Goal: Task Accomplishment & Management: Manage account settings

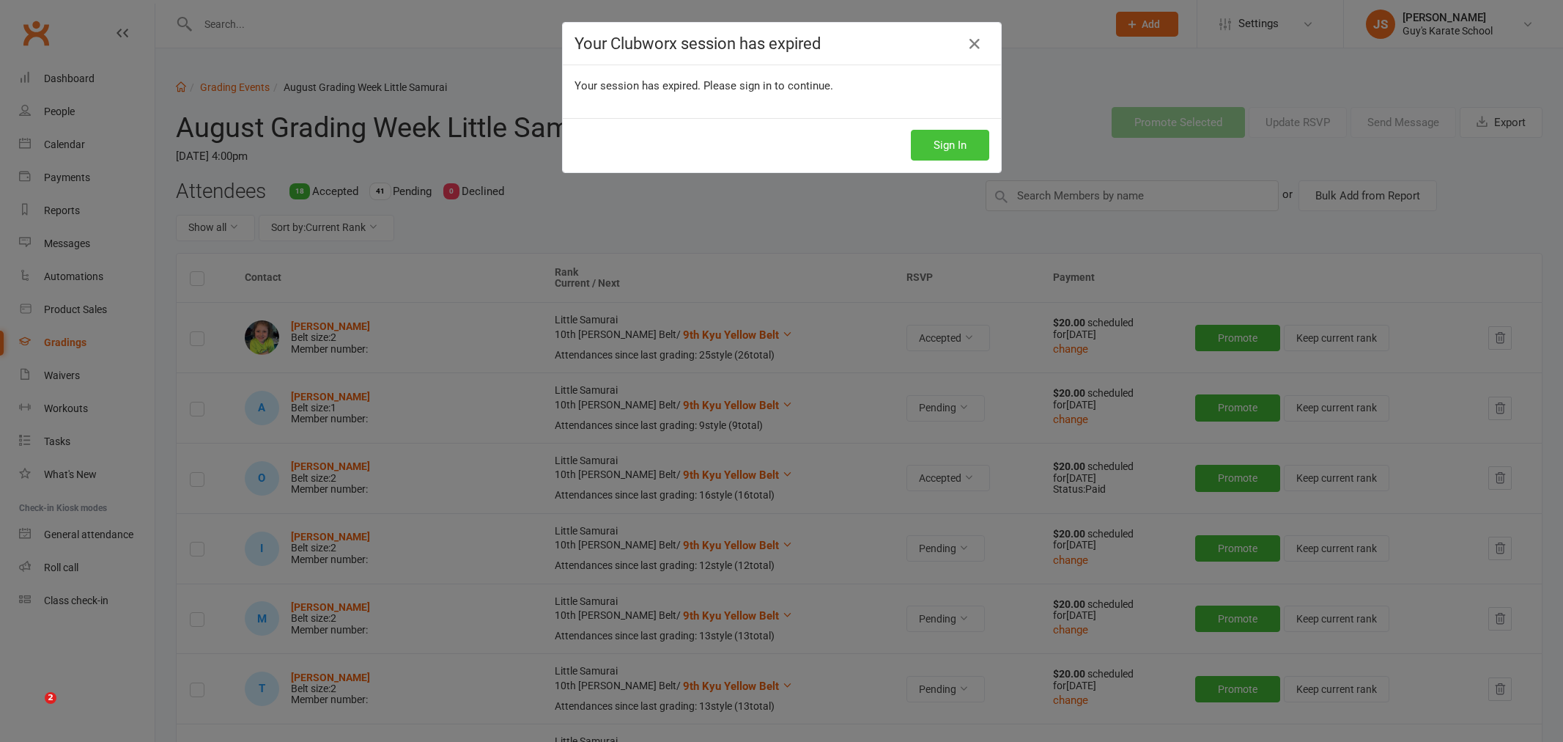
click at [948, 138] on button "Sign In" at bounding box center [950, 145] width 78 height 31
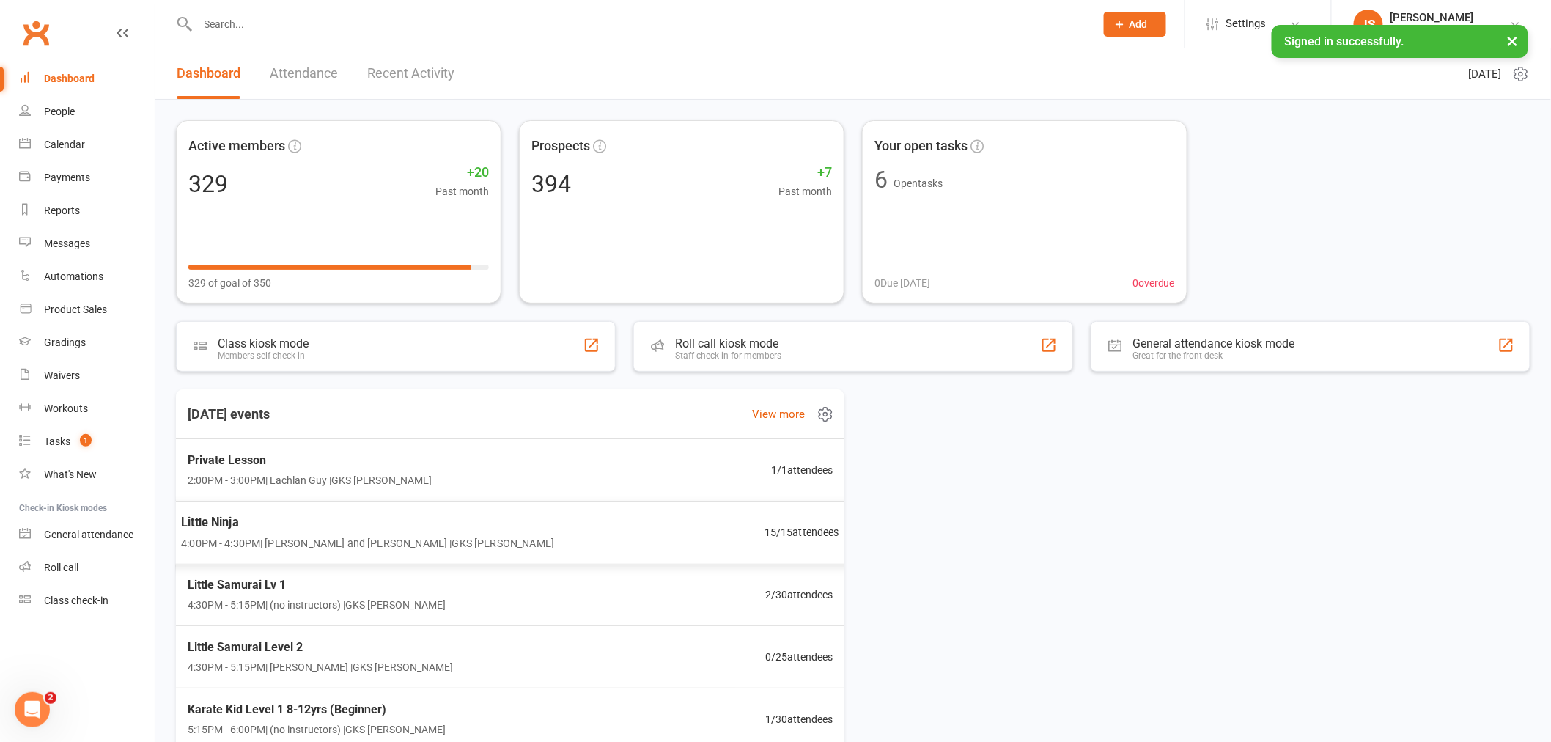
click at [374, 531] on span "Little Ninja" at bounding box center [367, 521] width 373 height 19
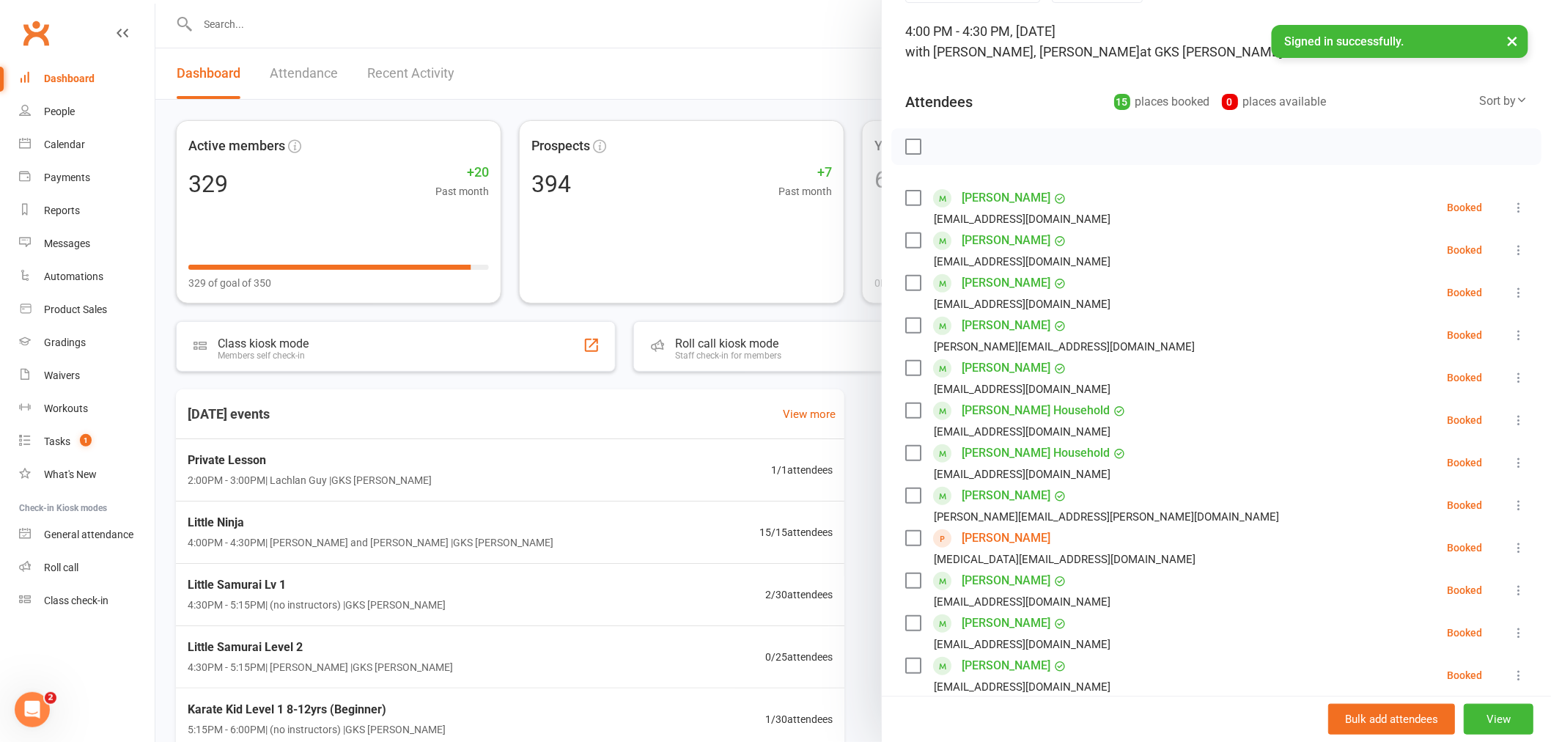
scroll to position [55, 0]
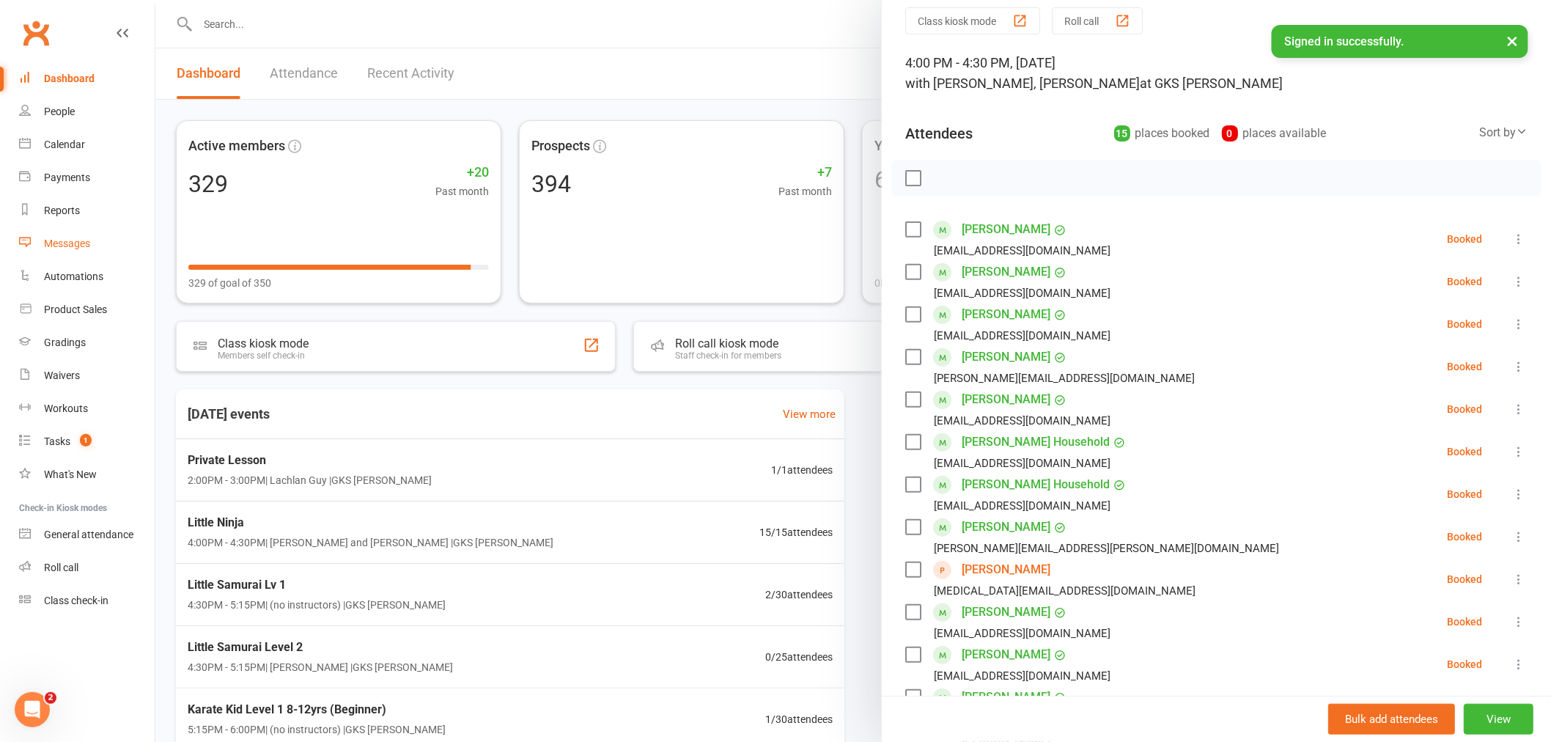
click at [91, 254] on link "Messages" at bounding box center [87, 243] width 136 height 33
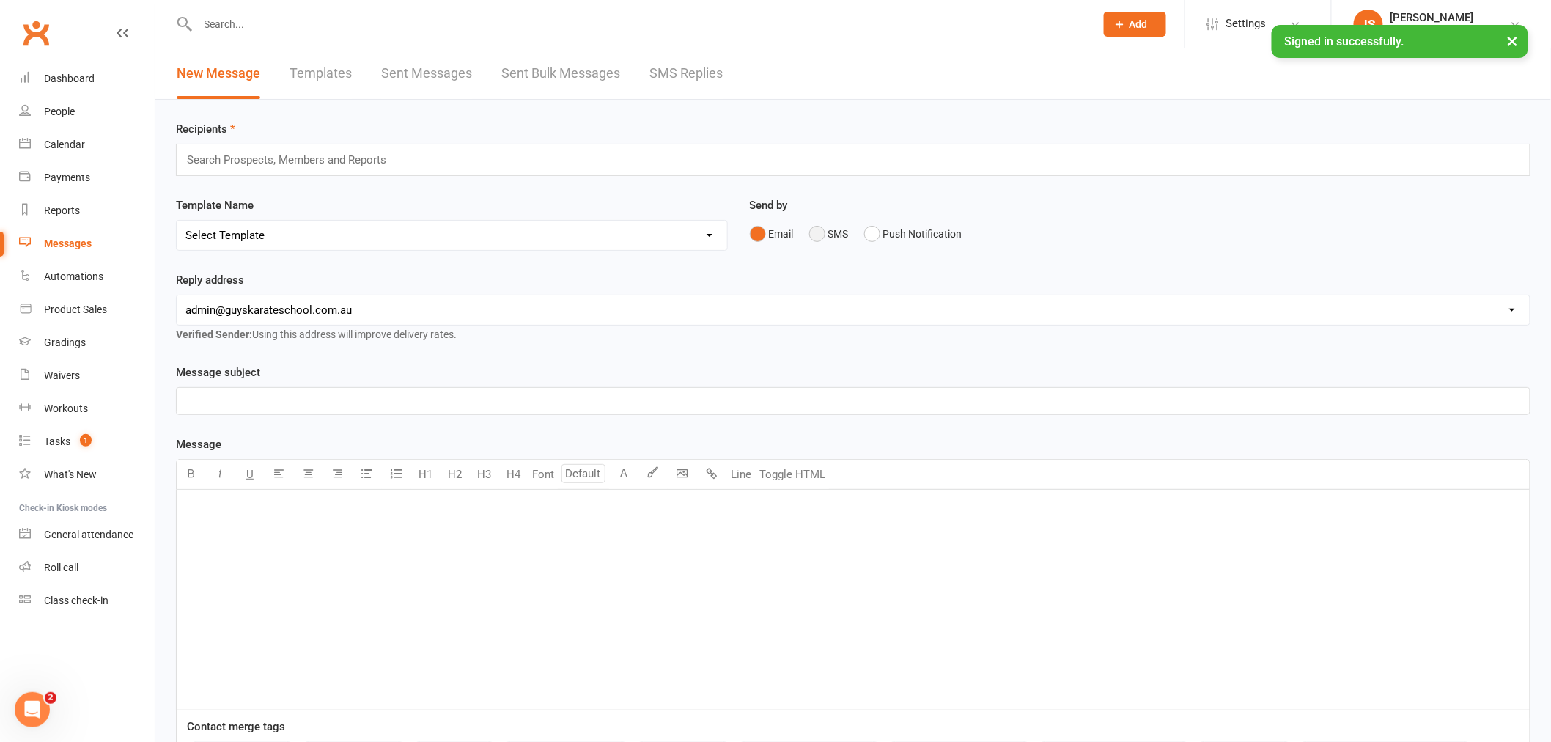
click at [815, 231] on button "SMS" at bounding box center [829, 234] width 40 height 28
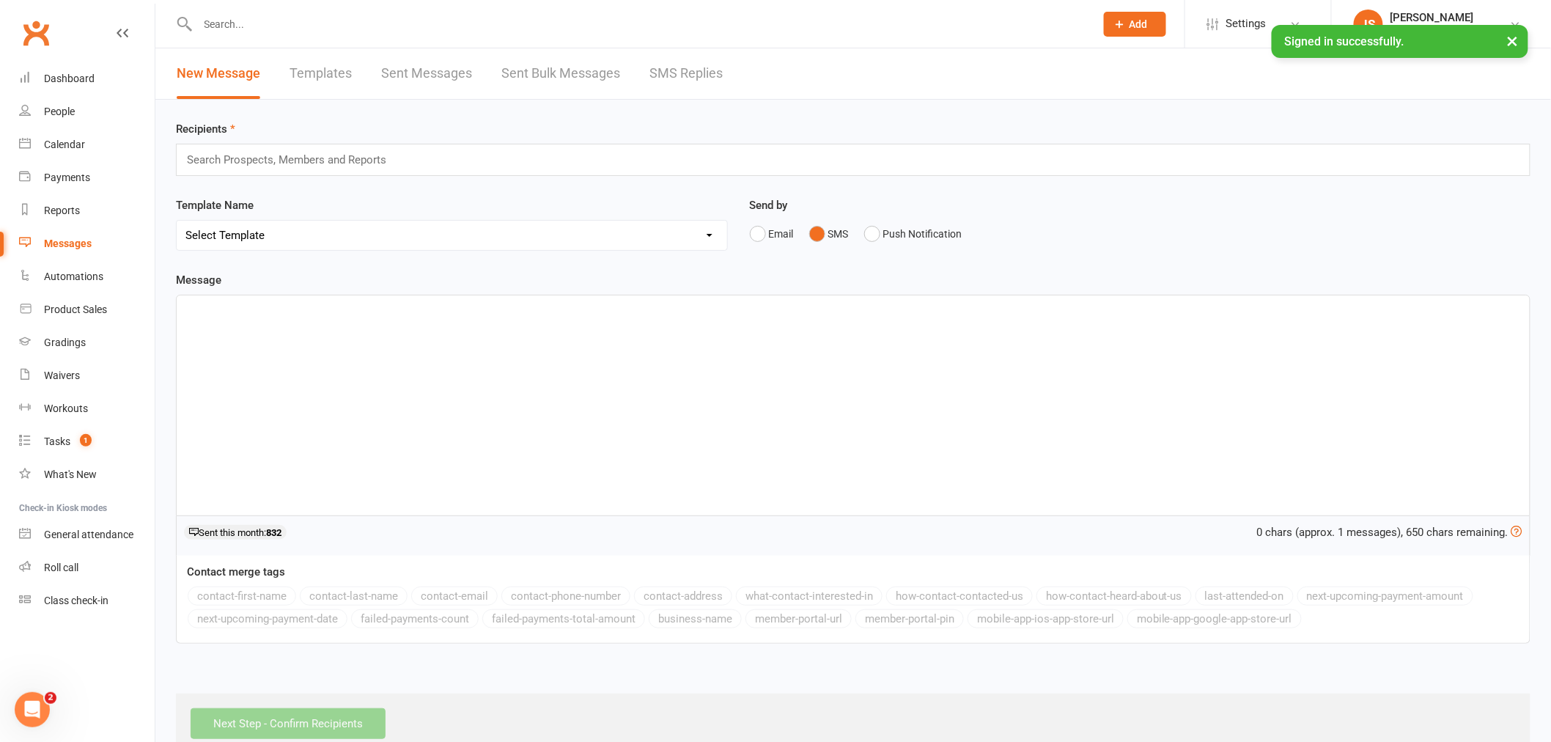
click at [313, 158] on input "text" at bounding box center [292, 159] width 215 height 19
click at [79, 345] on div "Gradings" at bounding box center [65, 342] width 42 height 12
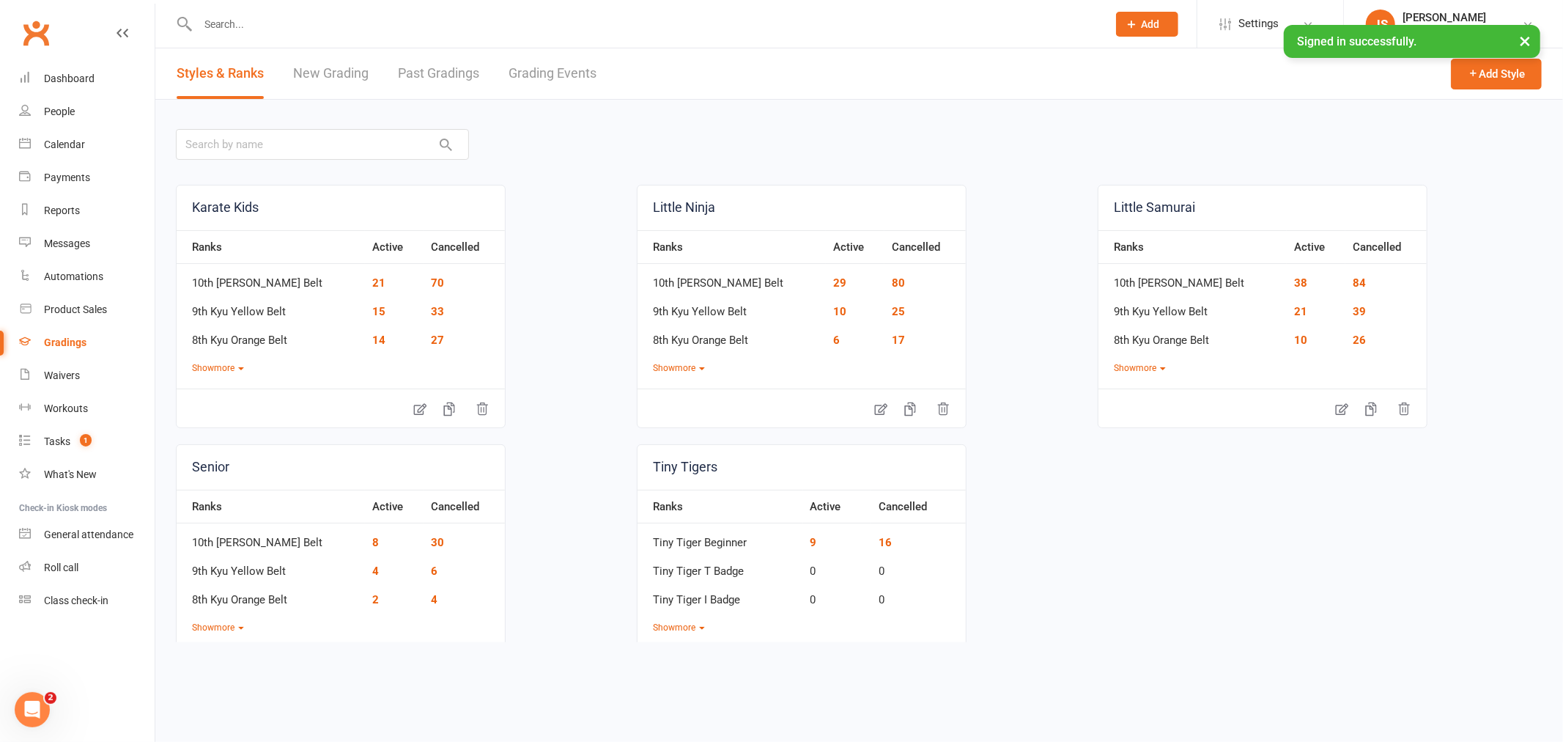
click at [574, 72] on link "Grading Events" at bounding box center [553, 73] width 88 height 51
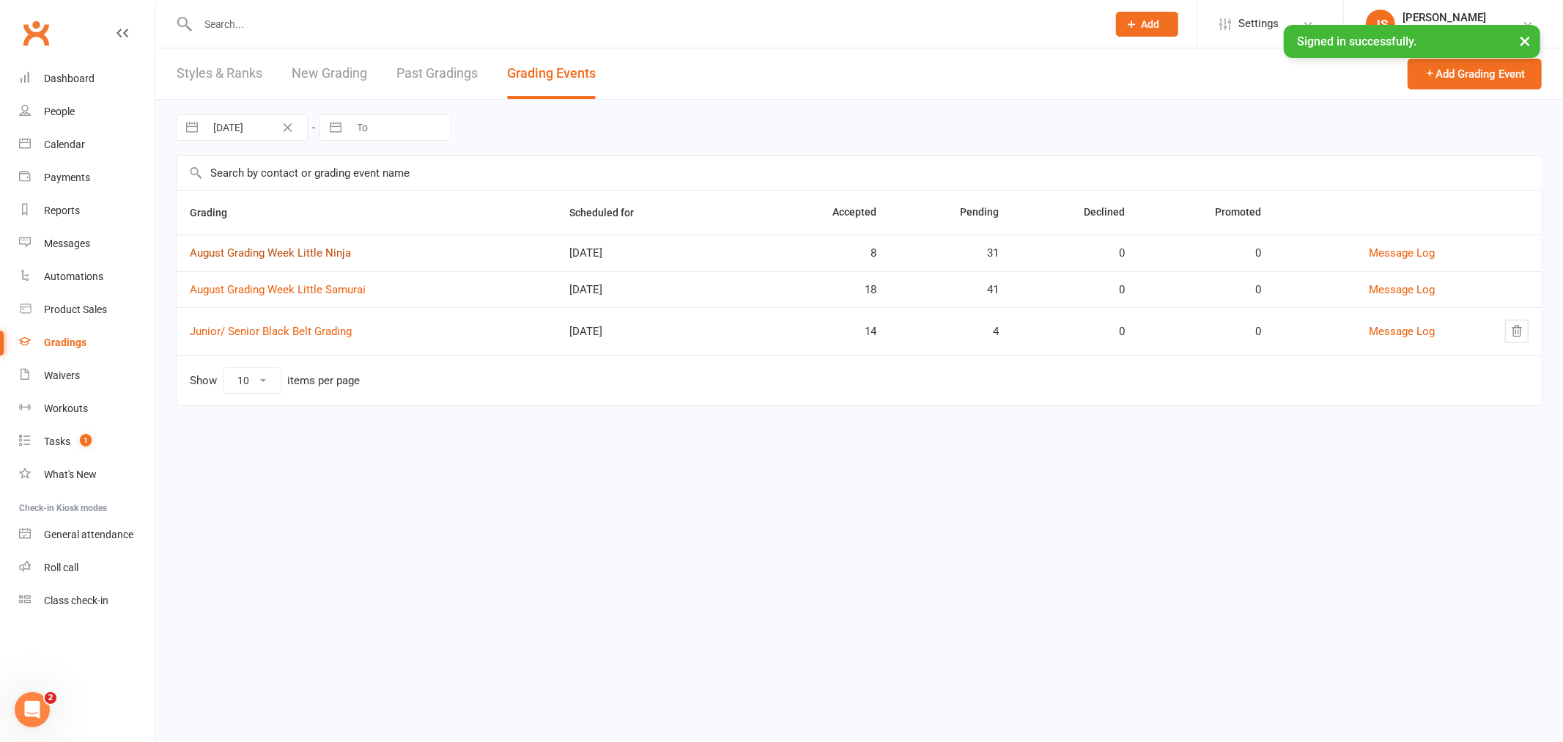
click at [295, 251] on link "August Grading Week Little Ninja" at bounding box center [270, 252] width 161 height 13
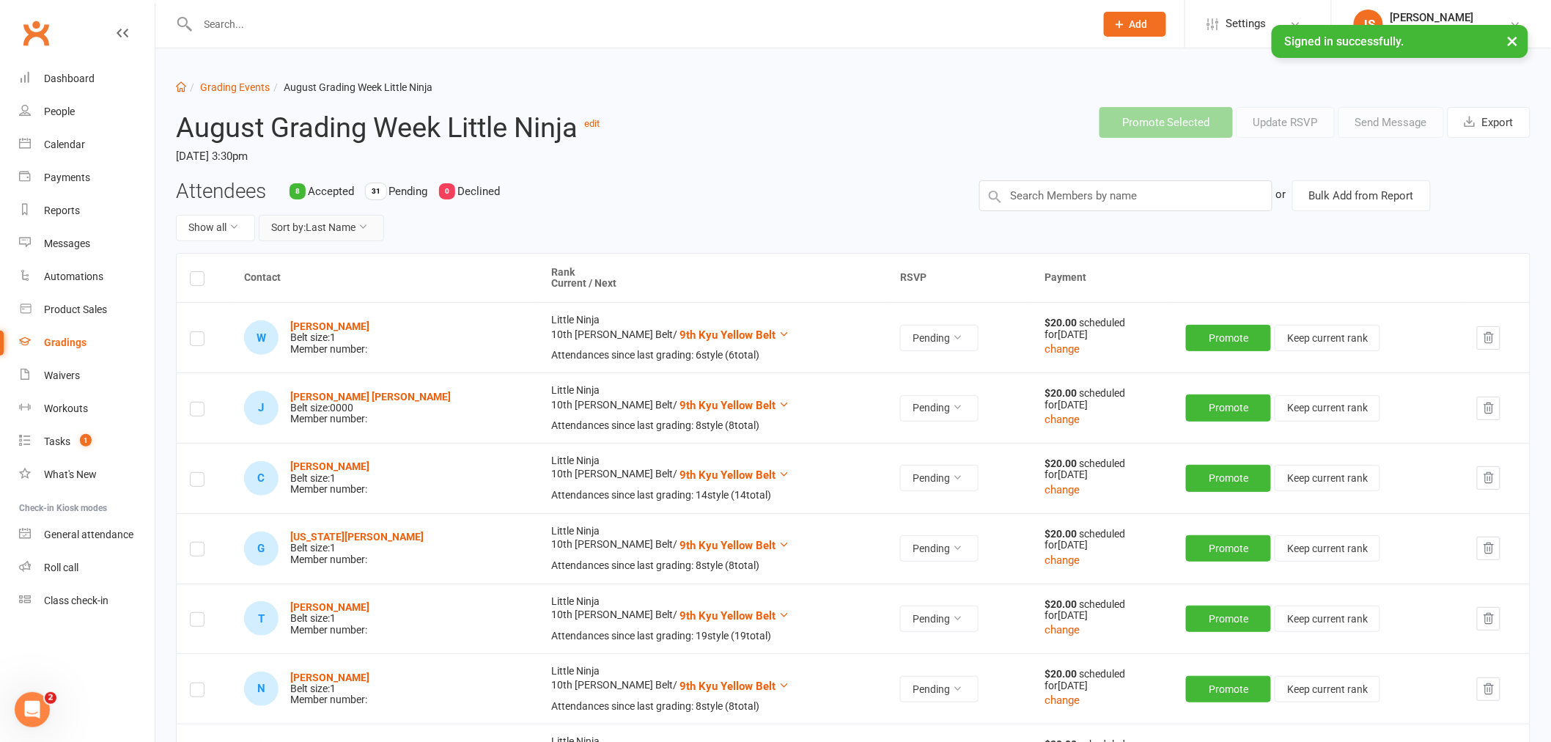
click at [335, 222] on button "Sort by: Last Name" at bounding box center [321, 228] width 125 height 26
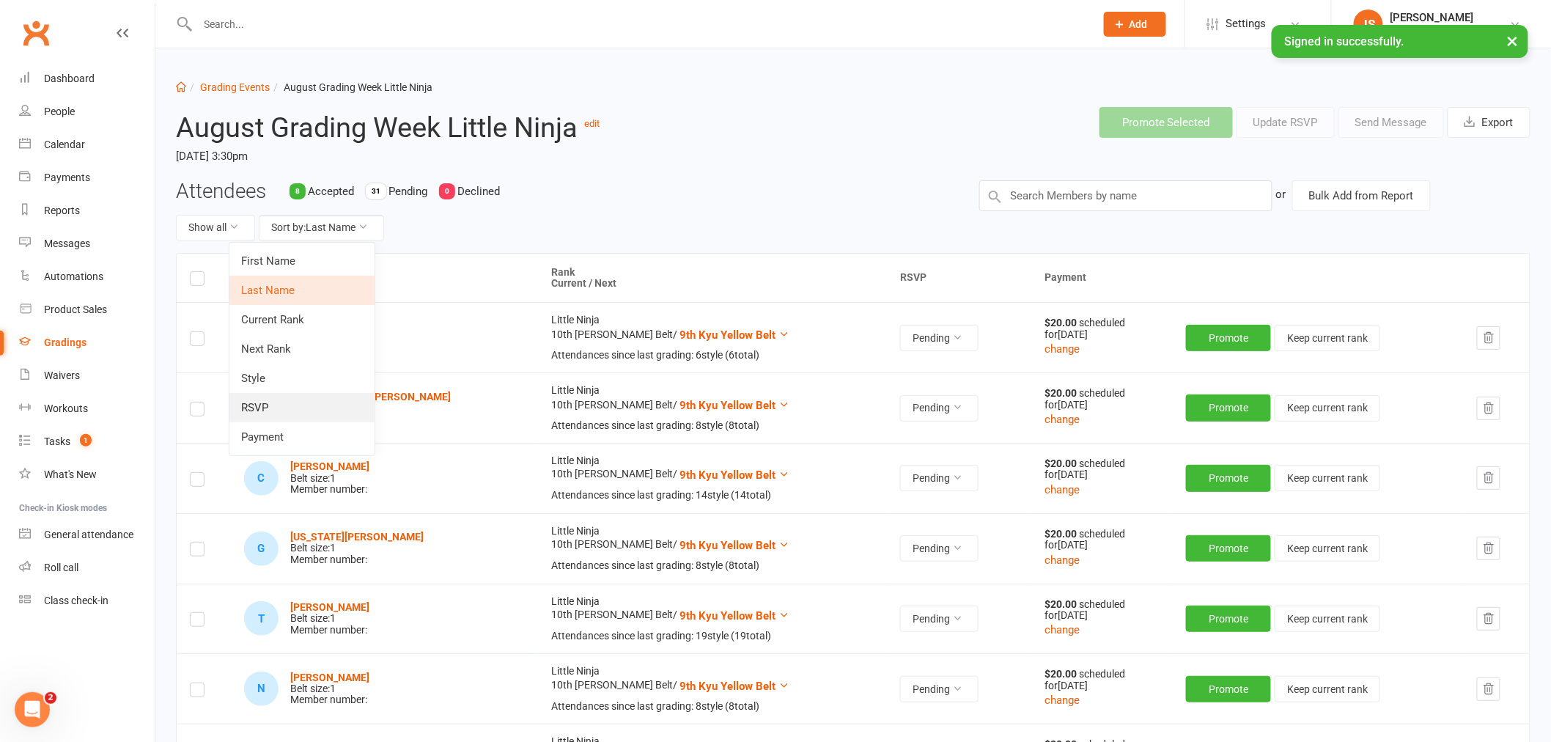
click at [290, 400] on link "RSVP" at bounding box center [301, 407] width 145 height 29
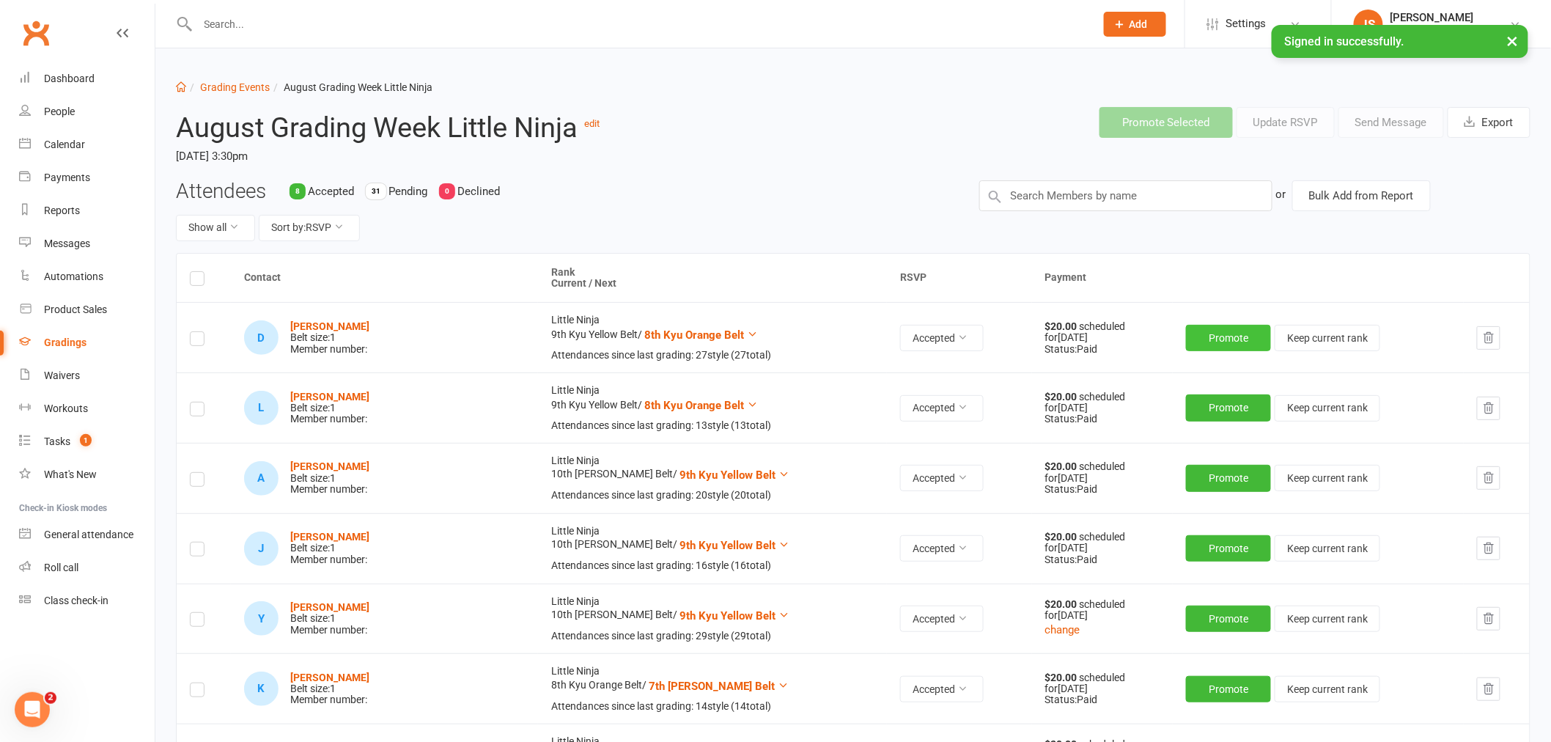
click at [1196, 337] on button "Promote" at bounding box center [1228, 338] width 85 height 26
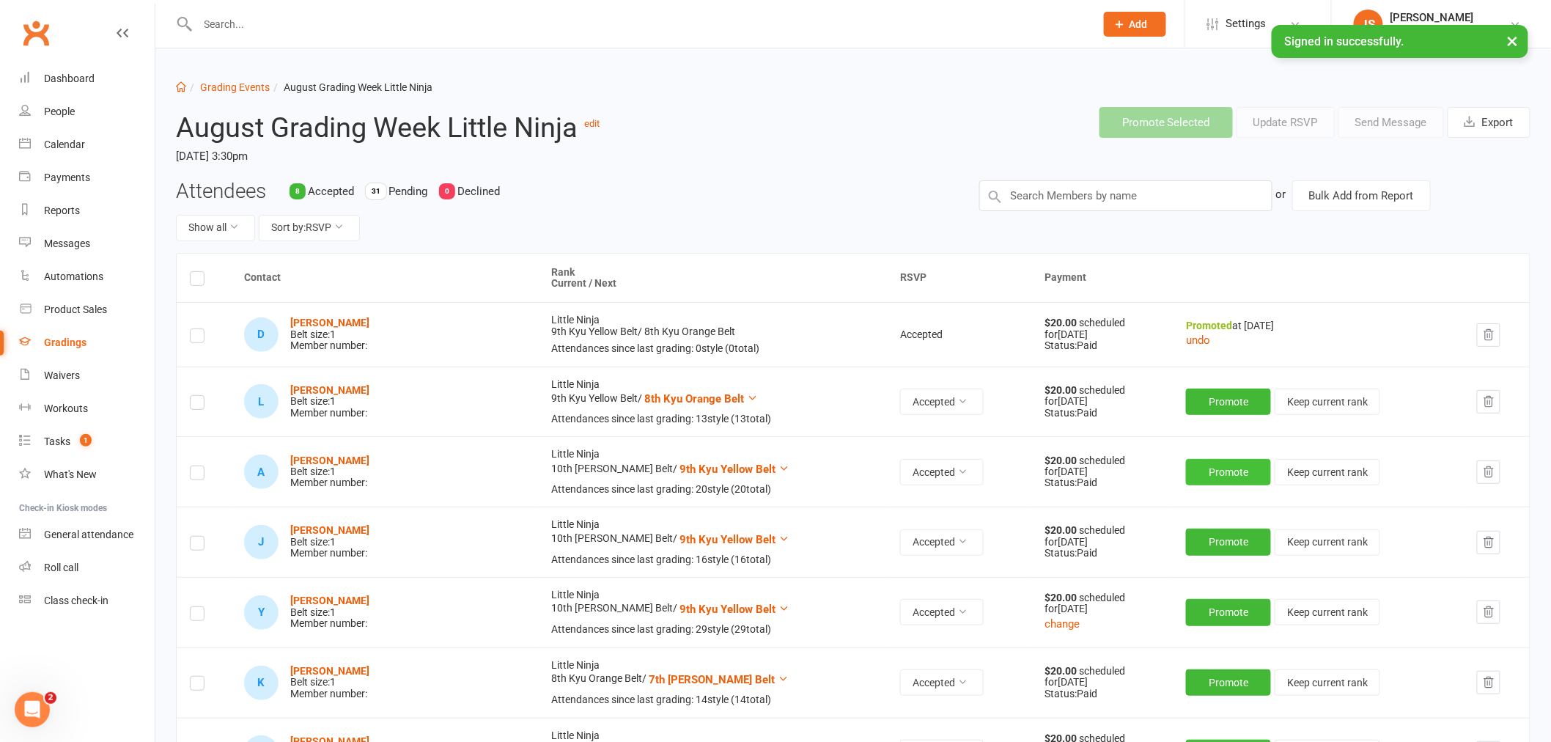
click at [1215, 471] on button "Promote" at bounding box center [1228, 472] width 85 height 26
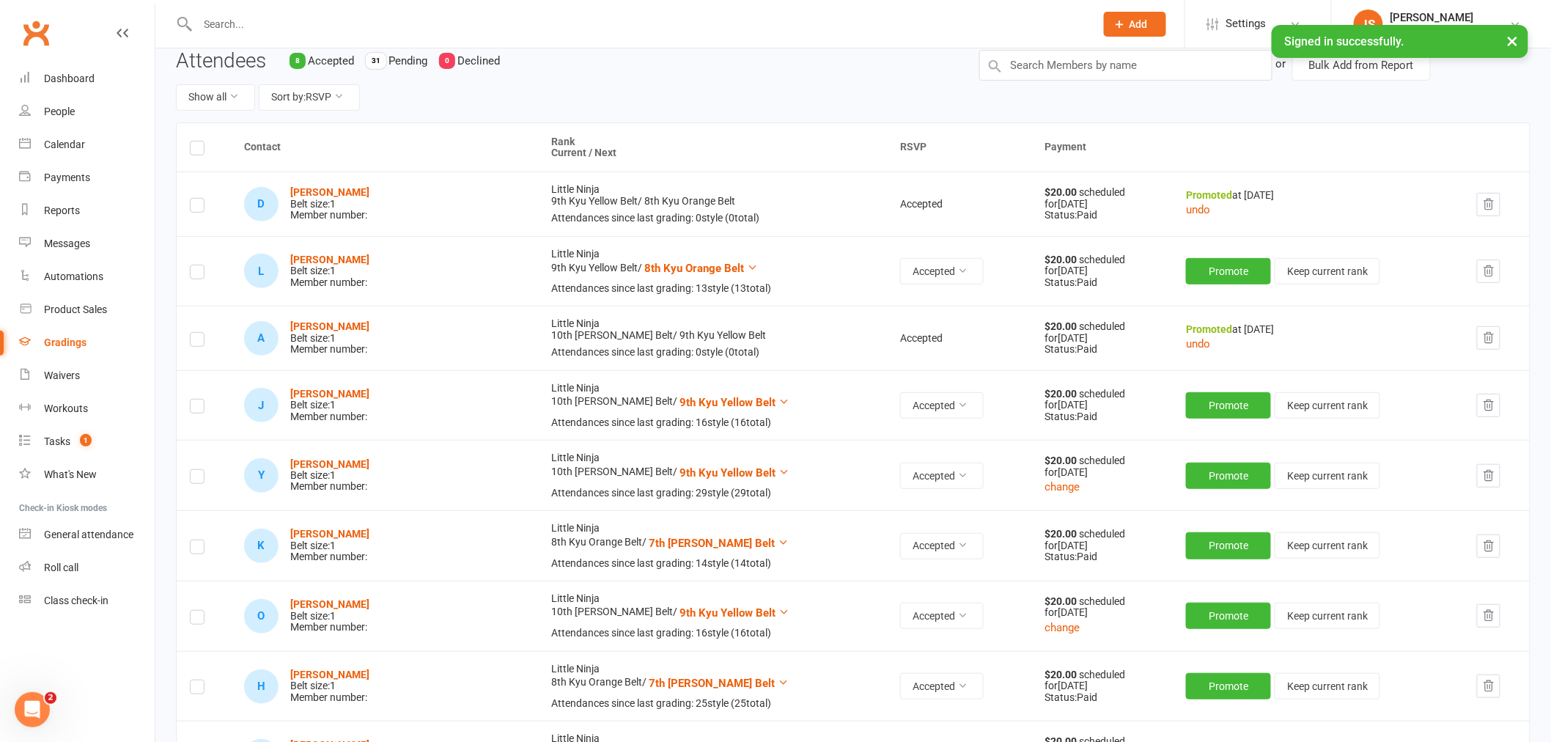
scroll to position [163, 0]
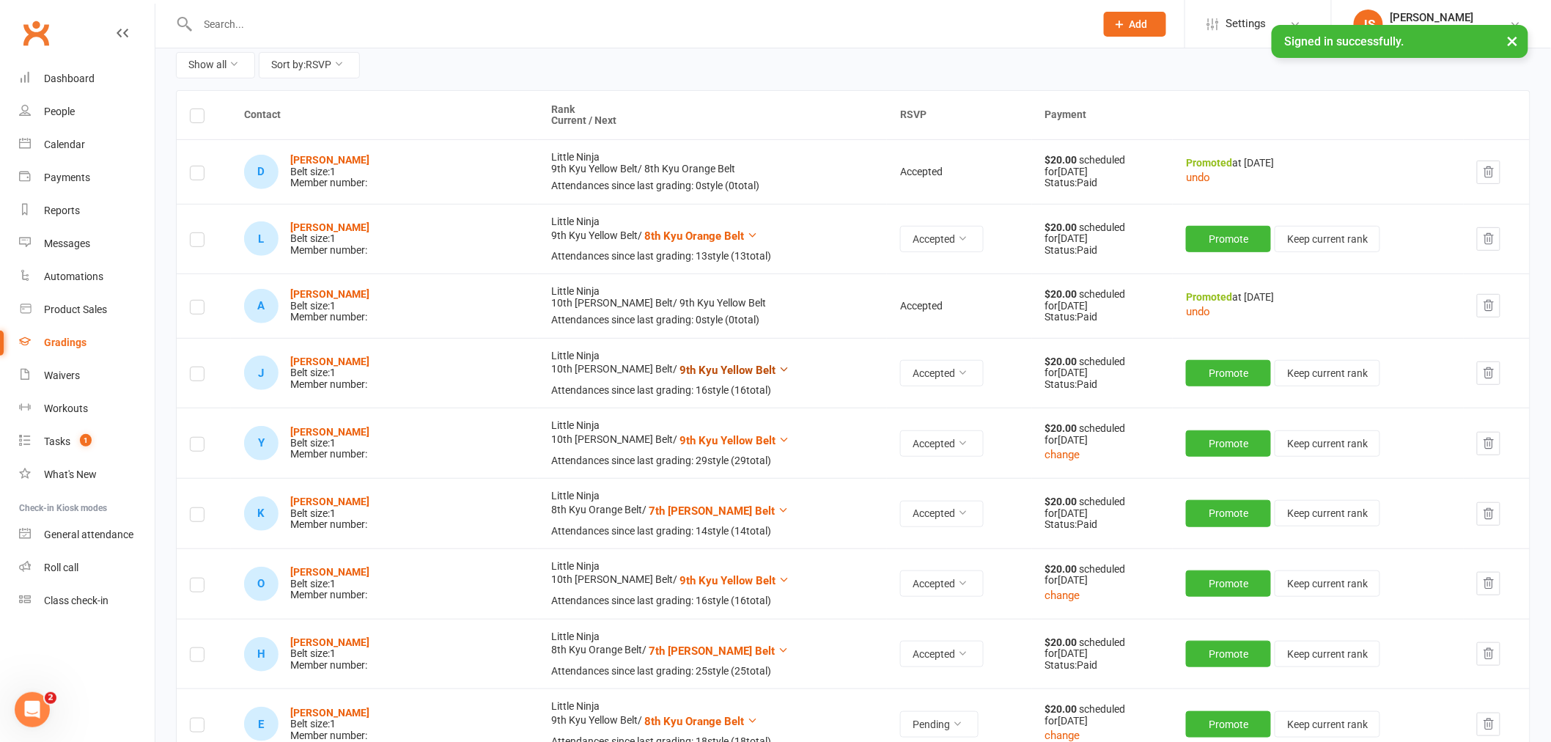
click at [679, 368] on span "9th Kyu Yellow Belt" at bounding box center [727, 370] width 96 height 13
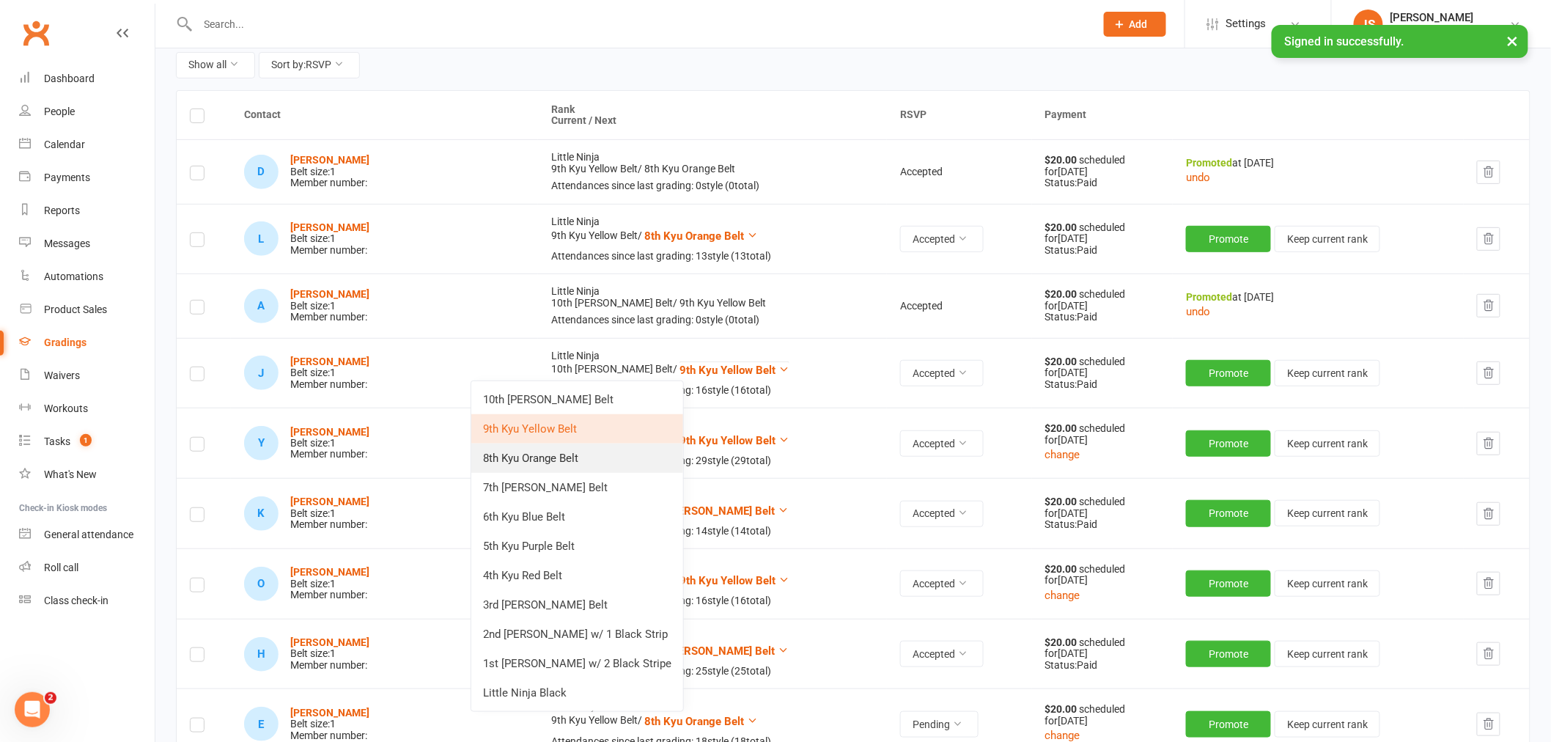
click at [602, 449] on link "8th Kyu Orange Belt" at bounding box center [577, 457] width 212 height 29
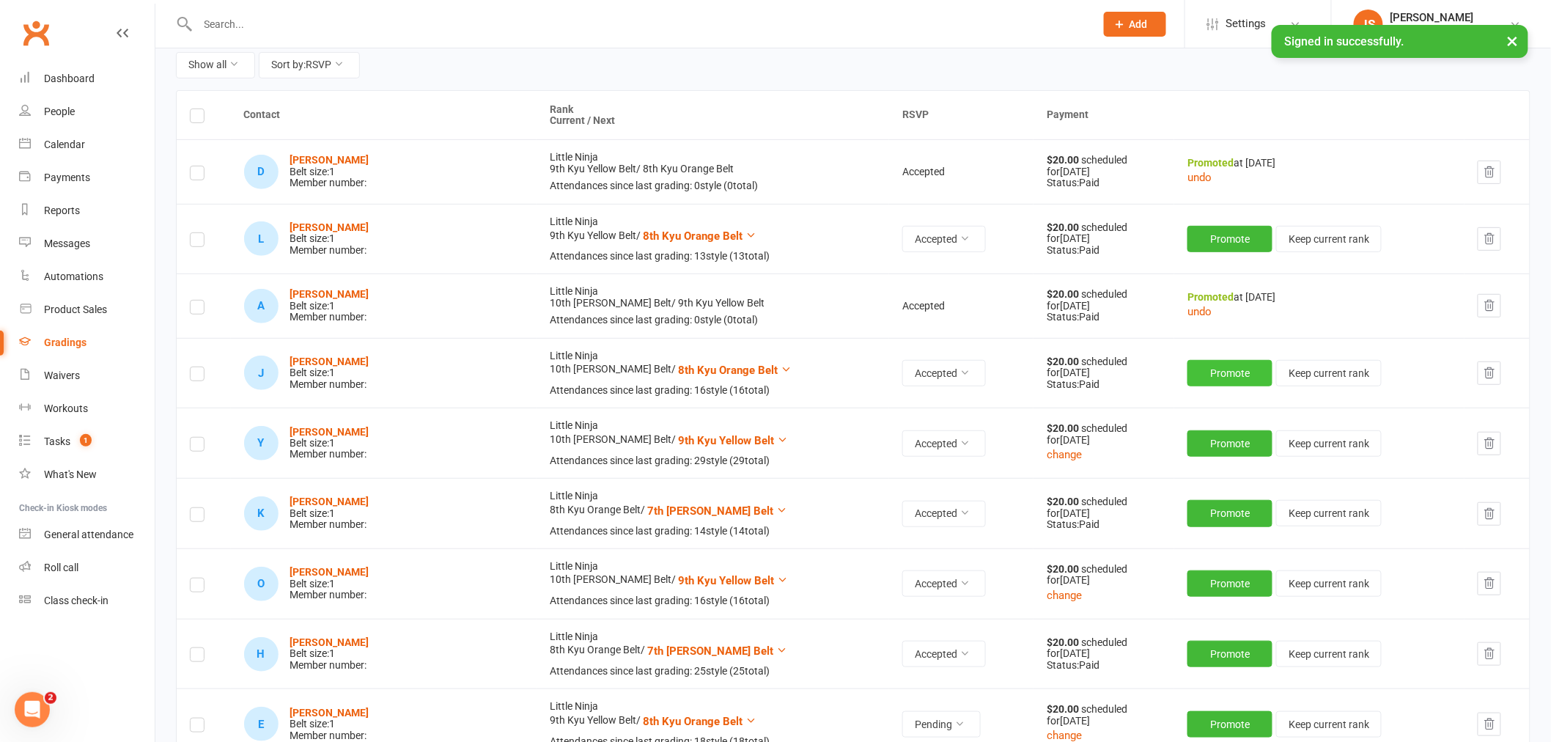
click at [1191, 379] on button "Promote" at bounding box center [1229, 373] width 85 height 26
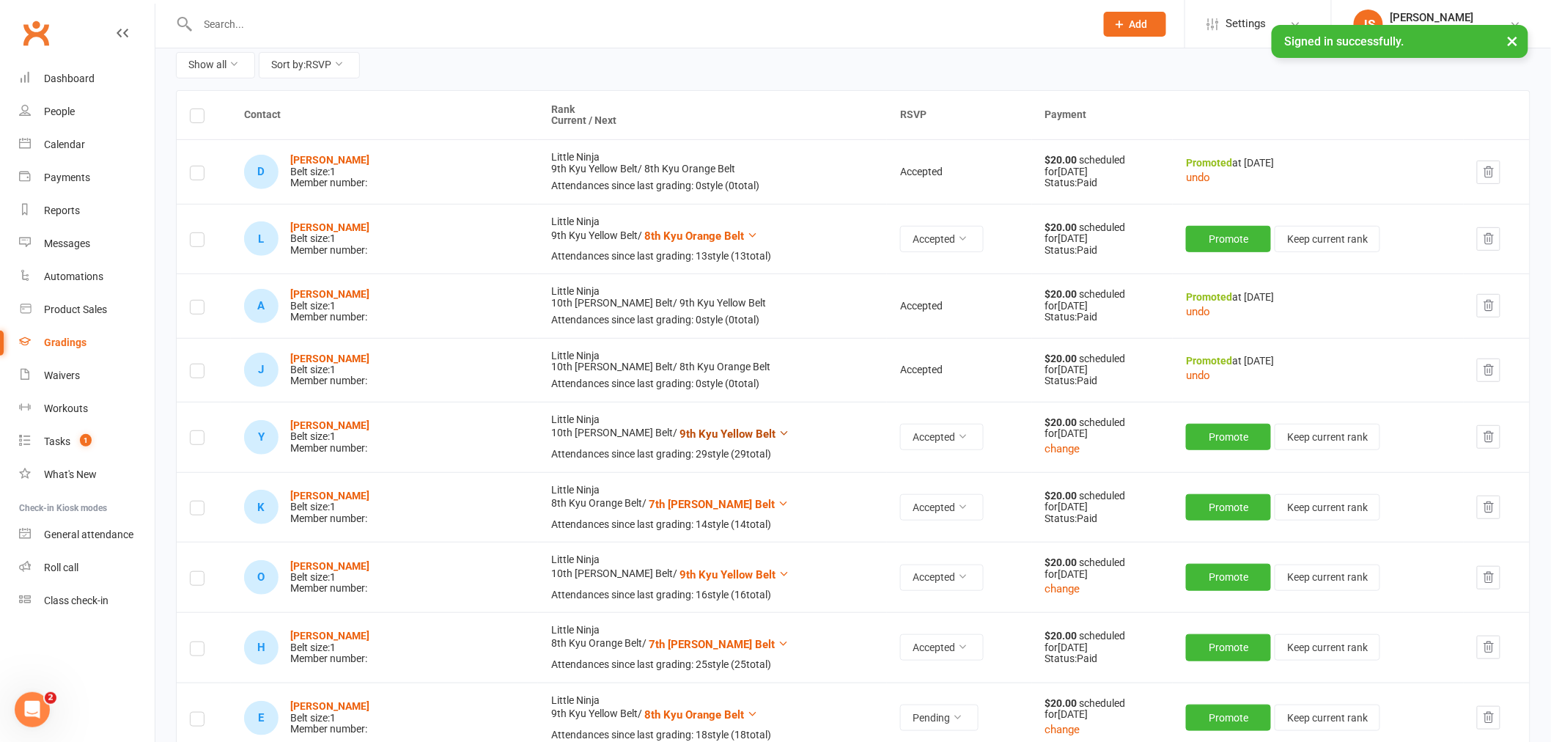
click at [679, 430] on span "9th Kyu Yellow Belt" at bounding box center [727, 433] width 96 height 13
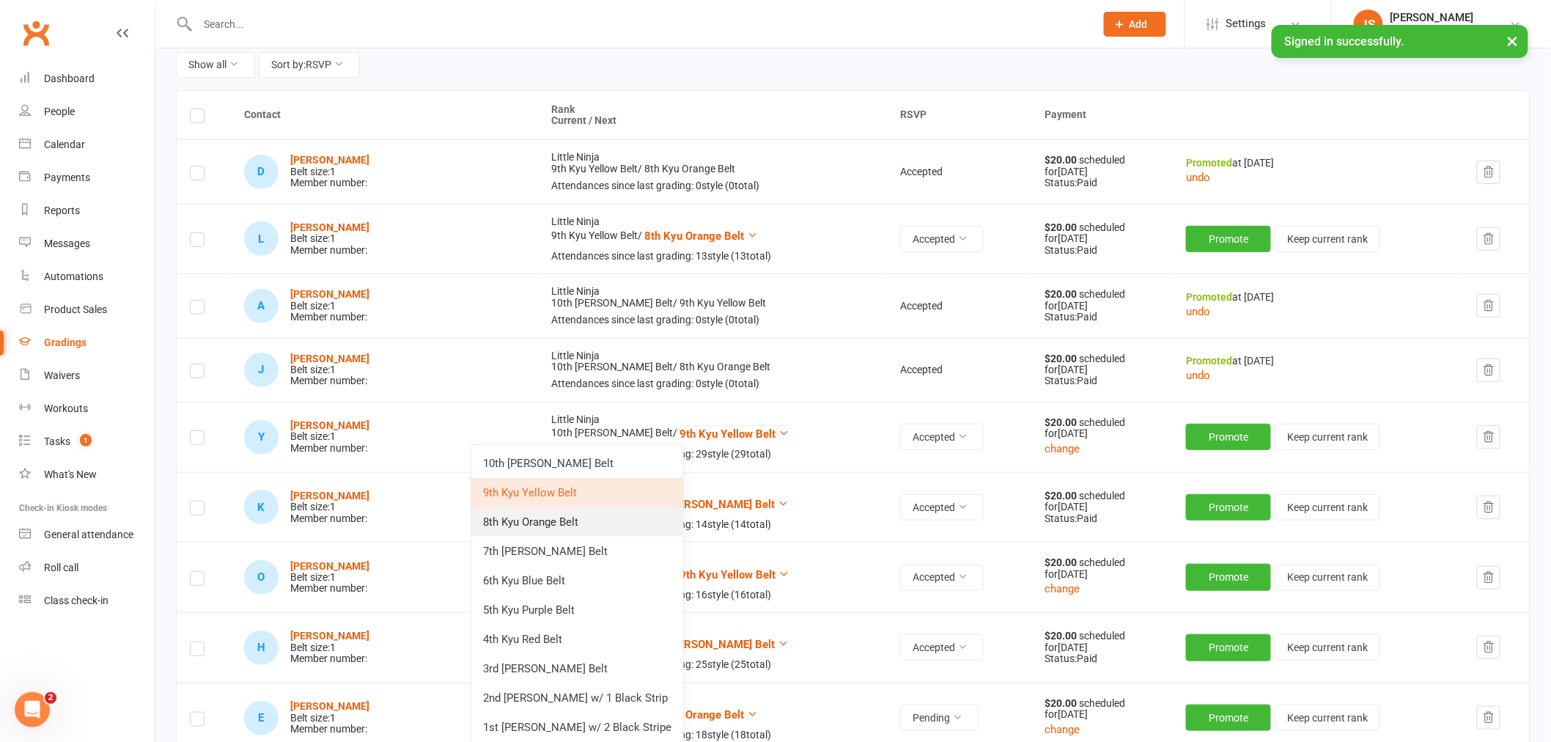
click at [575, 521] on link "8th Kyu Orange Belt" at bounding box center [577, 521] width 212 height 29
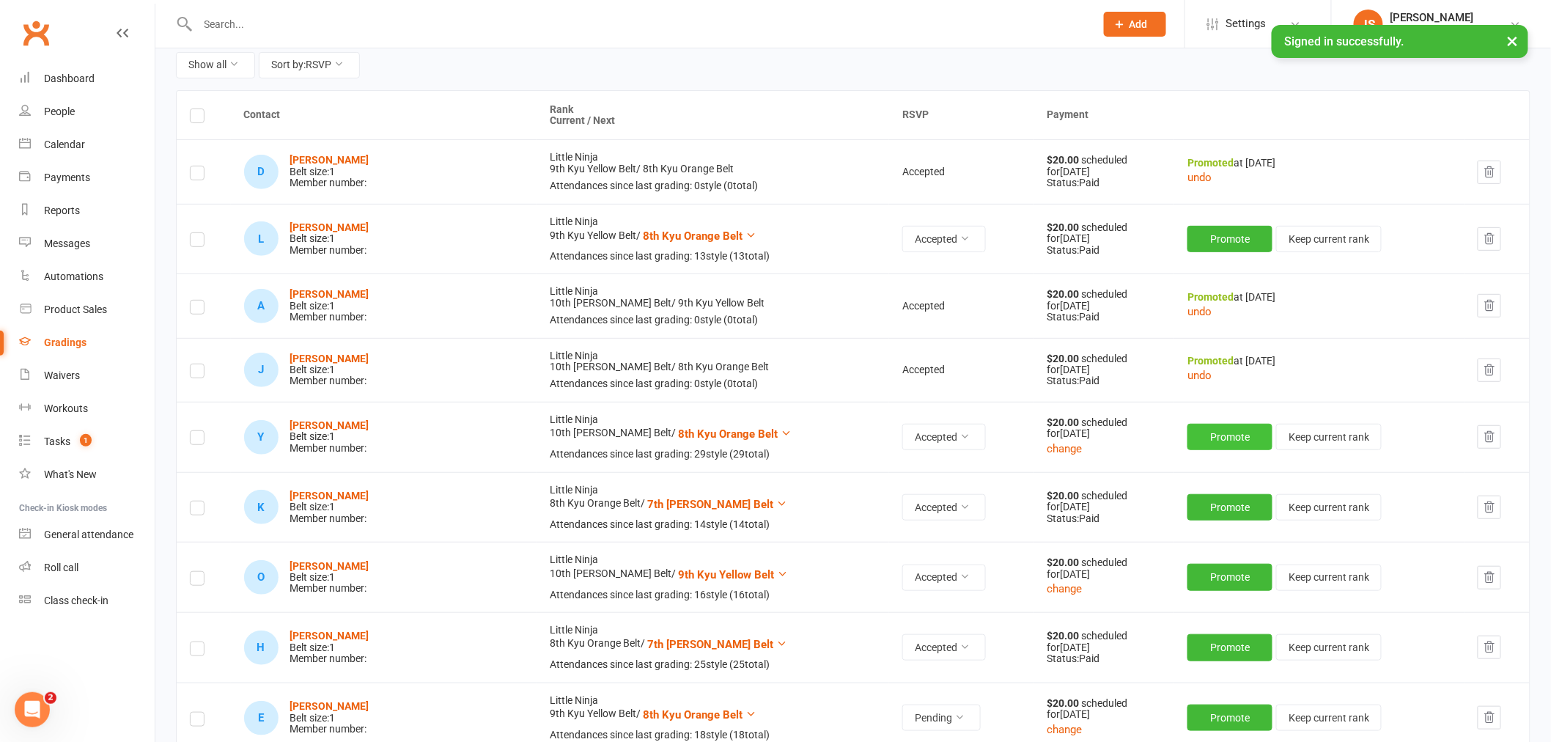
click at [1196, 443] on button "Promote" at bounding box center [1229, 437] width 85 height 26
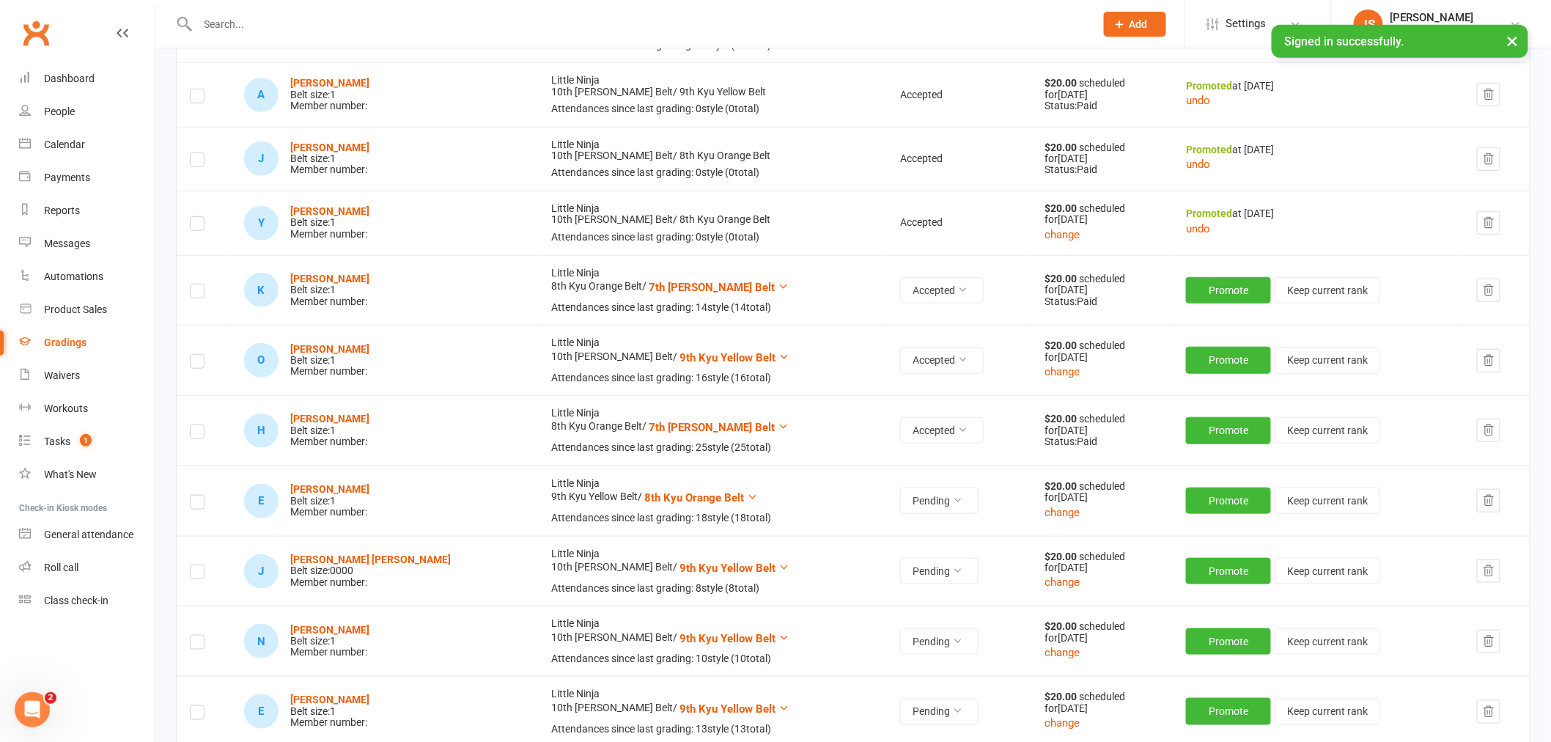
scroll to position [407, 0]
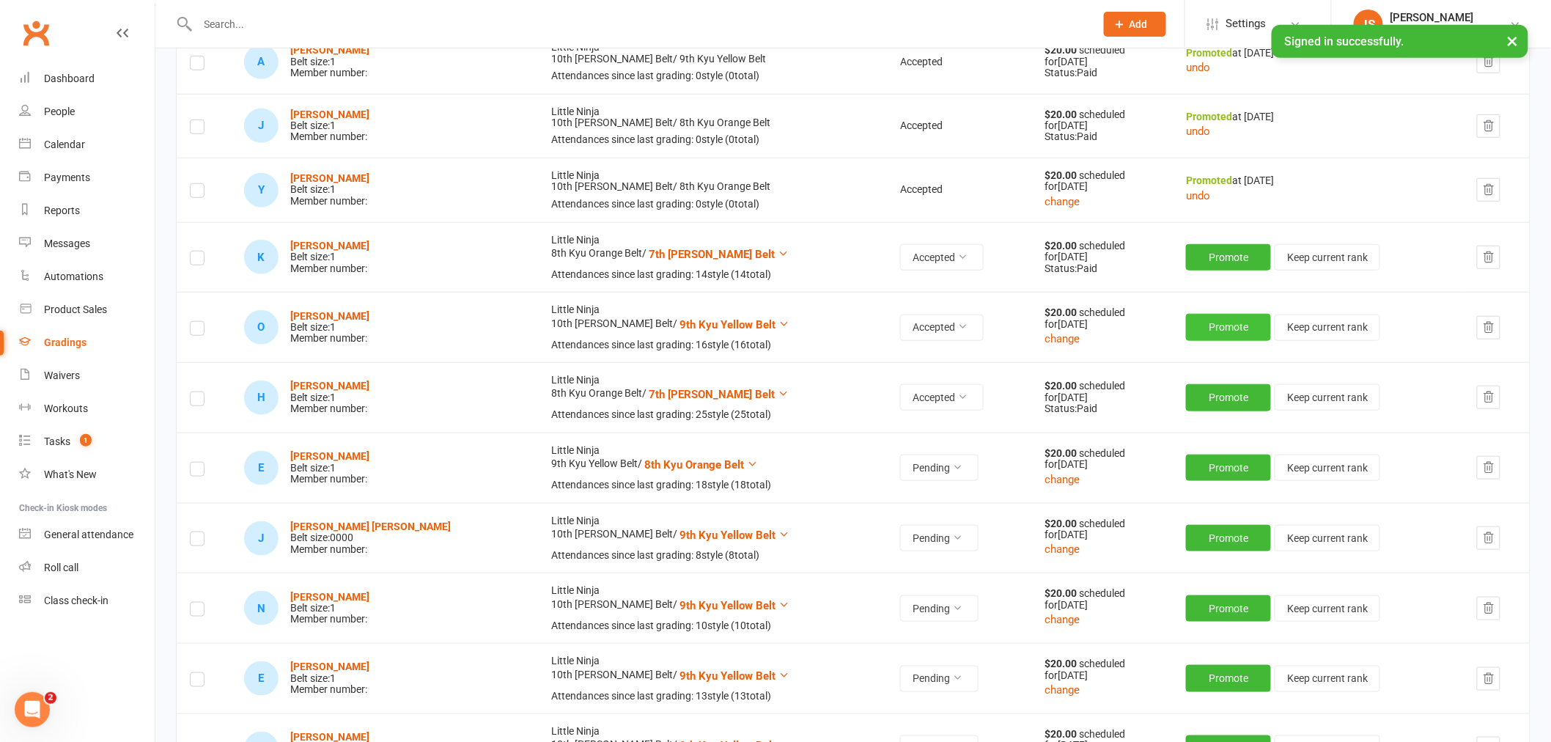
click at [1212, 325] on button "Promote" at bounding box center [1228, 327] width 85 height 26
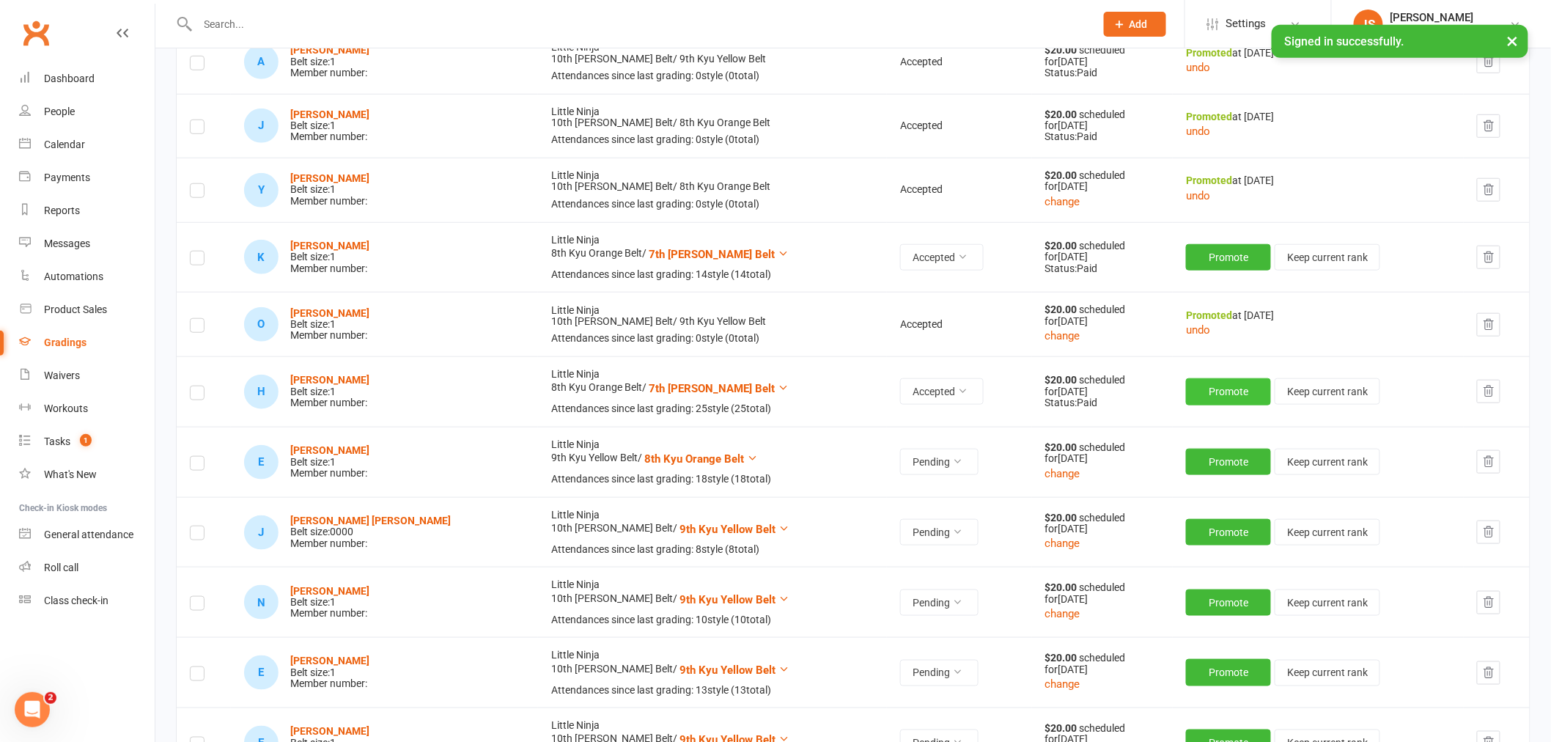
click at [1199, 397] on button "Promote" at bounding box center [1228, 391] width 85 height 26
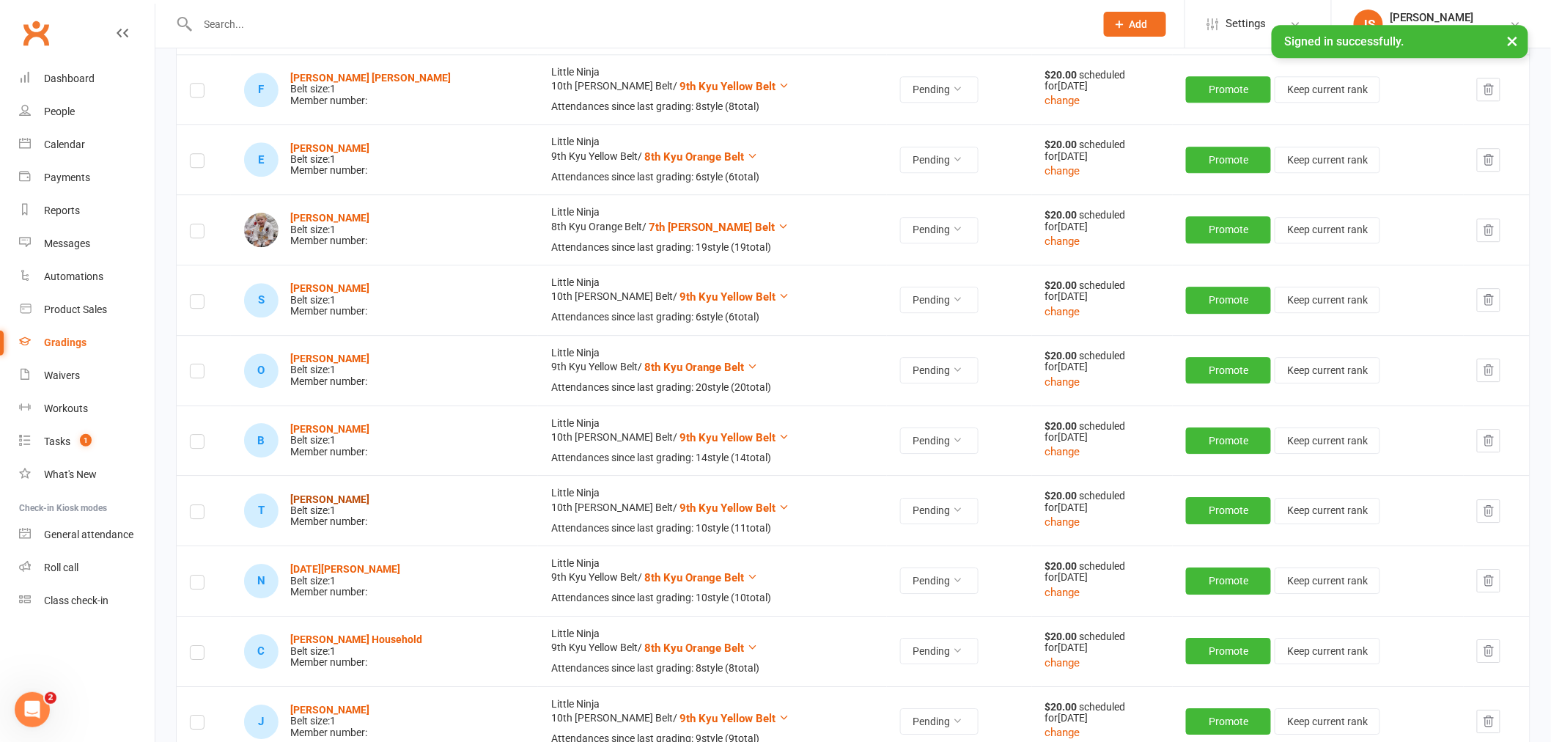
scroll to position [1629, 0]
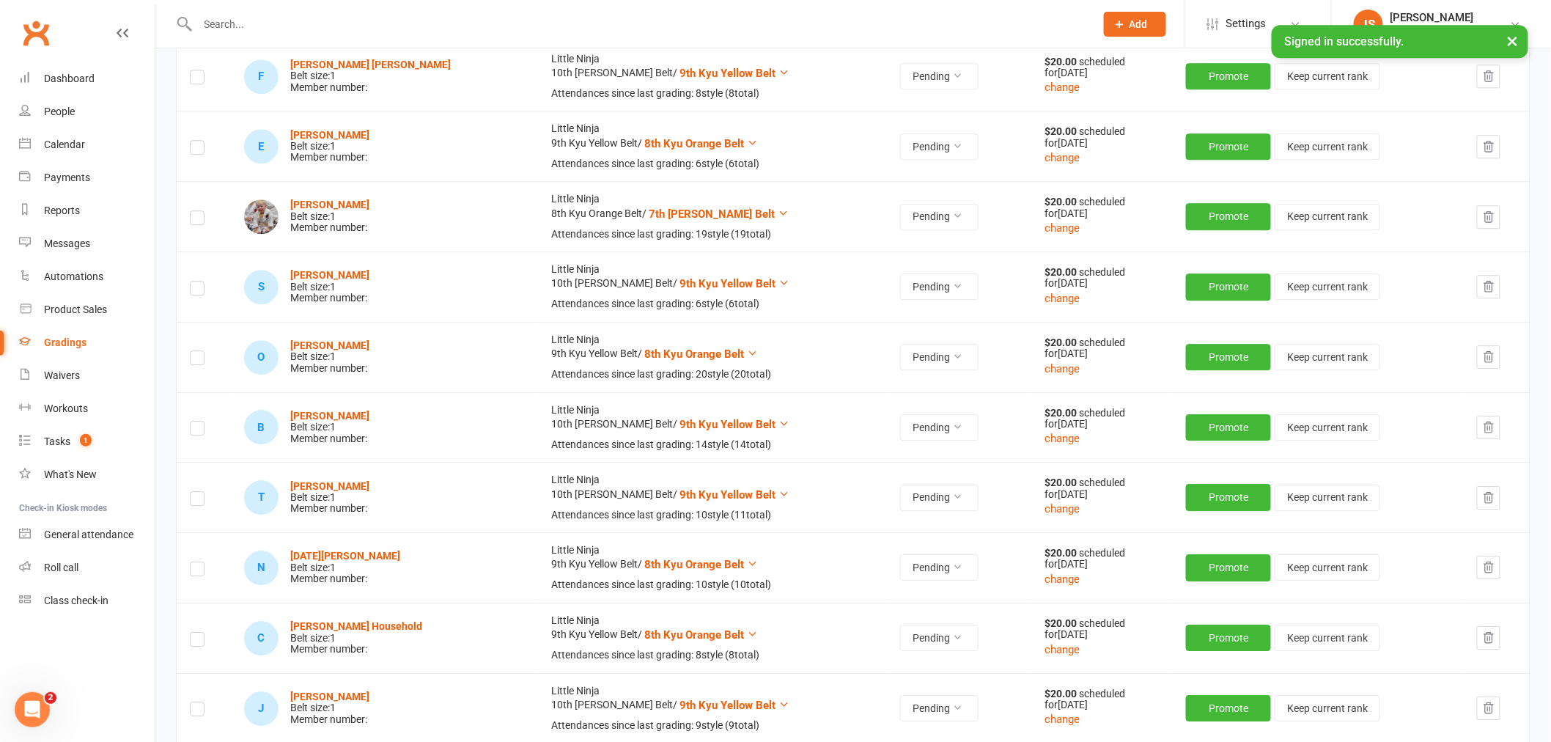
click at [1477, 426] on button "button" at bounding box center [1488, 427] width 23 height 23
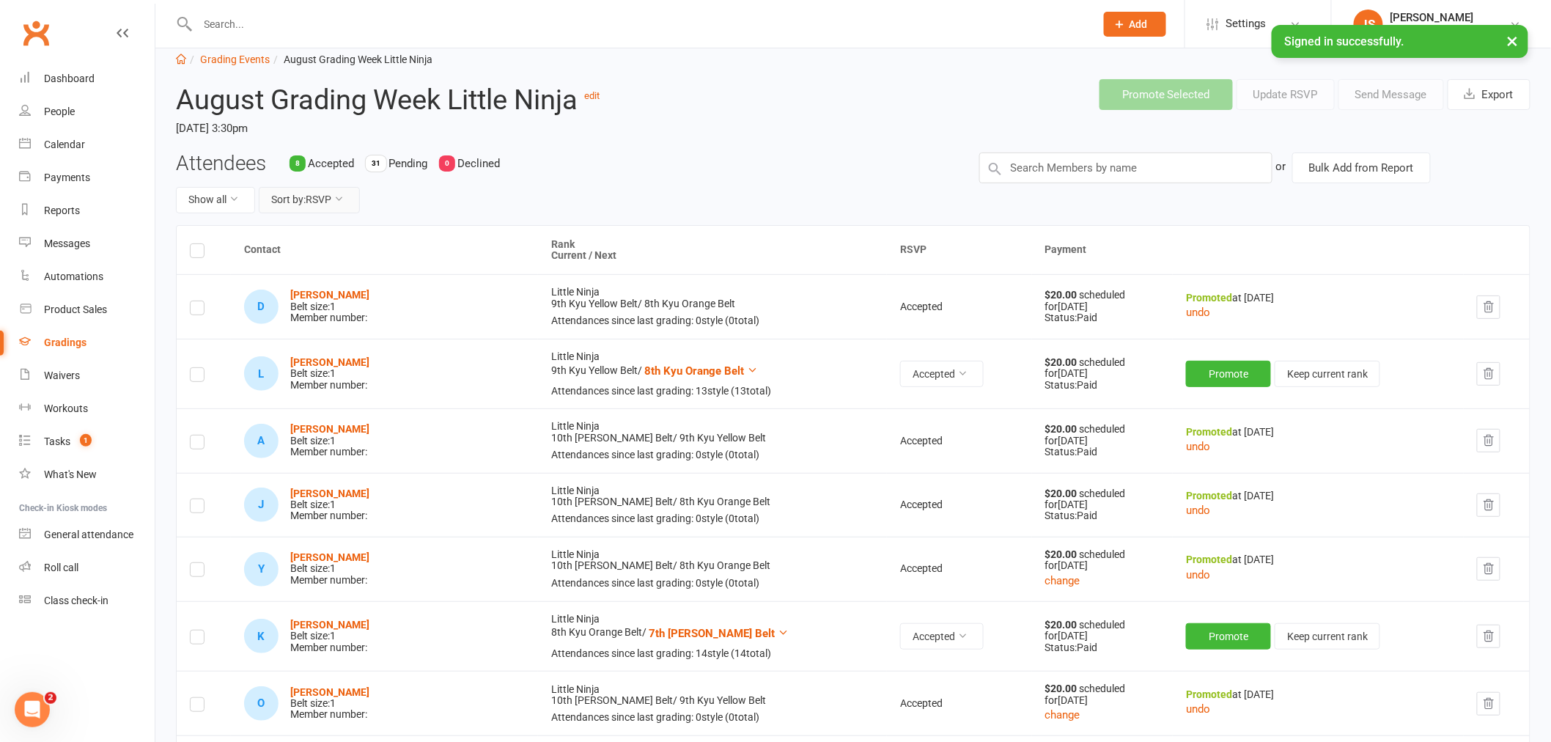
scroll to position [0, 0]
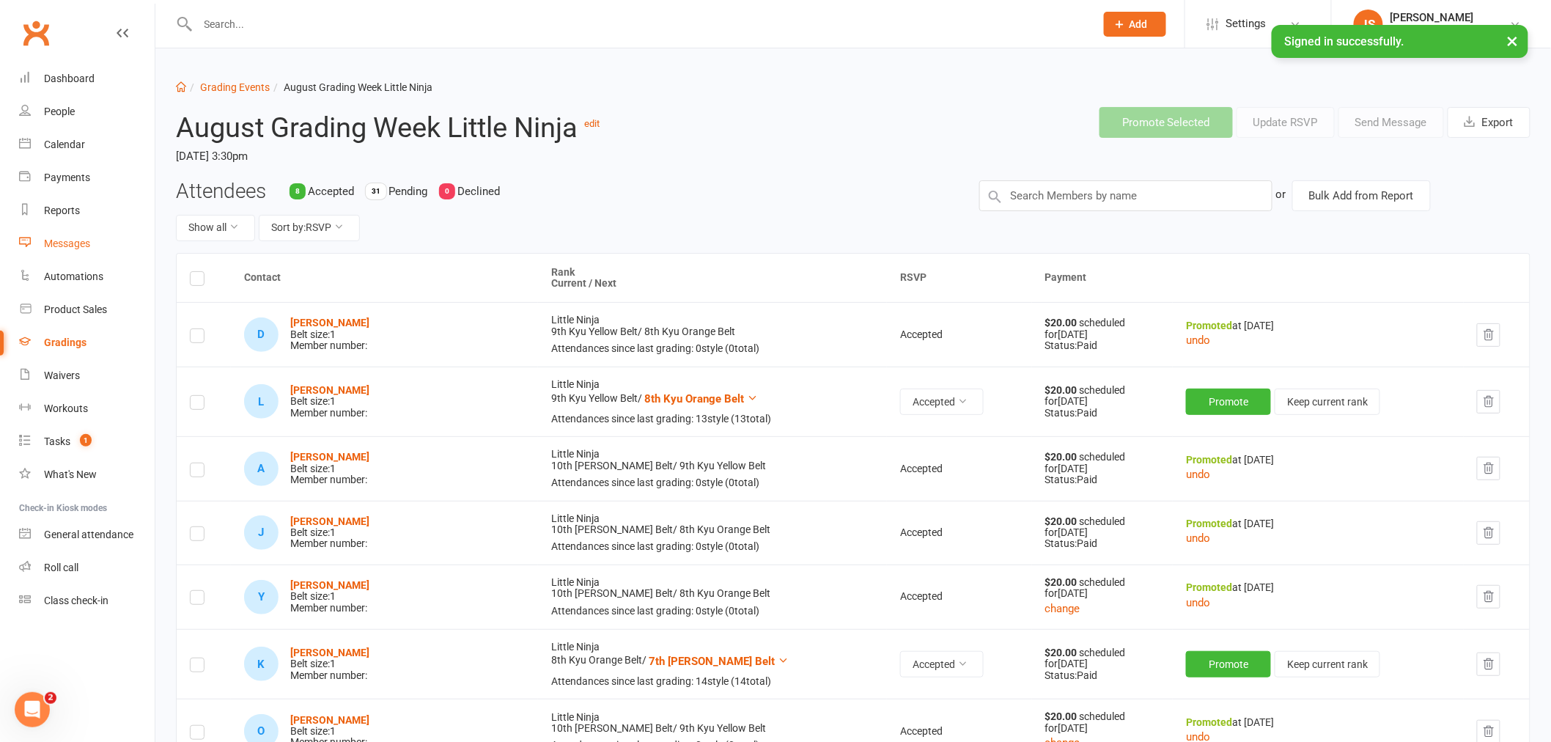
click at [76, 237] on div "Messages" at bounding box center [67, 243] width 46 height 12
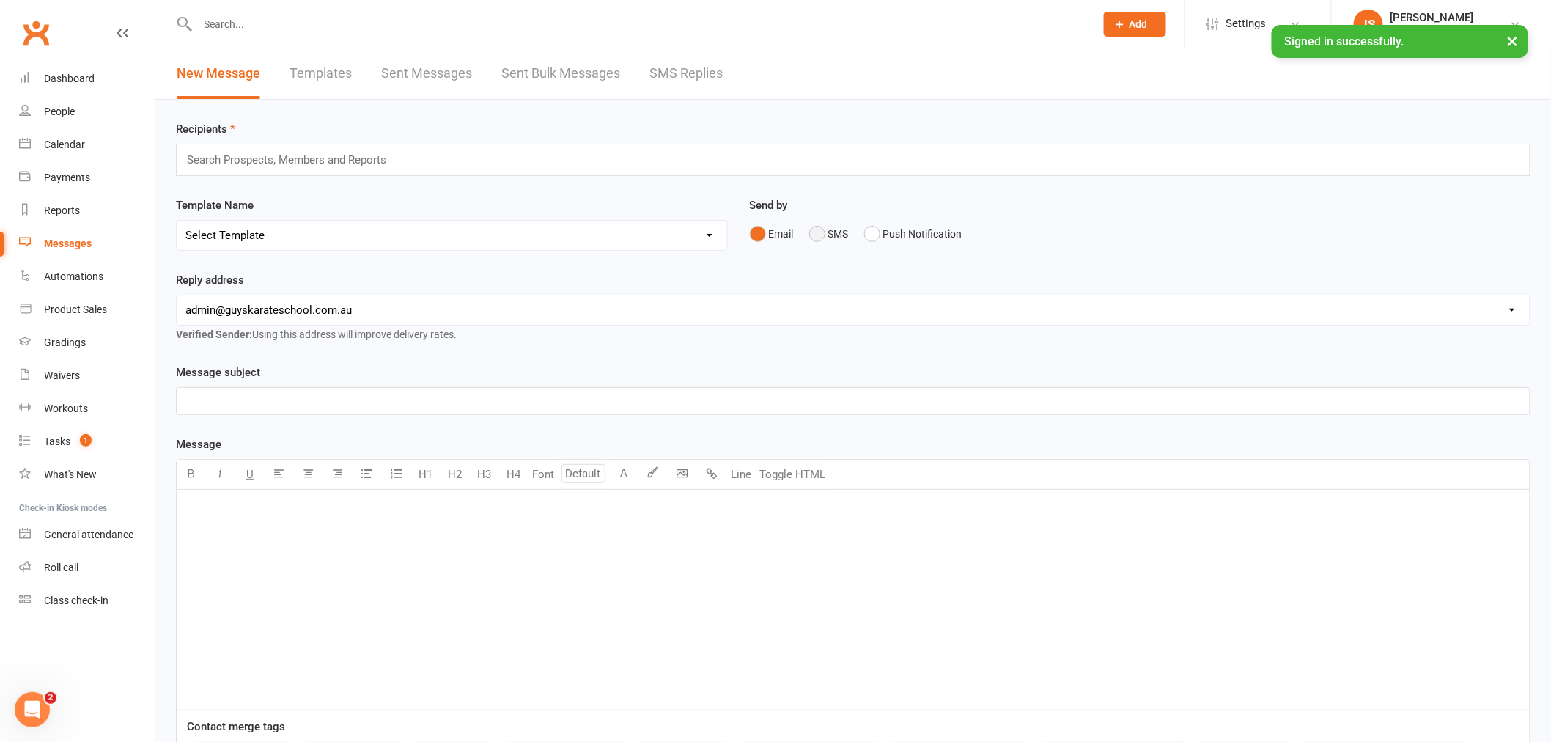
click at [821, 237] on button "SMS" at bounding box center [829, 234] width 40 height 28
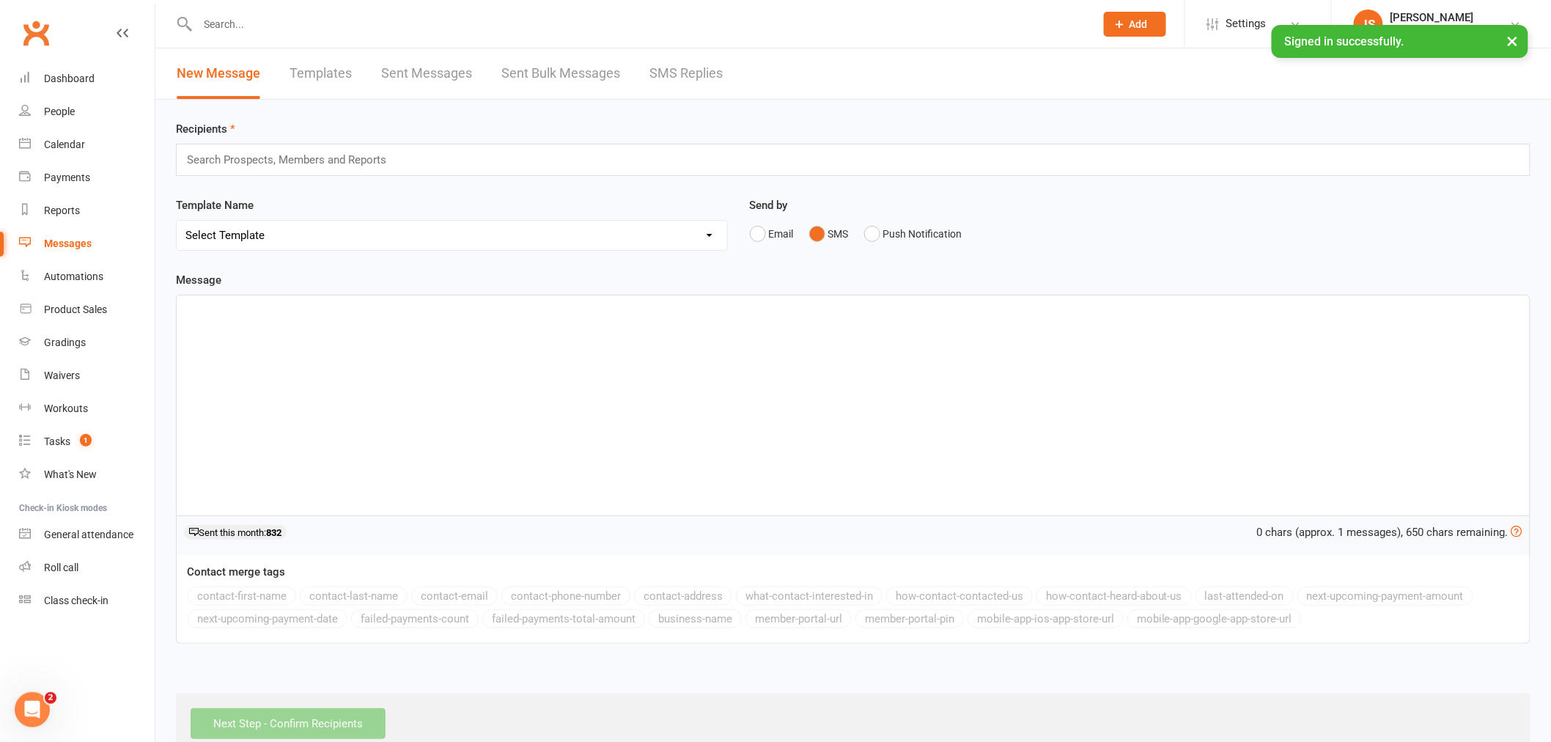
click at [257, 308] on p "﻿" at bounding box center [853, 309] width 1336 height 18
click at [435, 312] on span "Reminder book your spots for your sessions. [DATE] is booked" at bounding box center [339, 308] width 308 height 13
click at [542, 317] on p "Reminder book your spots for your sessions. Todays session is booked" at bounding box center [853, 309] width 1336 height 18
click at [492, 312] on span "Reminder book your spots for your sessions. Todays session is booked" at bounding box center [361, 308] width 352 height 13
click at [436, 309] on span "Reminder book your spots for your sessions. Todays session is booked" at bounding box center [361, 308] width 352 height 13
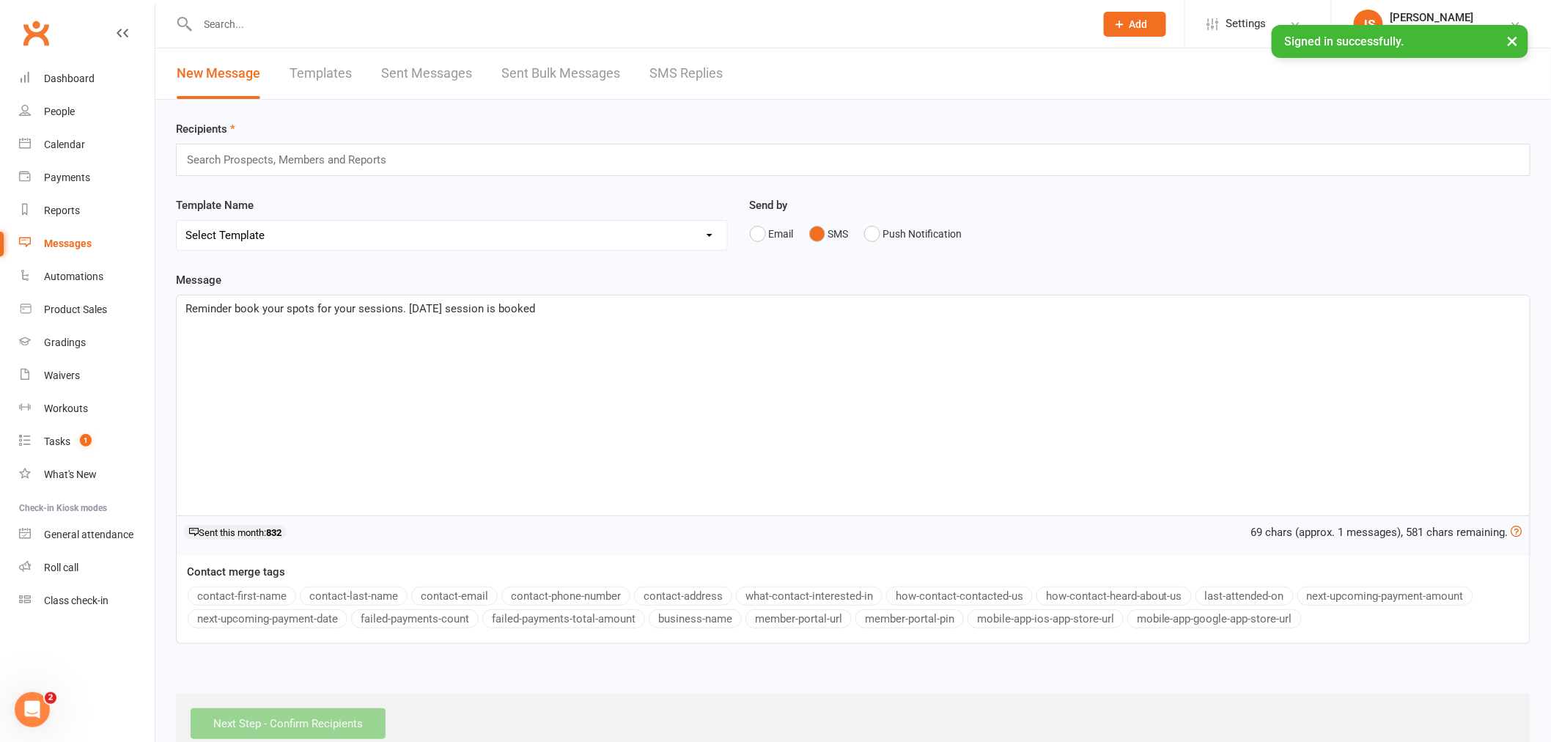
click at [498, 308] on span "Reminder book your spots for your sessions. [DATE] session is booked" at bounding box center [360, 308] width 350 height 13
click at [581, 311] on p "Reminder book your spots for your sessions. [DATE] session is fully booked" at bounding box center [853, 309] width 1336 height 18
click at [231, 311] on span "Reminder book your spots for your sessions. [DATE] session is fully booked!" at bounding box center [373, 308] width 376 height 13
click at [354, 309] on span "Reminder book your spots for your sessions. [DATE] session is fully booked!" at bounding box center [373, 308] width 376 height 13
click at [355, 309] on span "Reminder book your spots for your sessions. [DATE] session is fully booked!" at bounding box center [373, 308] width 376 height 13
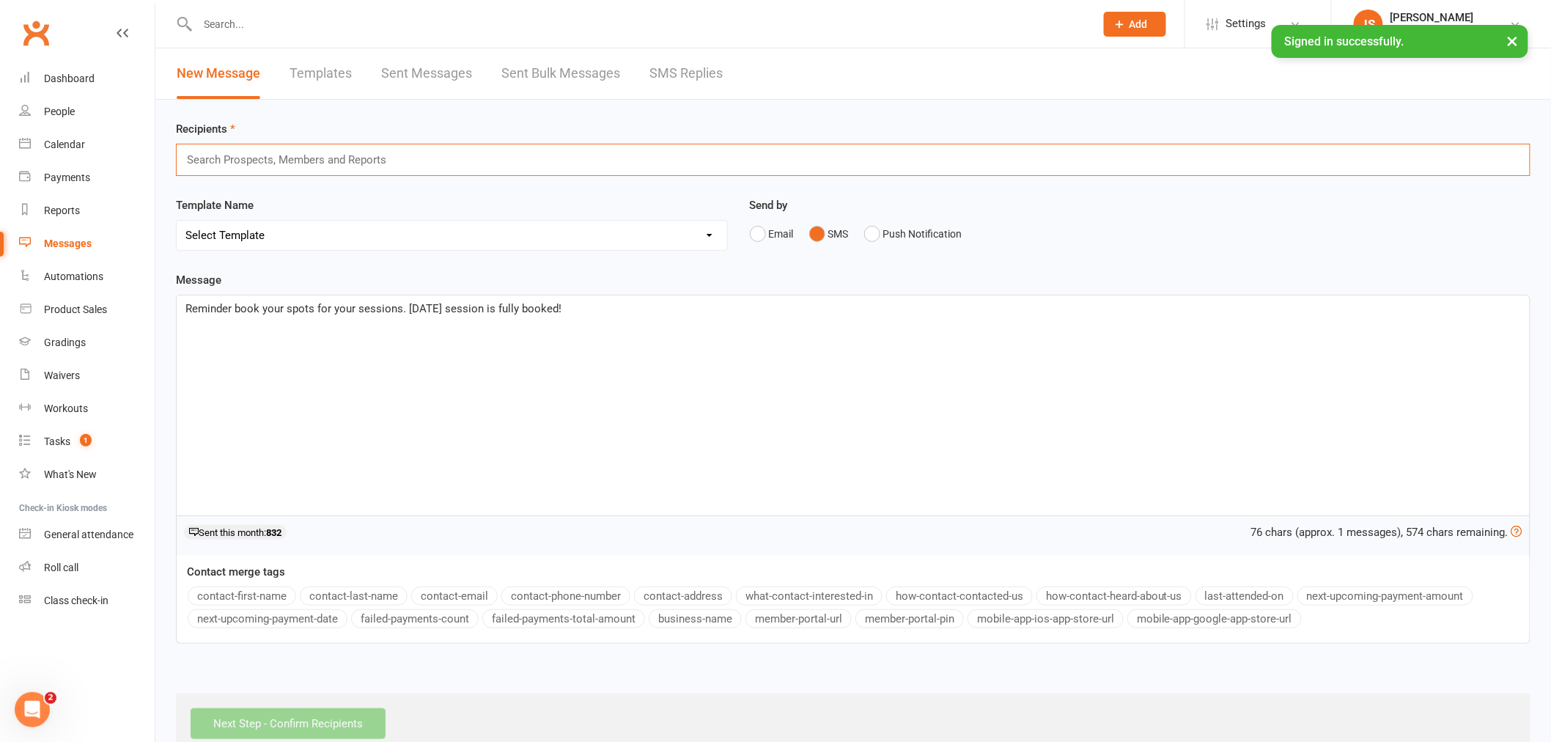
click at [290, 158] on input "text" at bounding box center [292, 159] width 215 height 19
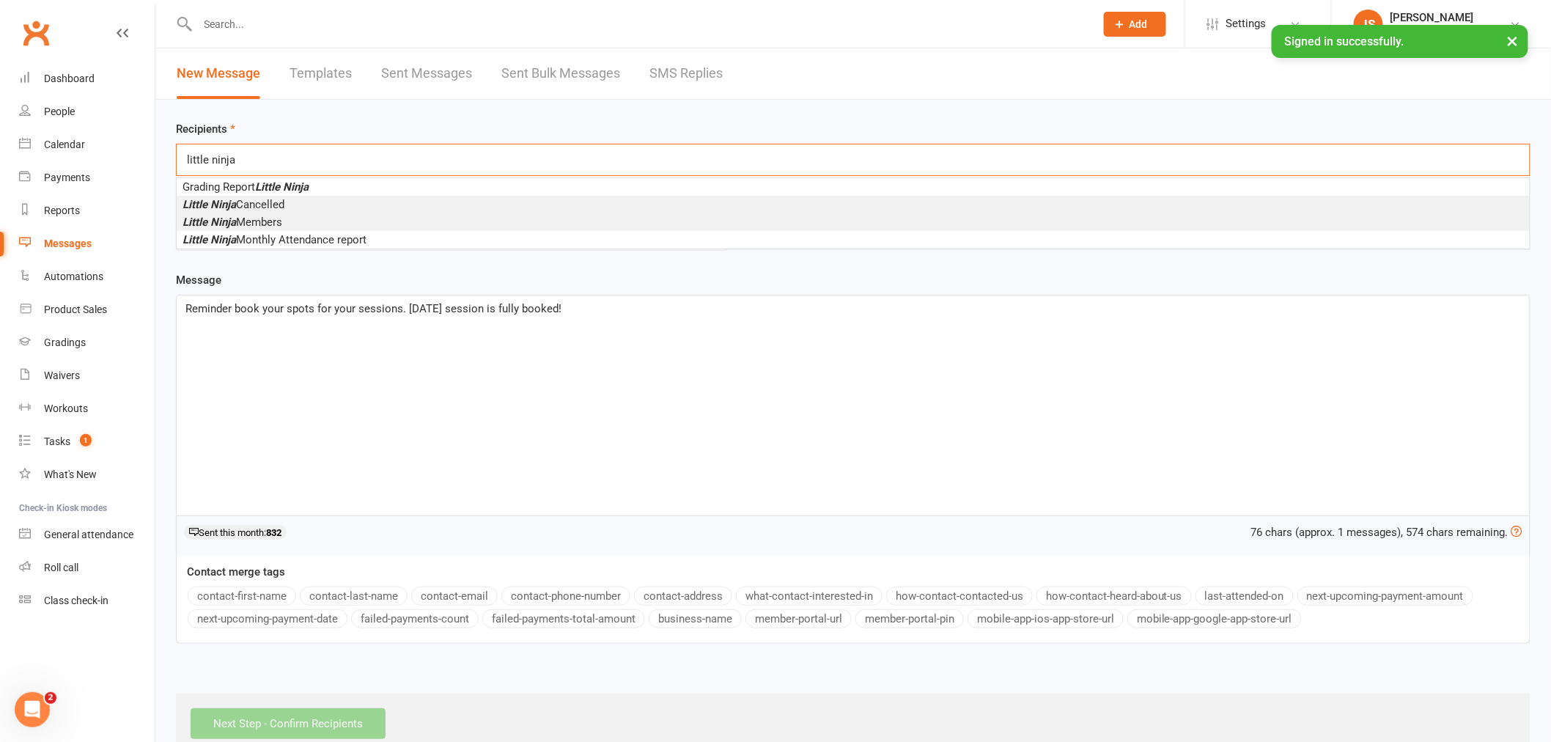
type input "little ninja"
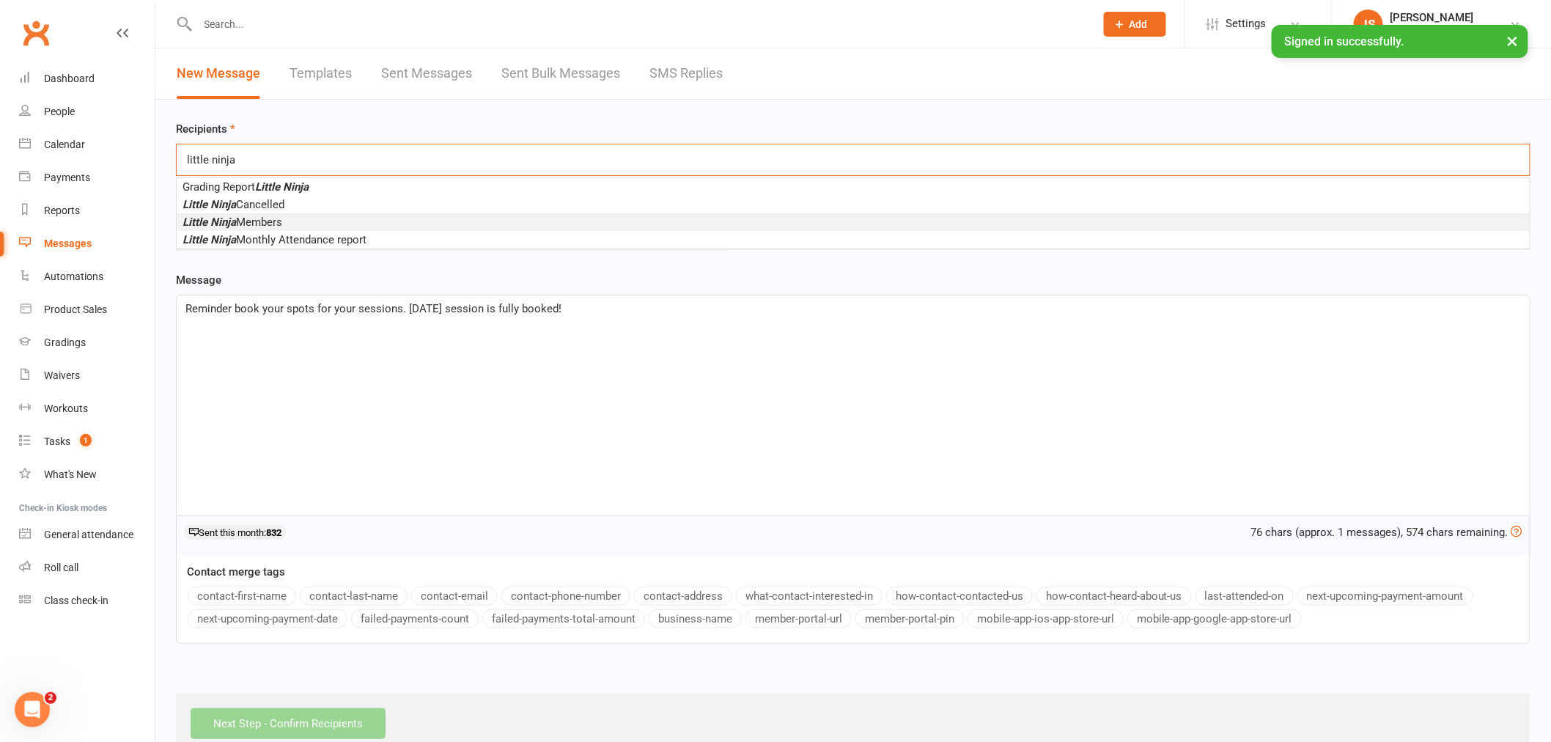
click at [286, 220] on li "Little Ninja Members" at bounding box center [853, 222] width 1353 height 18
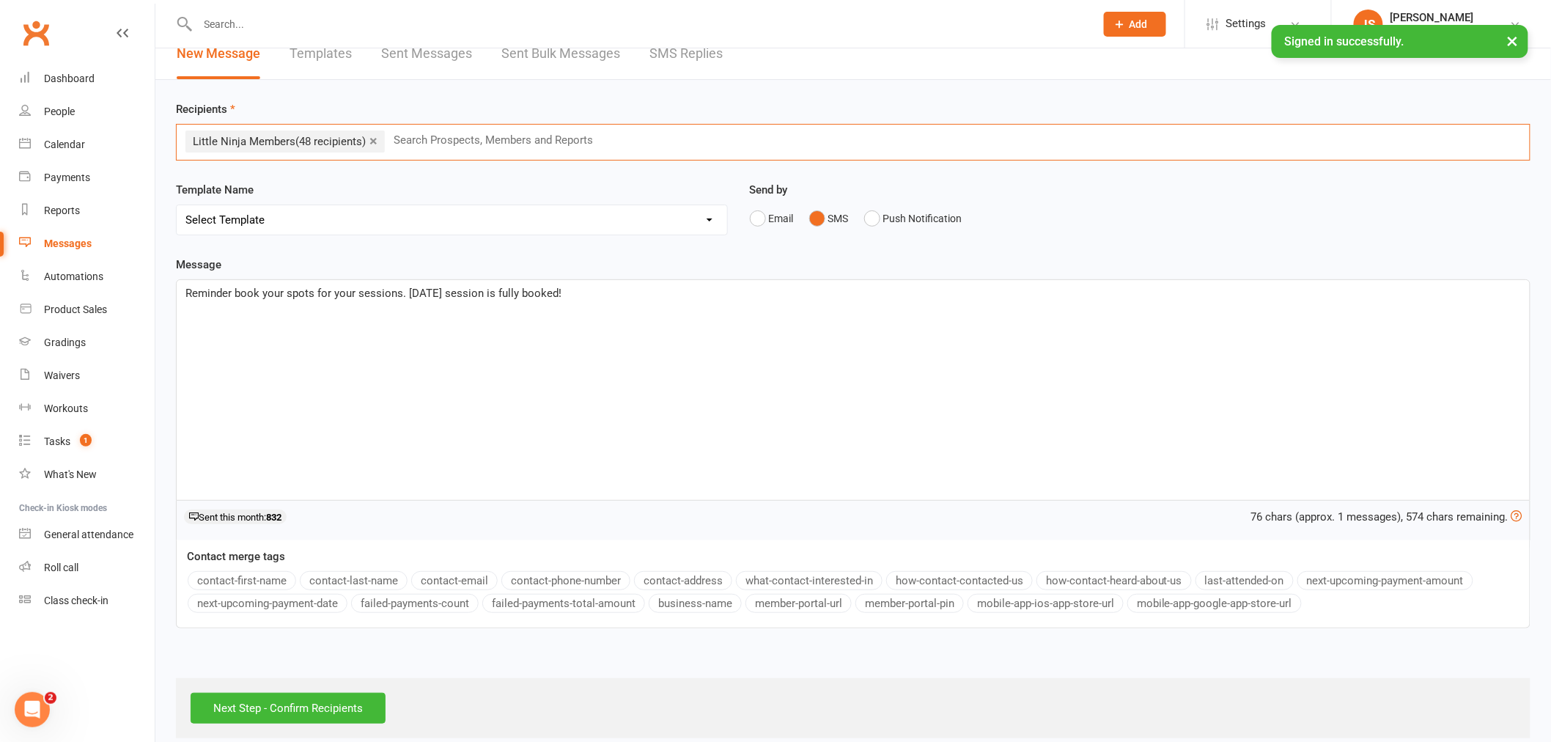
scroll to position [38, 0]
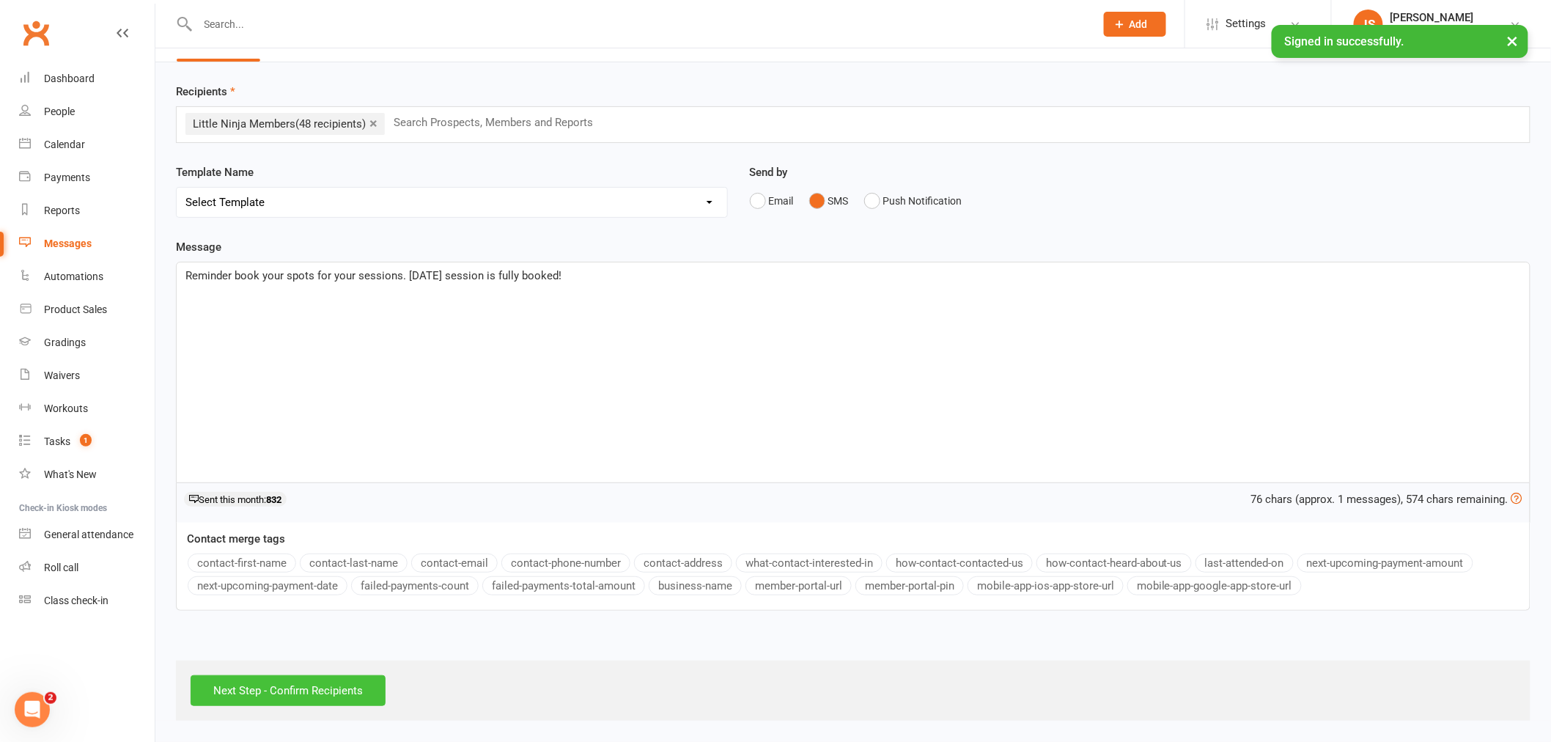
click at [250, 700] on input "Next Step - Confirm Recipients" at bounding box center [288, 690] width 195 height 31
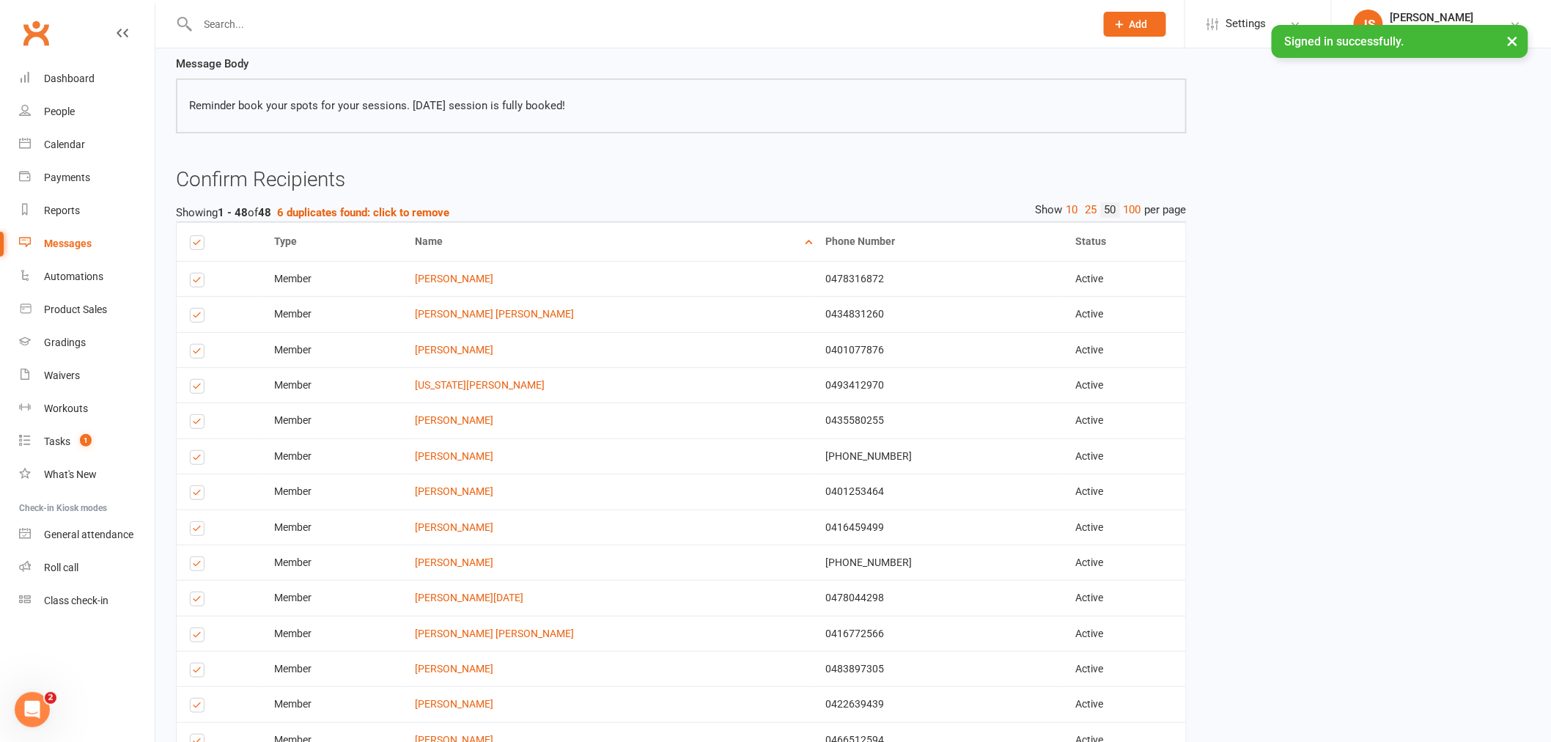
scroll to position [163, 0]
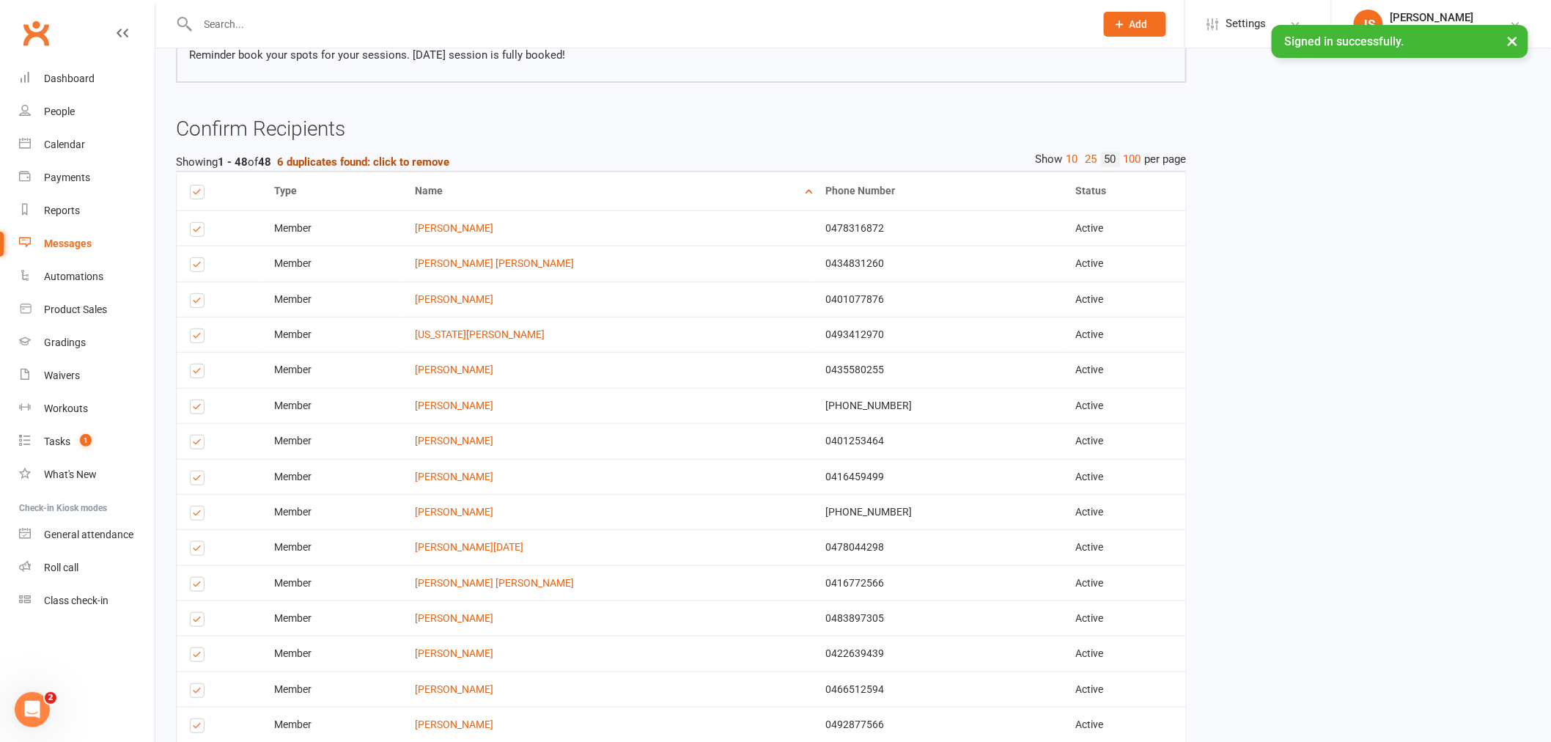
click at [381, 156] on strong "6 duplicates found: click to remove" at bounding box center [363, 161] width 172 height 13
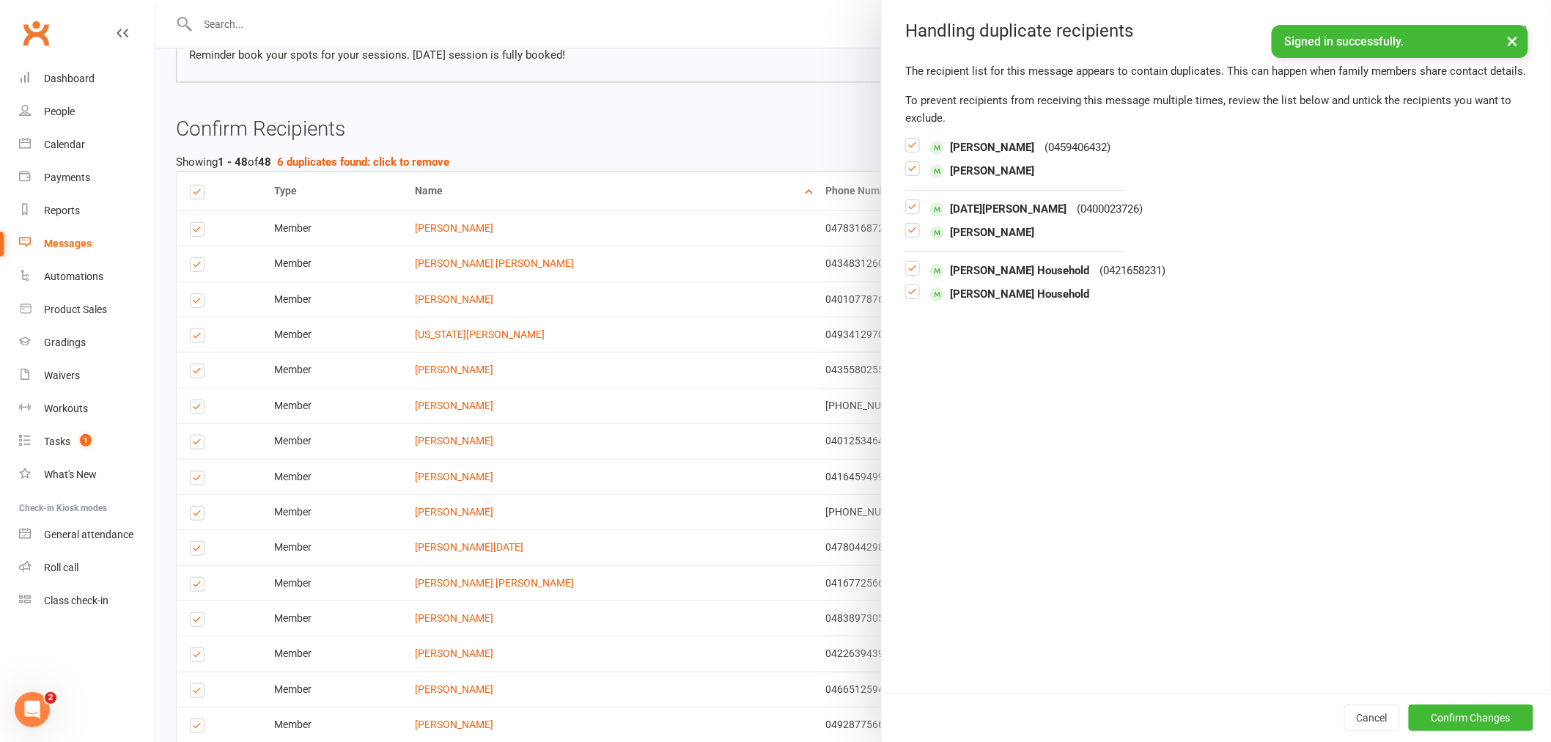
click at [907, 174] on label at bounding box center [912, 174] width 15 height 0
click at [907, 162] on input "checkbox" at bounding box center [912, 162] width 15 height 0
click at [905, 236] on label at bounding box center [912, 236] width 15 height 0
click at [905, 224] on input "checkbox" at bounding box center [912, 224] width 15 height 0
click at [907, 298] on label at bounding box center [912, 298] width 15 height 0
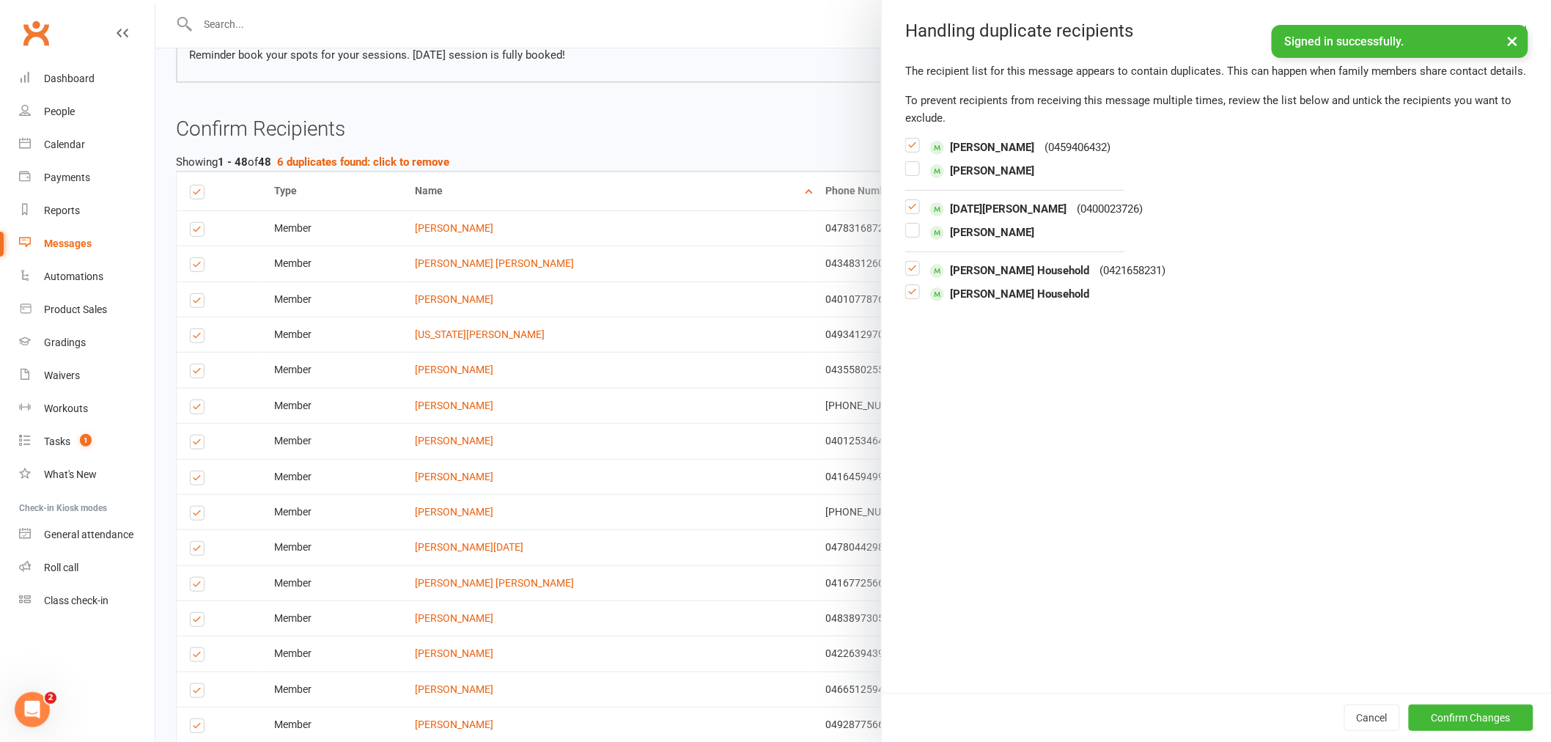
click at [907, 285] on input "checkbox" at bounding box center [912, 285] width 15 height 0
click at [1477, 721] on button "Confirm Changes" at bounding box center [1471, 717] width 125 height 26
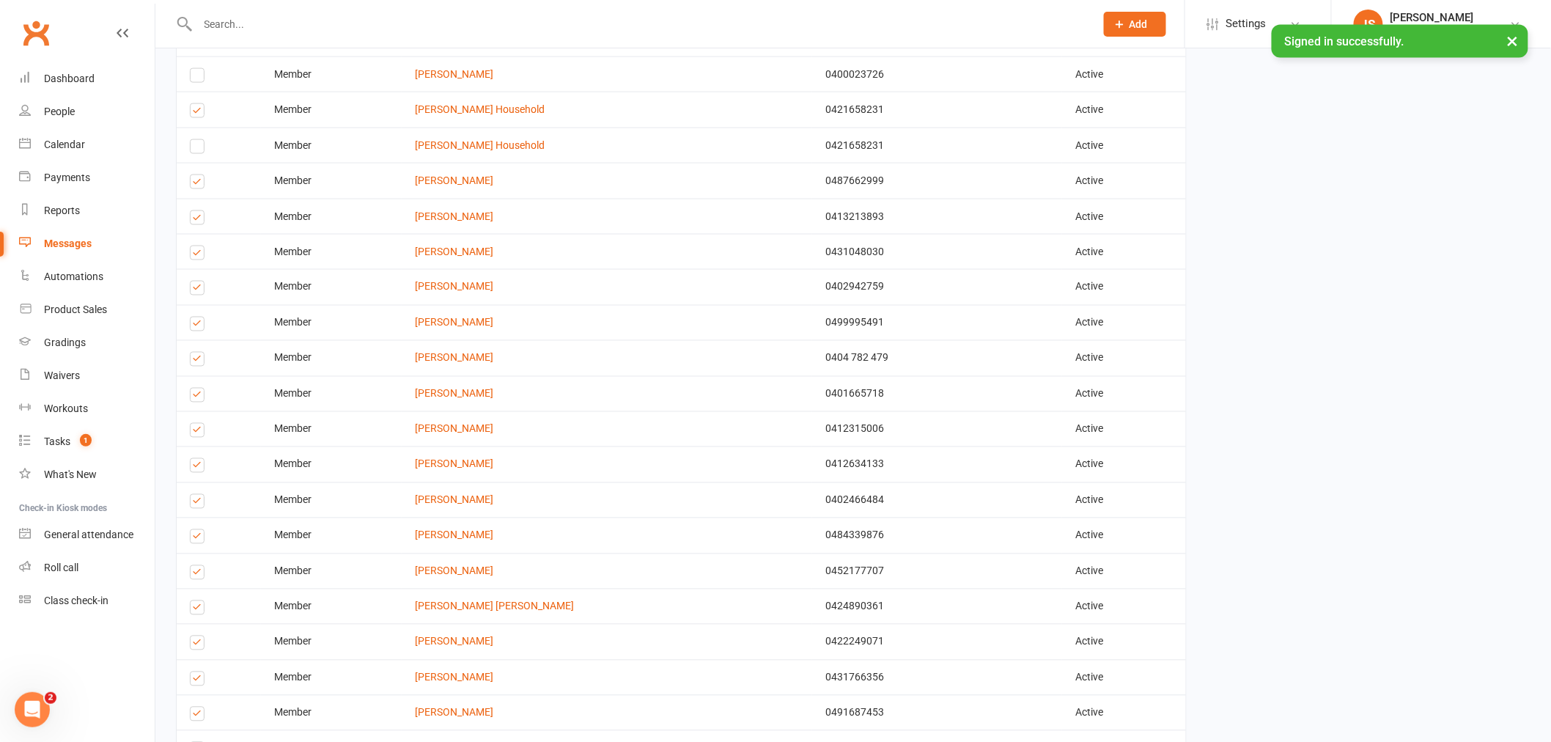
scroll to position [896, 0]
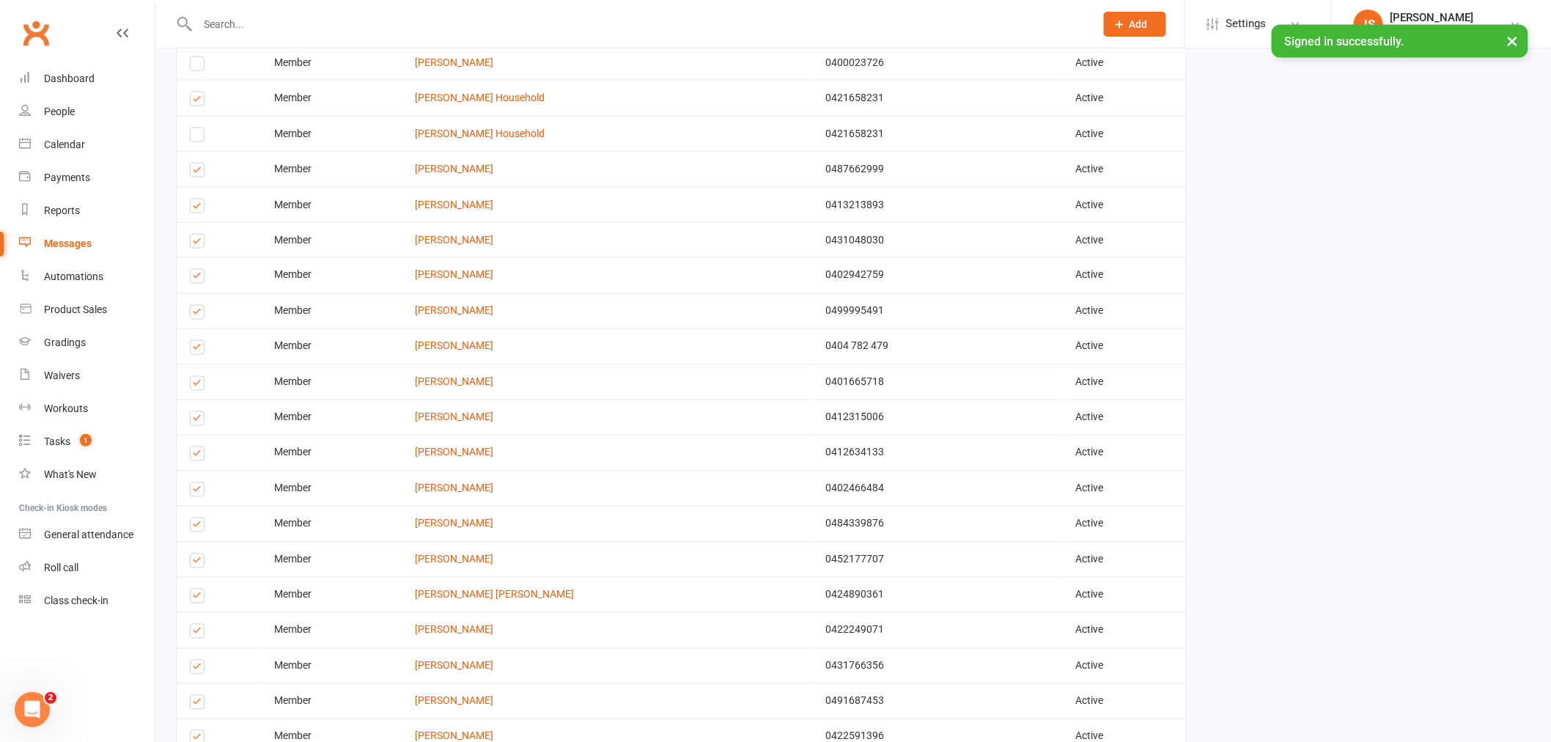
click at [198, 279] on label at bounding box center [200, 279] width 20 height 0
click at [198, 270] on input "checkbox" at bounding box center [195, 270] width 10 height 0
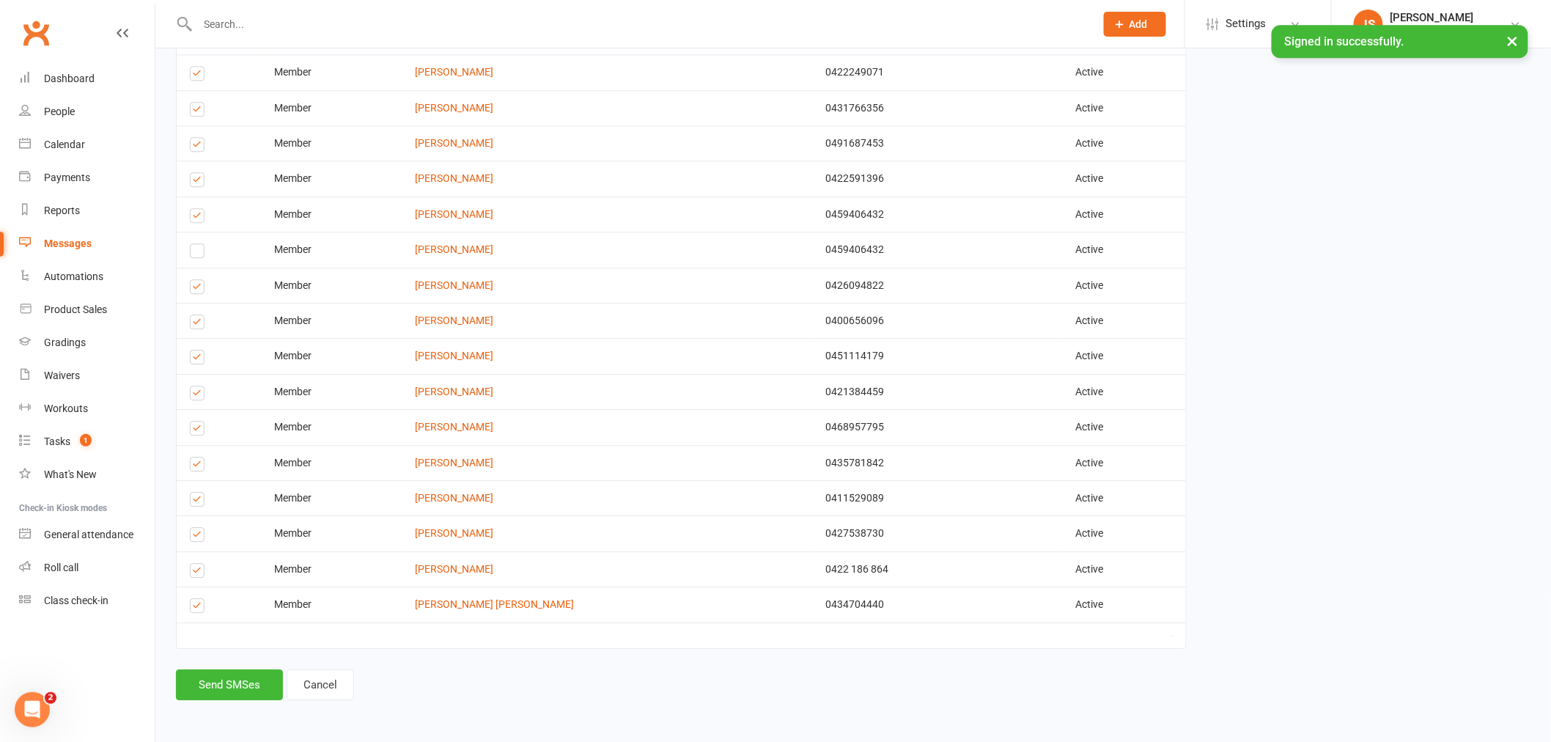
scroll to position [1467, 0]
click at [198, 572] on label at bounding box center [200, 572] width 20 height 0
click at [198, 564] on input "checkbox" at bounding box center [195, 564] width 10 height 0
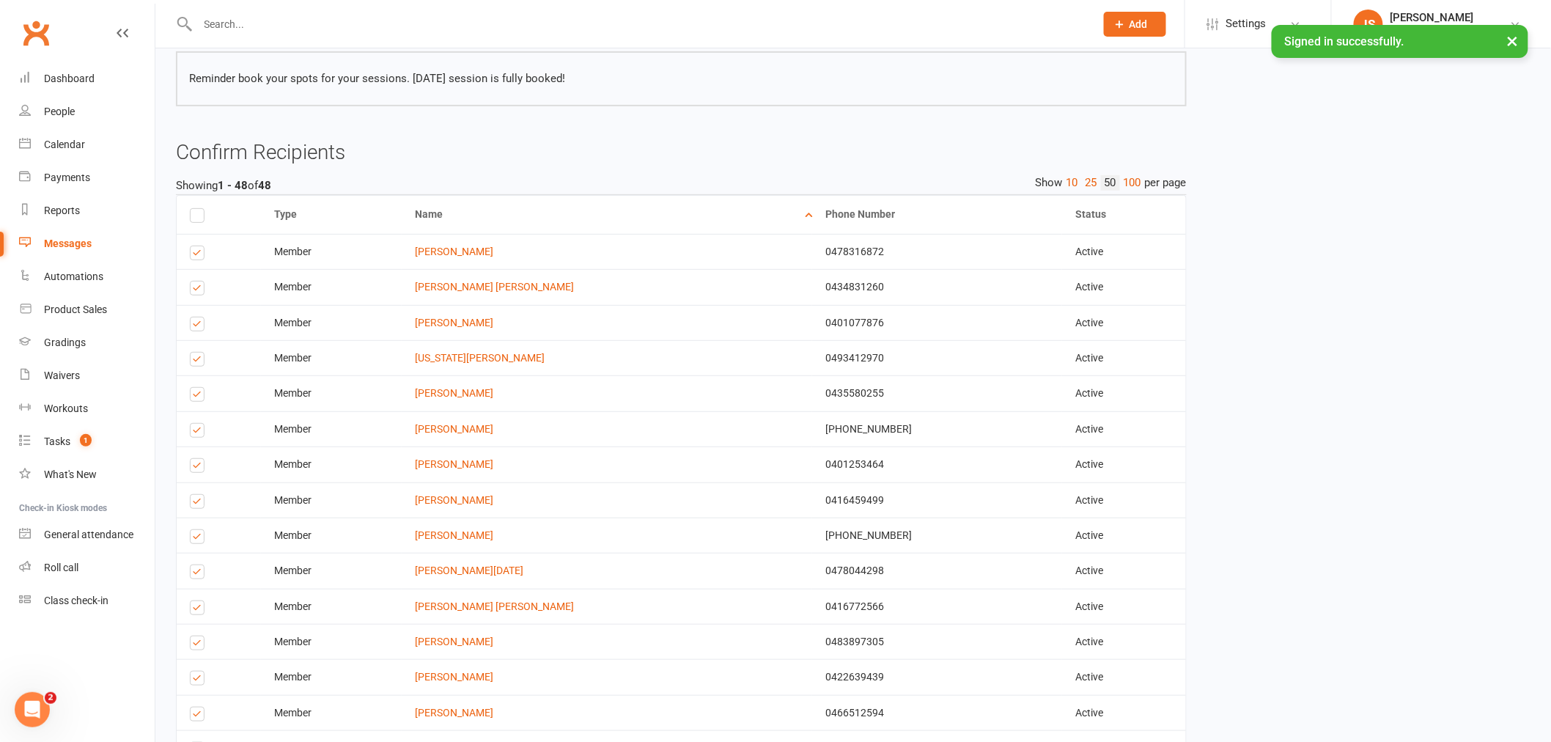
scroll to position [83, 0]
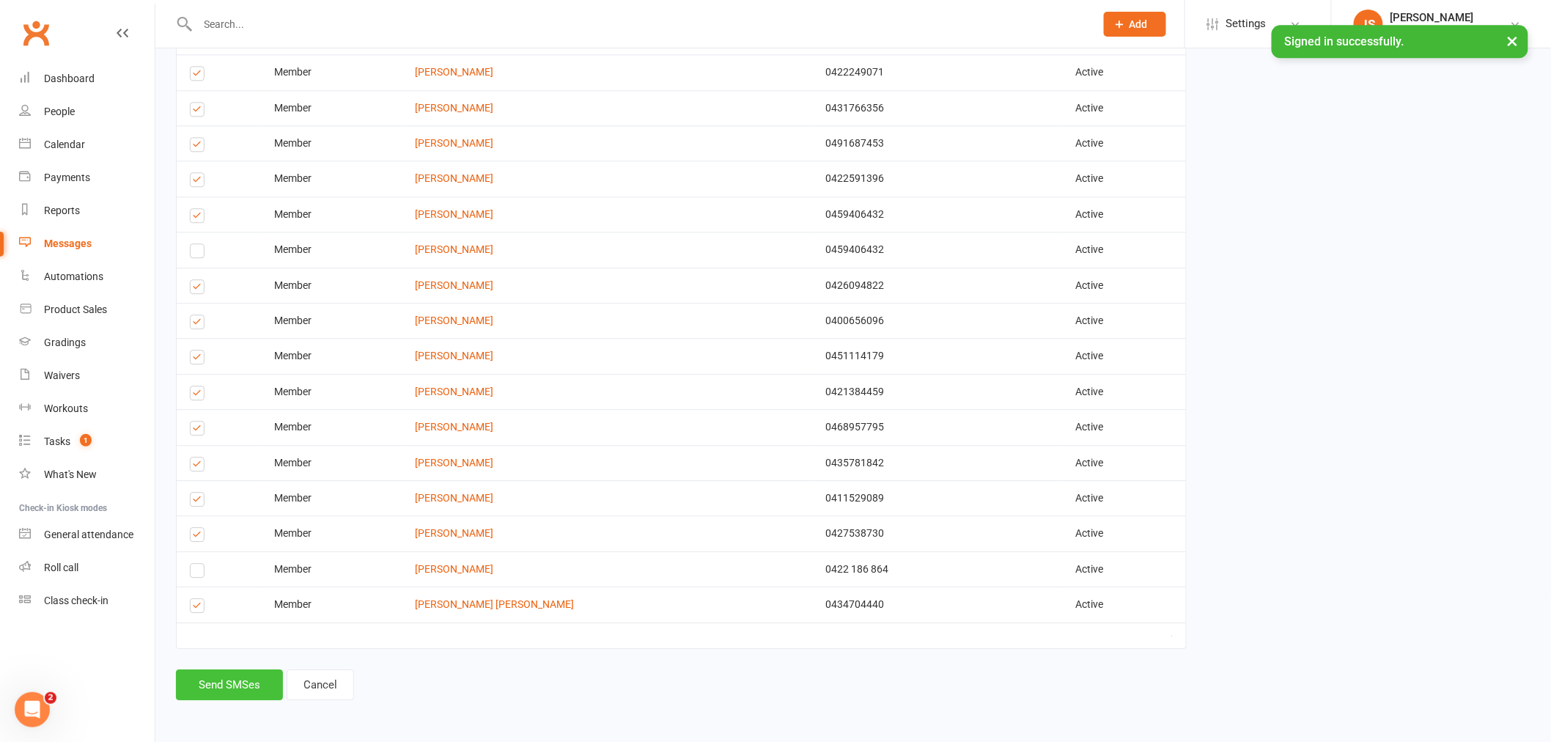
click at [247, 698] on button "Send SMSes" at bounding box center [229, 684] width 107 height 31
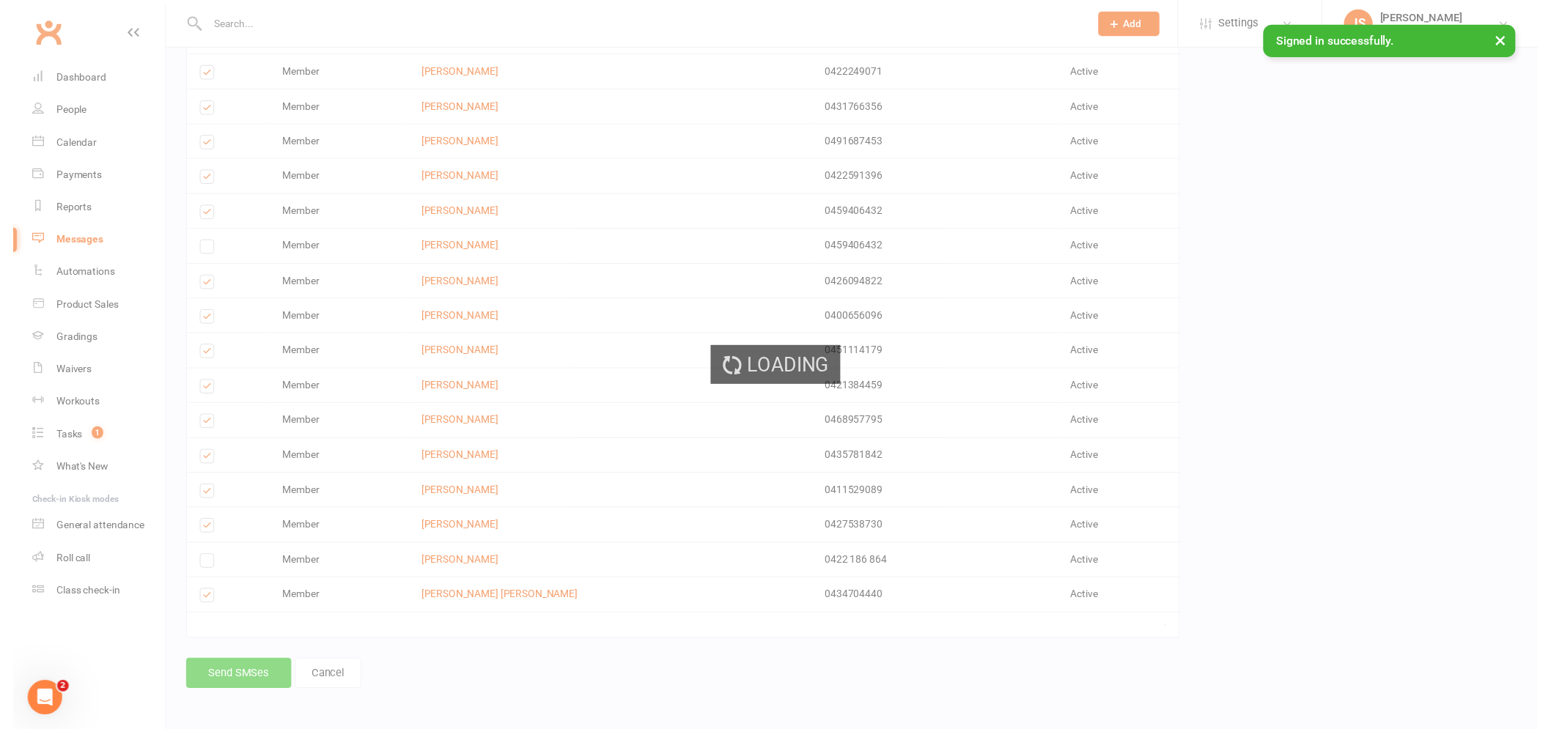
scroll to position [1456, 0]
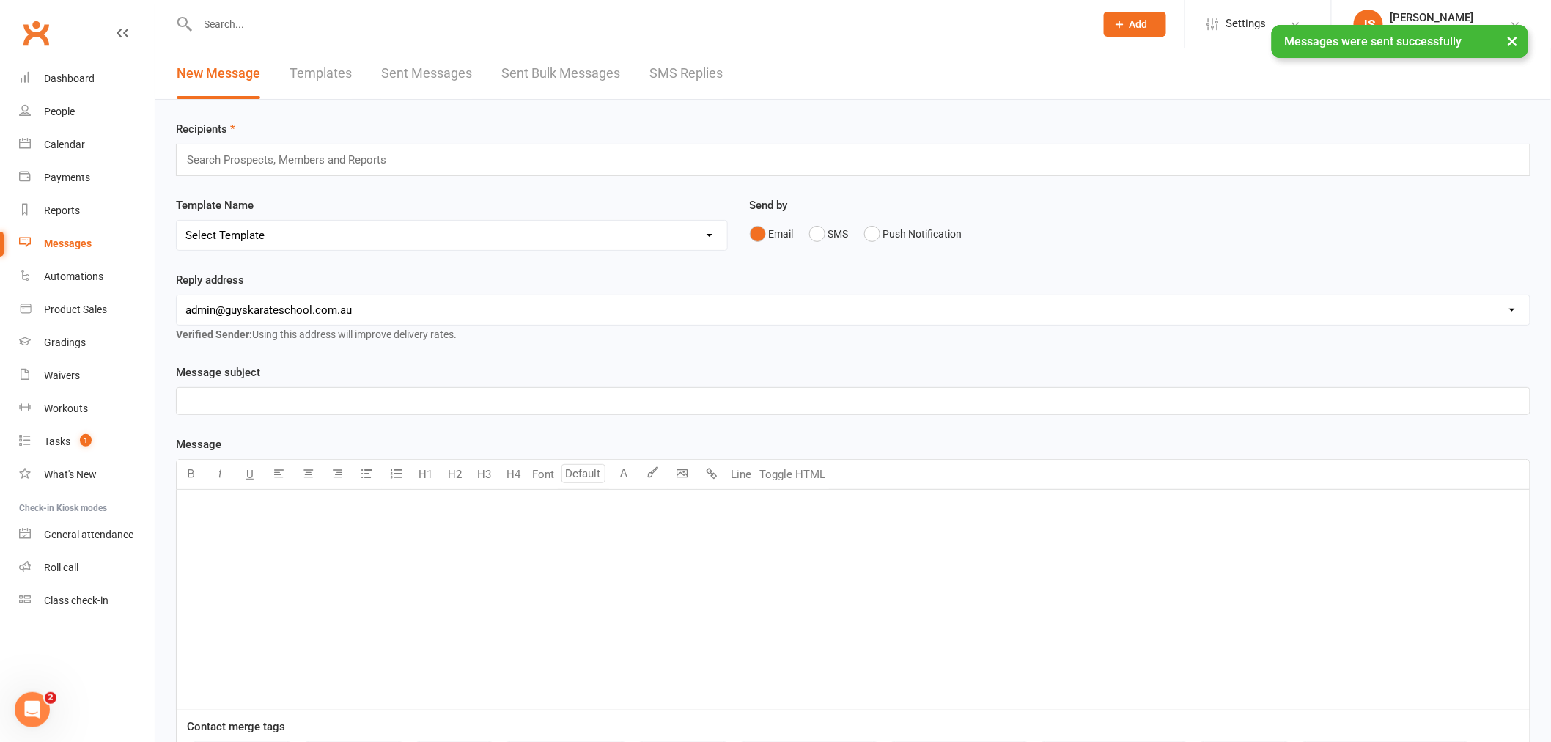
click at [76, 246] on div "Messages" at bounding box center [68, 243] width 48 height 12
click at [65, 85] on link "Dashboard" at bounding box center [87, 78] width 136 height 33
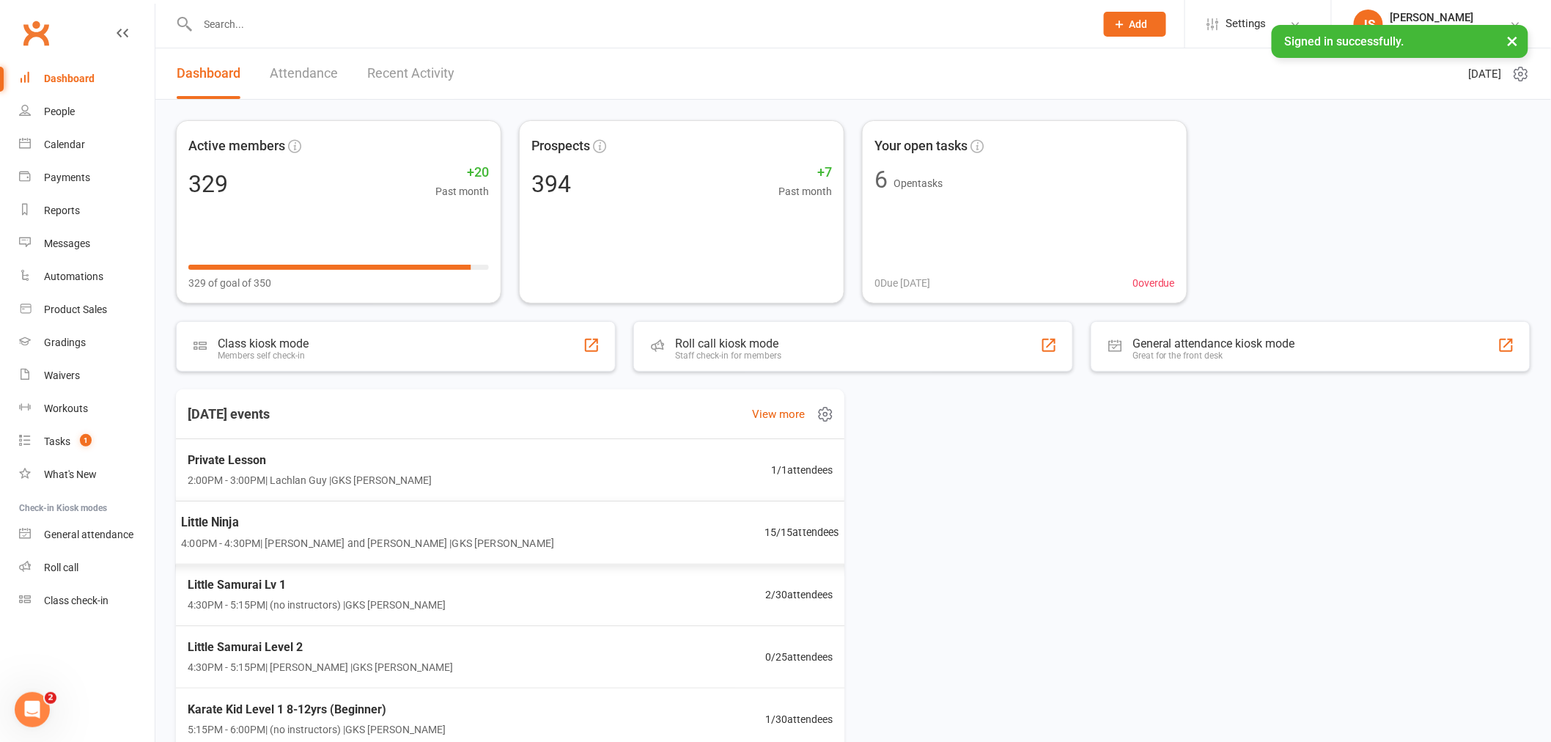
scroll to position [63, 0]
click at [500, 526] on div "Little Samurai Lv 1 4:30PM - 5:15PM | (no instructors) | GKS [PERSON_NAME] 2 / …" at bounding box center [509, 532] width 693 height 64
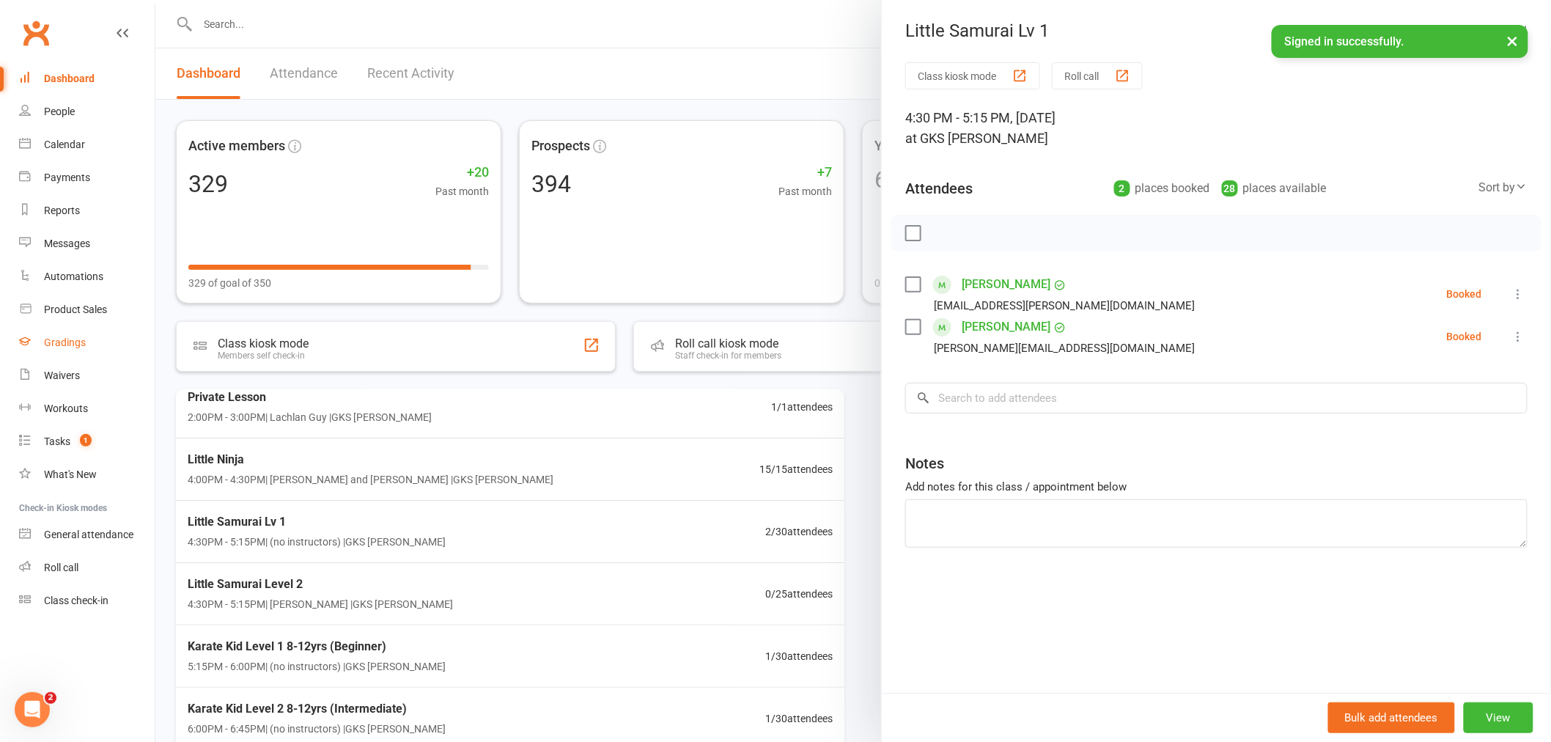
click at [75, 348] on link "Gradings" at bounding box center [87, 342] width 136 height 33
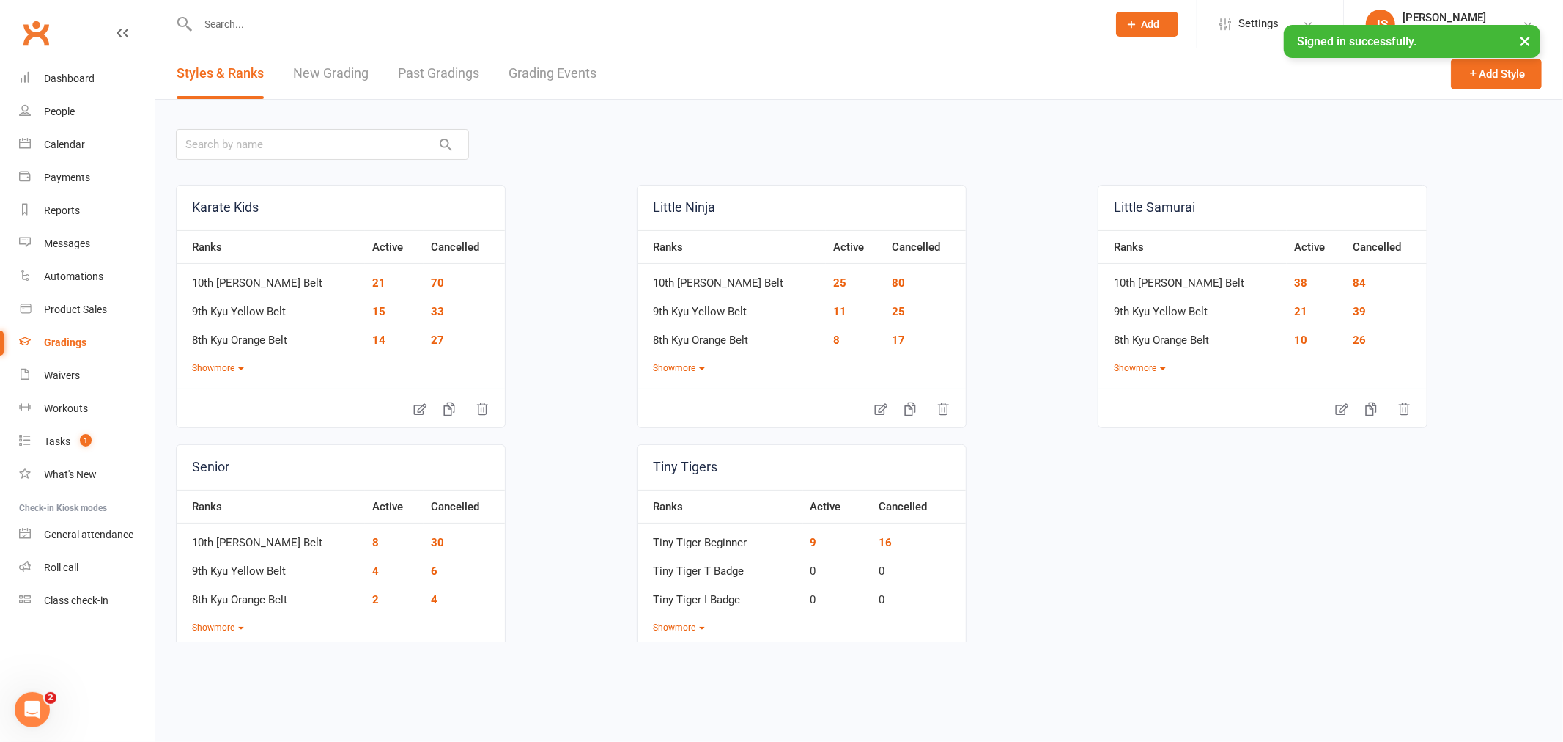
click at [556, 57] on link "Grading Events" at bounding box center [553, 73] width 88 height 51
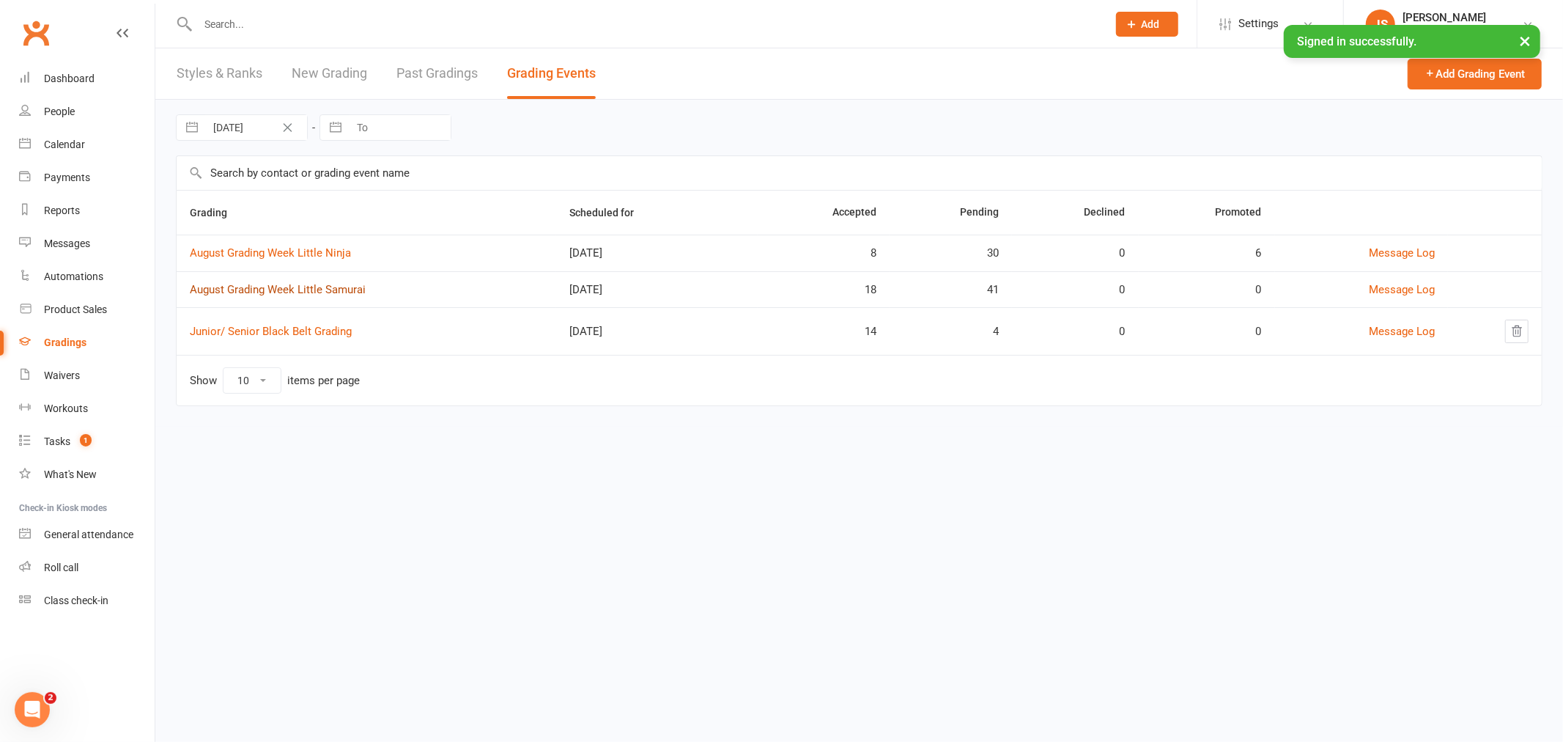
click at [306, 283] on link "August Grading Week Little Samurai" at bounding box center [278, 289] width 176 height 13
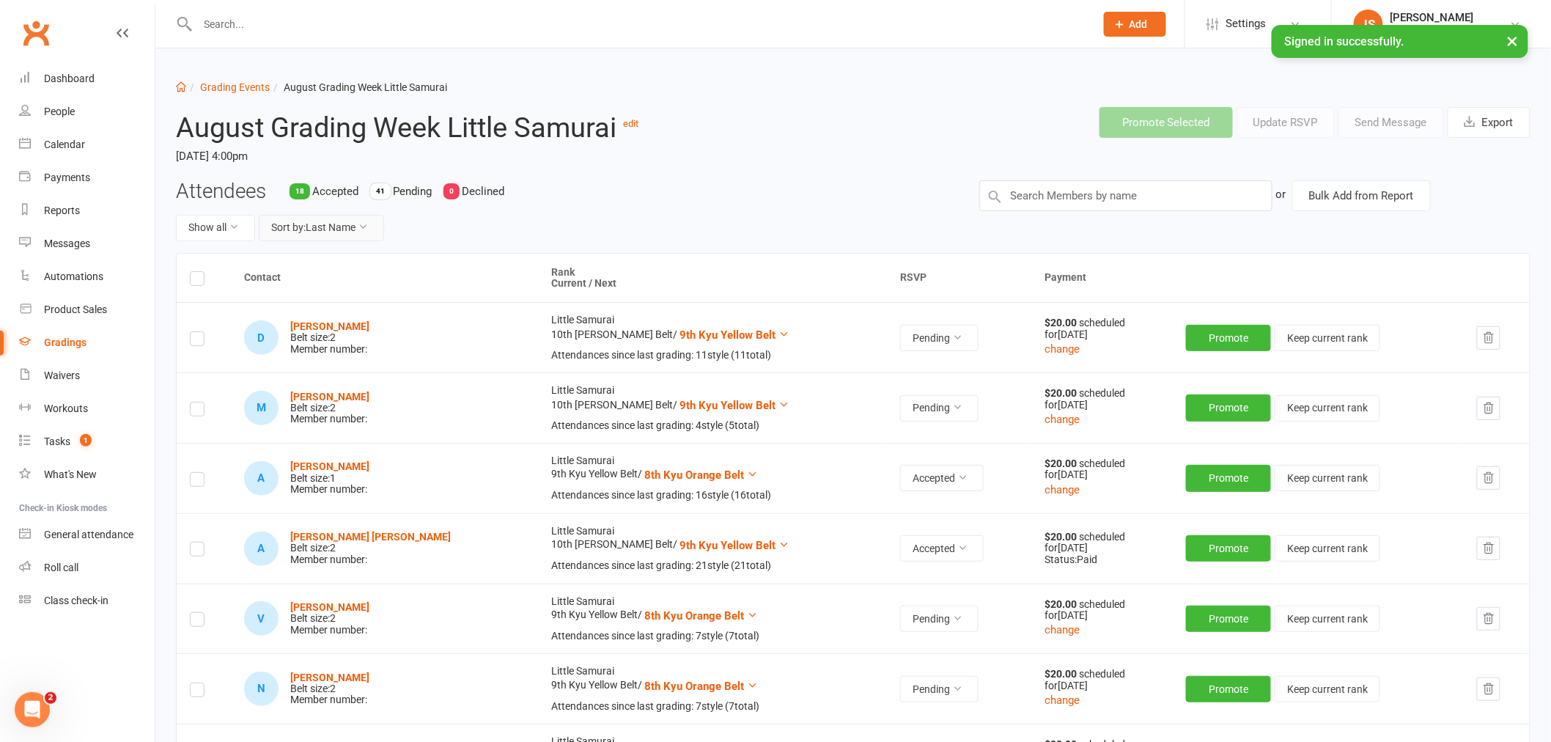
click at [331, 235] on button "Sort by: Last Name" at bounding box center [321, 228] width 125 height 26
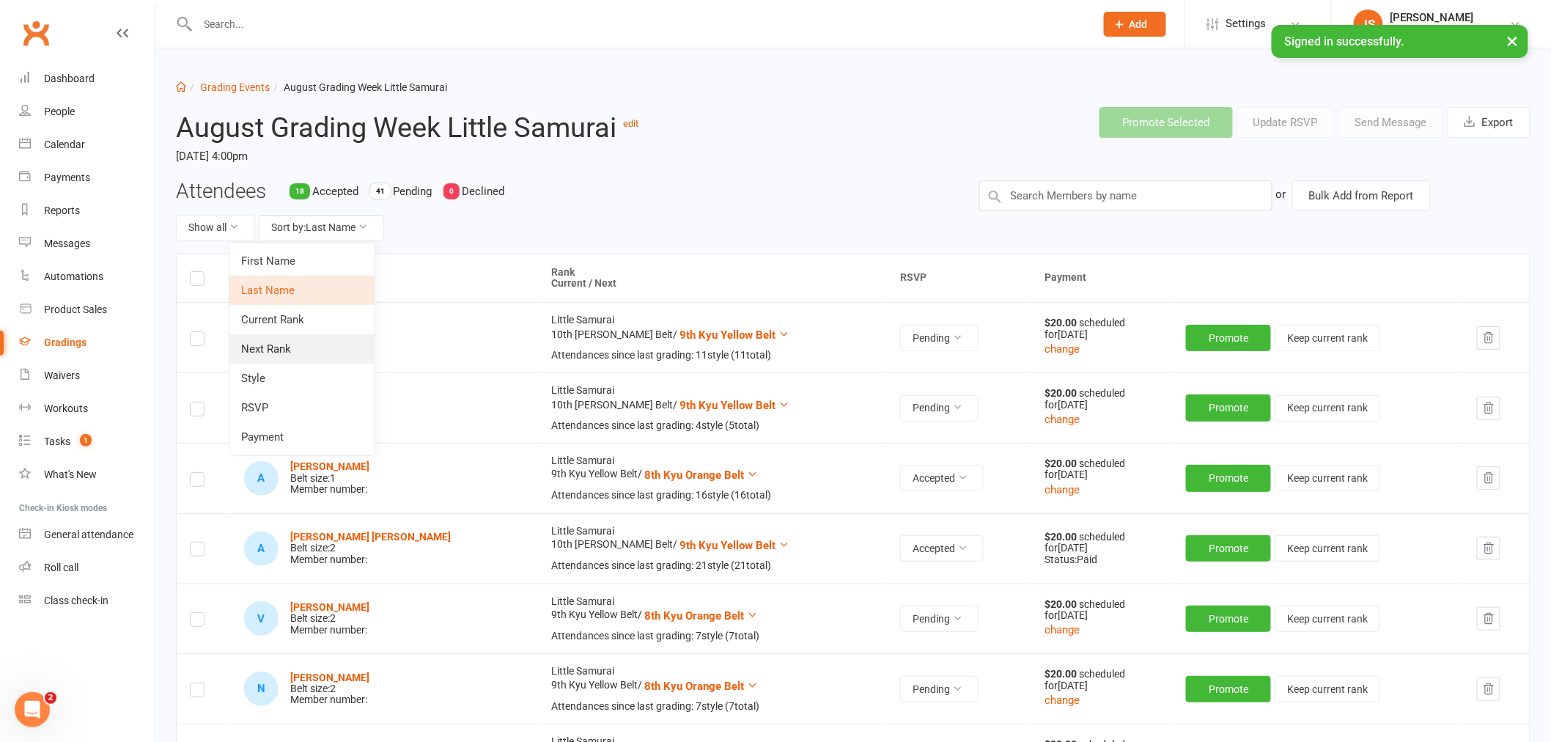
click at [299, 346] on link "Next Rank" at bounding box center [301, 348] width 145 height 29
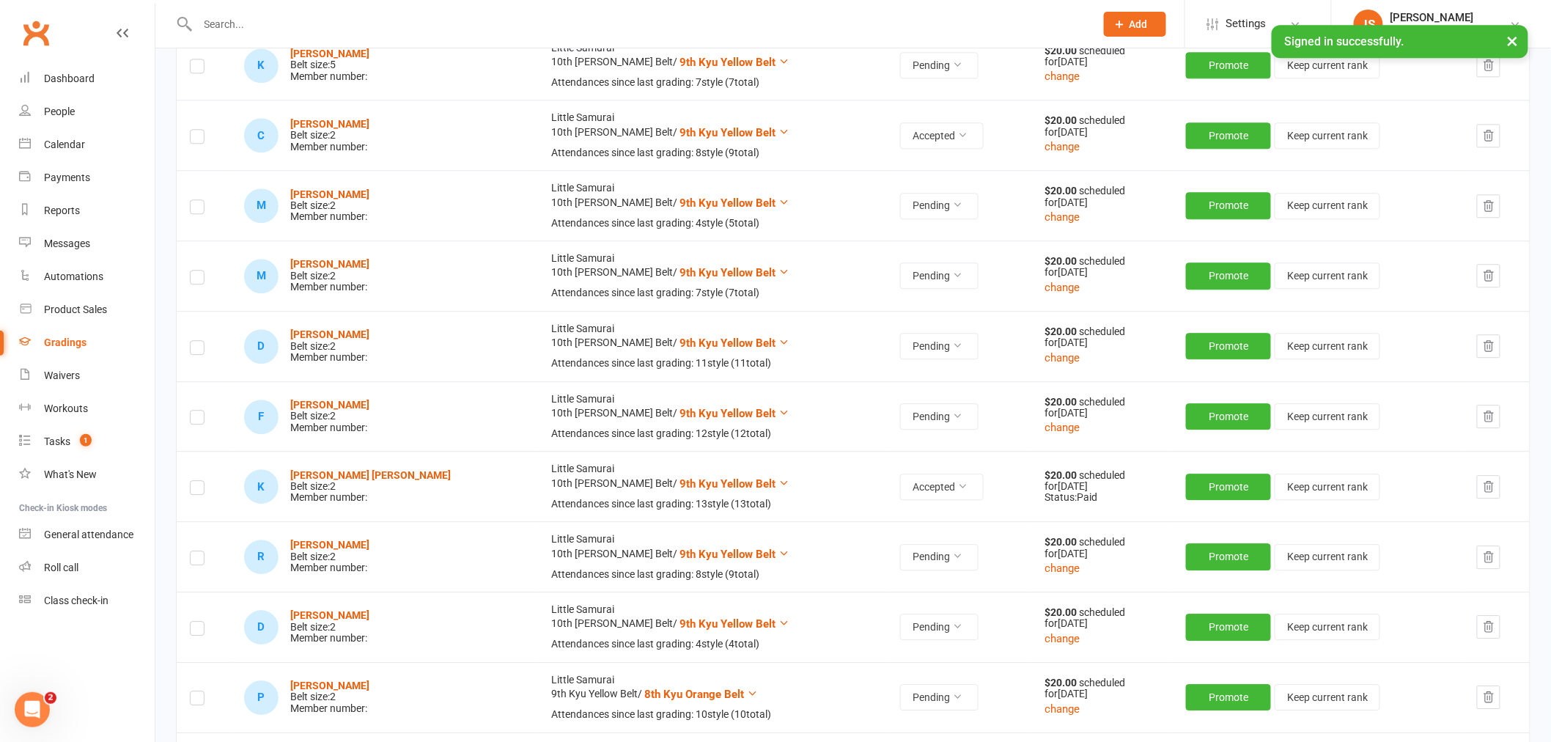
scroll to position [1954, 0]
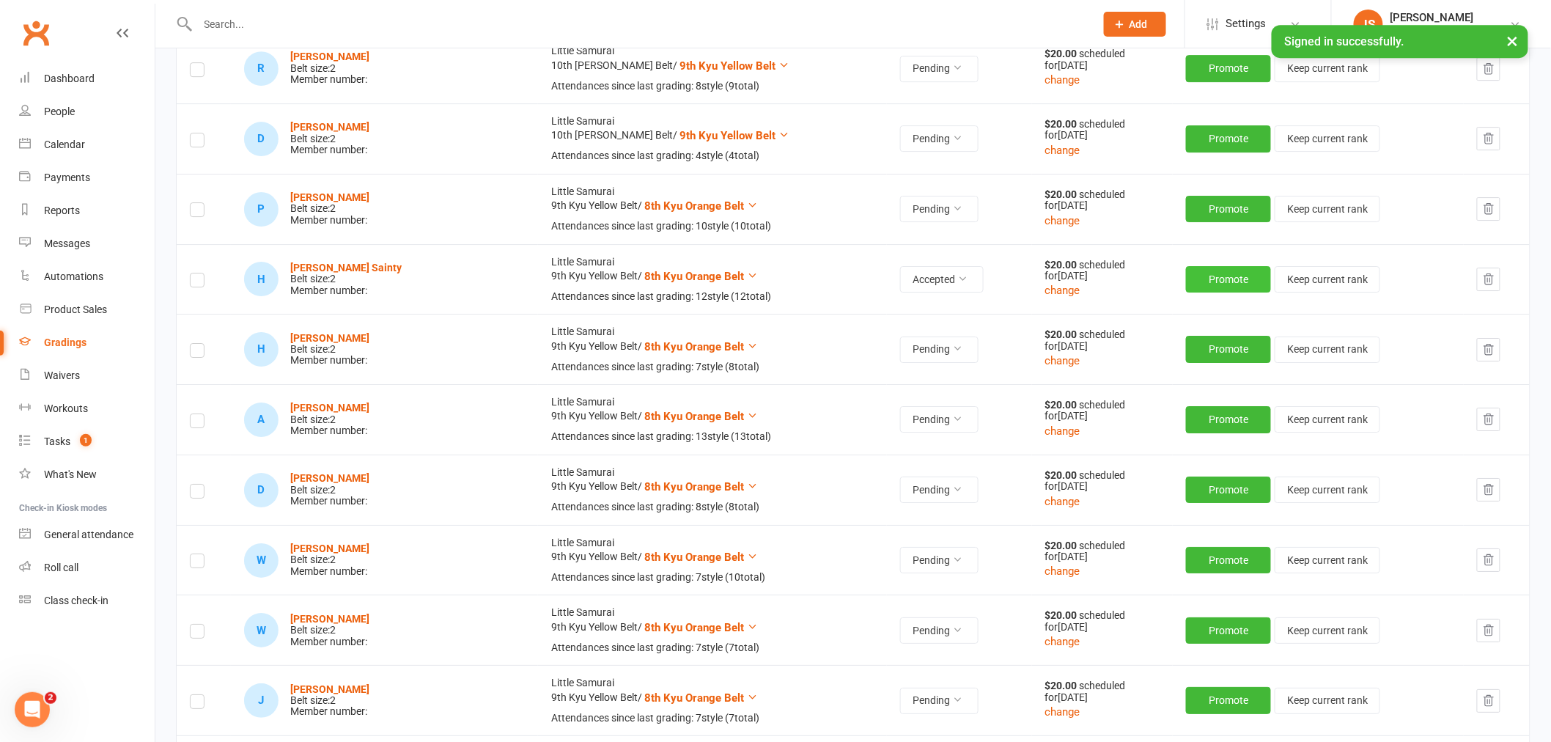
click at [1202, 284] on button "Promote" at bounding box center [1228, 279] width 85 height 26
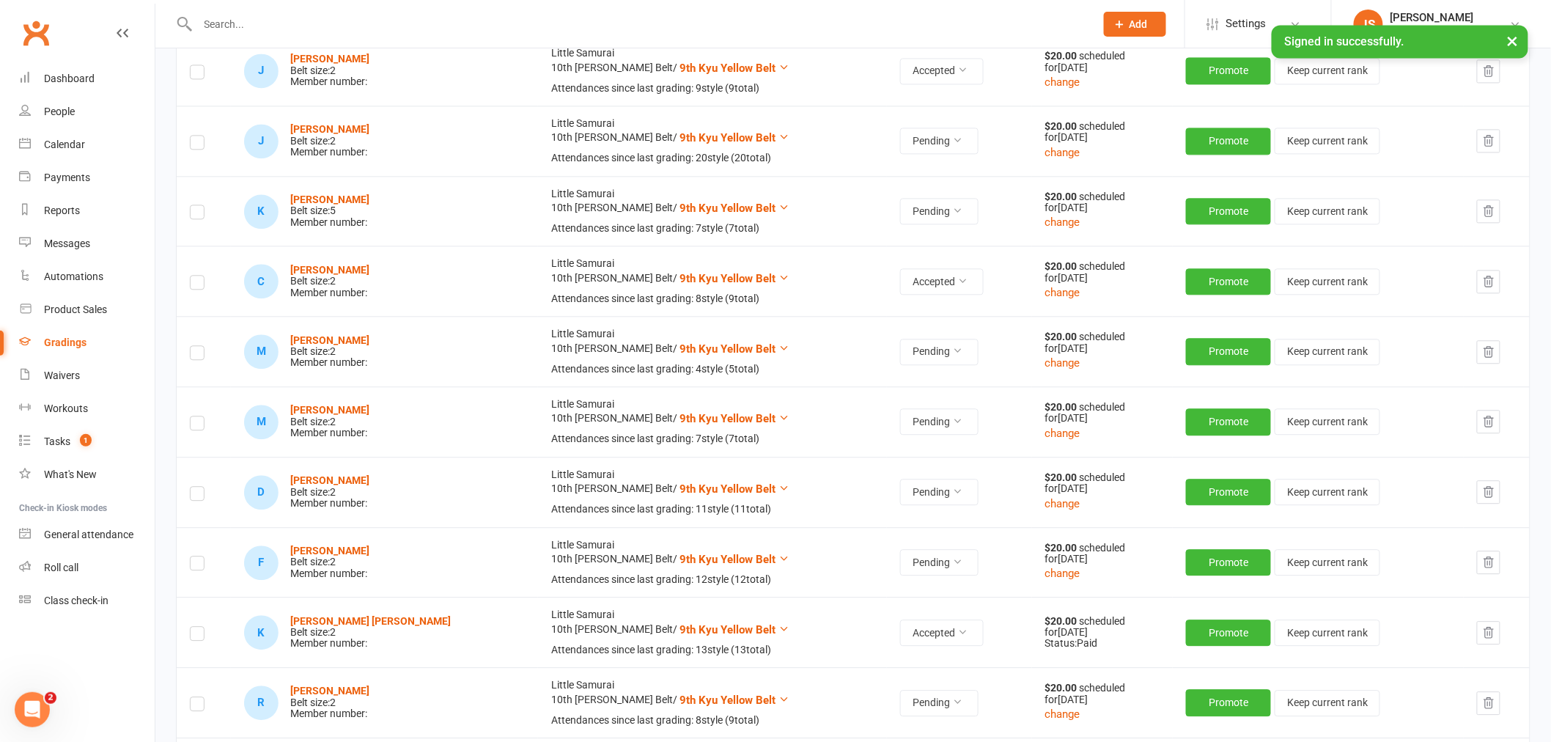
scroll to position [1303, 0]
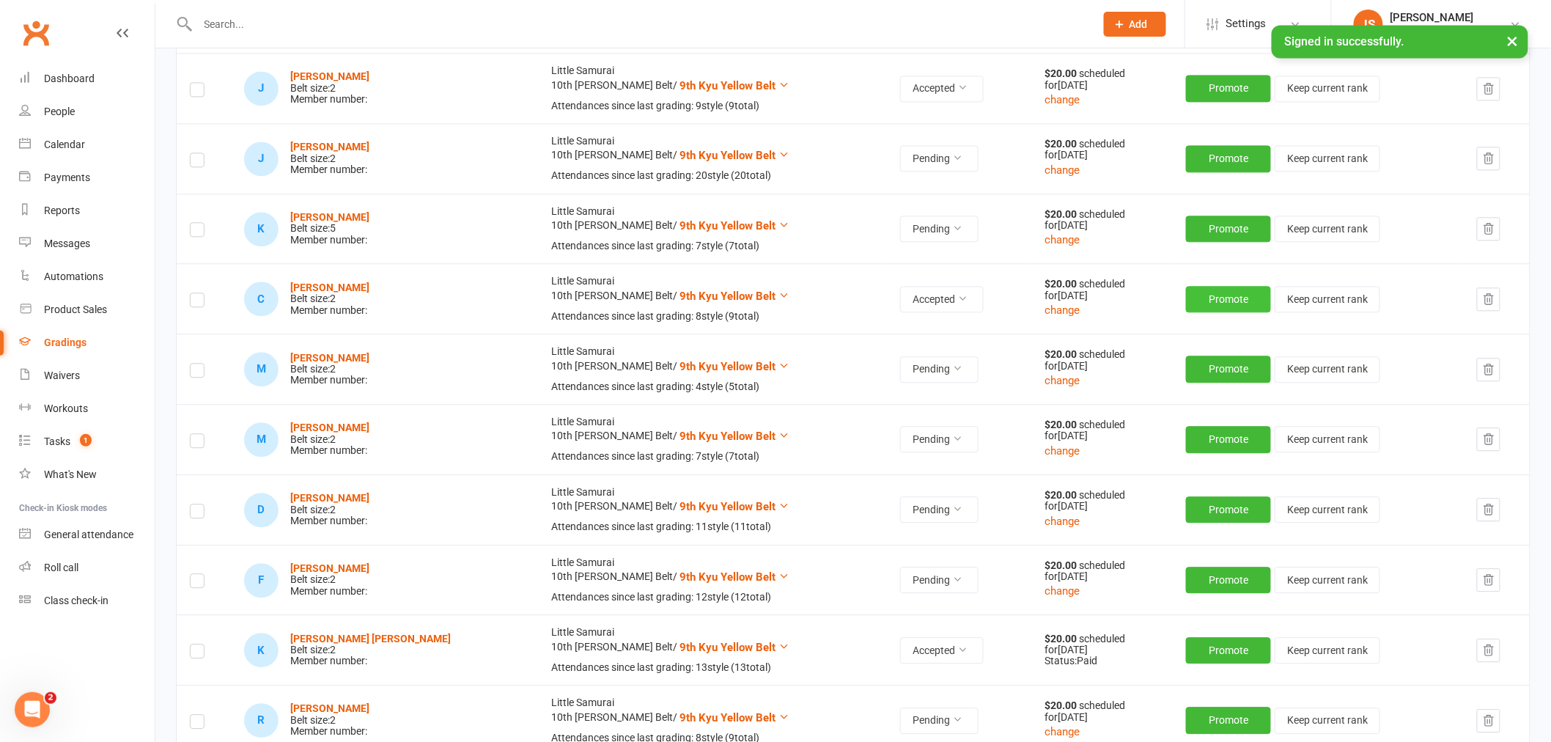
click at [1186, 302] on button "Promote" at bounding box center [1228, 299] width 85 height 26
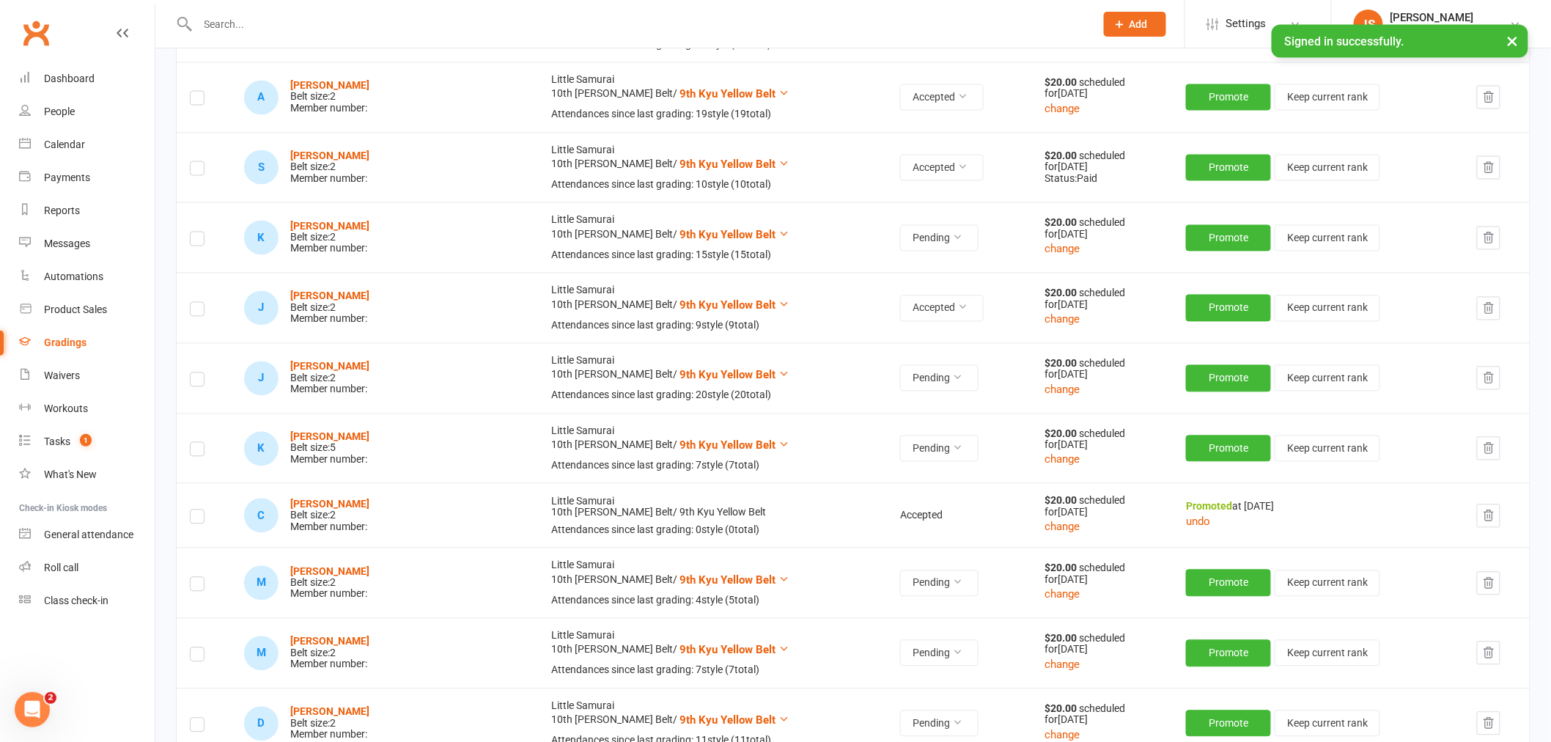
scroll to position [1058, 0]
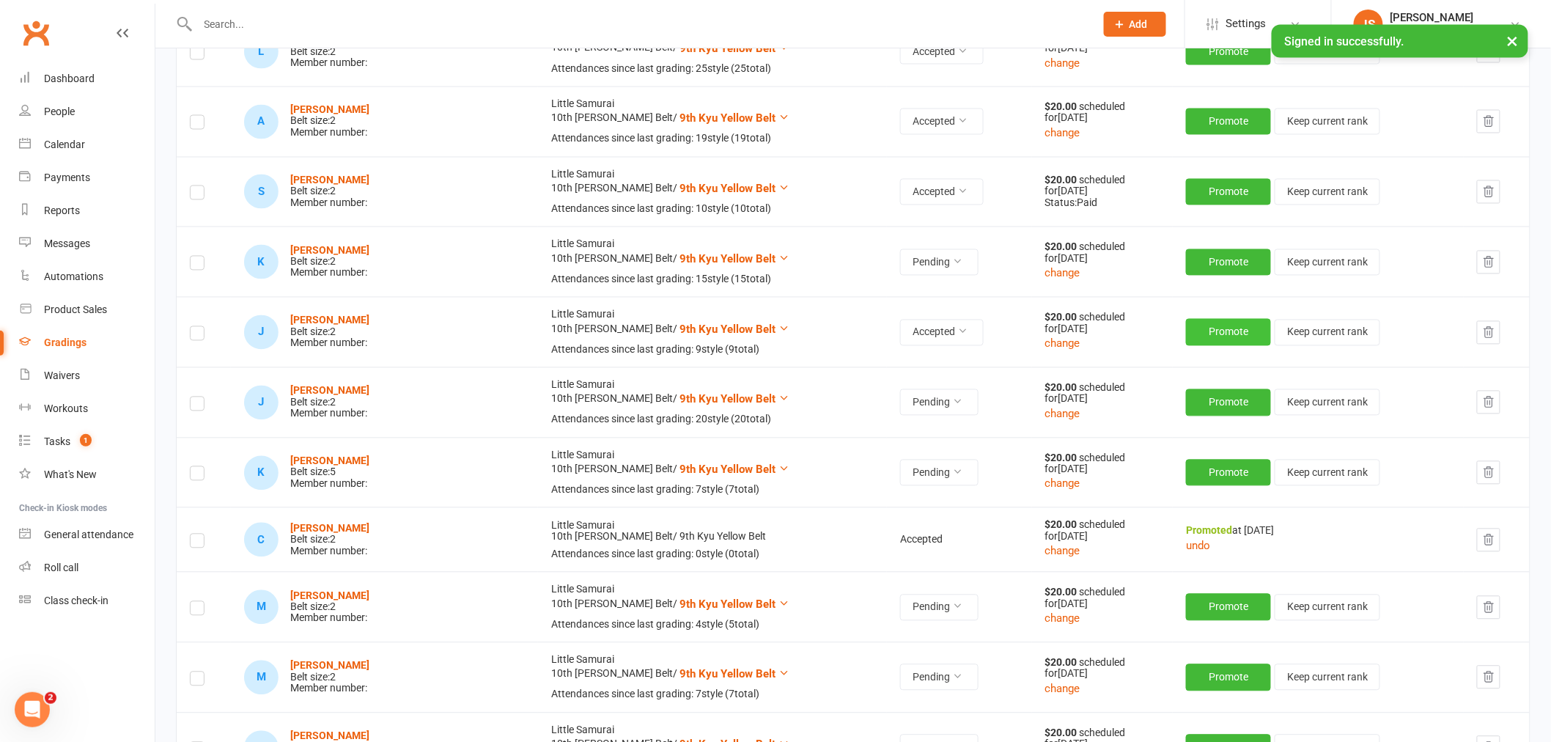
click at [1197, 334] on button "Promote" at bounding box center [1228, 332] width 85 height 26
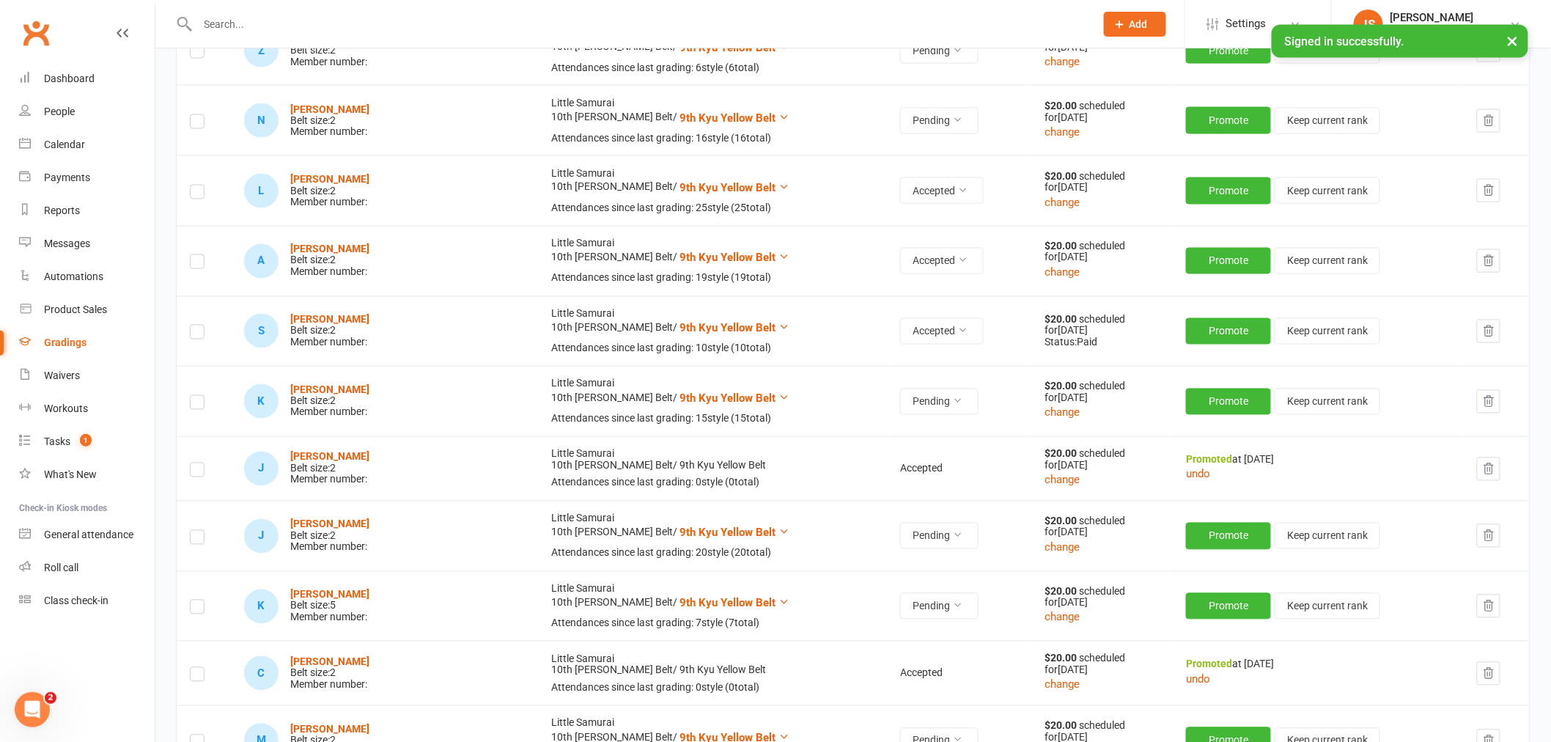
scroll to position [896, 0]
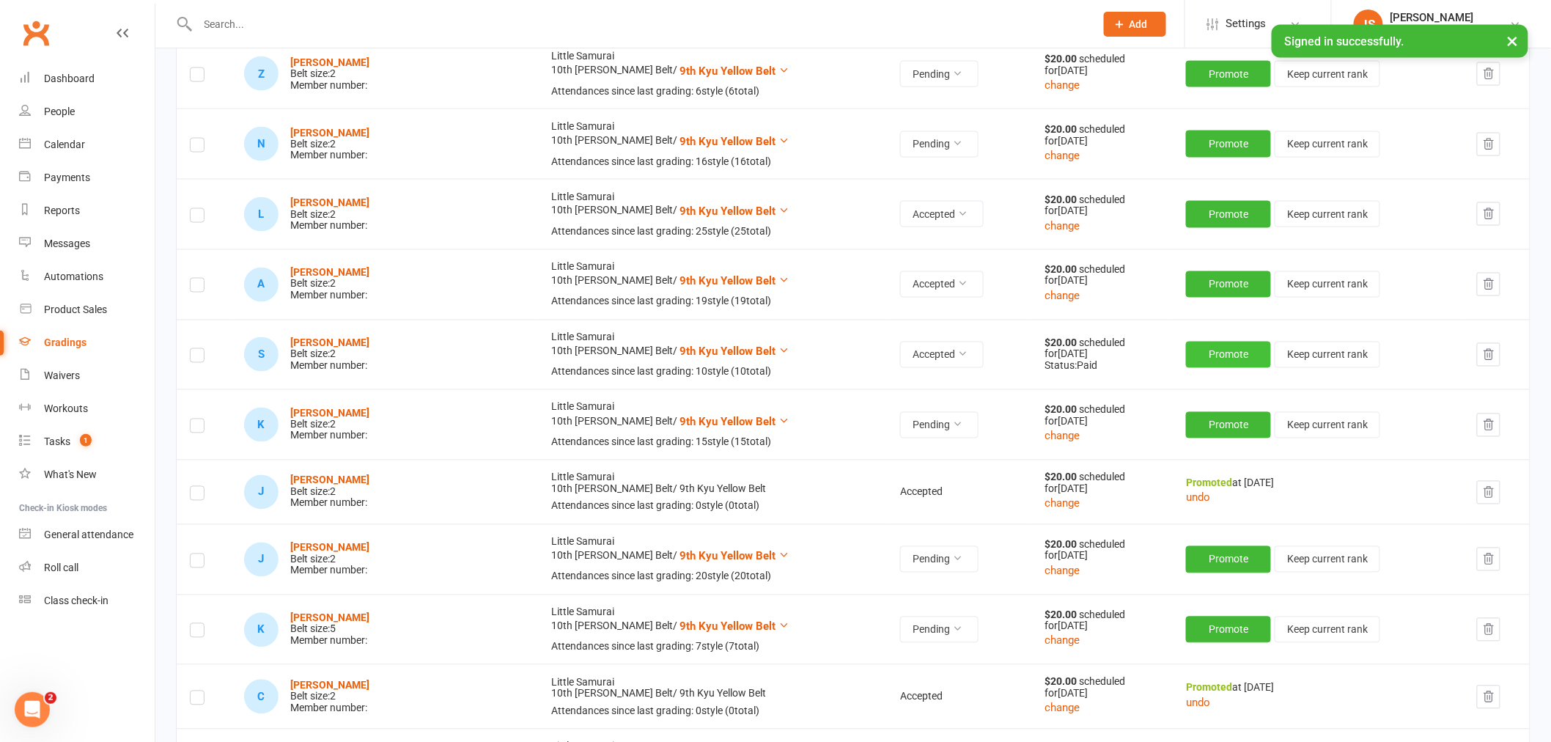
click at [1186, 355] on button "Promote" at bounding box center [1228, 355] width 85 height 26
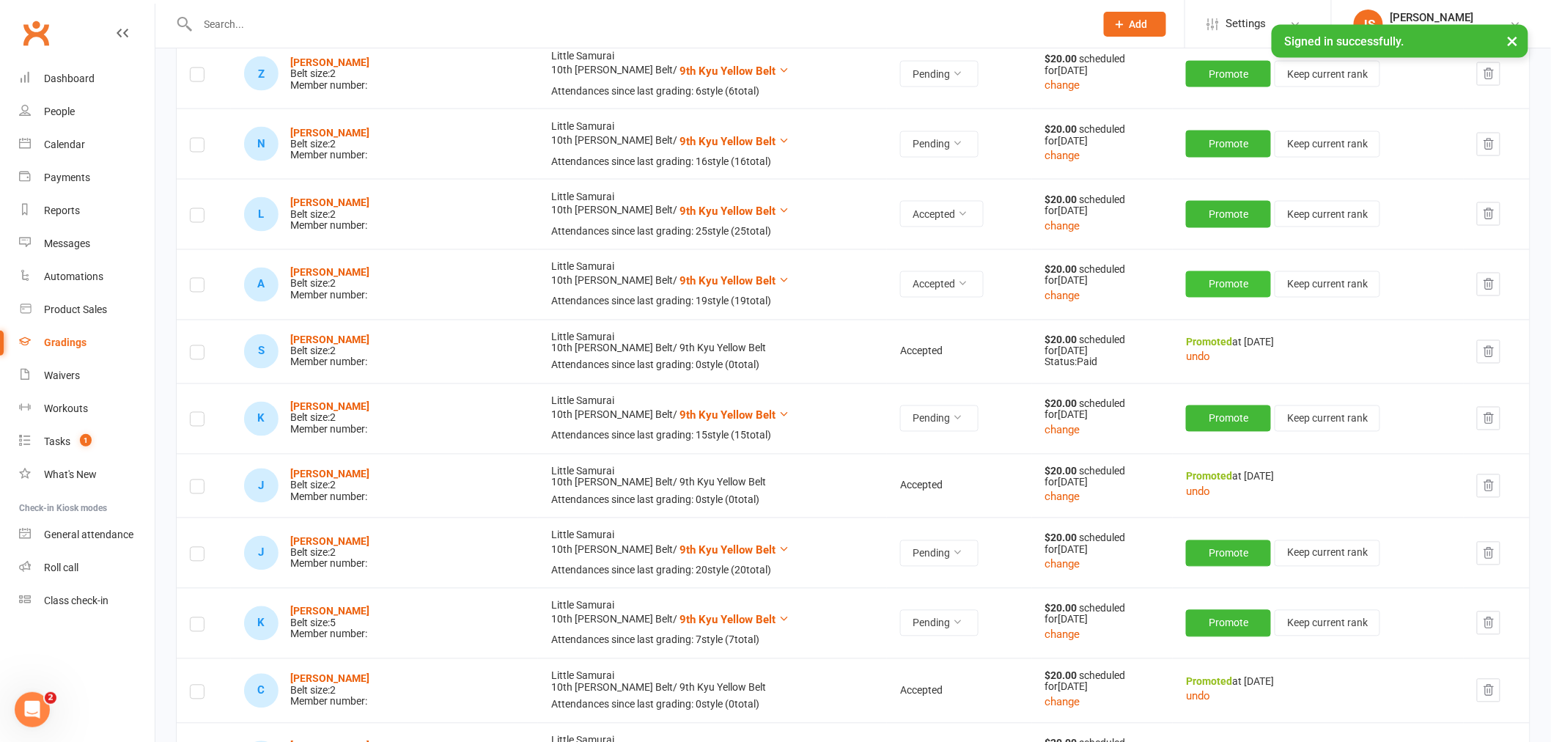
click at [1196, 284] on button "Promote" at bounding box center [1228, 284] width 85 height 26
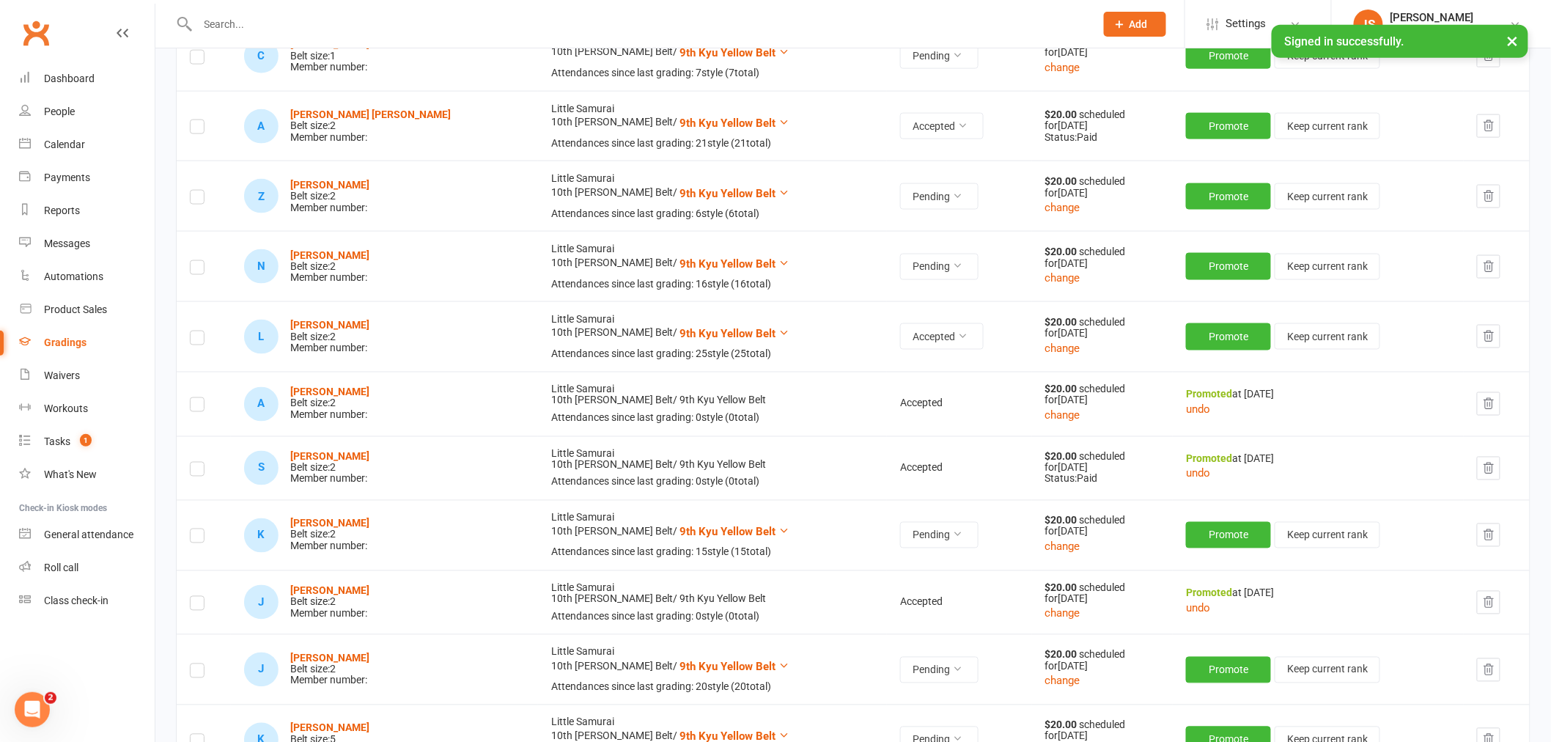
scroll to position [733, 0]
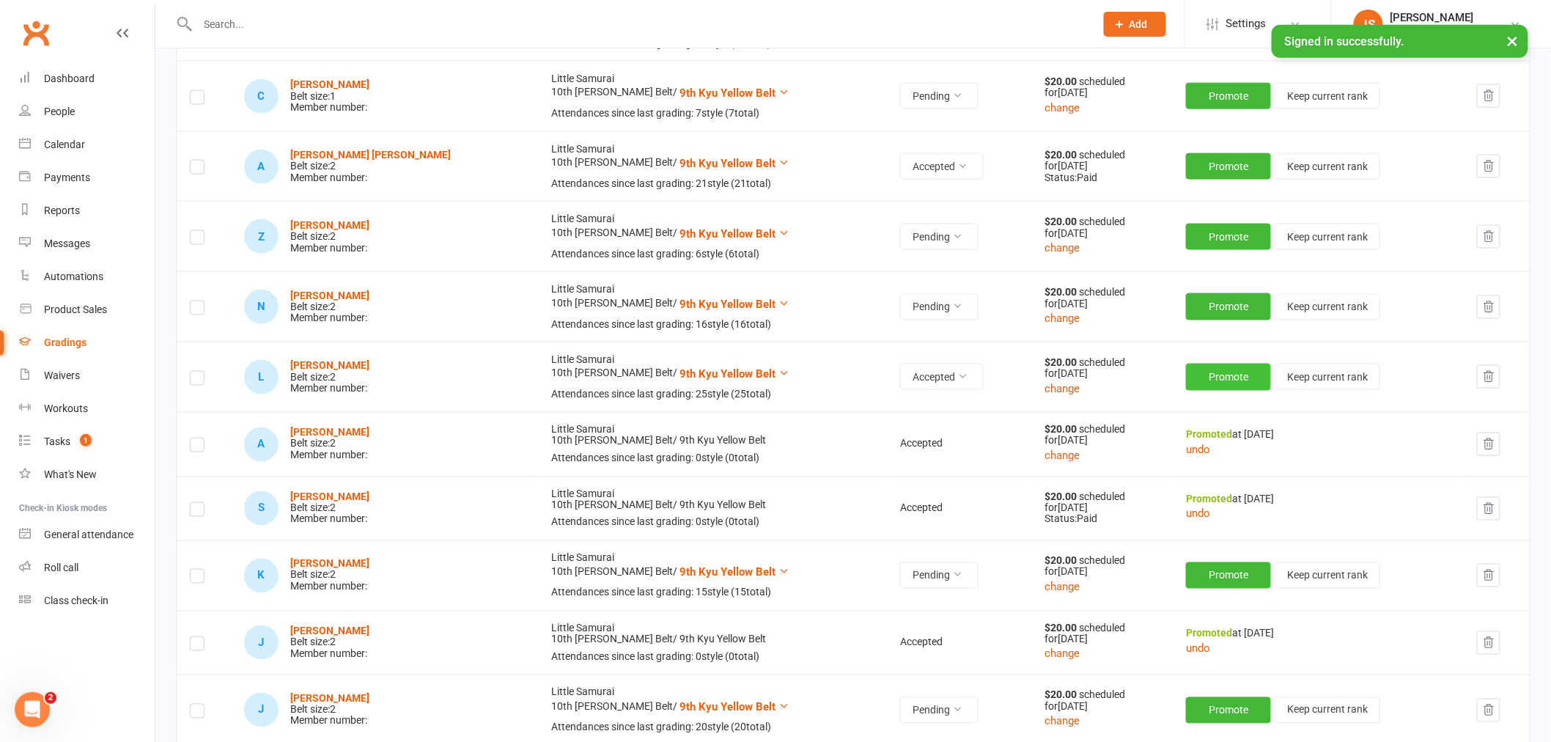
click at [1197, 386] on button "Promote" at bounding box center [1228, 377] width 85 height 26
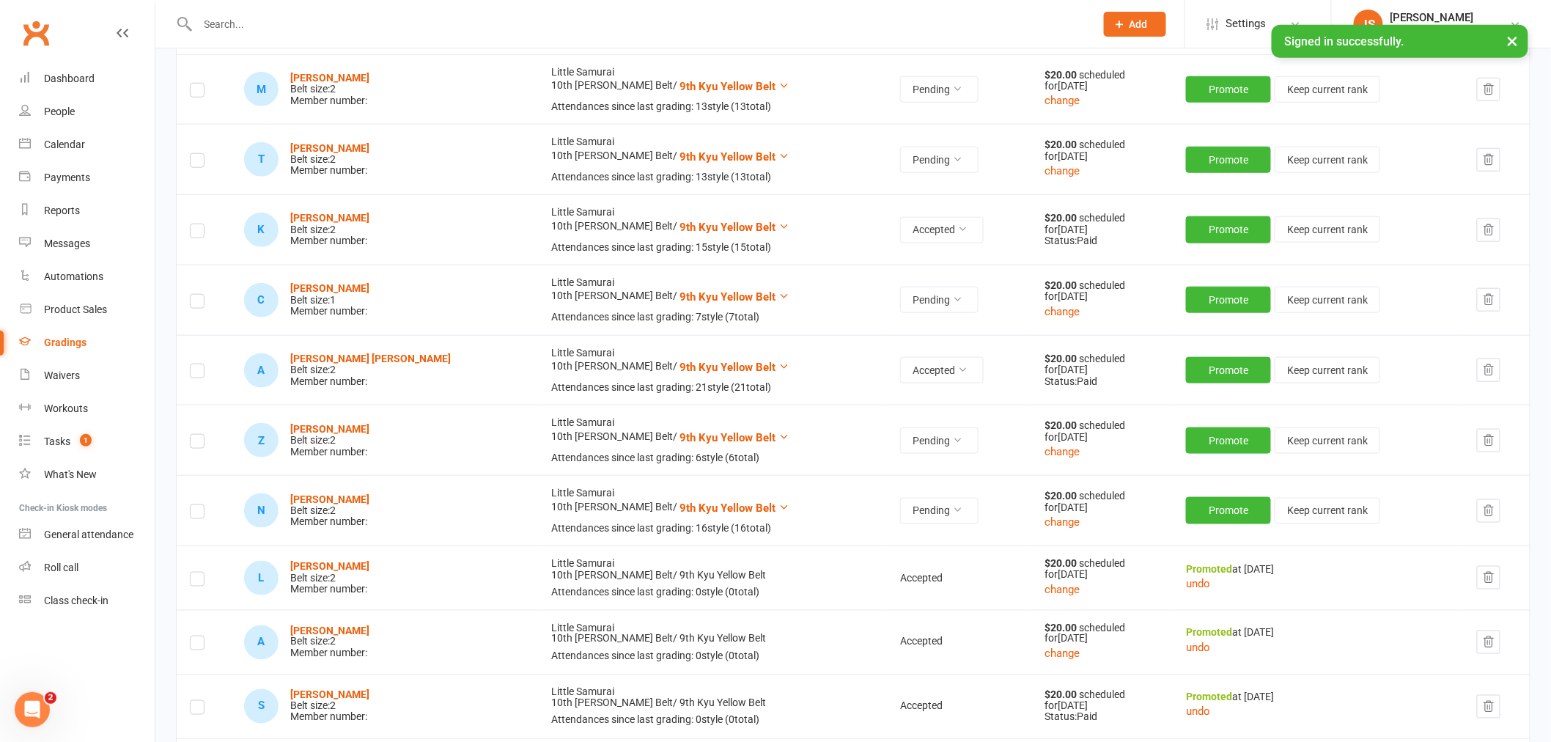
scroll to position [488, 0]
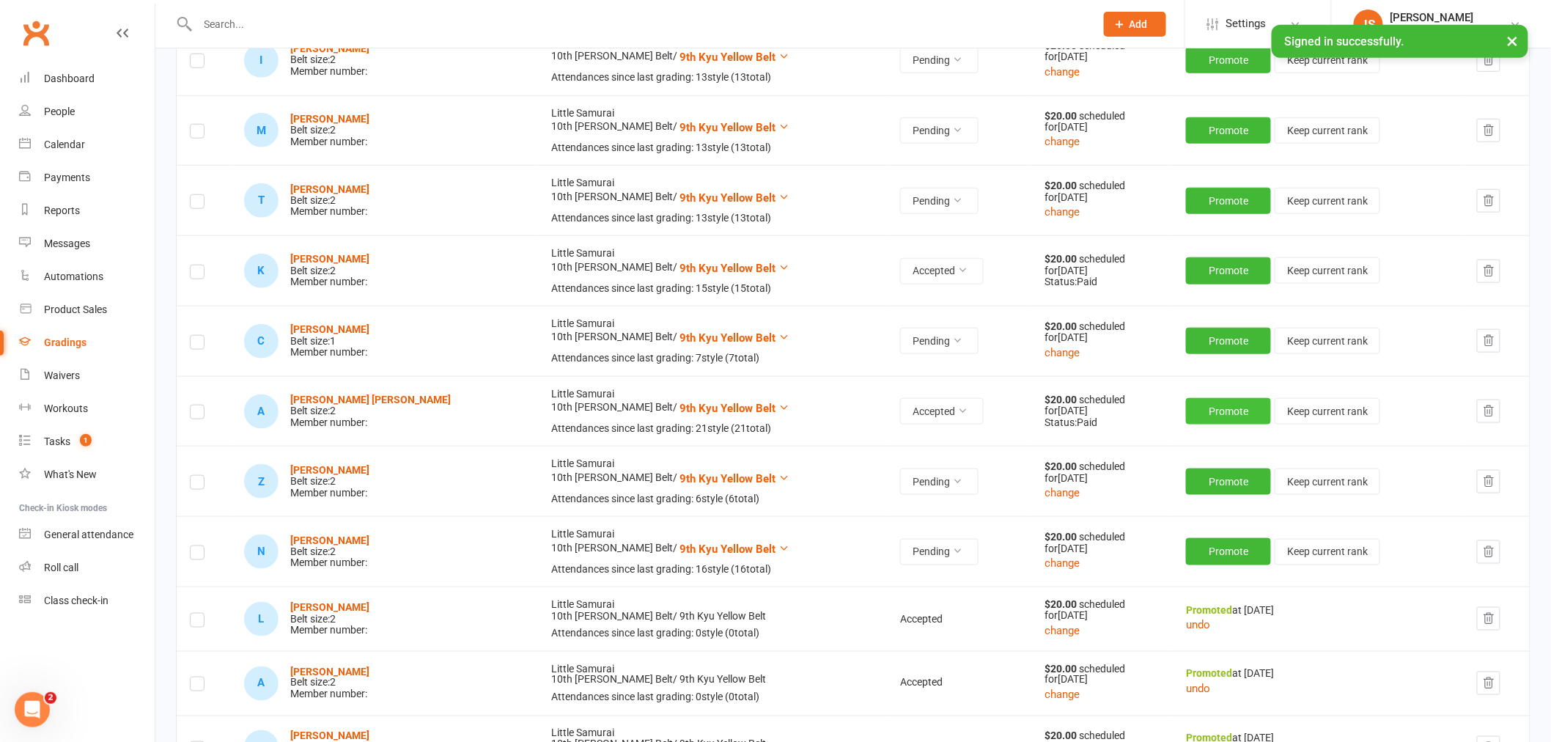
click at [1209, 415] on button "Promote" at bounding box center [1228, 411] width 85 height 26
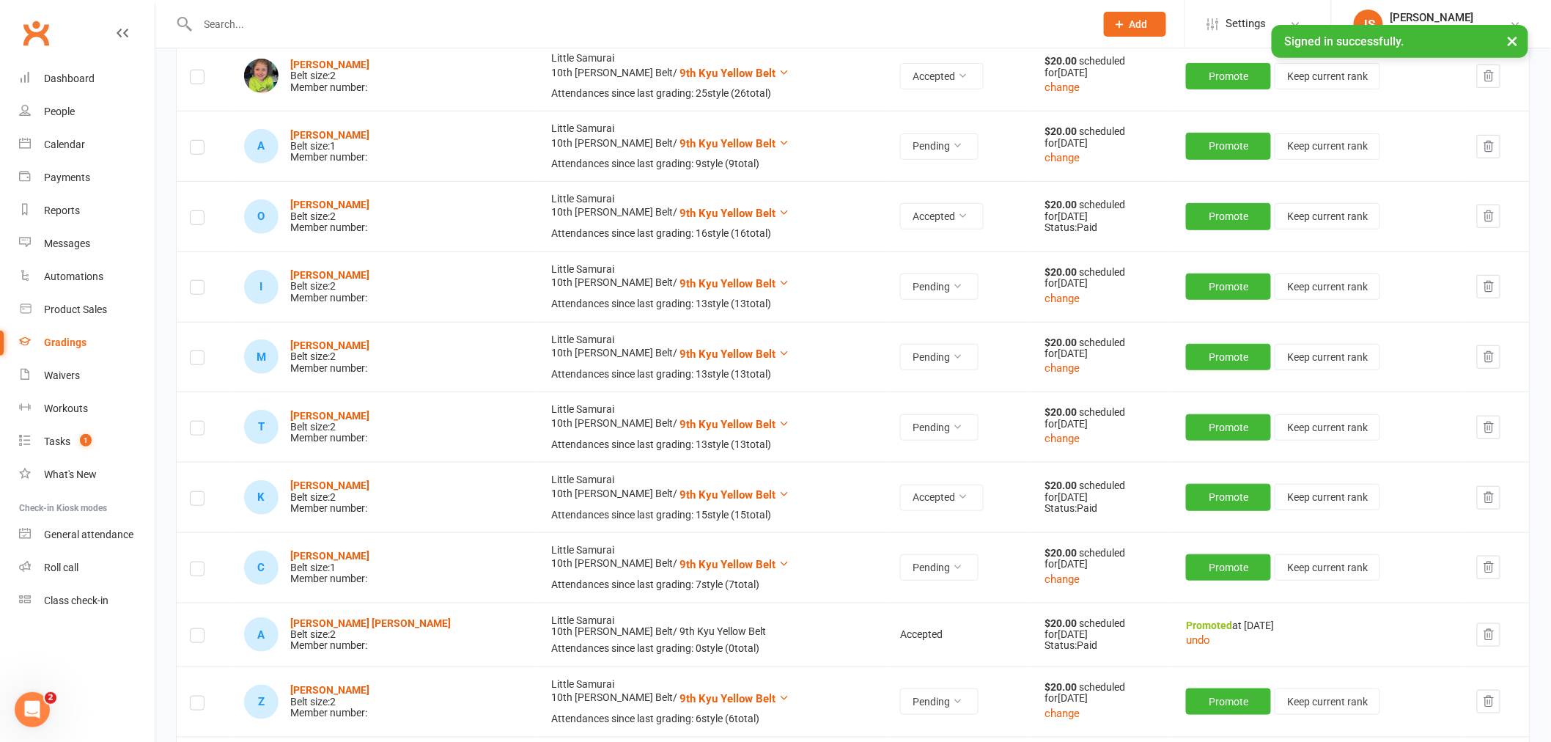
scroll to position [244, 0]
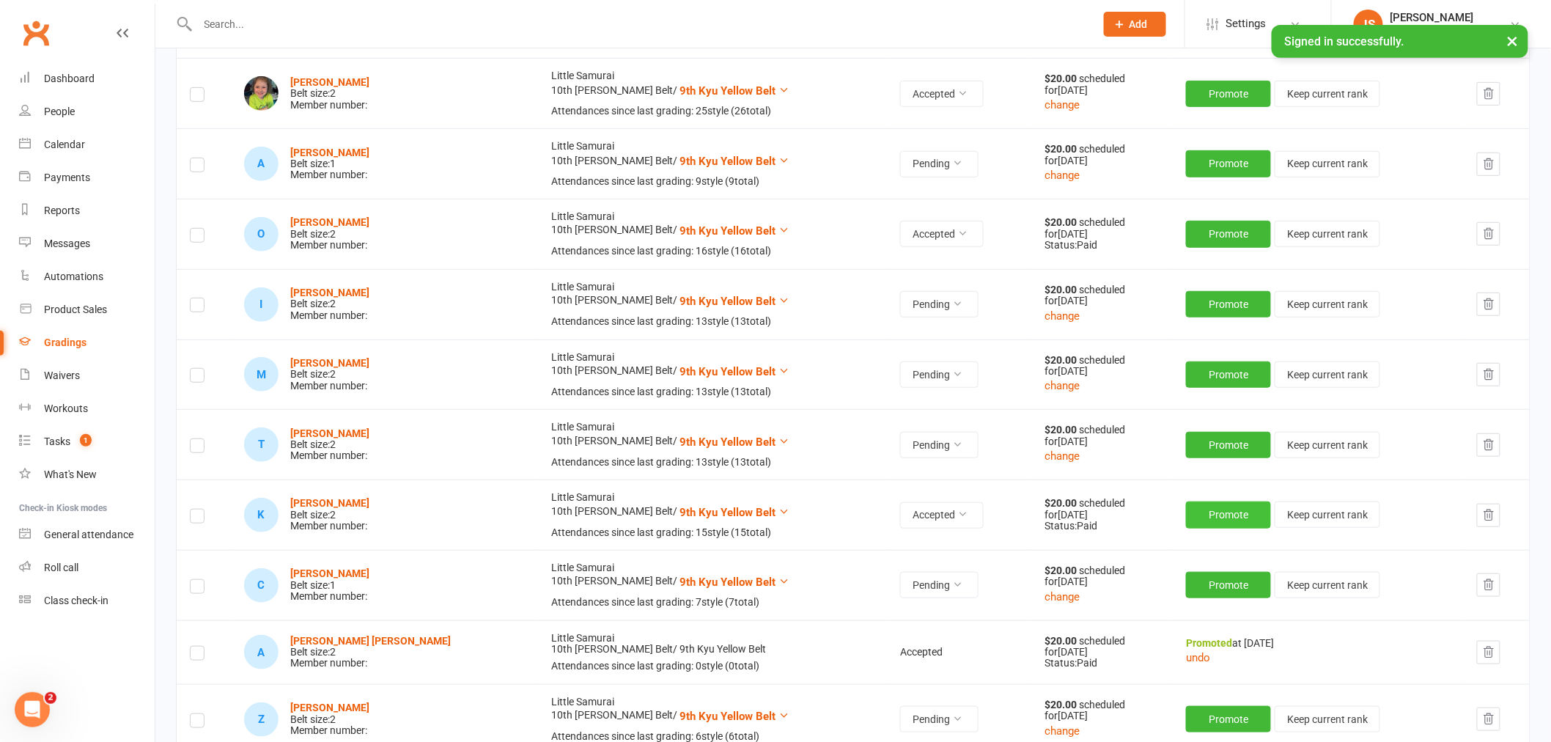
click at [1196, 517] on button "Promote" at bounding box center [1228, 514] width 85 height 26
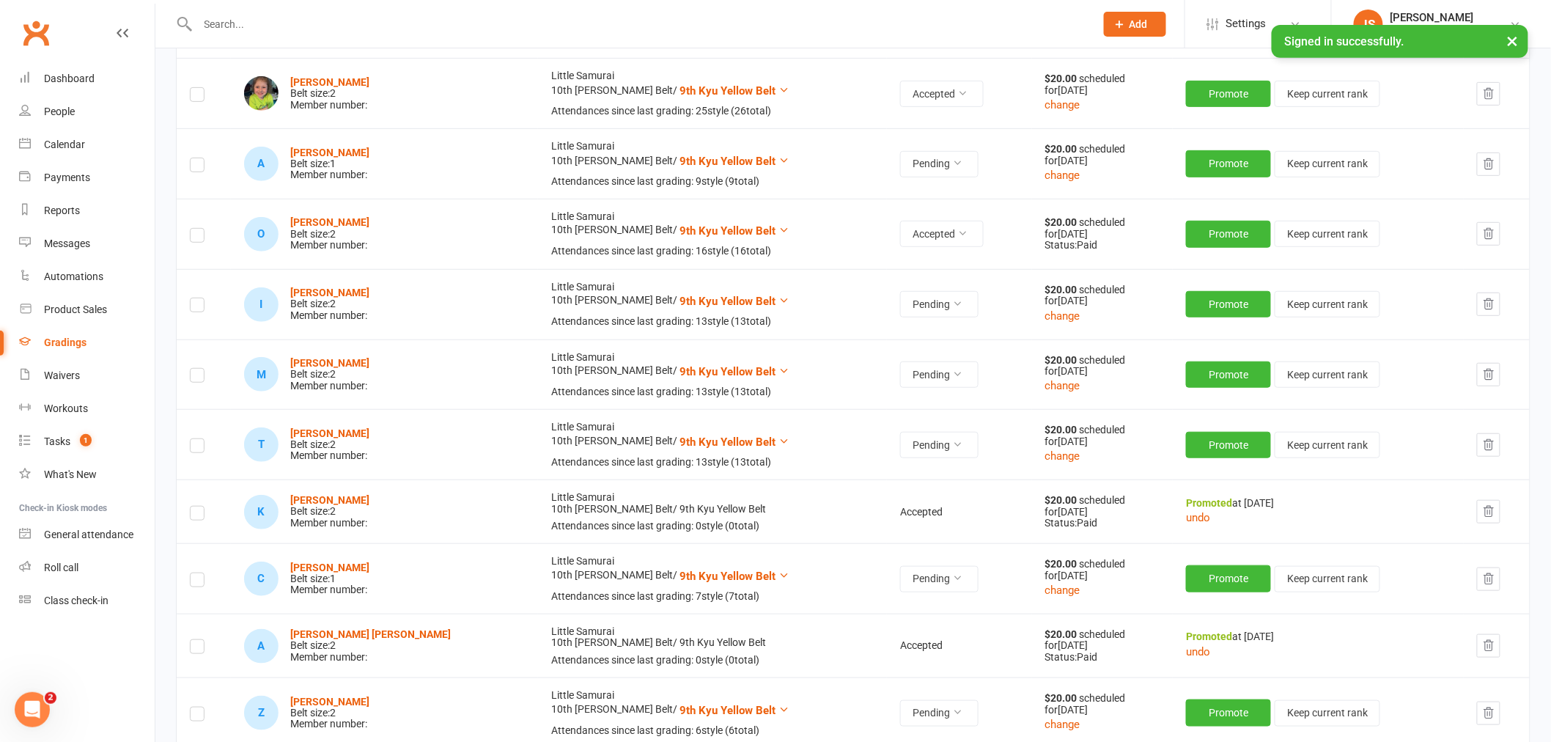
scroll to position [163, 0]
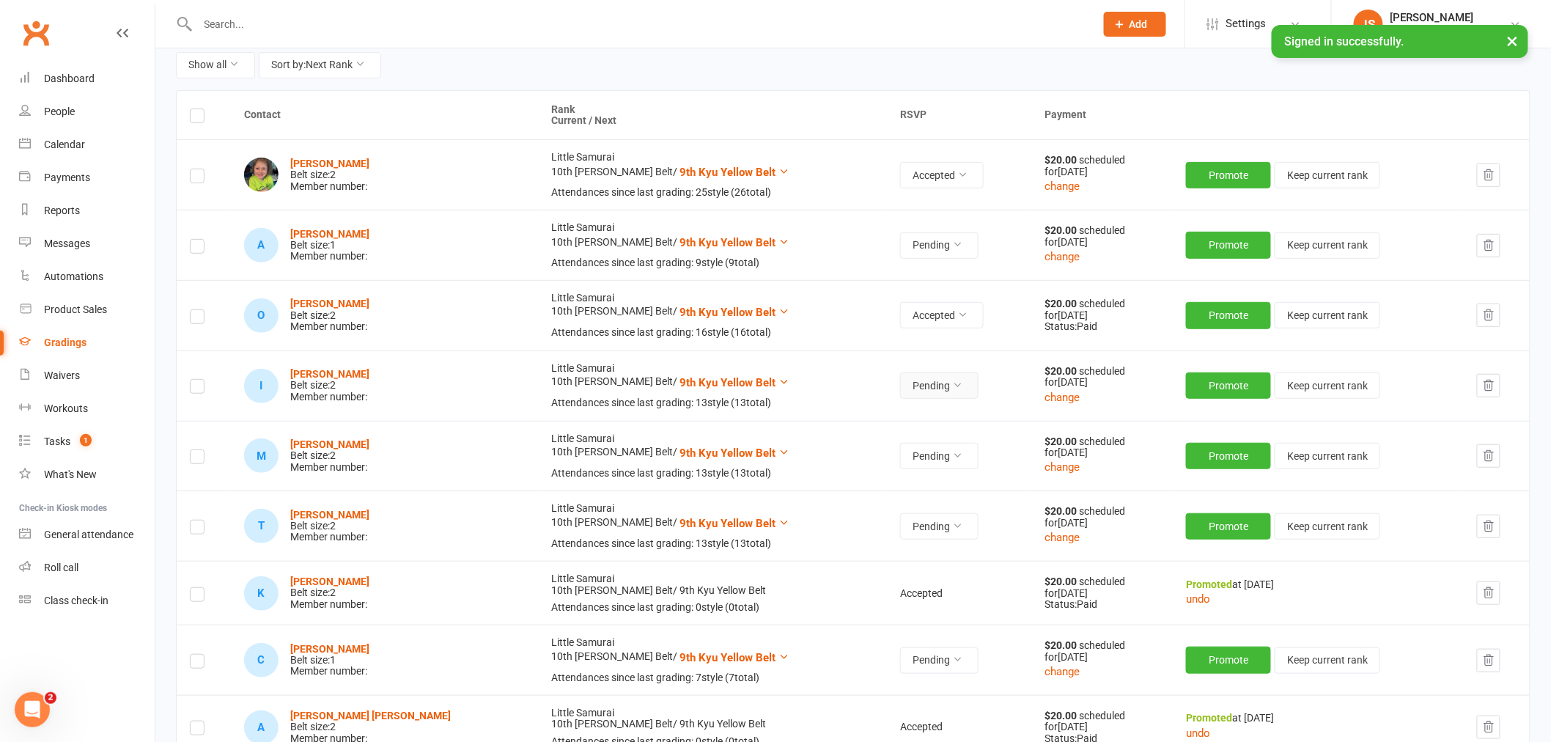
click at [900, 375] on button "Pending" at bounding box center [939, 385] width 78 height 26
click at [809, 413] on link "Accepted" at bounding box center [837, 419] width 145 height 29
click at [1202, 379] on button "Promote" at bounding box center [1228, 385] width 85 height 26
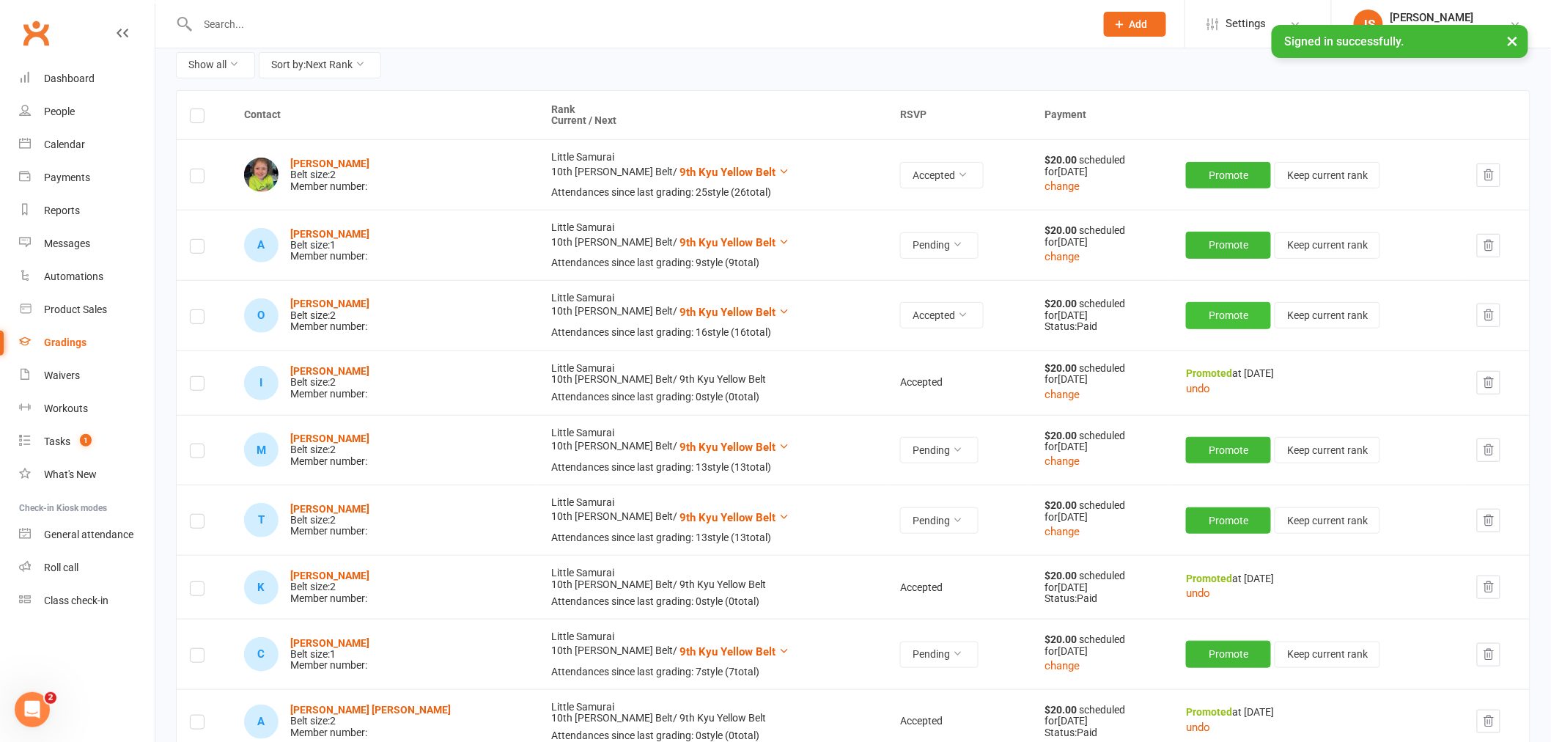
click at [1197, 311] on button "Promote" at bounding box center [1228, 315] width 85 height 26
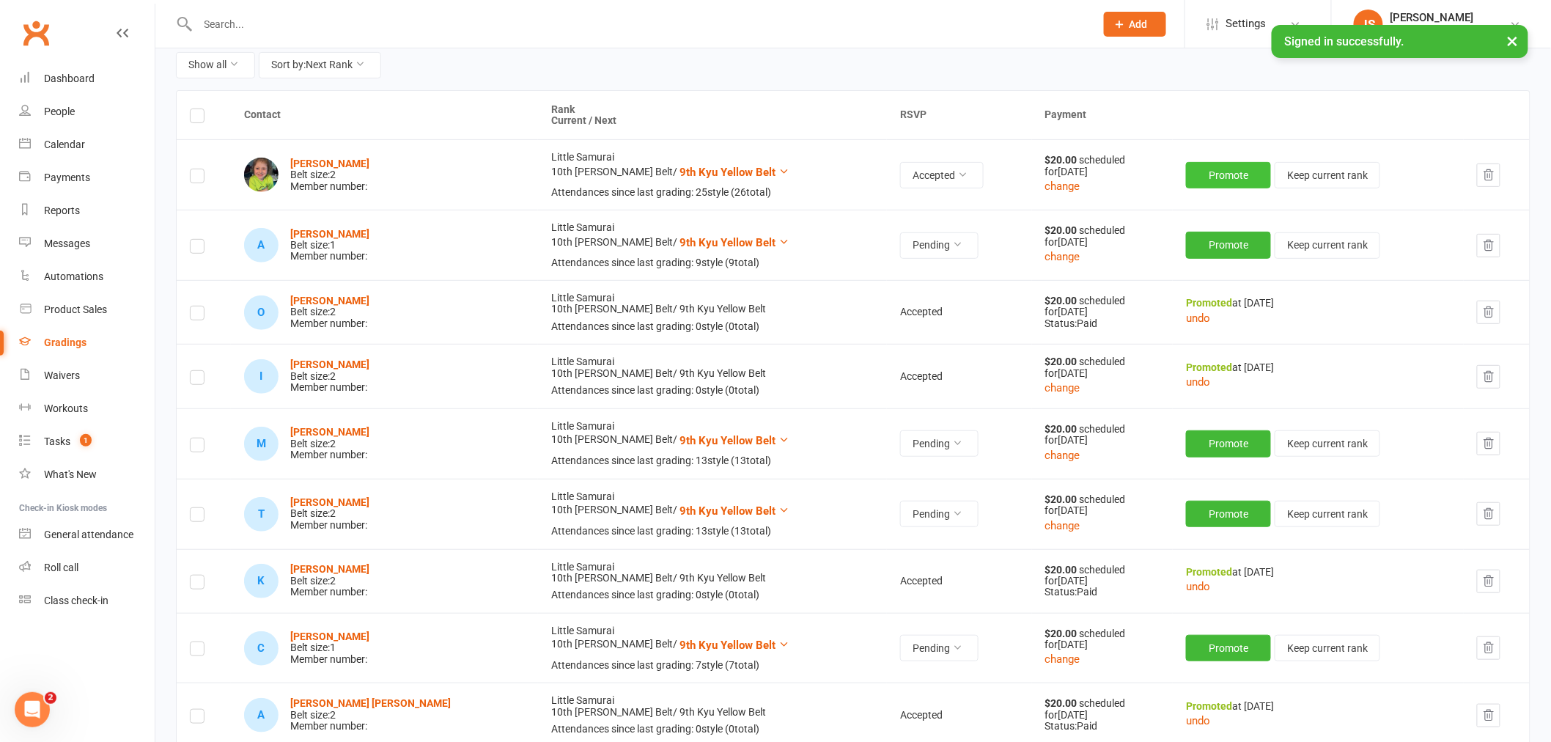
click at [1206, 177] on button "Promote" at bounding box center [1228, 175] width 85 height 26
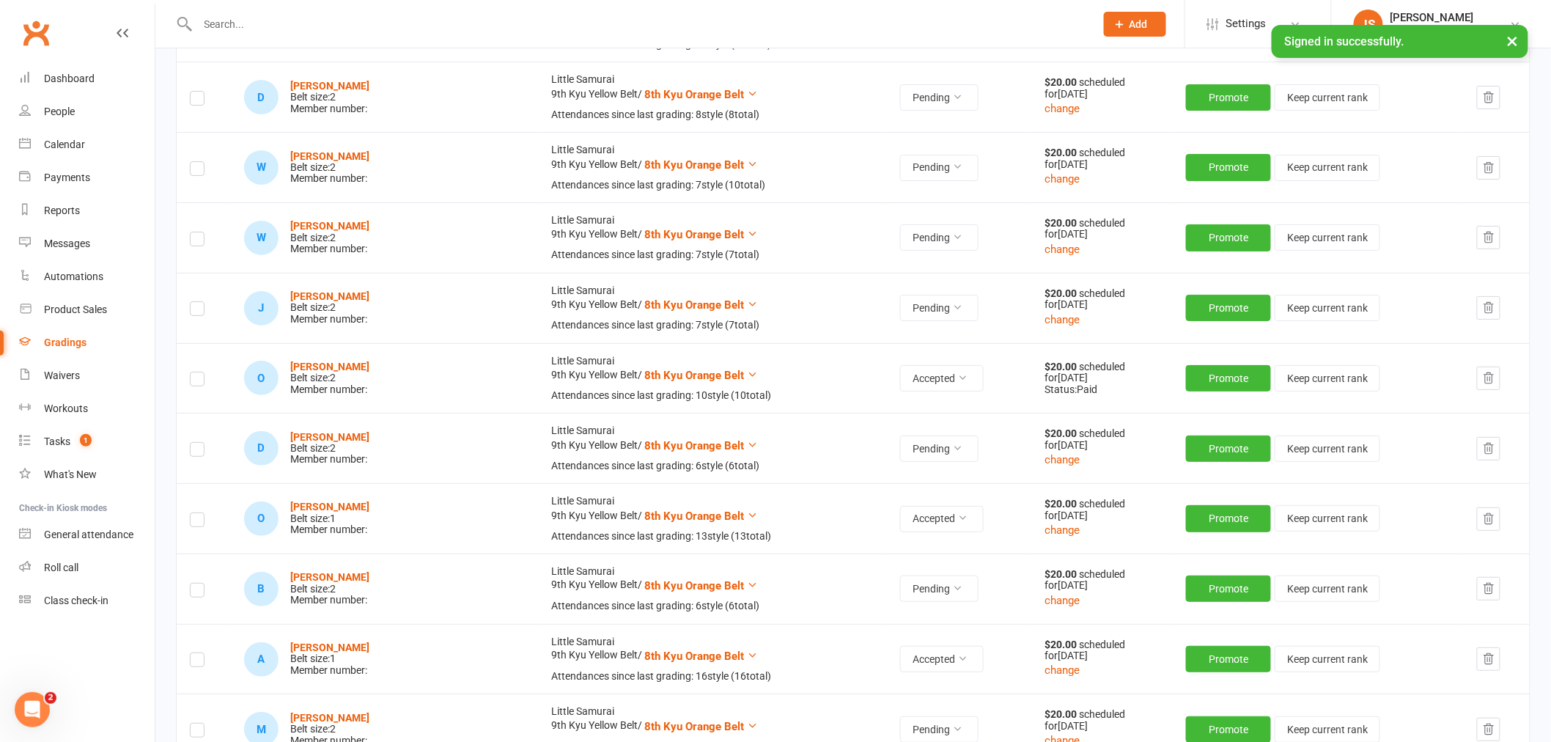
scroll to position [2362, 0]
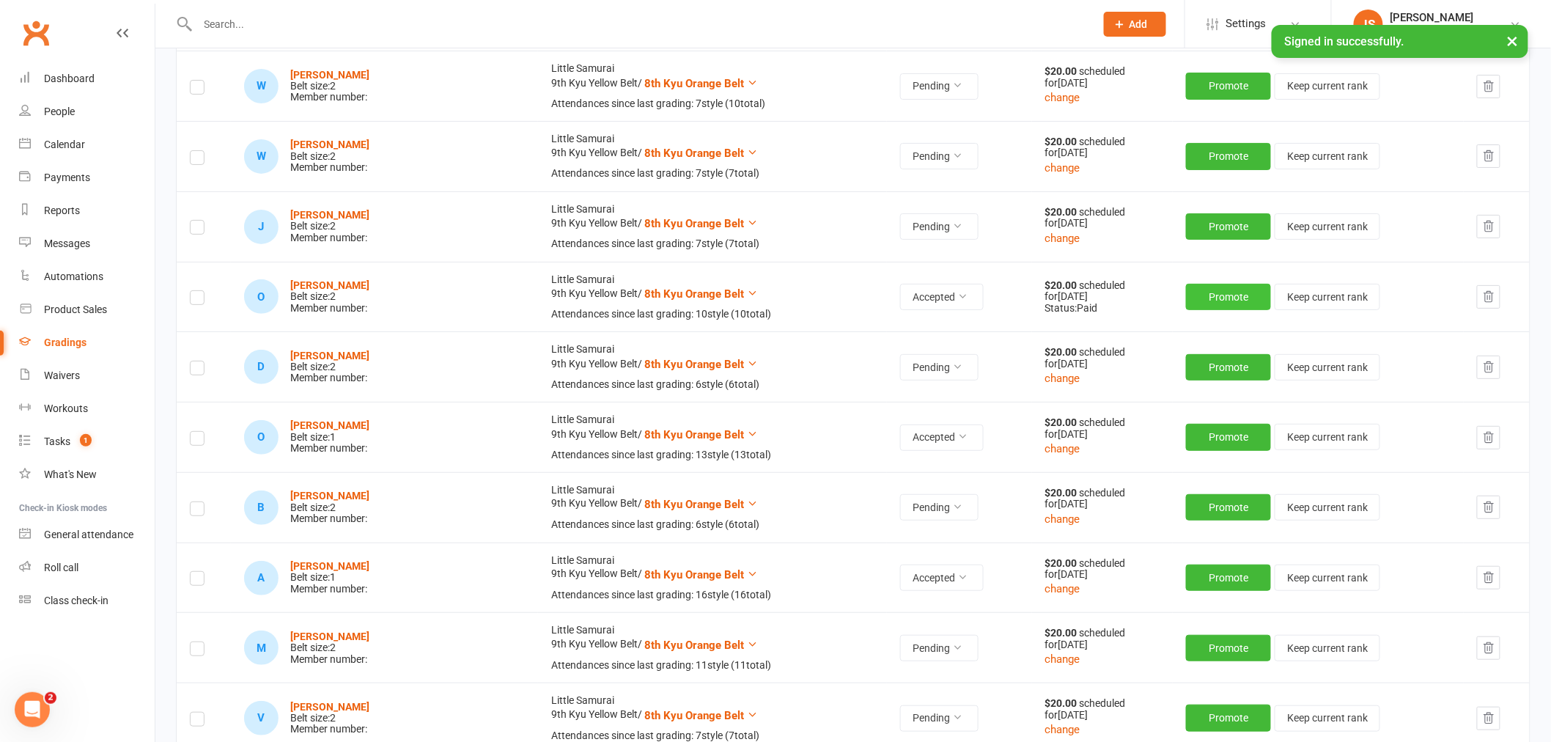
click at [1199, 302] on button "Promote" at bounding box center [1228, 297] width 85 height 26
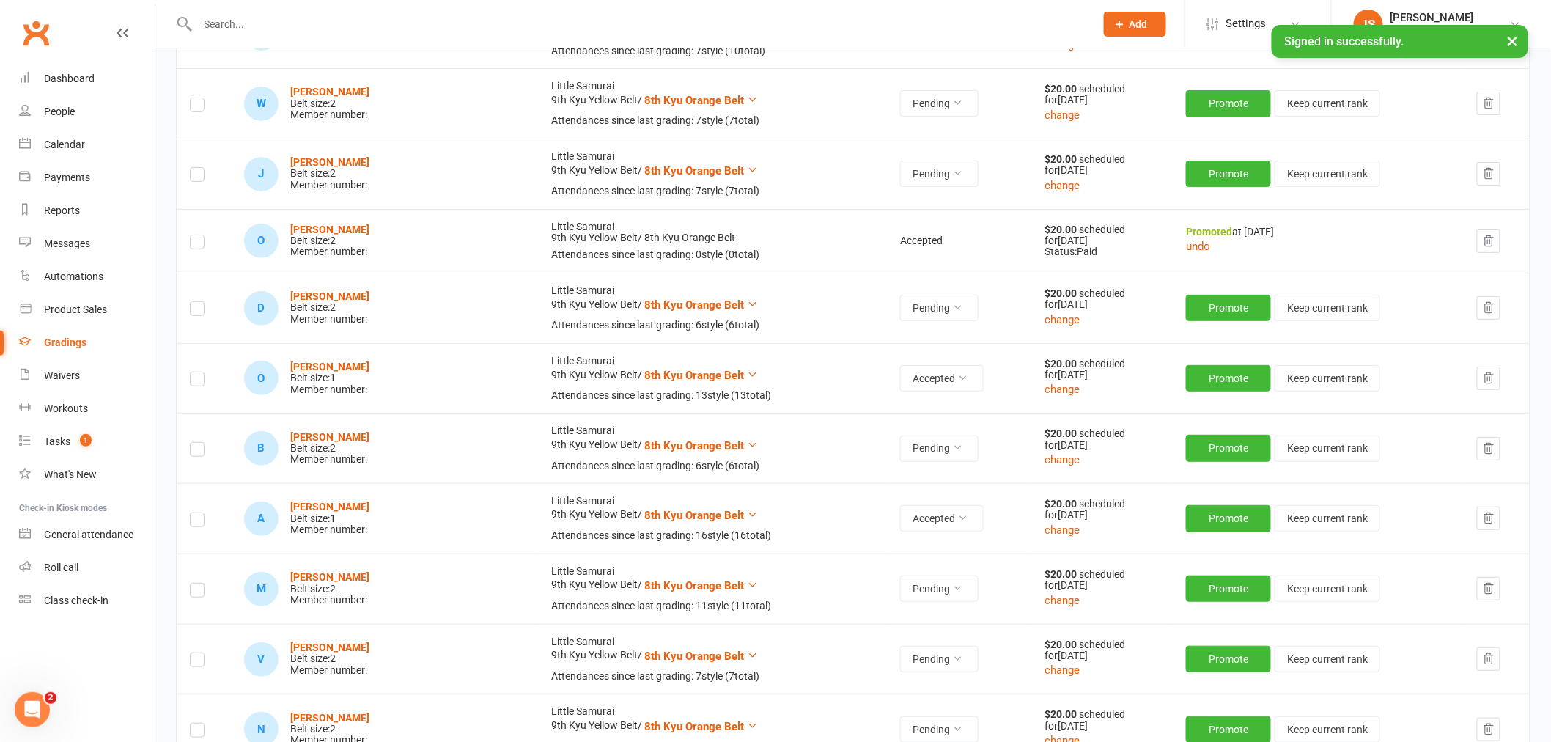
scroll to position [2443, 0]
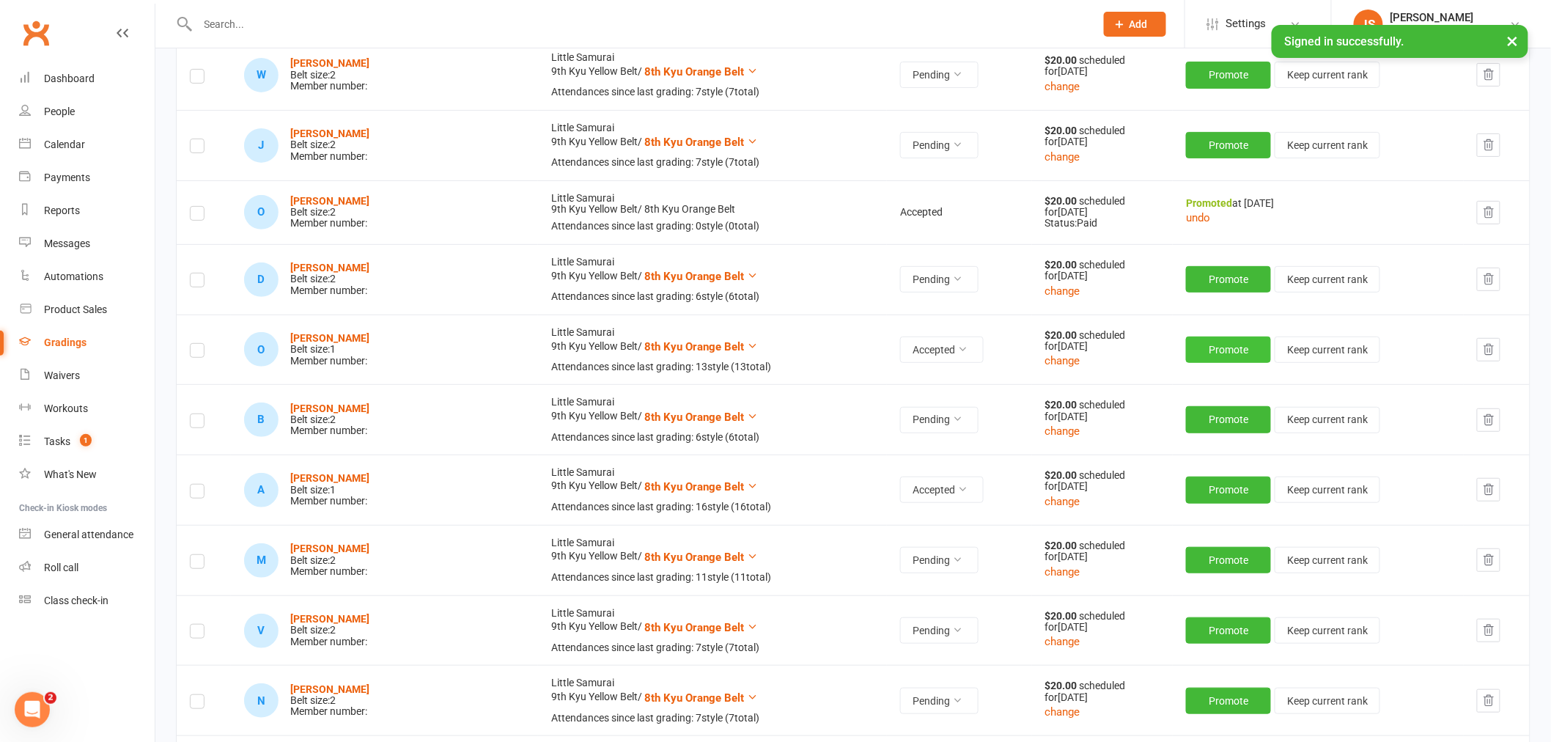
click at [1217, 347] on button "Promote" at bounding box center [1228, 349] width 85 height 26
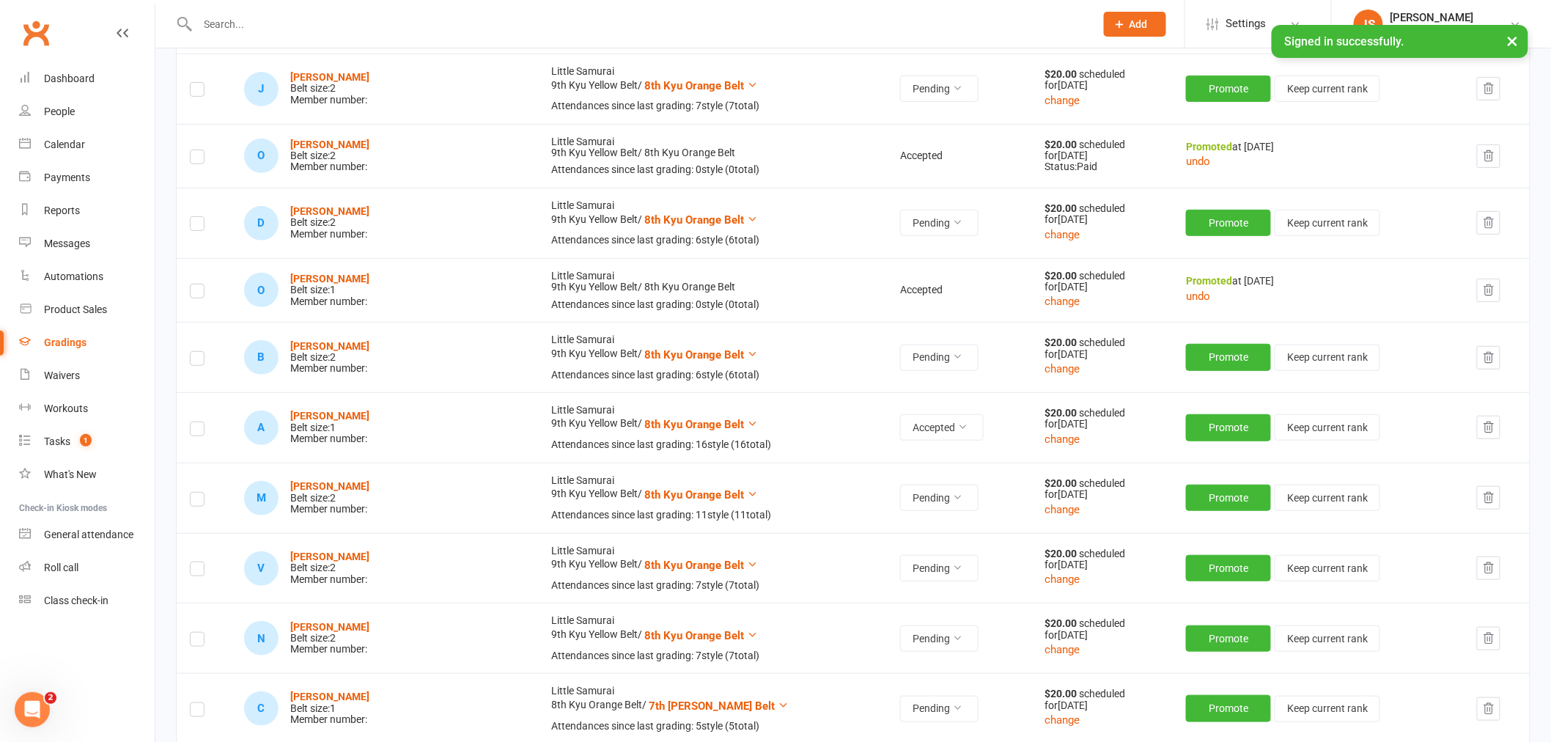
scroll to position [2524, 0]
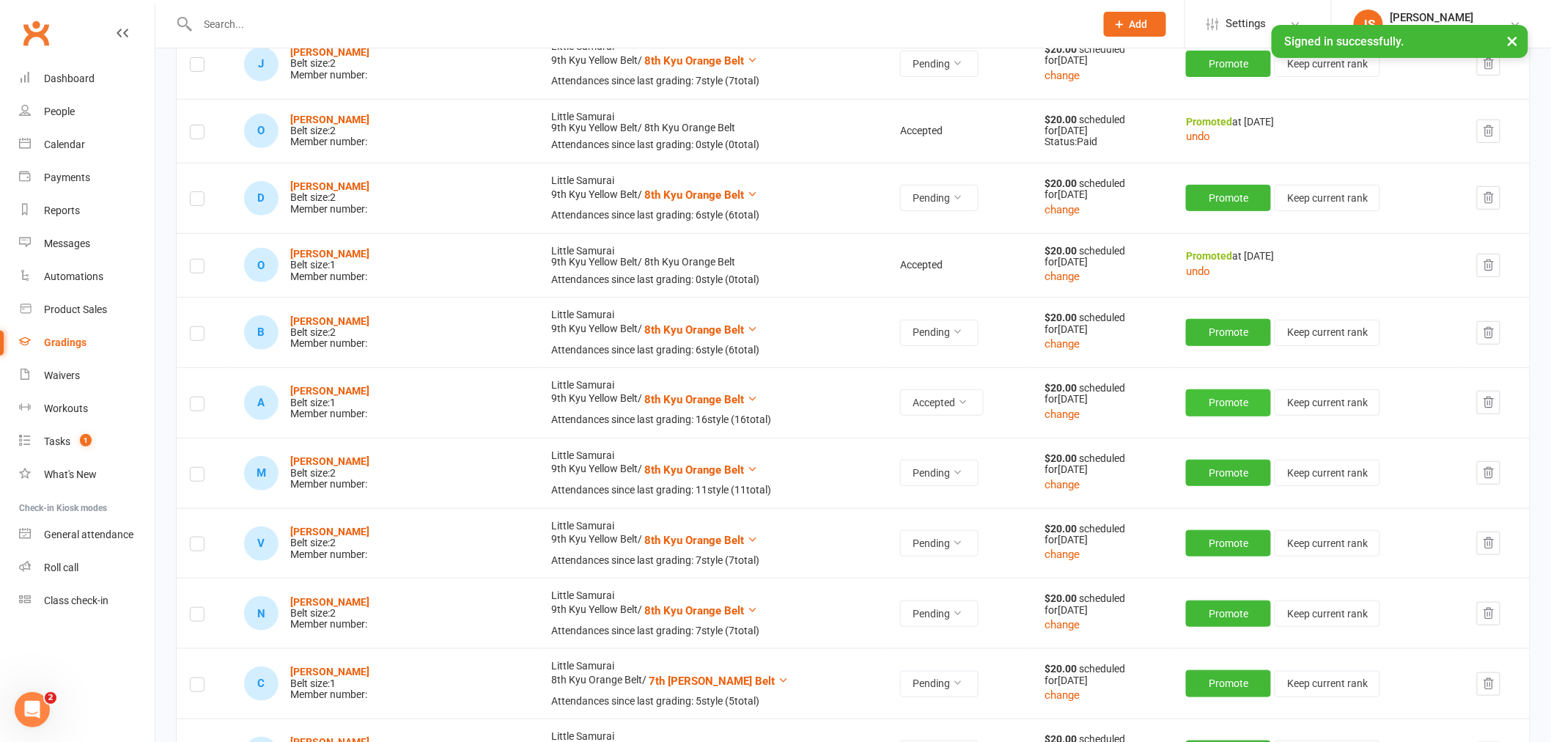
click at [1198, 400] on button "Promote" at bounding box center [1228, 402] width 85 height 26
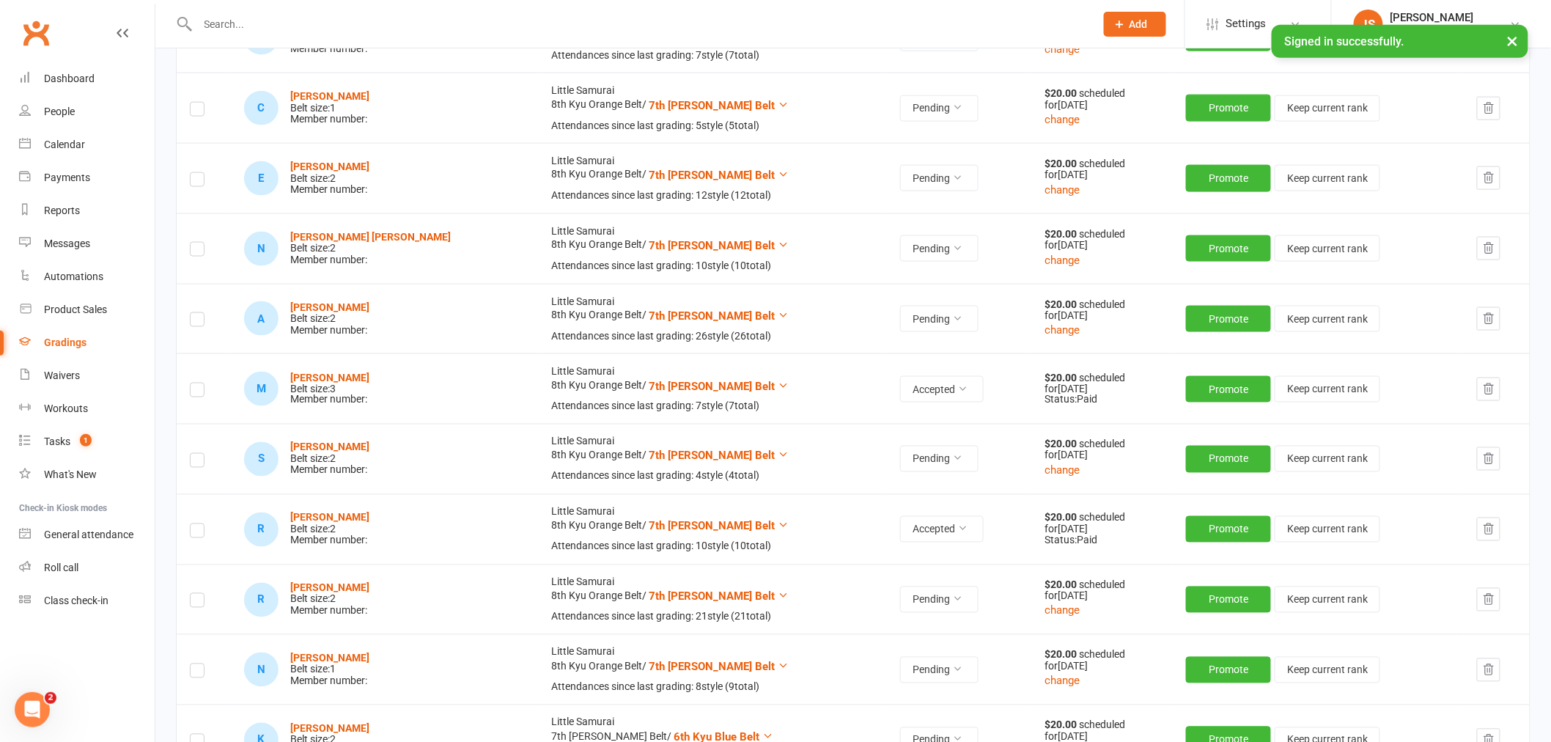
scroll to position [3095, 0]
click at [1204, 391] on button "Promote" at bounding box center [1228, 388] width 85 height 26
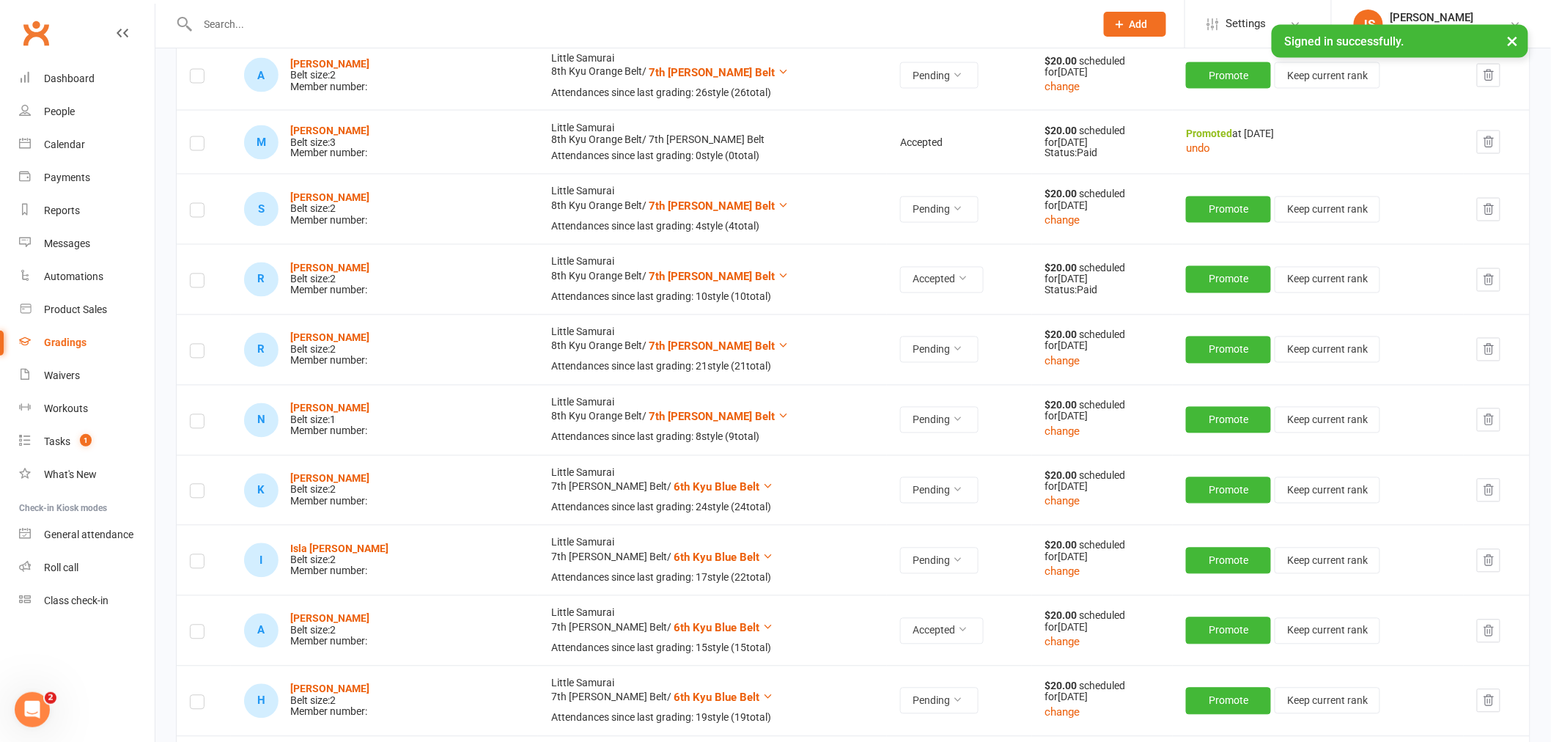
scroll to position [3339, 0]
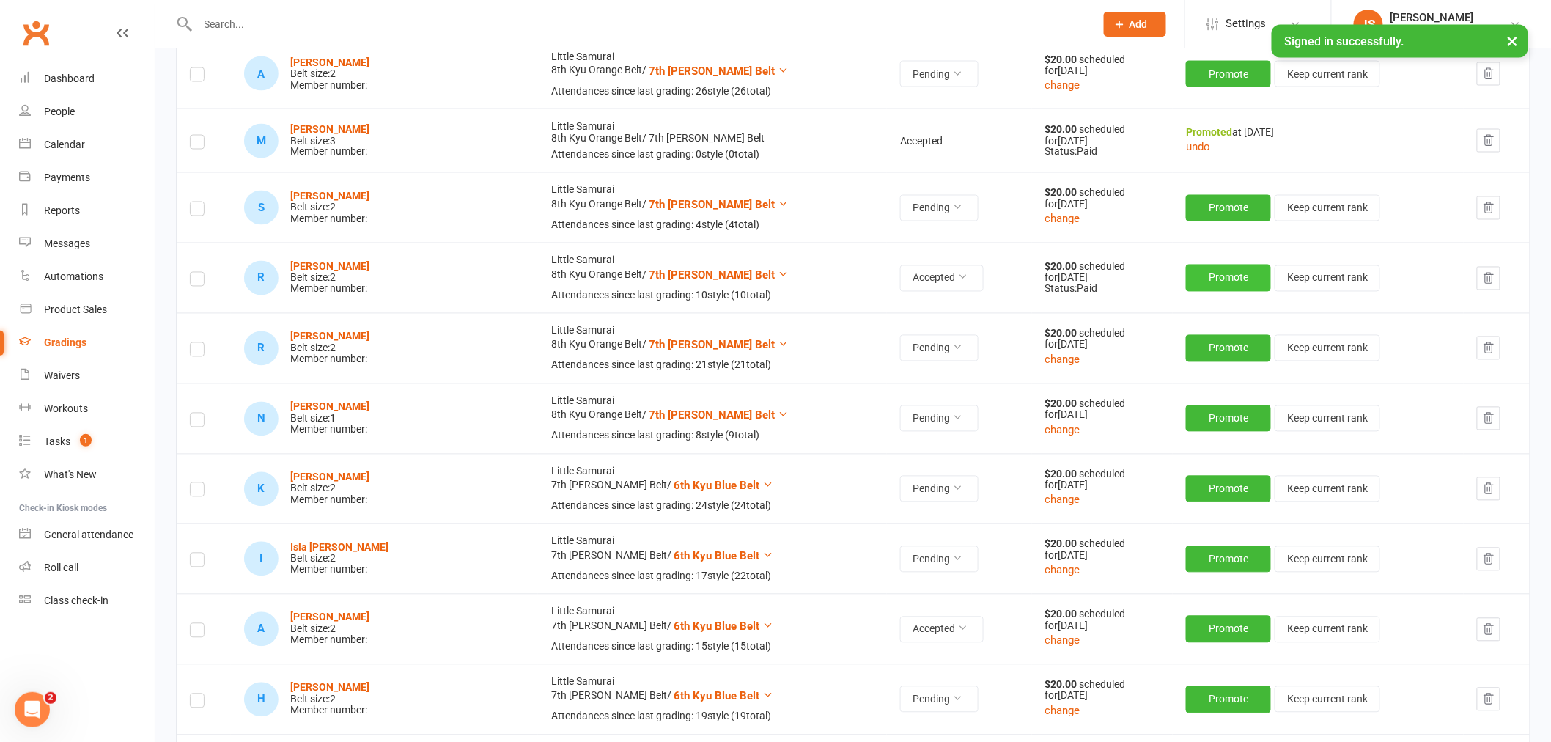
click at [1186, 287] on button "Promote" at bounding box center [1228, 278] width 85 height 26
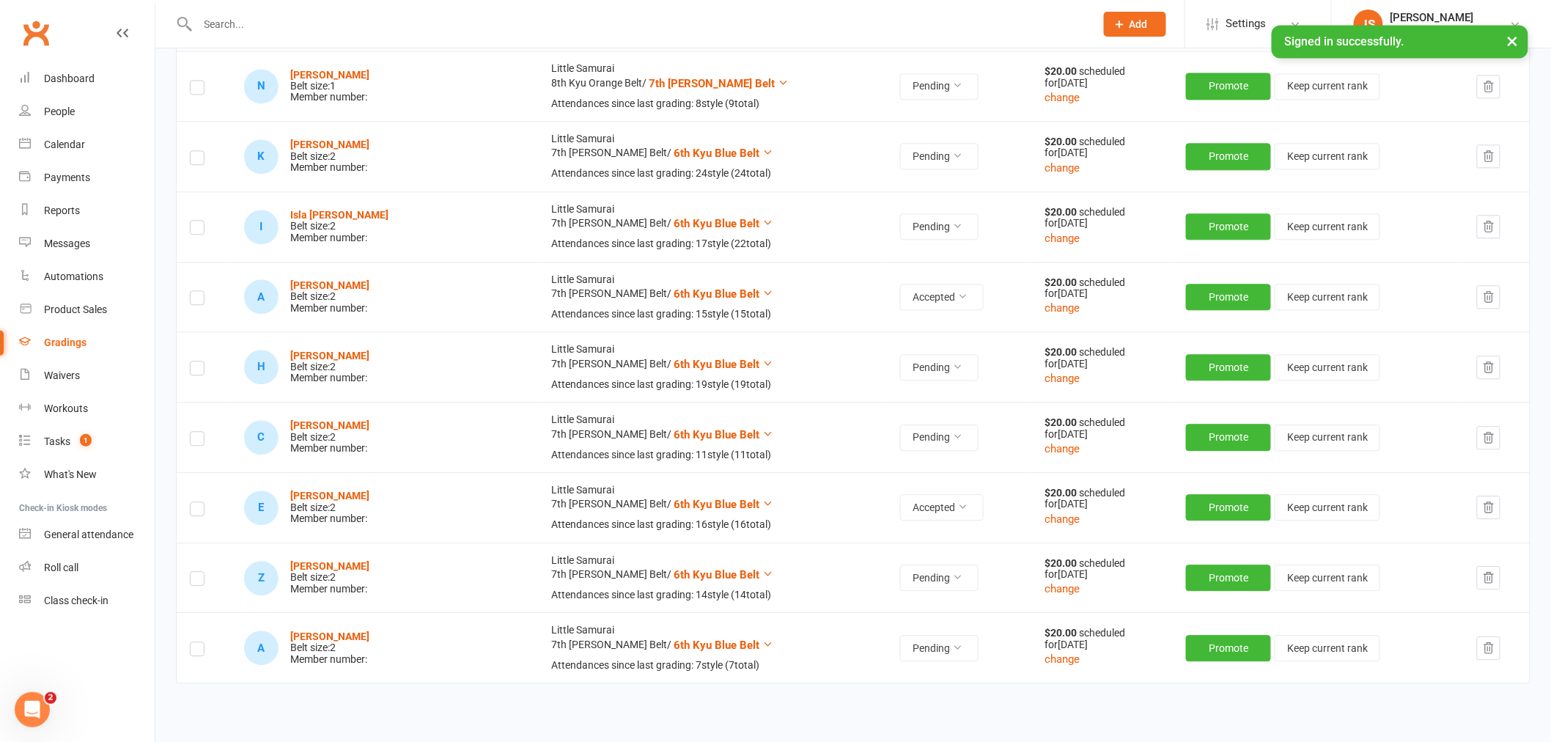
scroll to position [3744, 0]
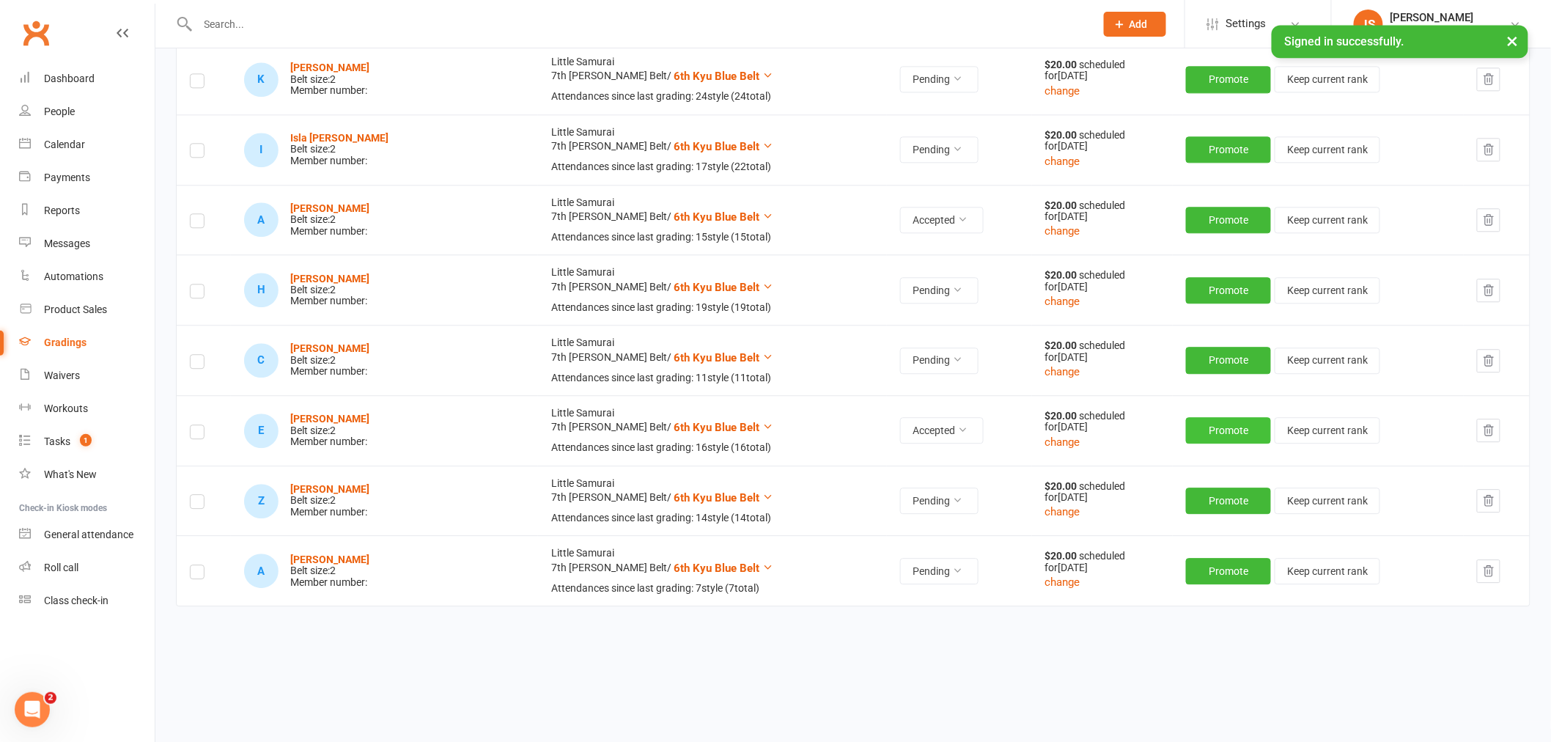
click at [1187, 427] on button "Promote" at bounding box center [1228, 430] width 85 height 26
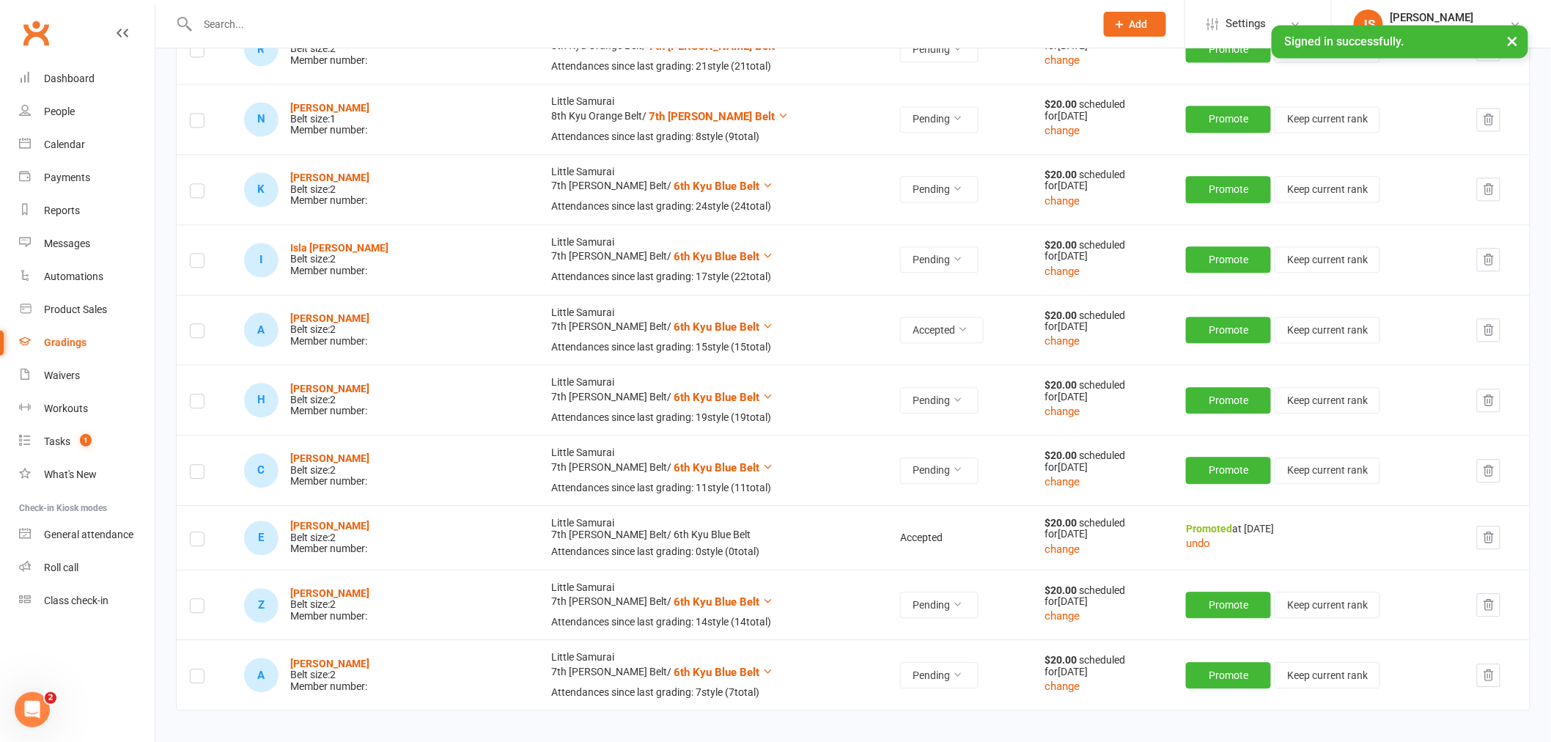
scroll to position [3739, 0]
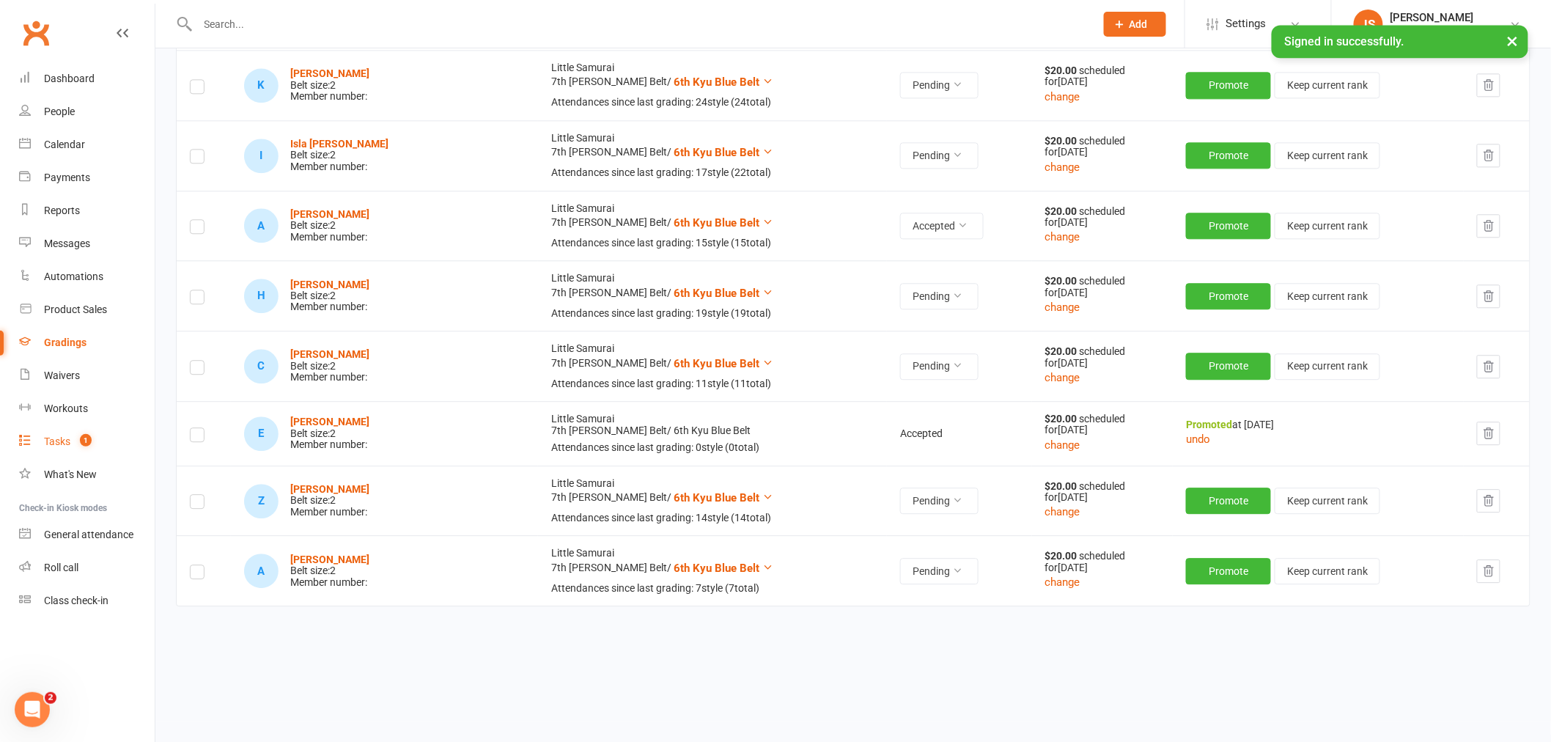
click at [42, 441] on link "Tasks 1" at bounding box center [87, 441] width 136 height 33
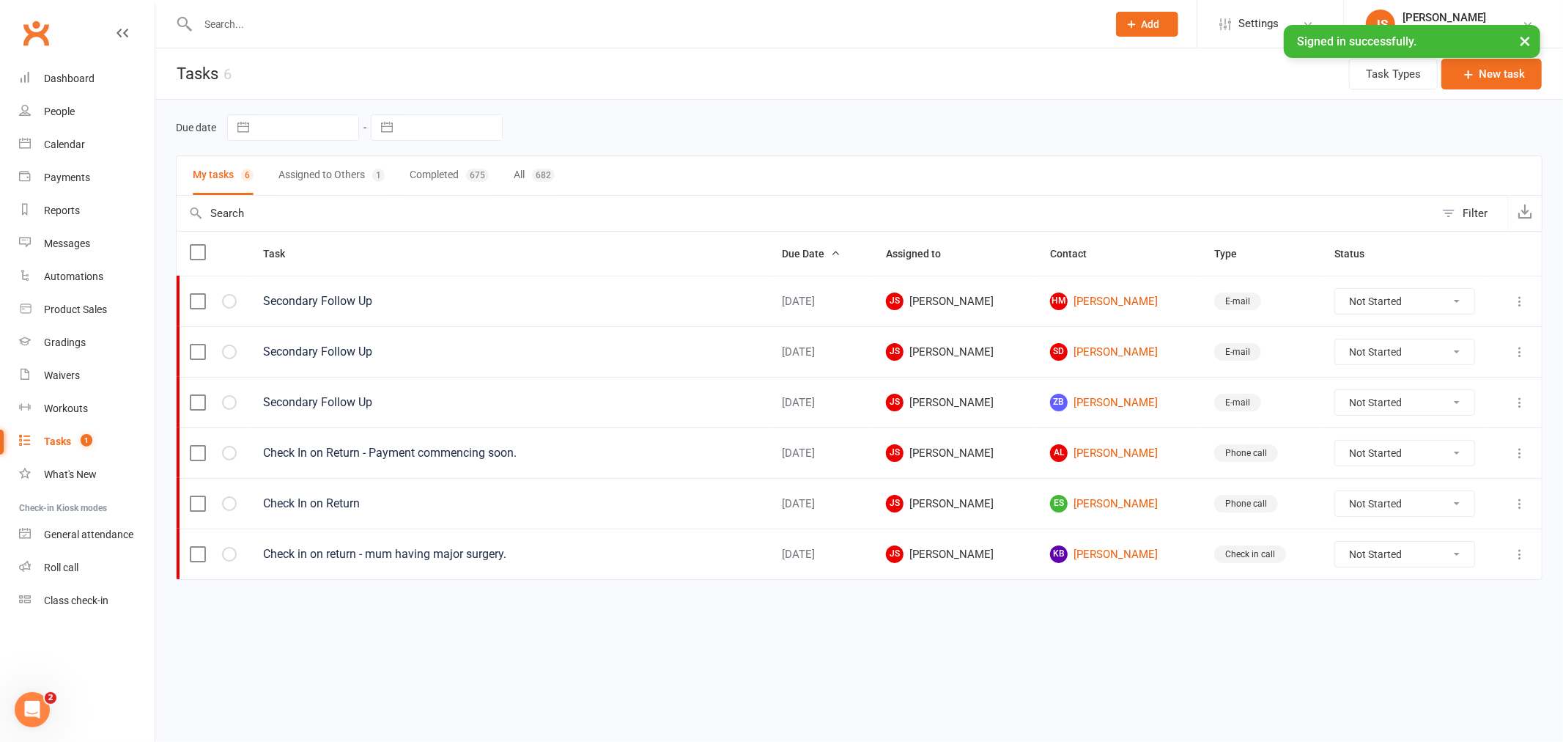
click at [328, 182] on button "Assigned to Others 1" at bounding box center [332, 175] width 106 height 39
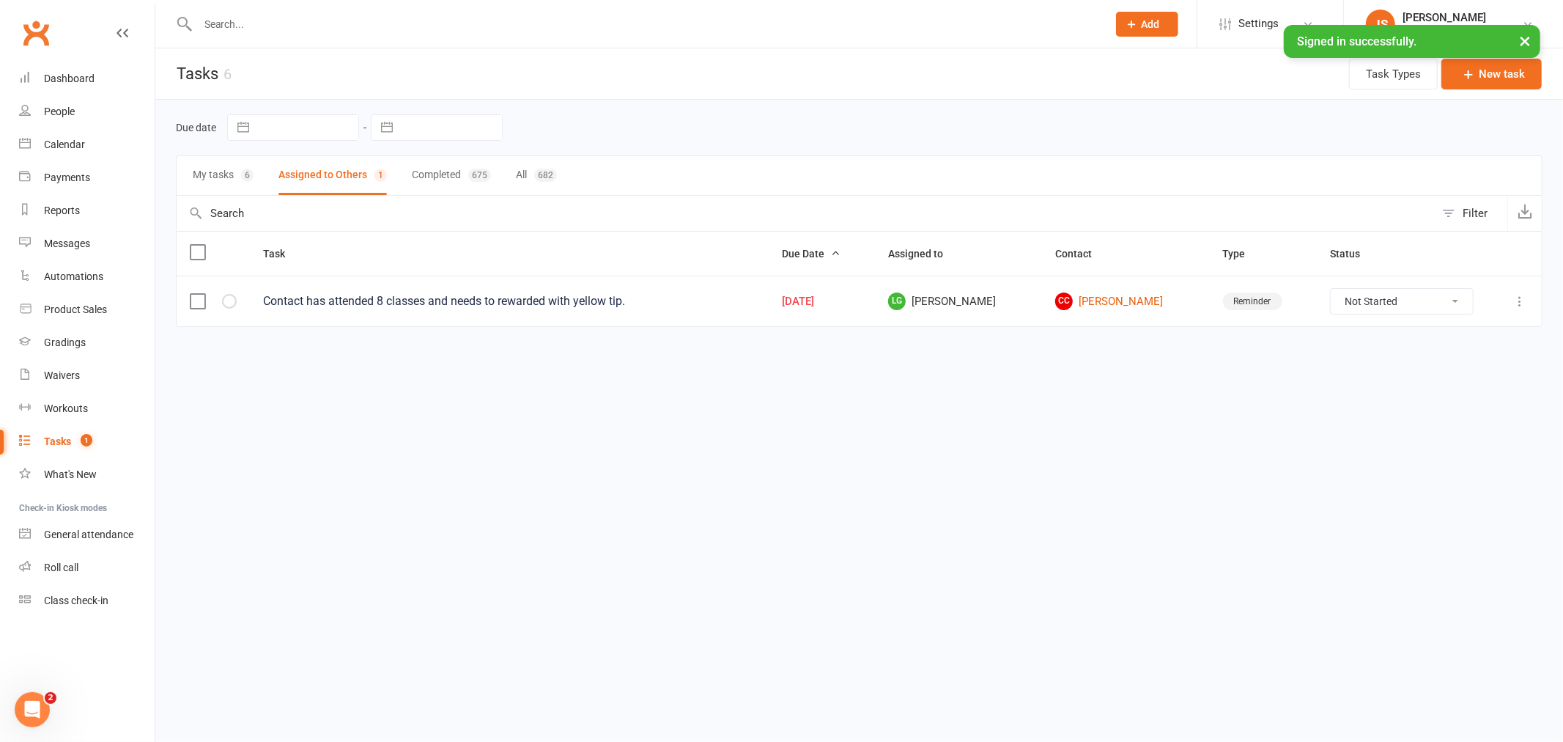
click at [273, 26] on input "text" at bounding box center [646, 24] width 904 height 21
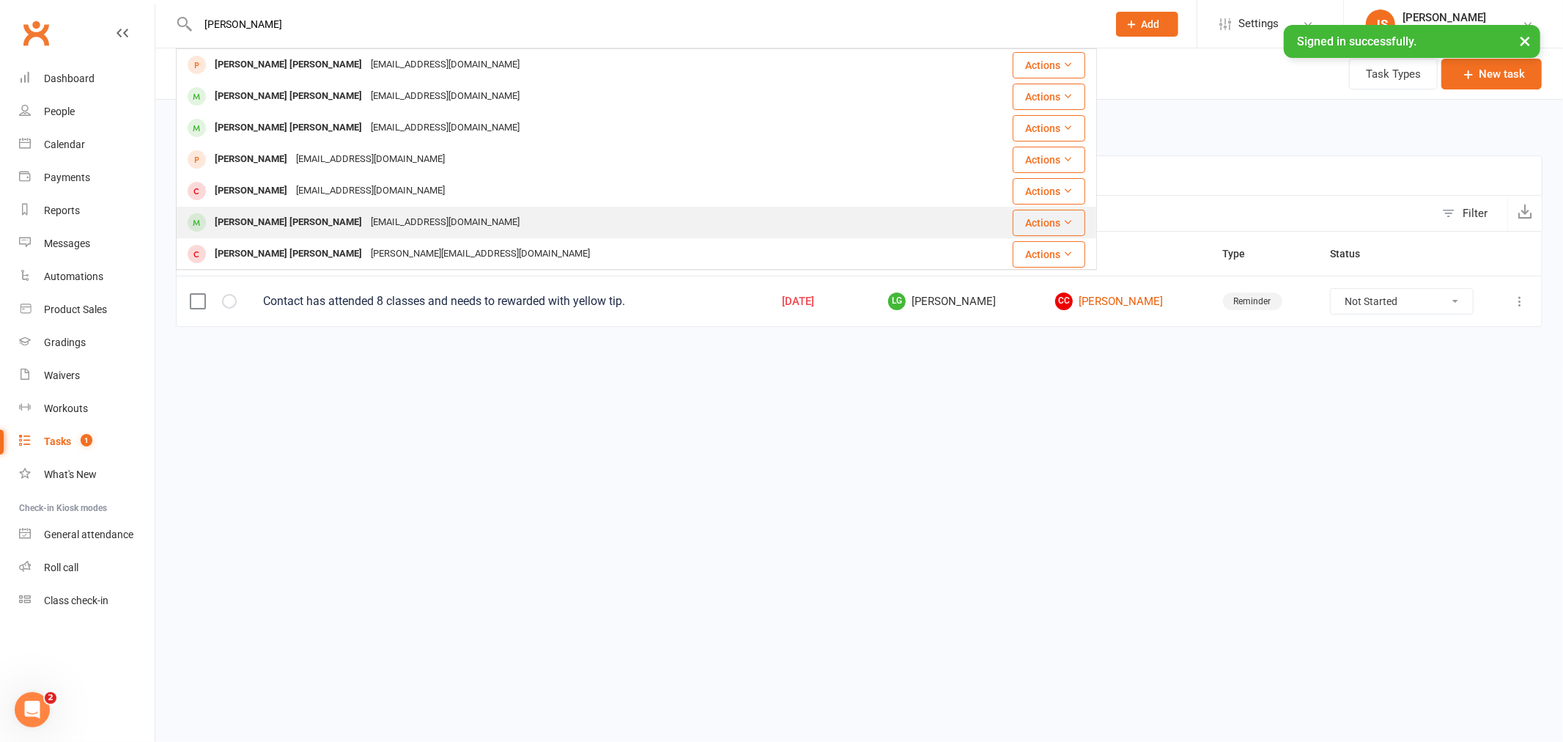
type input "[PERSON_NAME]"
click at [366, 218] on div "[EMAIL_ADDRESS][DOMAIN_NAME]" at bounding box center [445, 222] width 158 height 21
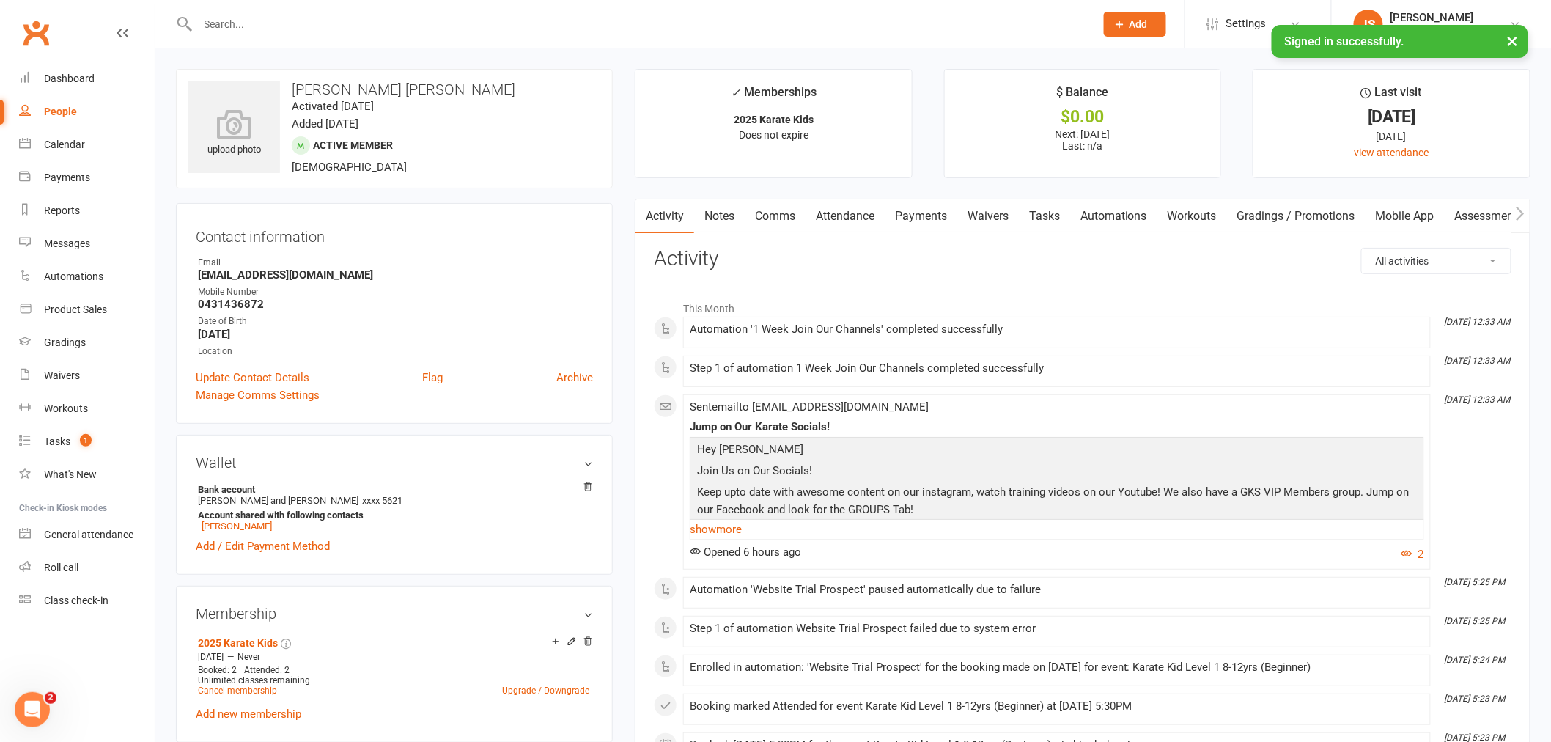
click at [257, 33] on input "text" at bounding box center [639, 24] width 891 height 21
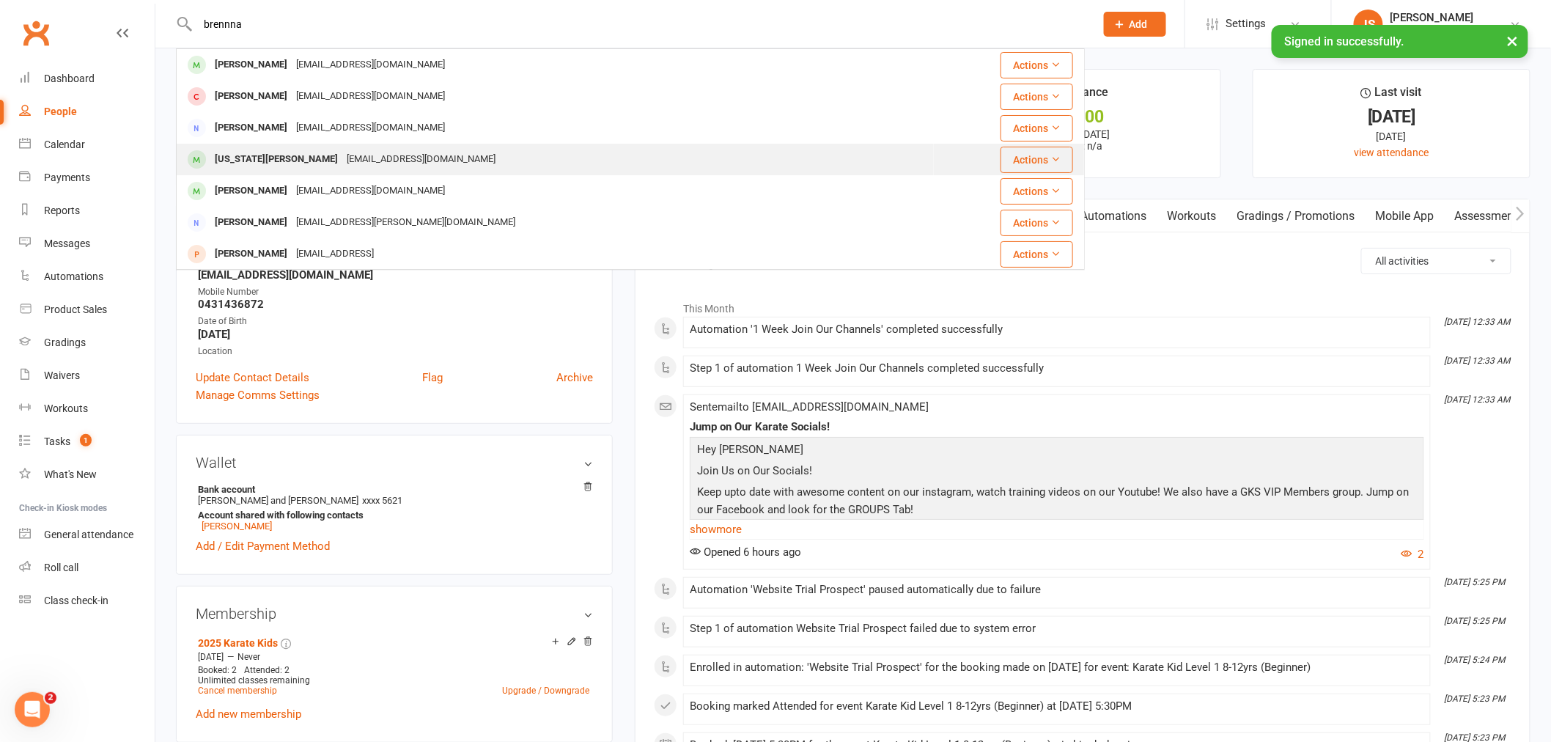
type input "brennna"
click at [289, 158] on div "[US_STATE][PERSON_NAME]" at bounding box center [276, 159] width 132 height 21
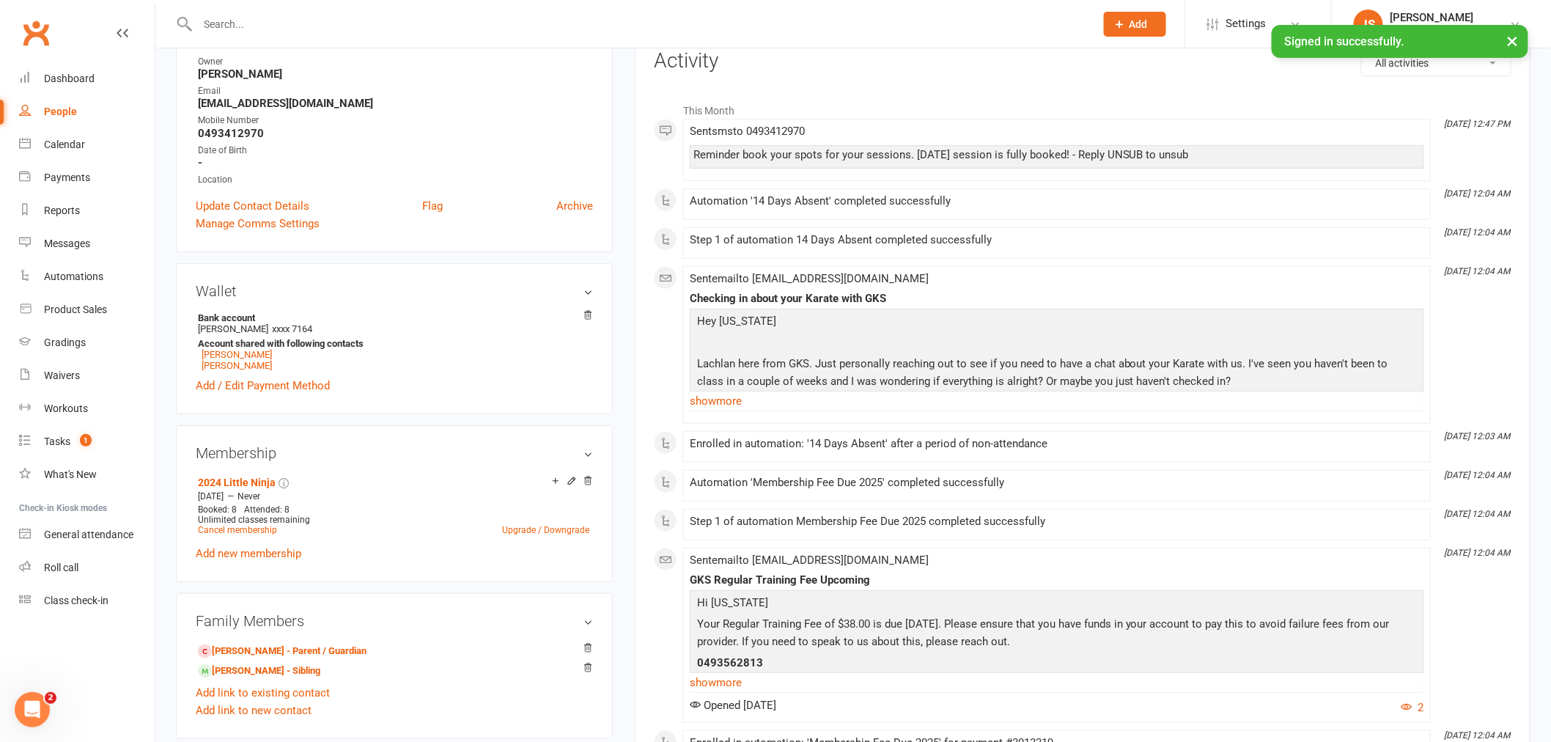
scroll to position [244, 0]
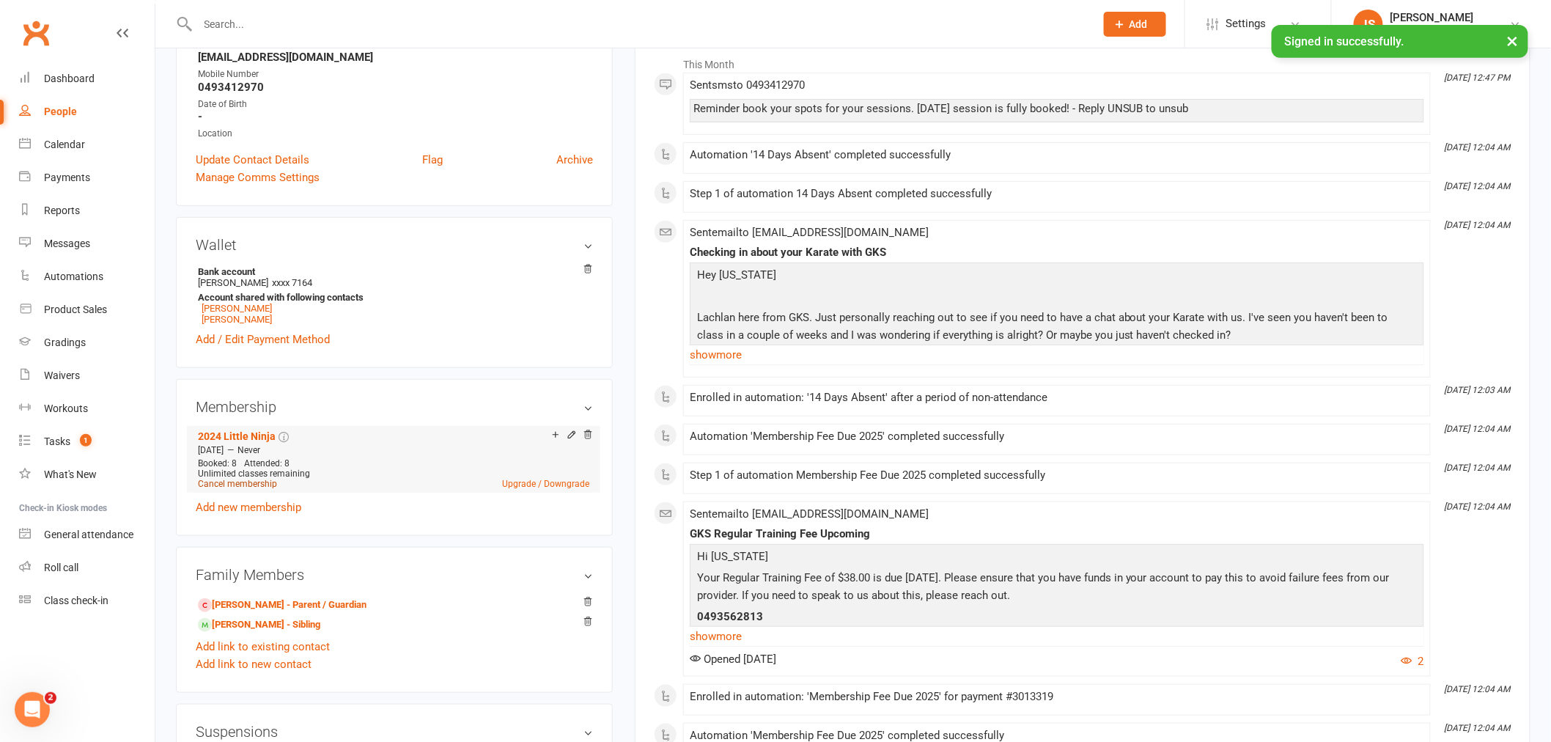
click at [248, 486] on link "Cancel membership" at bounding box center [237, 484] width 79 height 10
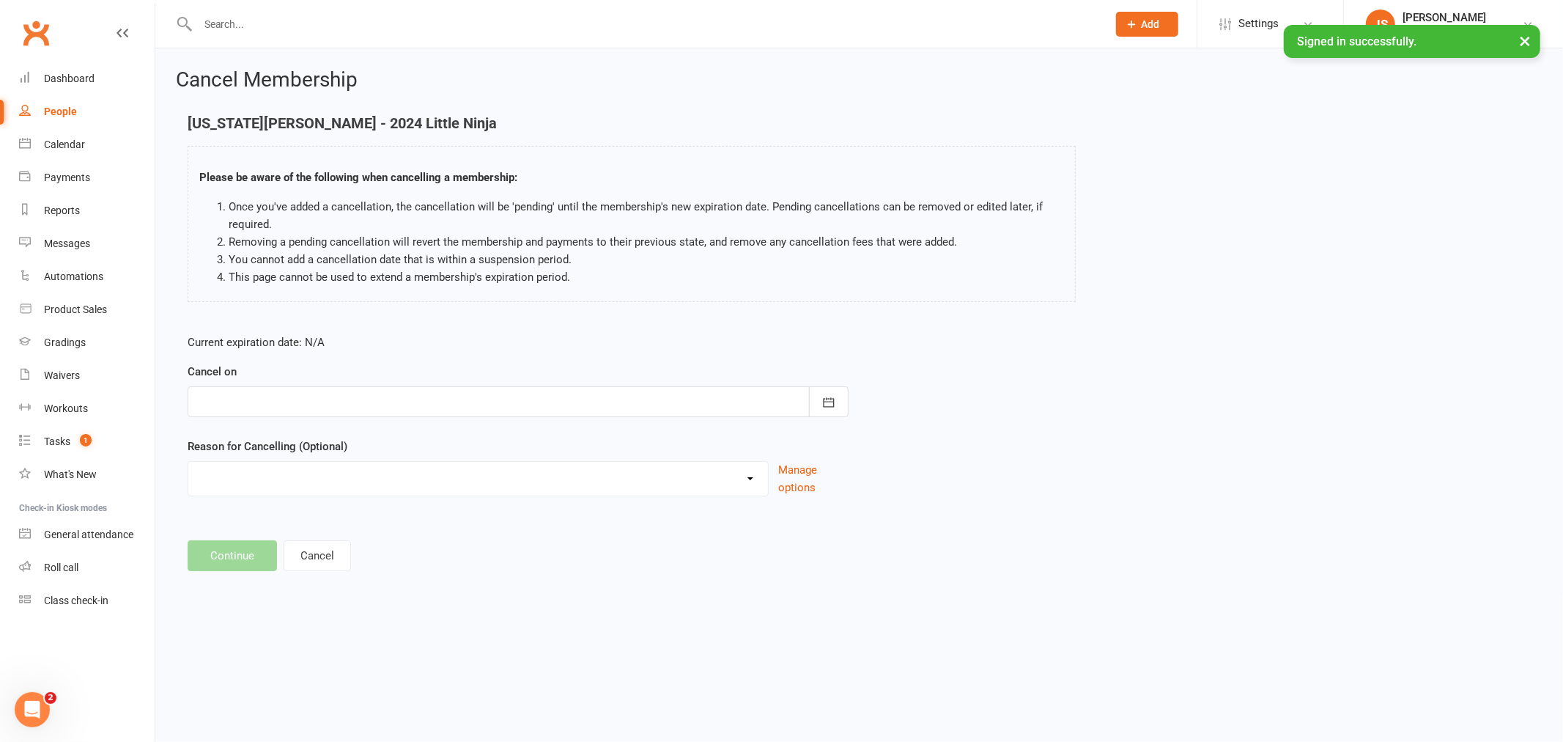
click at [235, 397] on div at bounding box center [518, 401] width 661 height 31
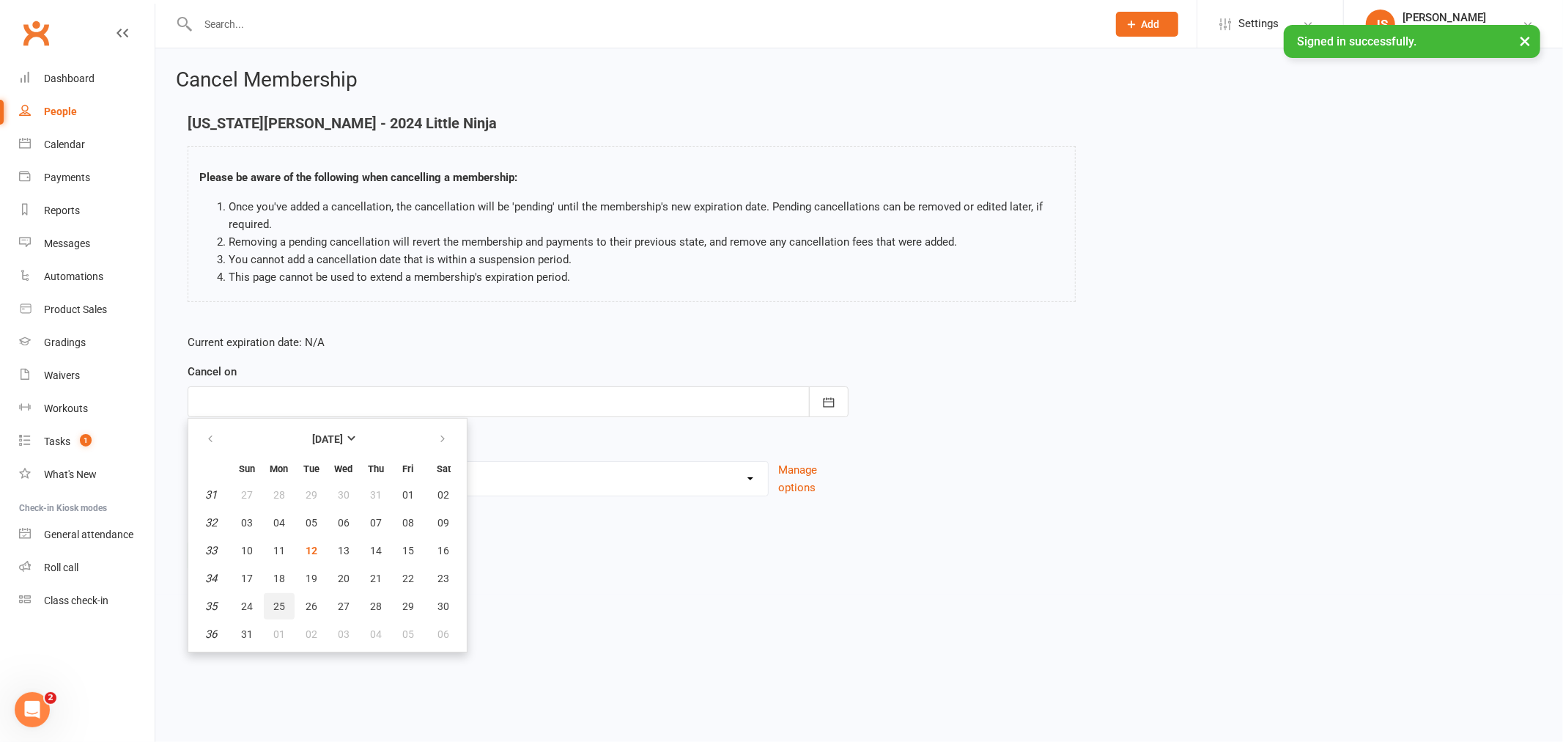
click at [276, 600] on span "25" at bounding box center [279, 606] width 12 height 12
type input "[DATE]"
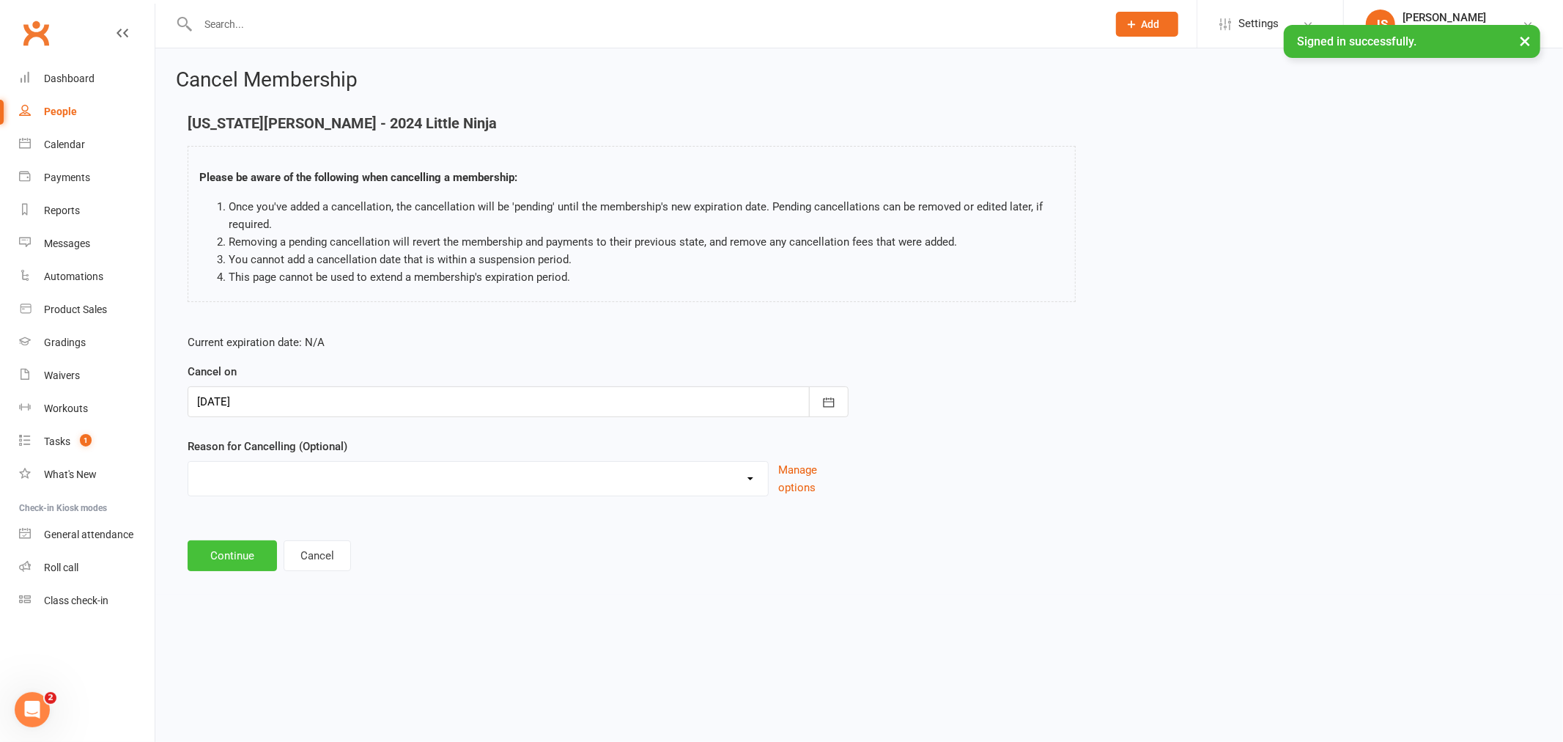
click at [223, 559] on button "Continue" at bounding box center [232, 555] width 89 height 31
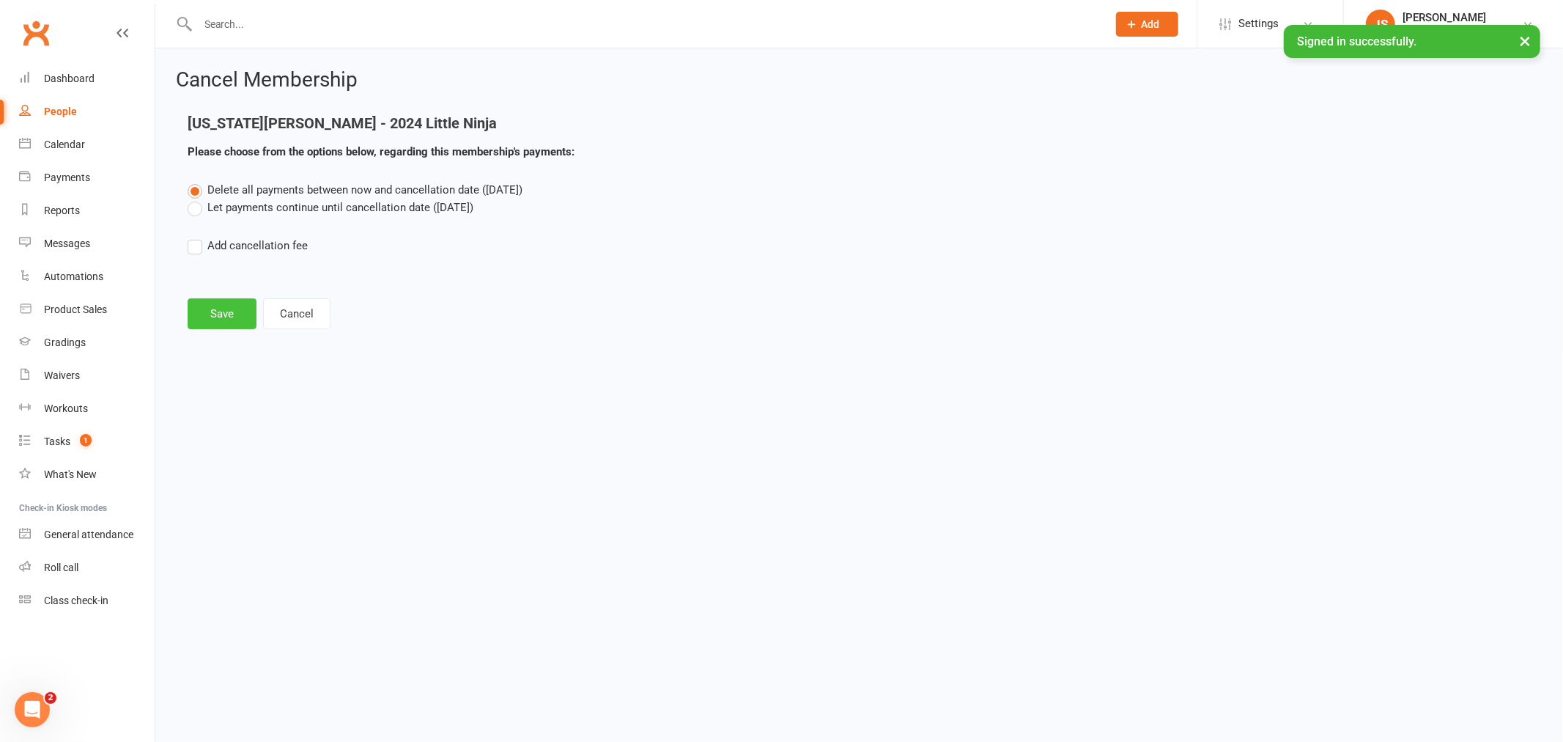
click at [218, 314] on button "Save" at bounding box center [222, 313] width 69 height 31
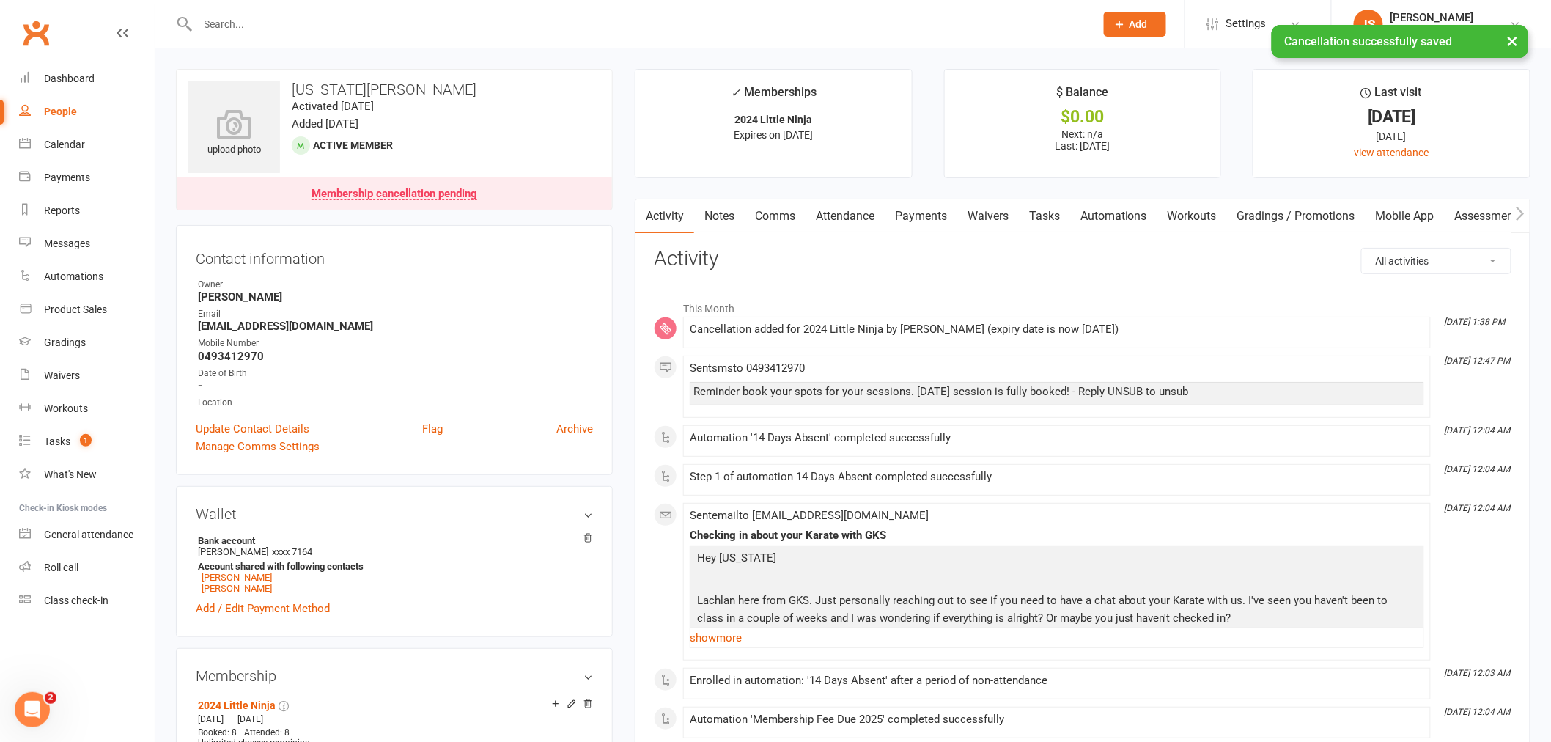
click at [942, 217] on link "Payments" at bounding box center [921, 216] width 73 height 34
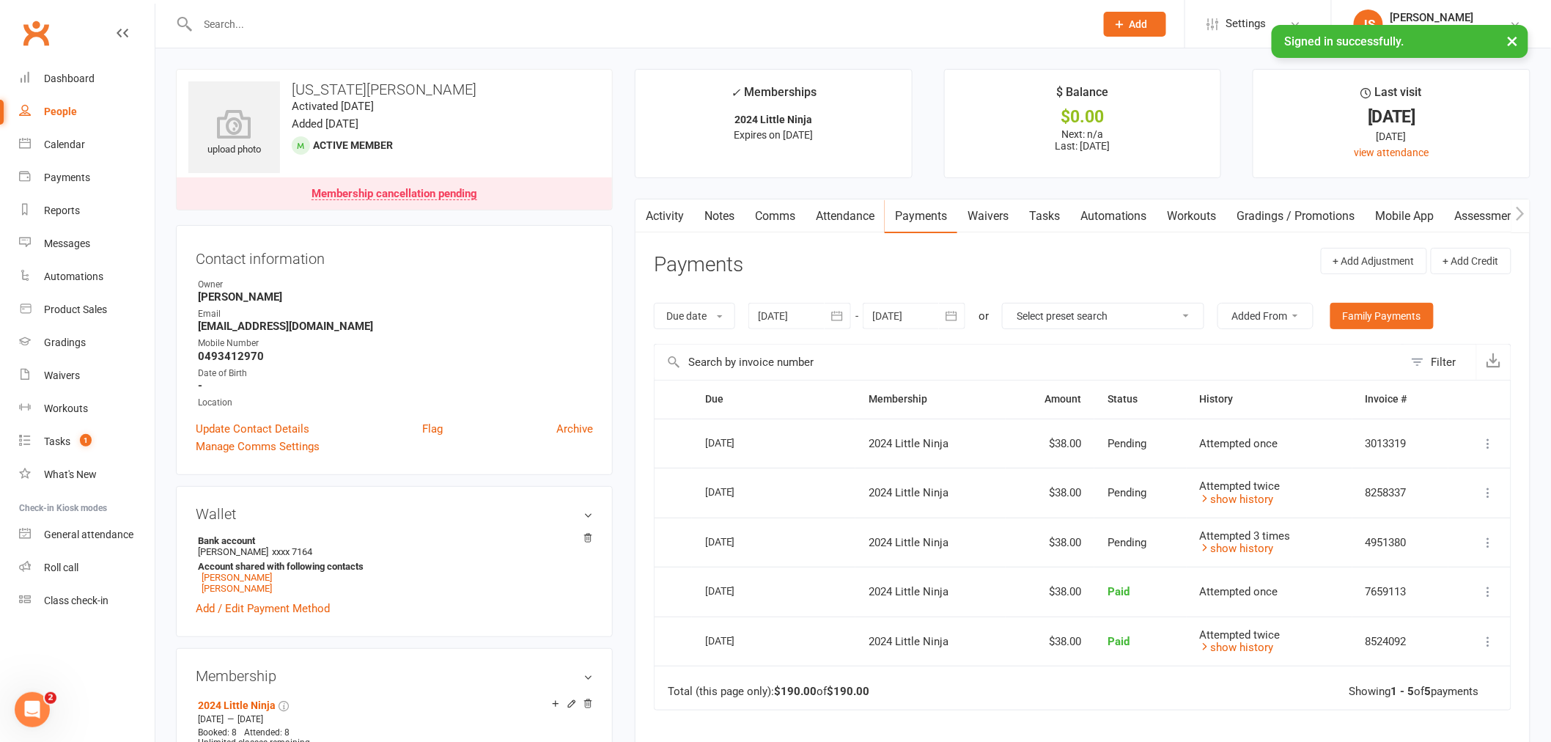
click at [792, 214] on link "Comms" at bounding box center [775, 216] width 61 height 34
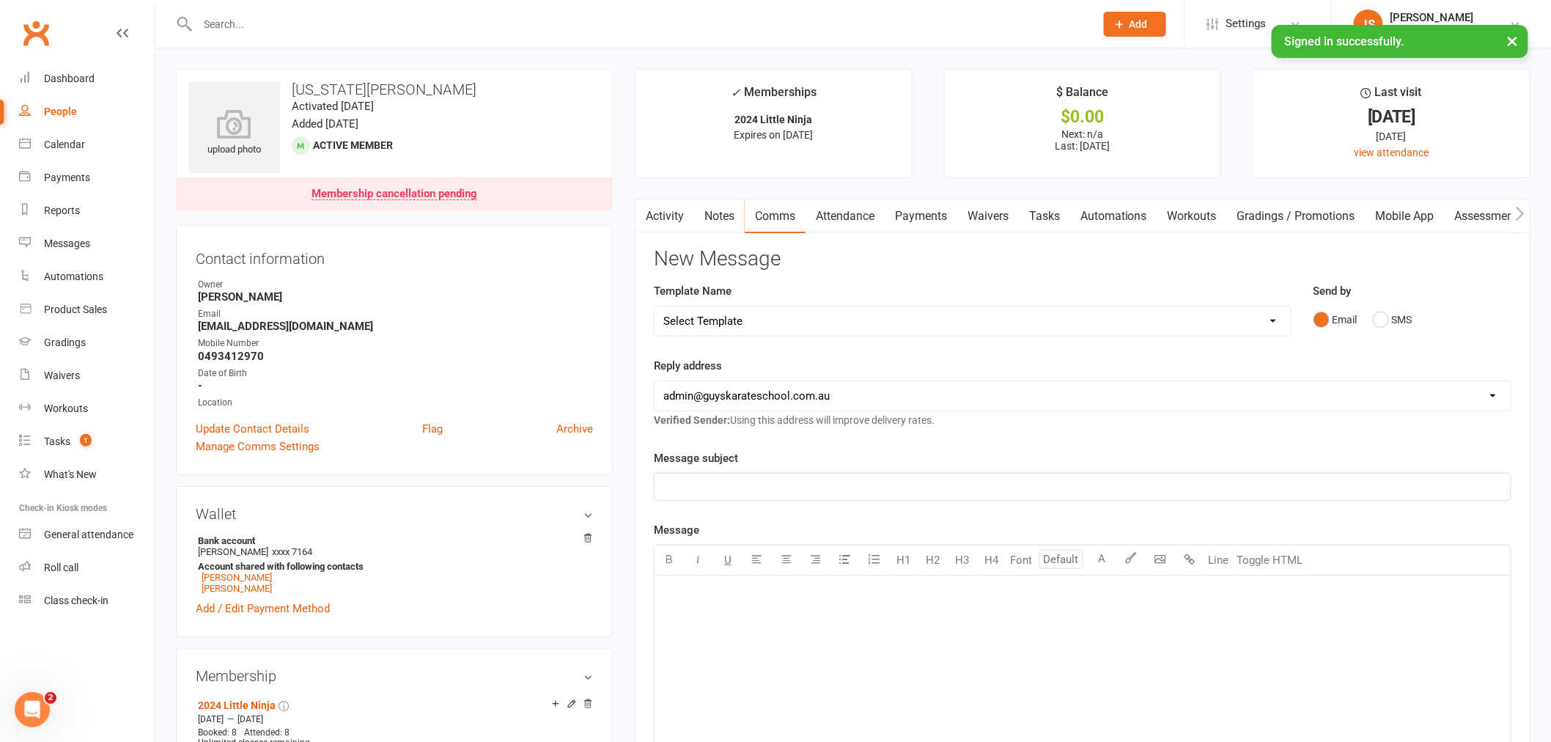
click at [749, 310] on select "Select Template [Email] Membership Cancelation Confirmation [Email] Membership …" at bounding box center [973, 320] width 636 height 29
select select "0"
click at [655, 306] on select "Select Template [Email] Membership Cancelation Confirmation [Email] Membership …" at bounding box center [973, 320] width 636 height 29
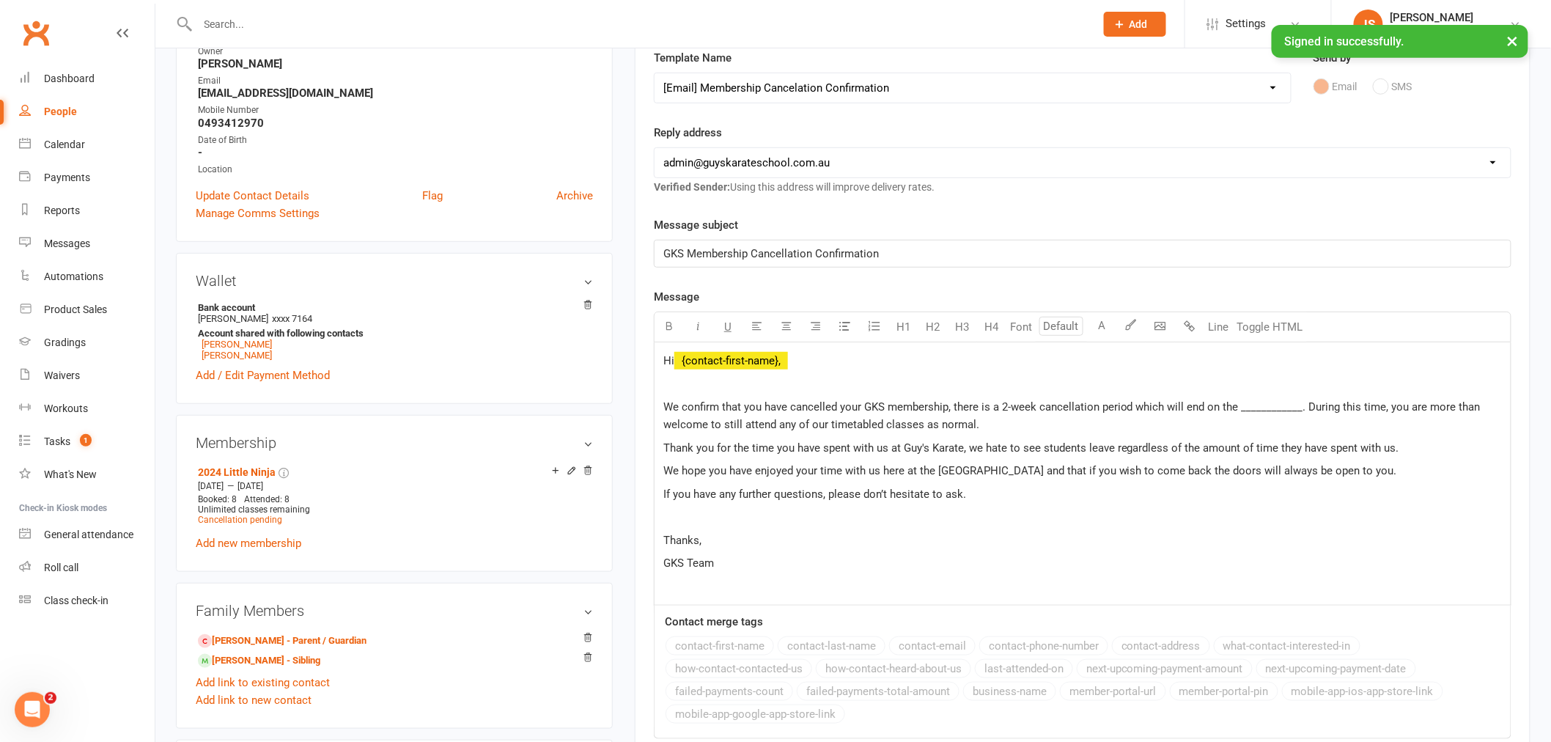
scroll to position [244, 0]
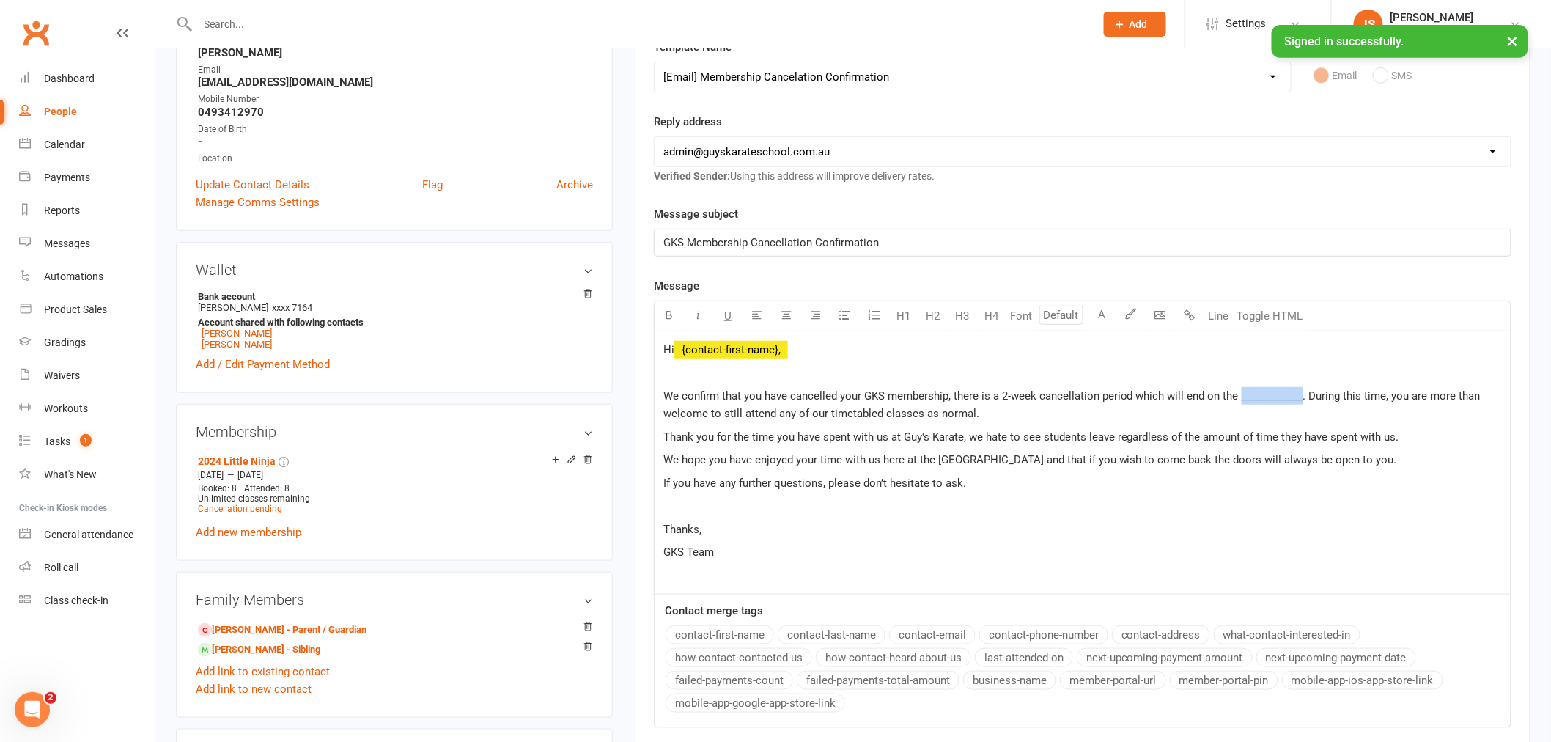
drag, startPoint x: 1237, startPoint y: 405, endPoint x: 1298, endPoint y: 401, distance: 60.9
click at [1298, 401] on p "We confirm that you have cancelled your GKS membership, there is a 2-week cance…" at bounding box center [1082, 404] width 839 height 35
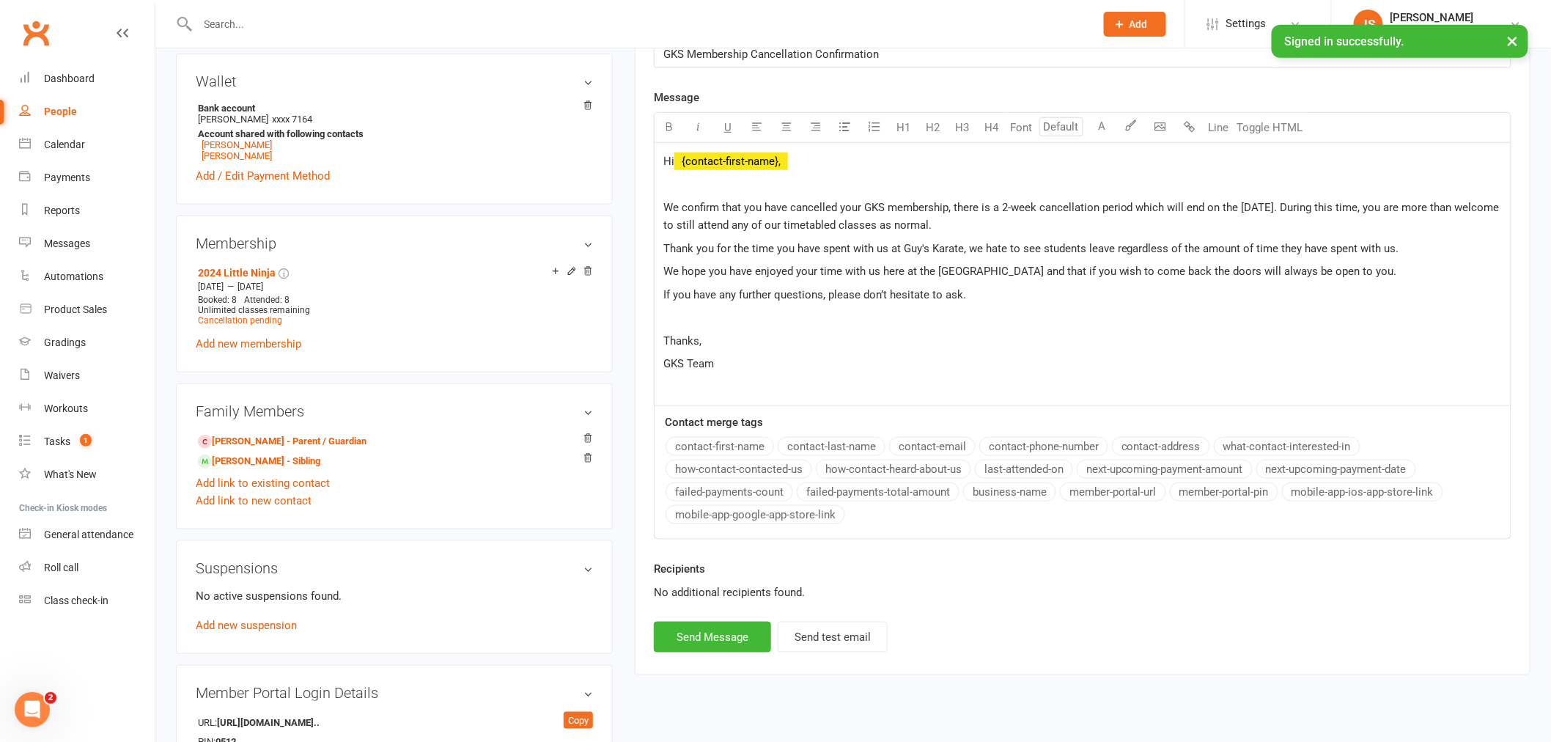
scroll to position [488, 0]
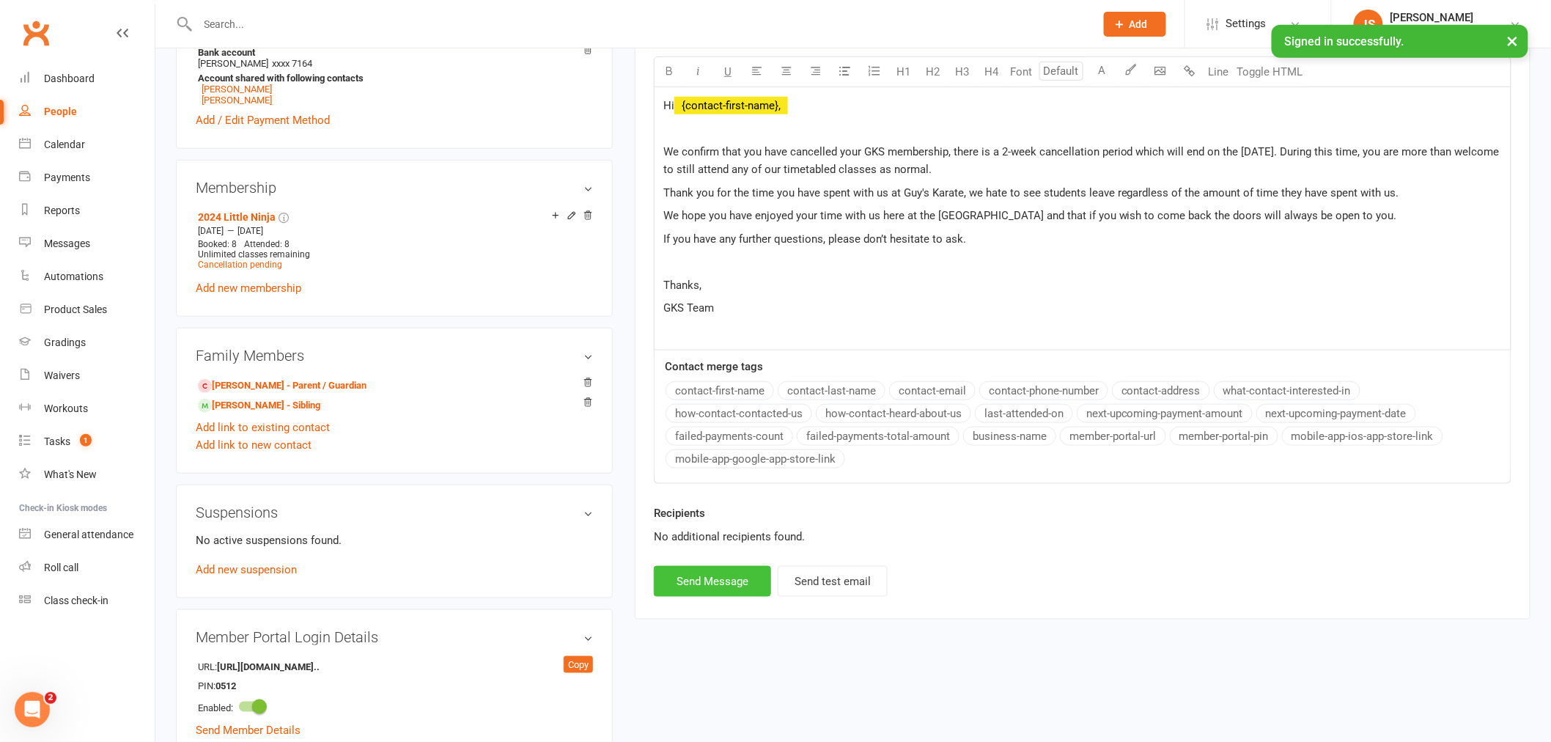
click at [726, 579] on button "Send Message" at bounding box center [712, 581] width 117 height 31
select select
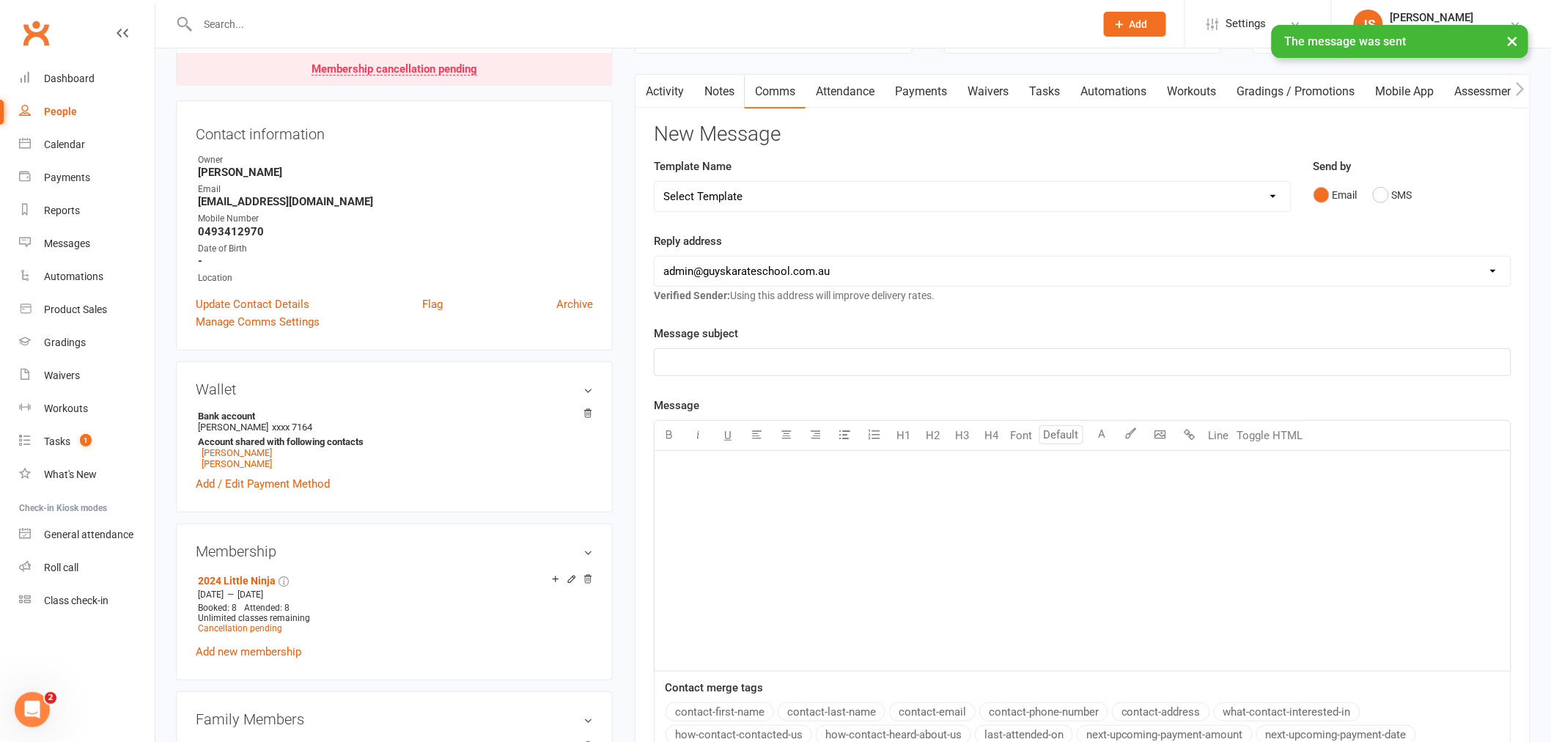
scroll to position [0, 0]
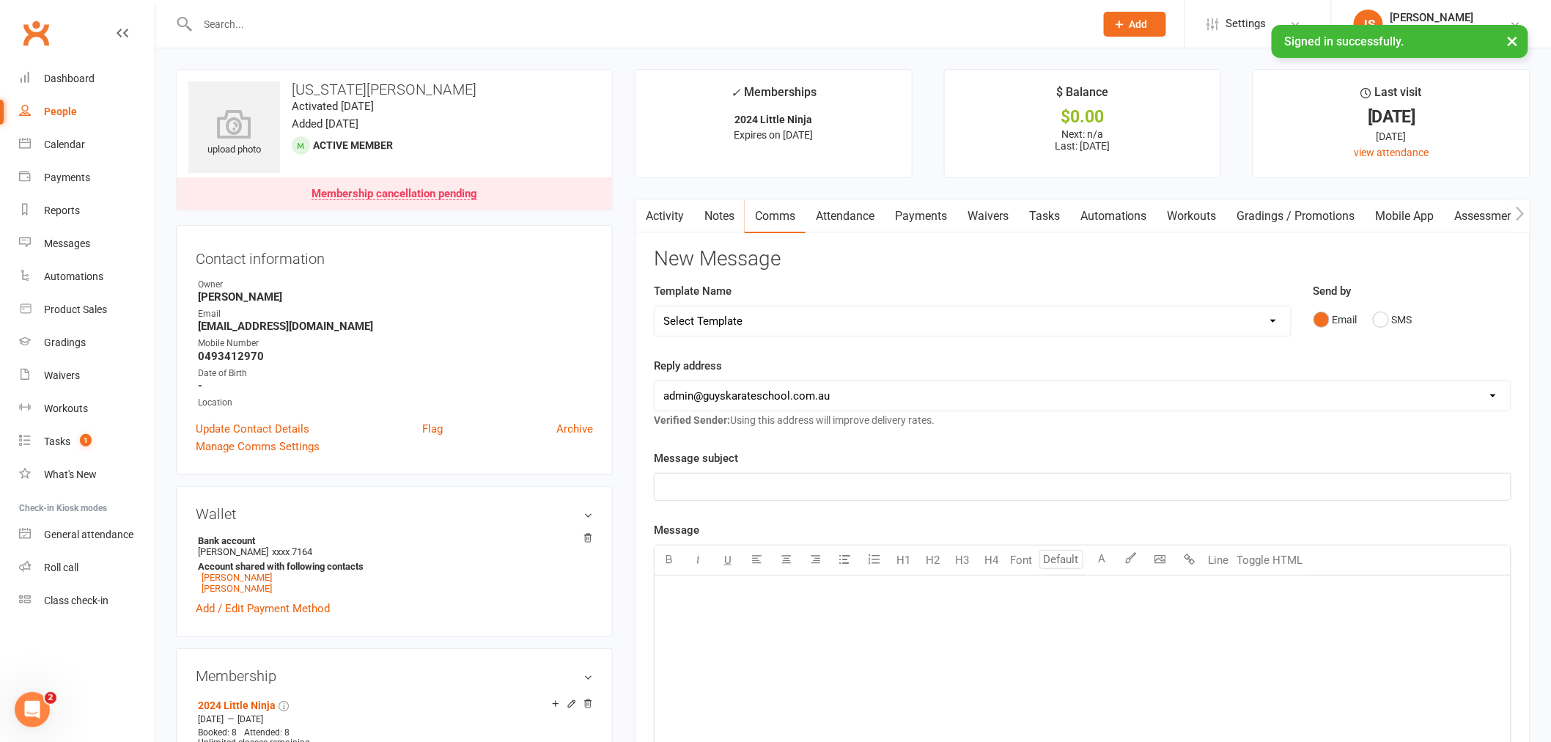
click at [721, 221] on link "Notes" at bounding box center [719, 216] width 51 height 34
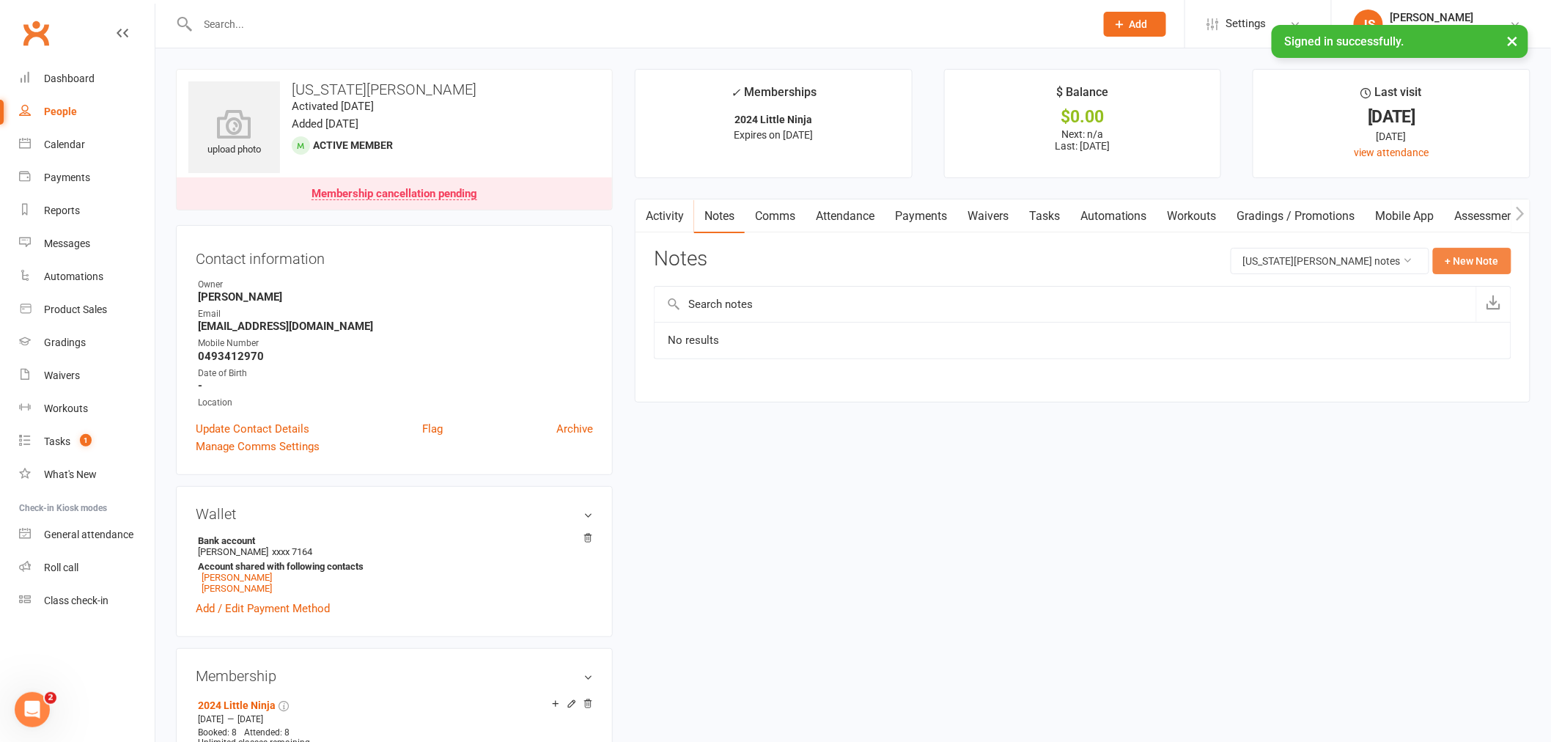
click at [1474, 254] on button "+ New Note" at bounding box center [1472, 261] width 78 height 26
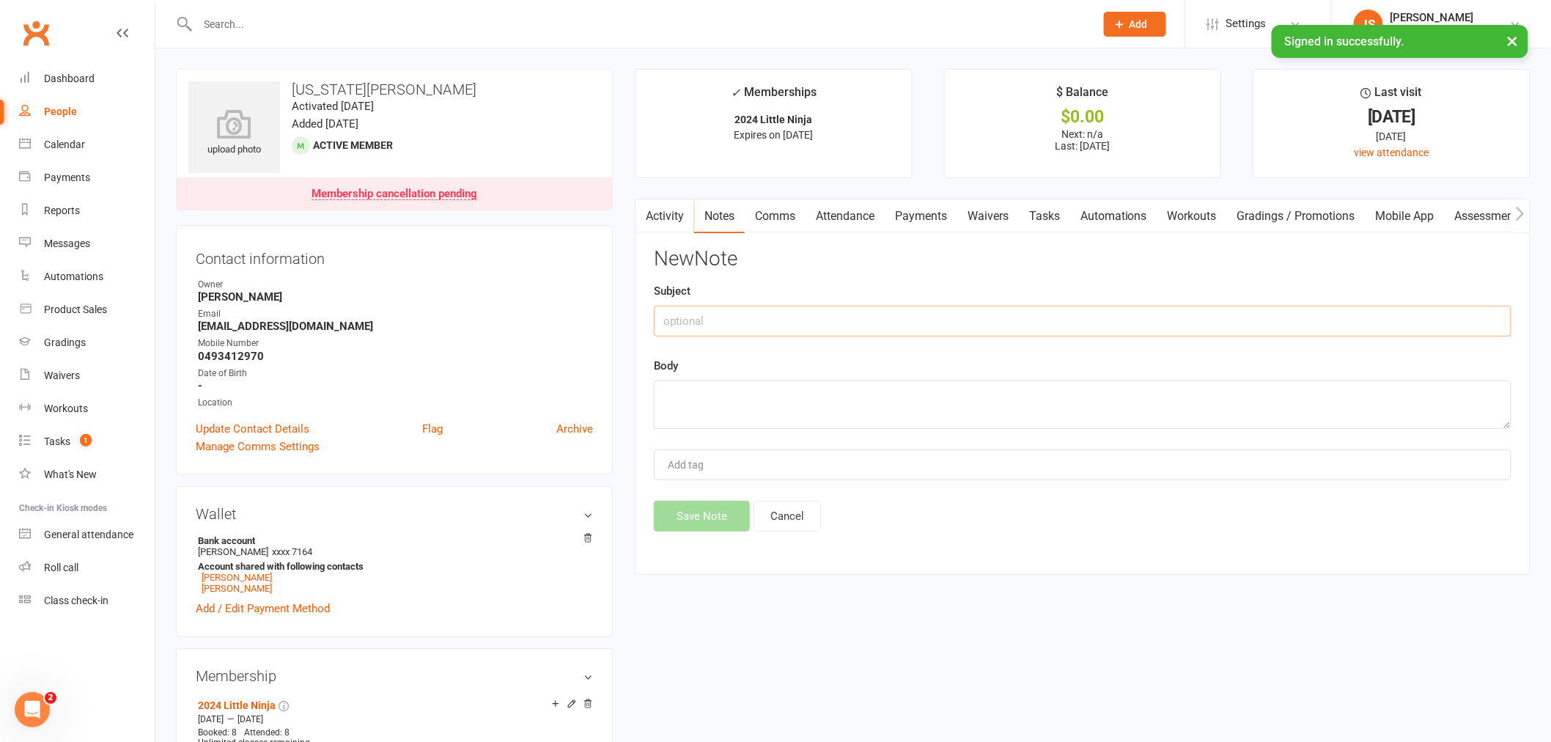
click at [874, 317] on input "text" at bounding box center [1083, 321] width 858 height 31
type input "Cancellation request received [DATE]"
click at [827, 408] on textarea at bounding box center [1083, 404] width 858 height 48
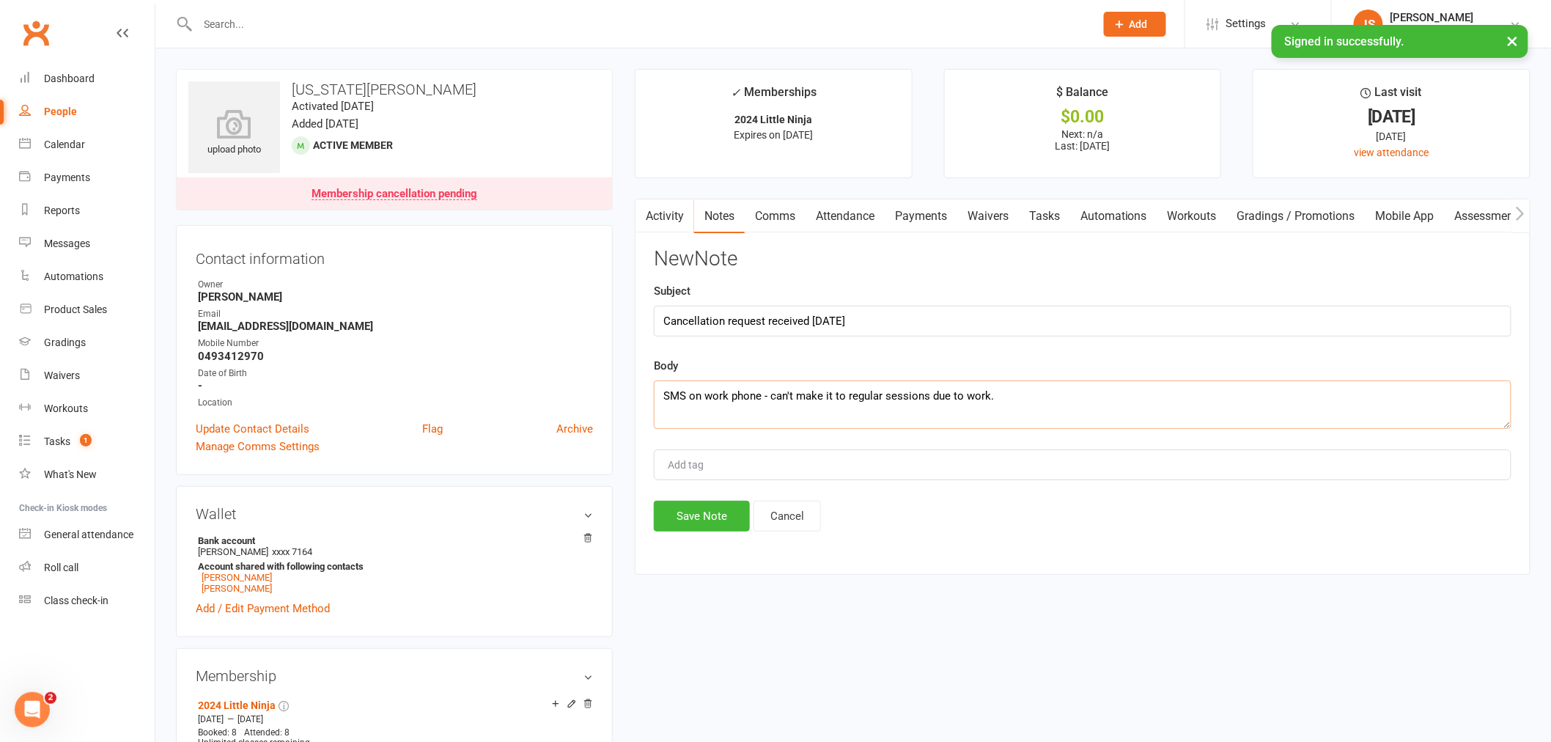
type textarea "SMS on work phone - can't make it to regular sessions due to work."
click at [803, 462] on div "Add tag" at bounding box center [1083, 464] width 858 height 31
type input "[PERSON_NAME]"
click at [716, 506] on button "Save Note" at bounding box center [702, 516] width 96 height 31
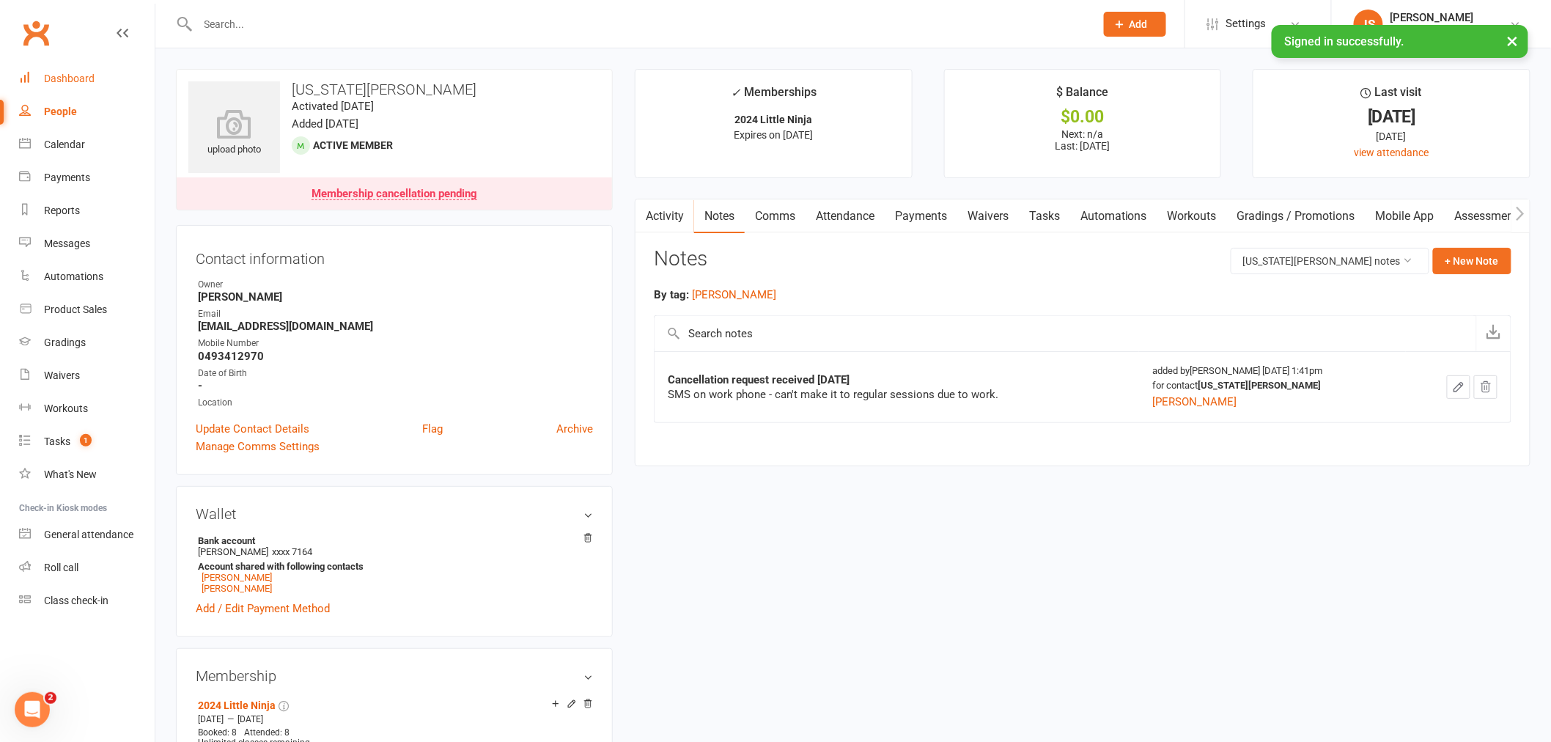
click at [103, 86] on link "Dashboard" at bounding box center [87, 78] width 136 height 33
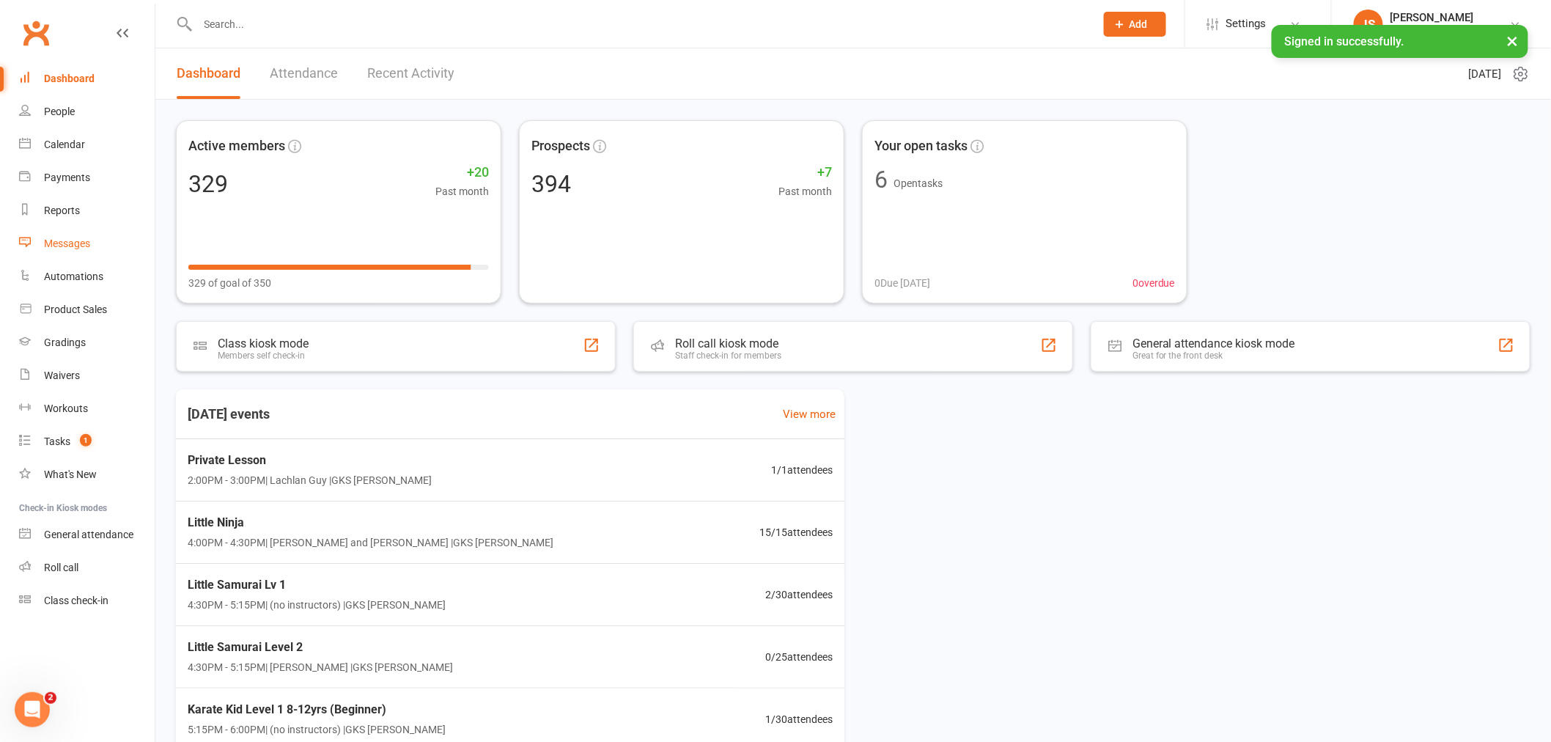
click at [78, 249] on link "Messages" at bounding box center [87, 243] width 136 height 33
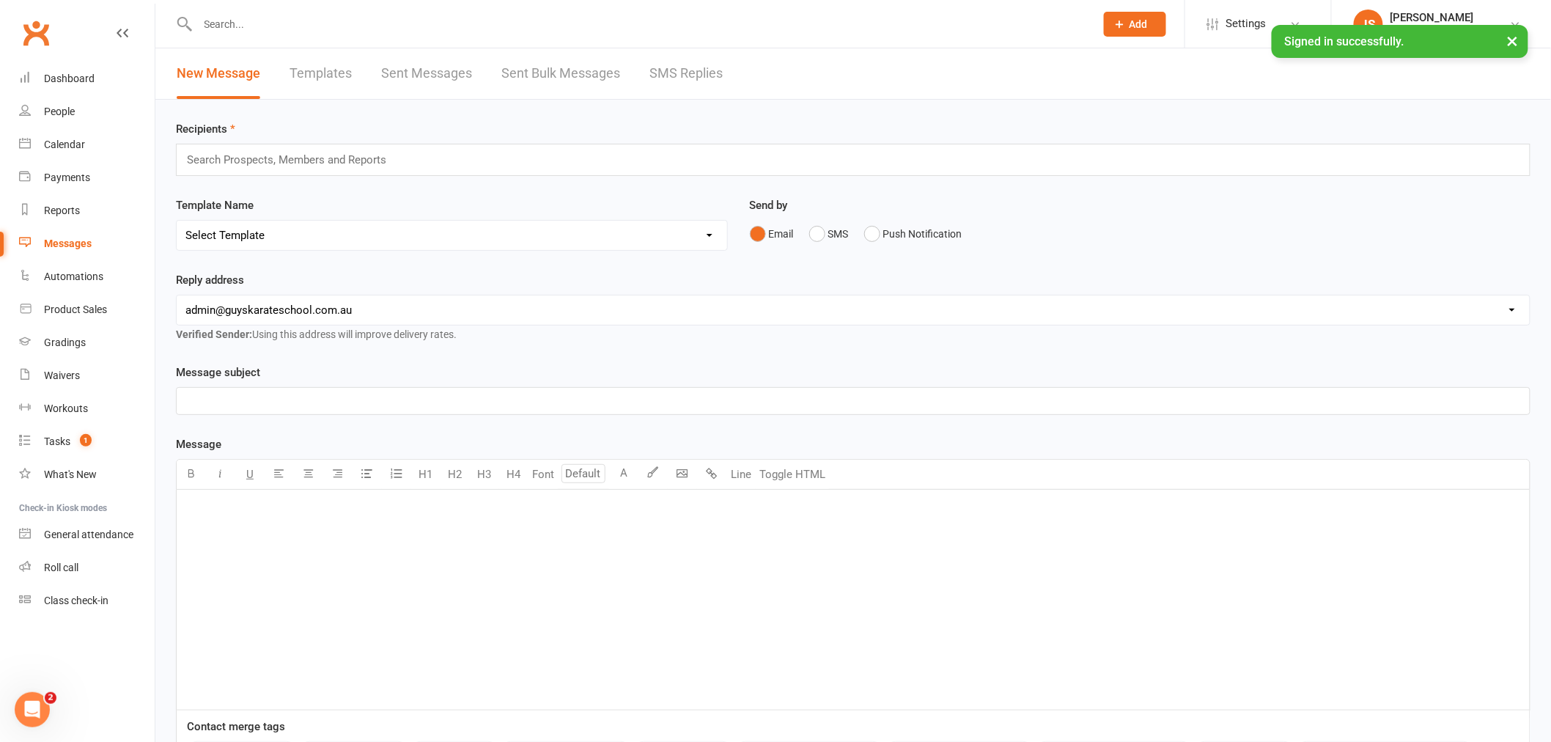
click at [386, 72] on link "Sent Messages" at bounding box center [426, 73] width 91 height 51
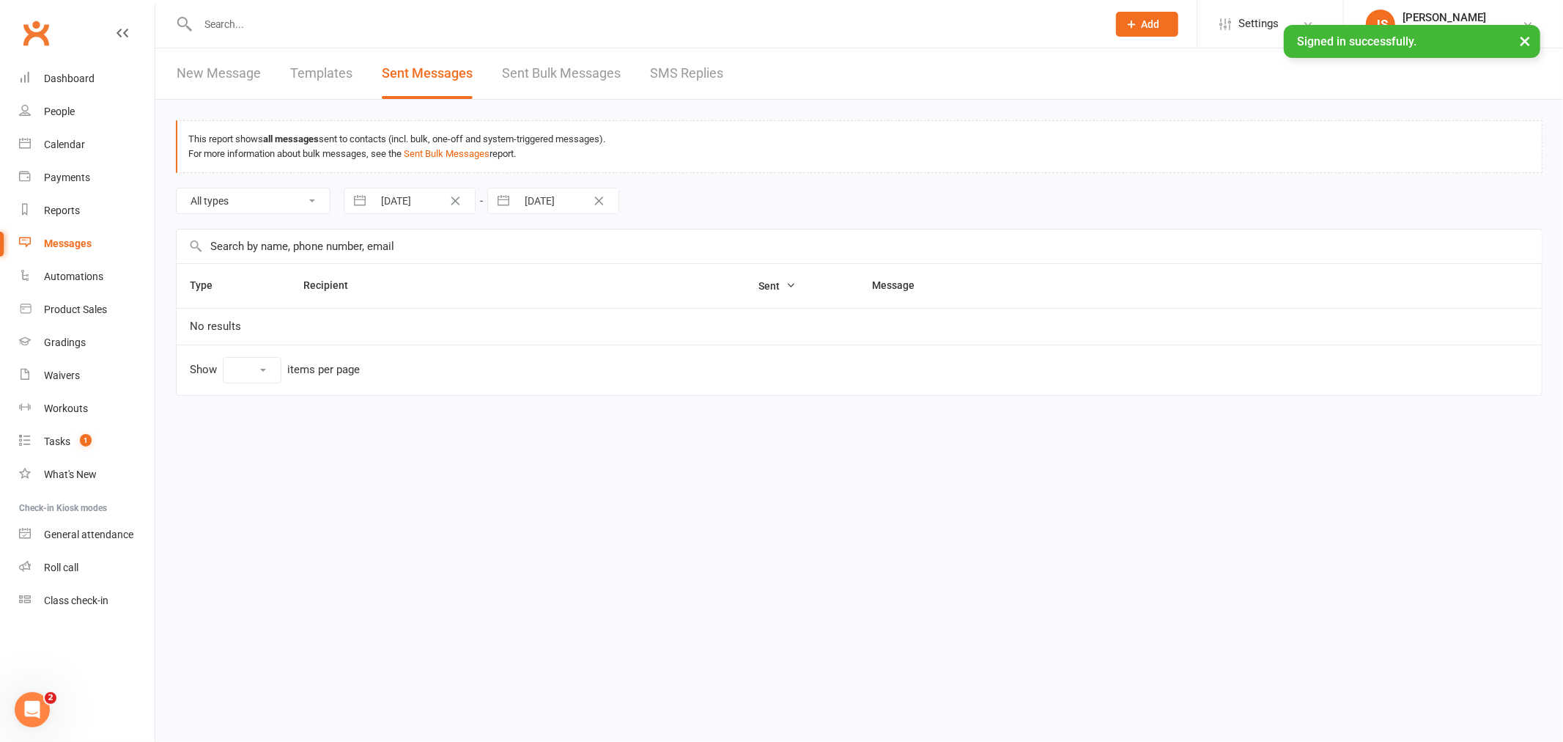
select select "100"
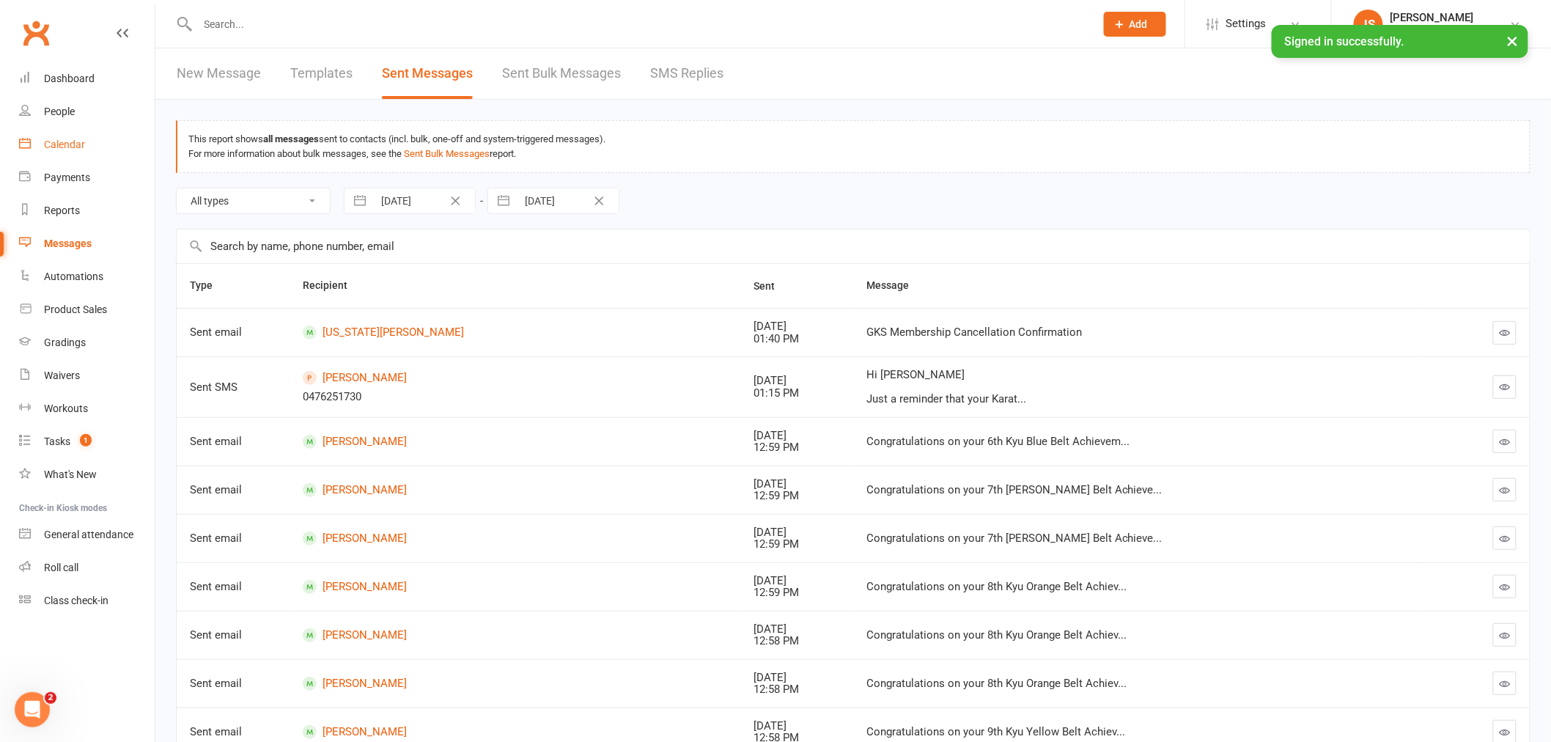
click at [62, 141] on div "Calendar" at bounding box center [64, 145] width 41 height 12
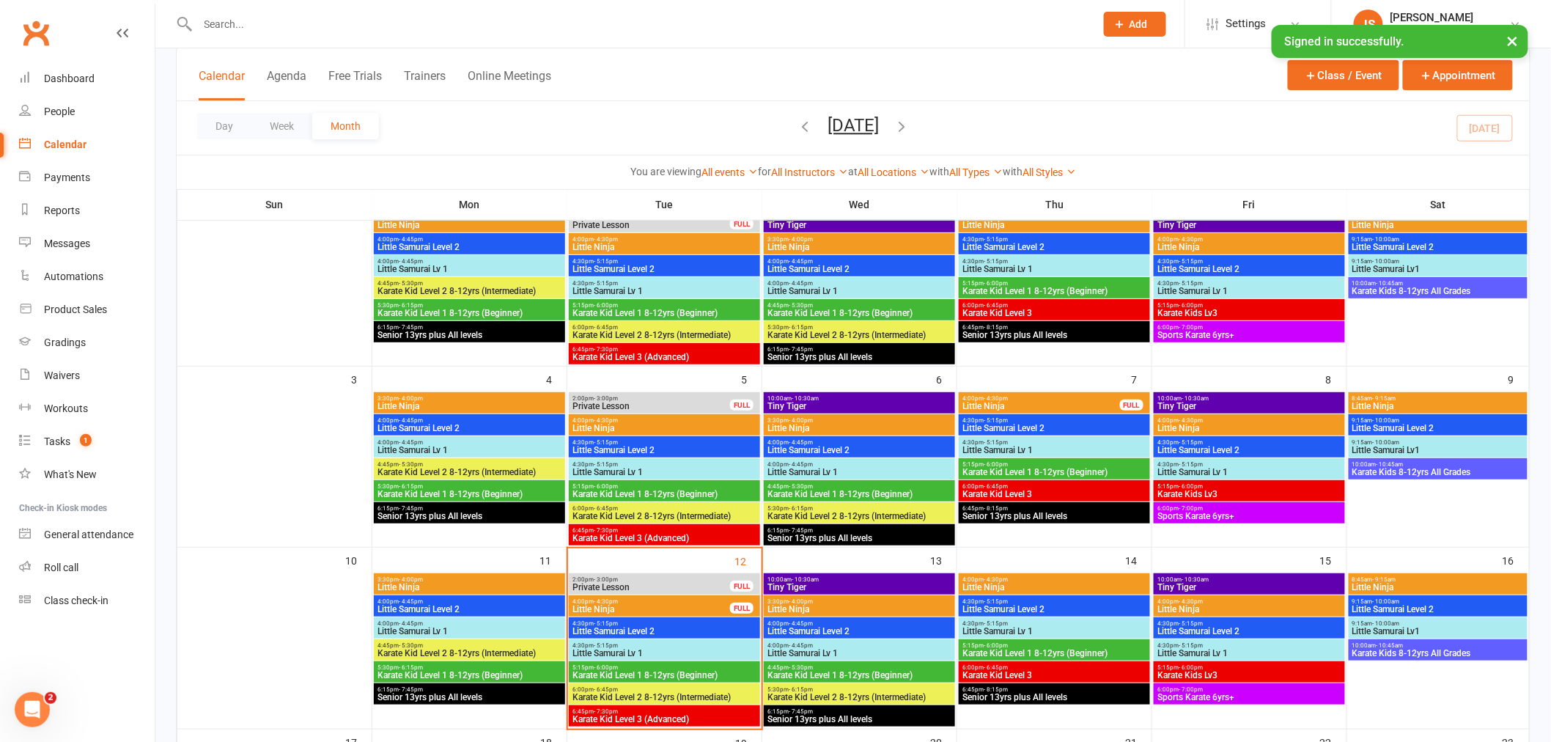
scroll to position [244, 0]
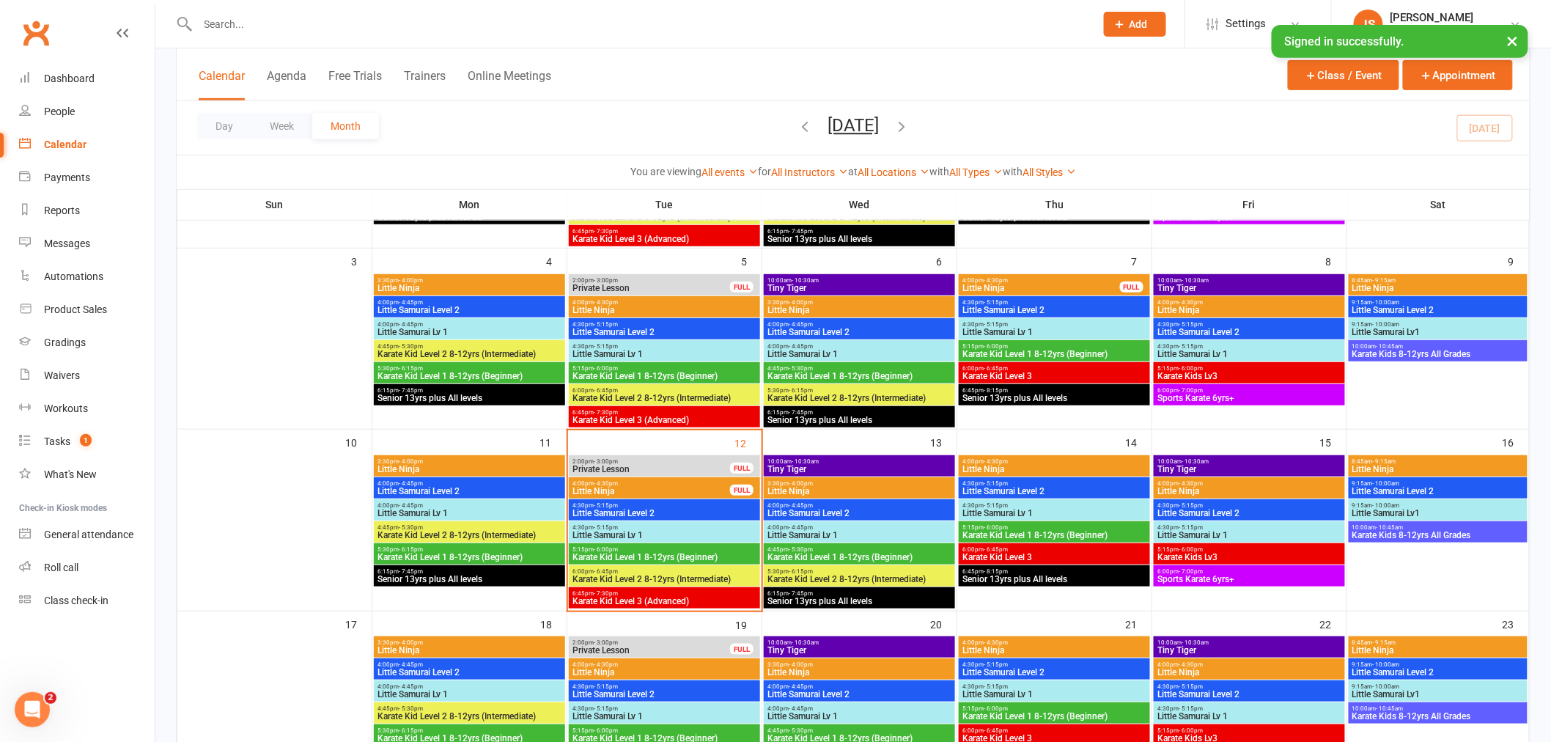
click at [627, 490] on span "Little Ninja" at bounding box center [651, 491] width 159 height 9
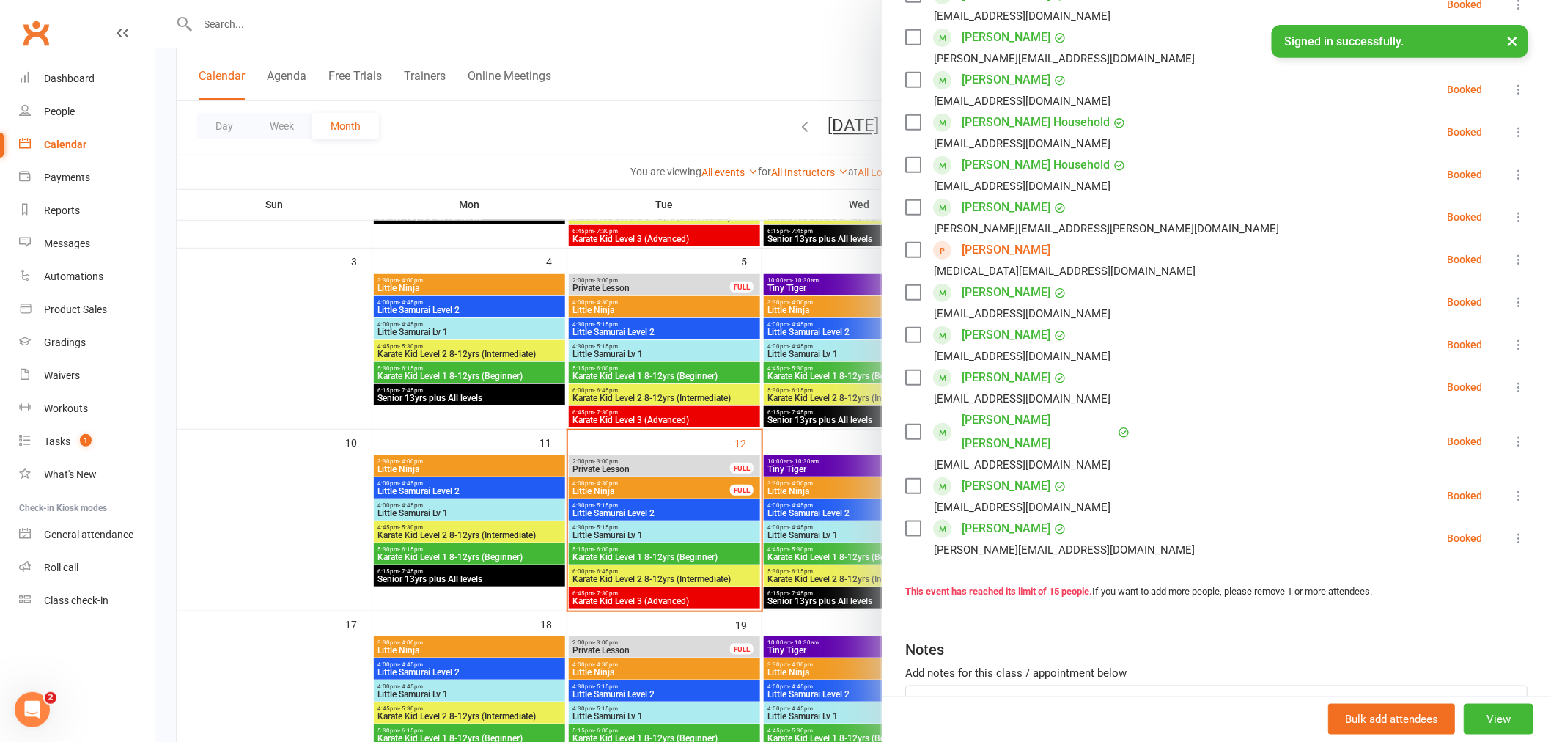
scroll to position [407, 0]
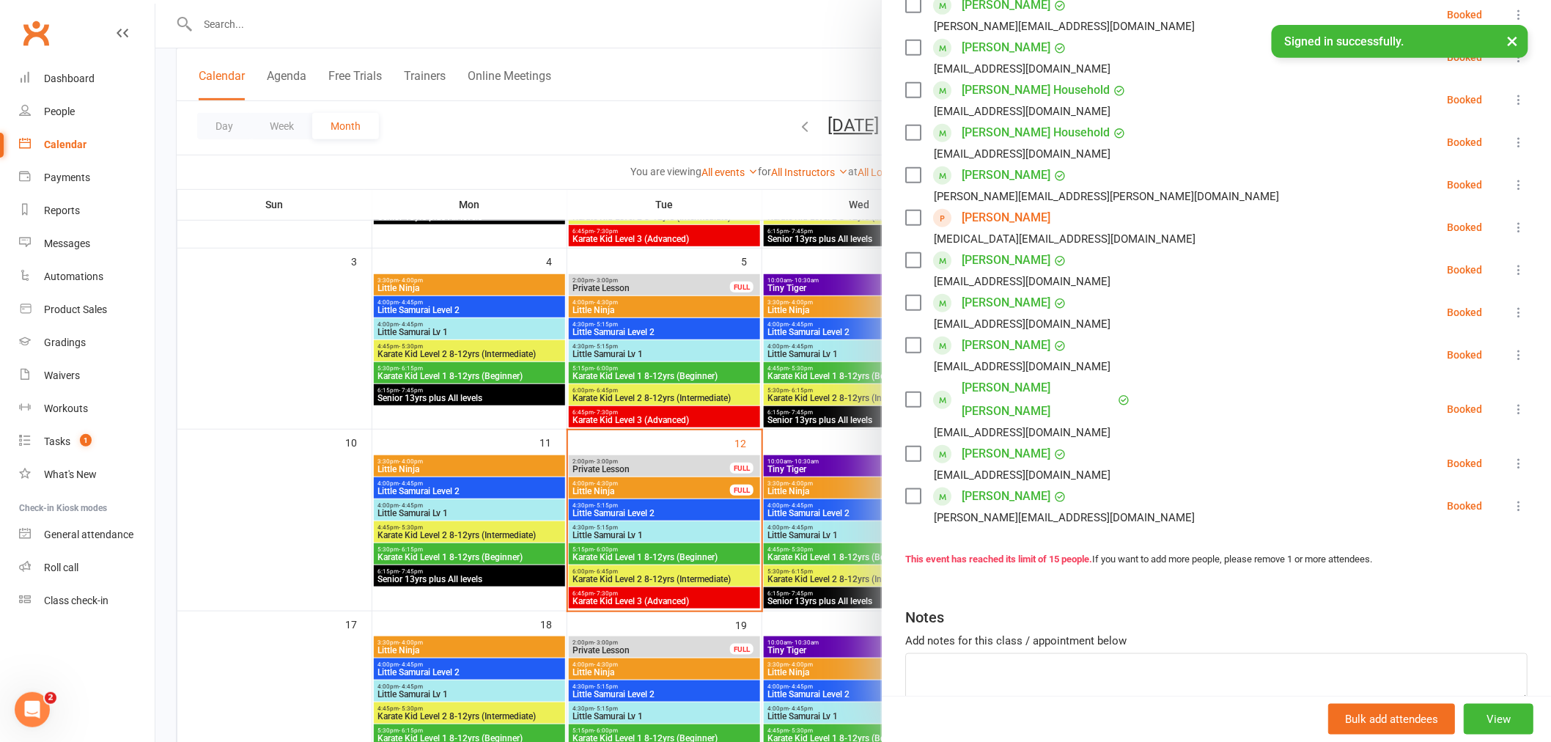
click at [635, 531] on div at bounding box center [853, 371] width 1396 height 742
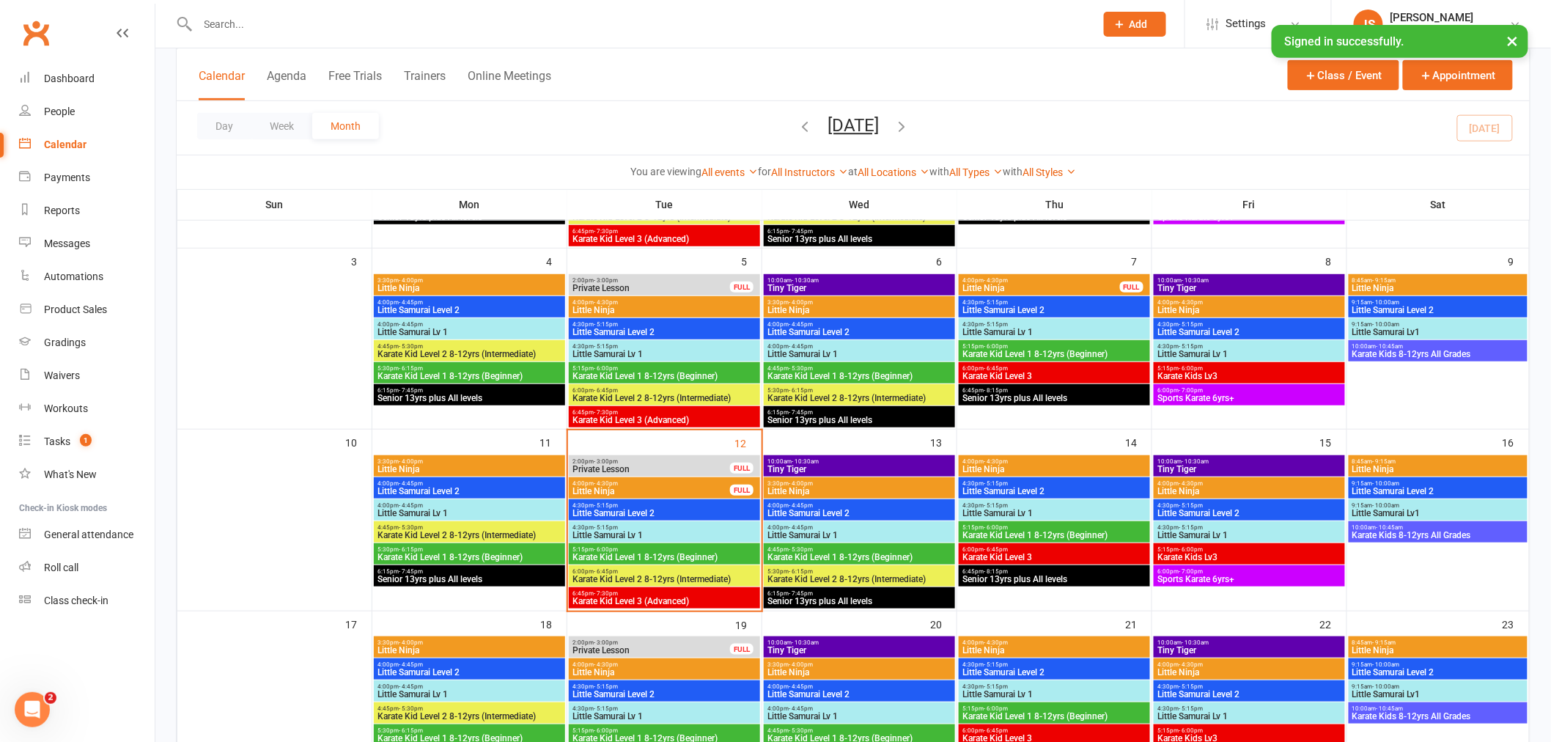
click at [633, 533] on span "Little Samurai Lv 1" at bounding box center [664, 535] width 185 height 9
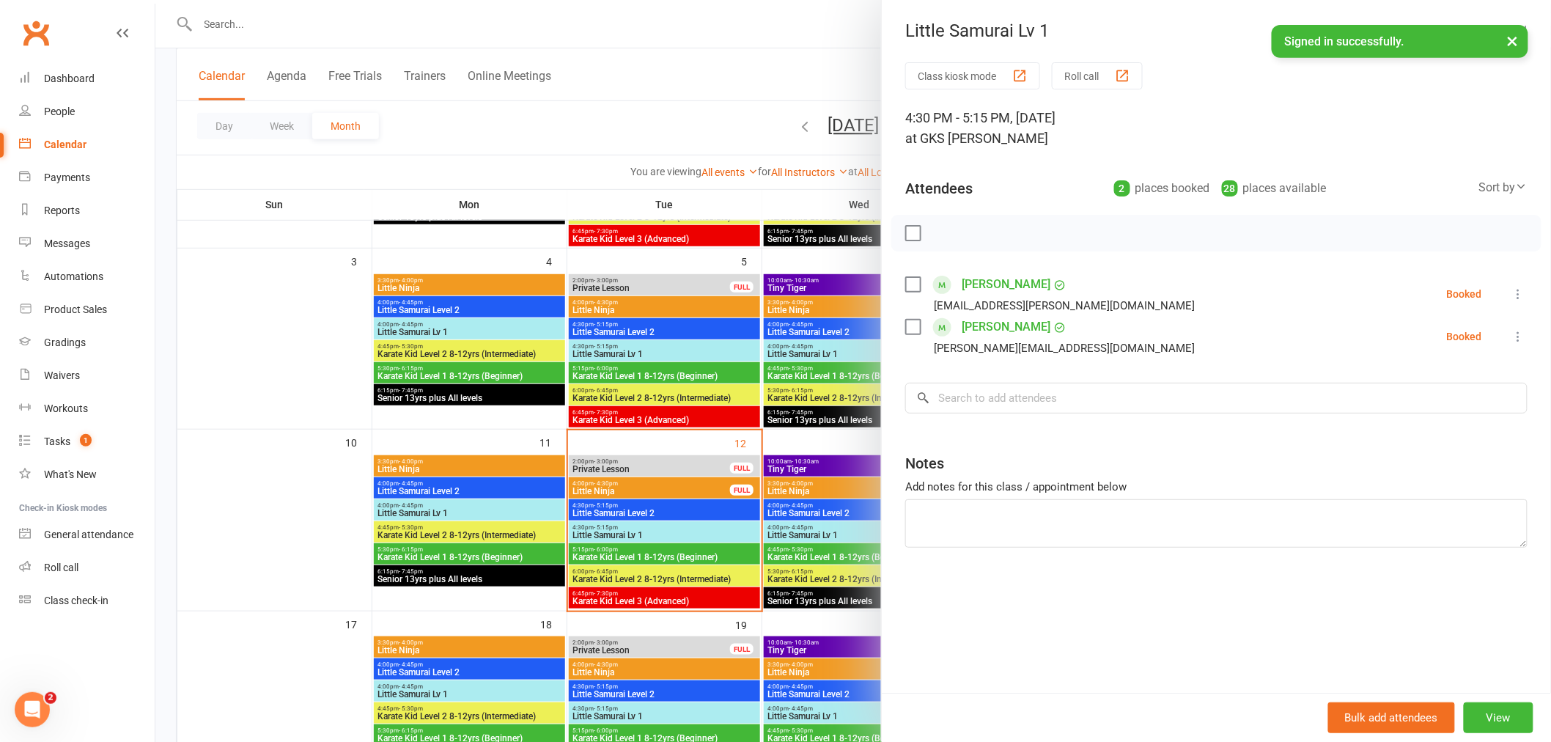
click at [638, 523] on div at bounding box center [853, 371] width 1396 height 742
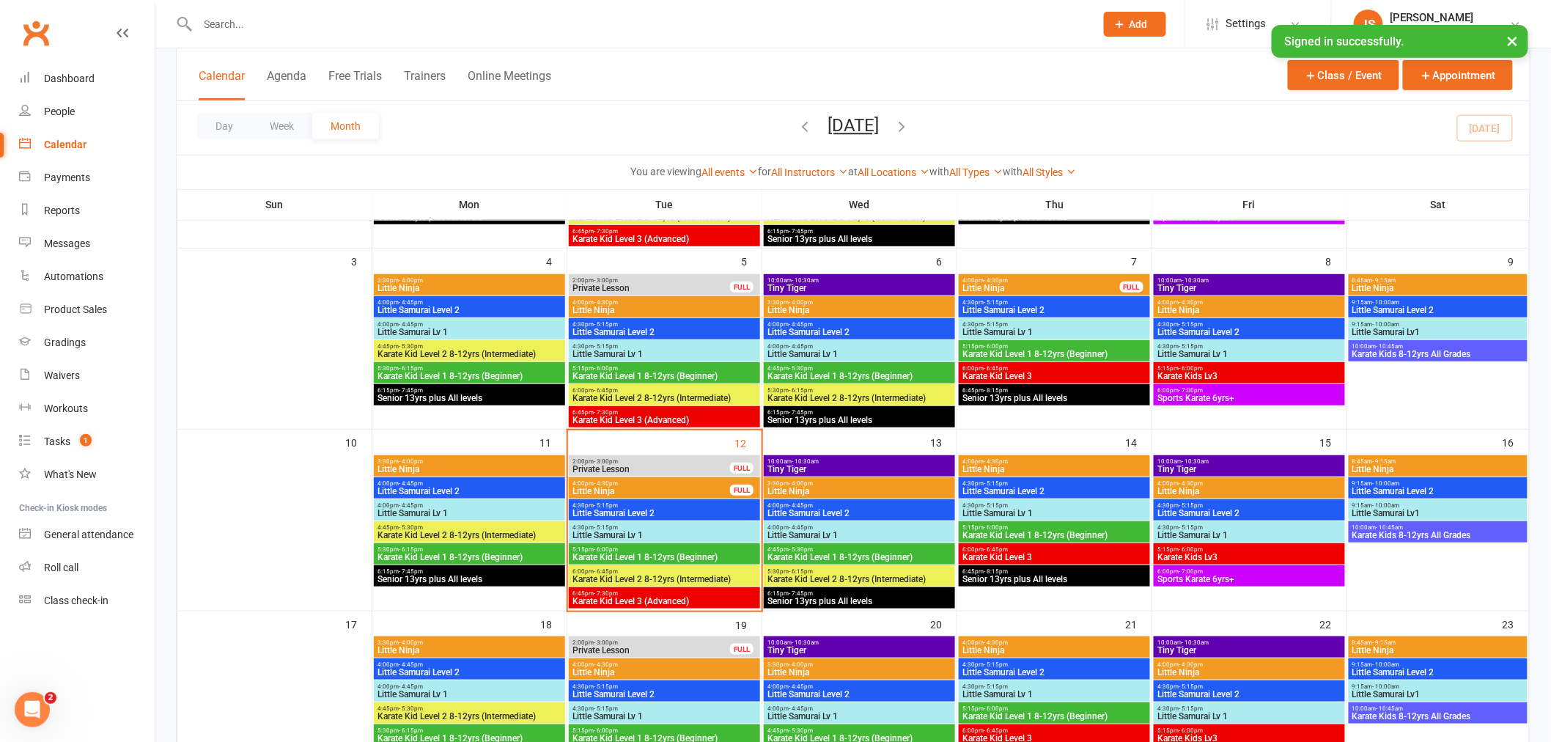
click at [647, 510] on span "Little Samurai Level 2" at bounding box center [664, 513] width 185 height 9
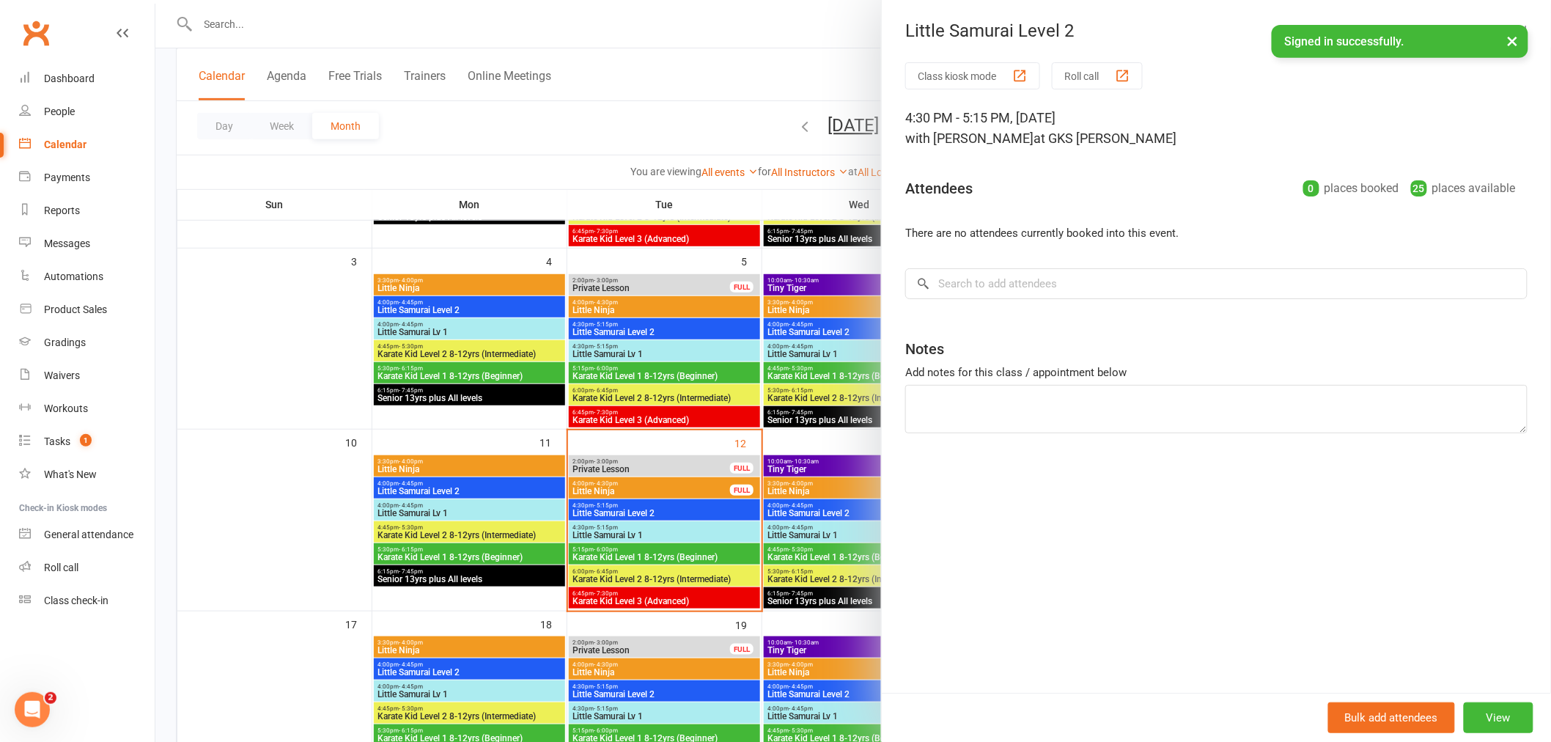
click at [648, 531] on div at bounding box center [853, 371] width 1396 height 742
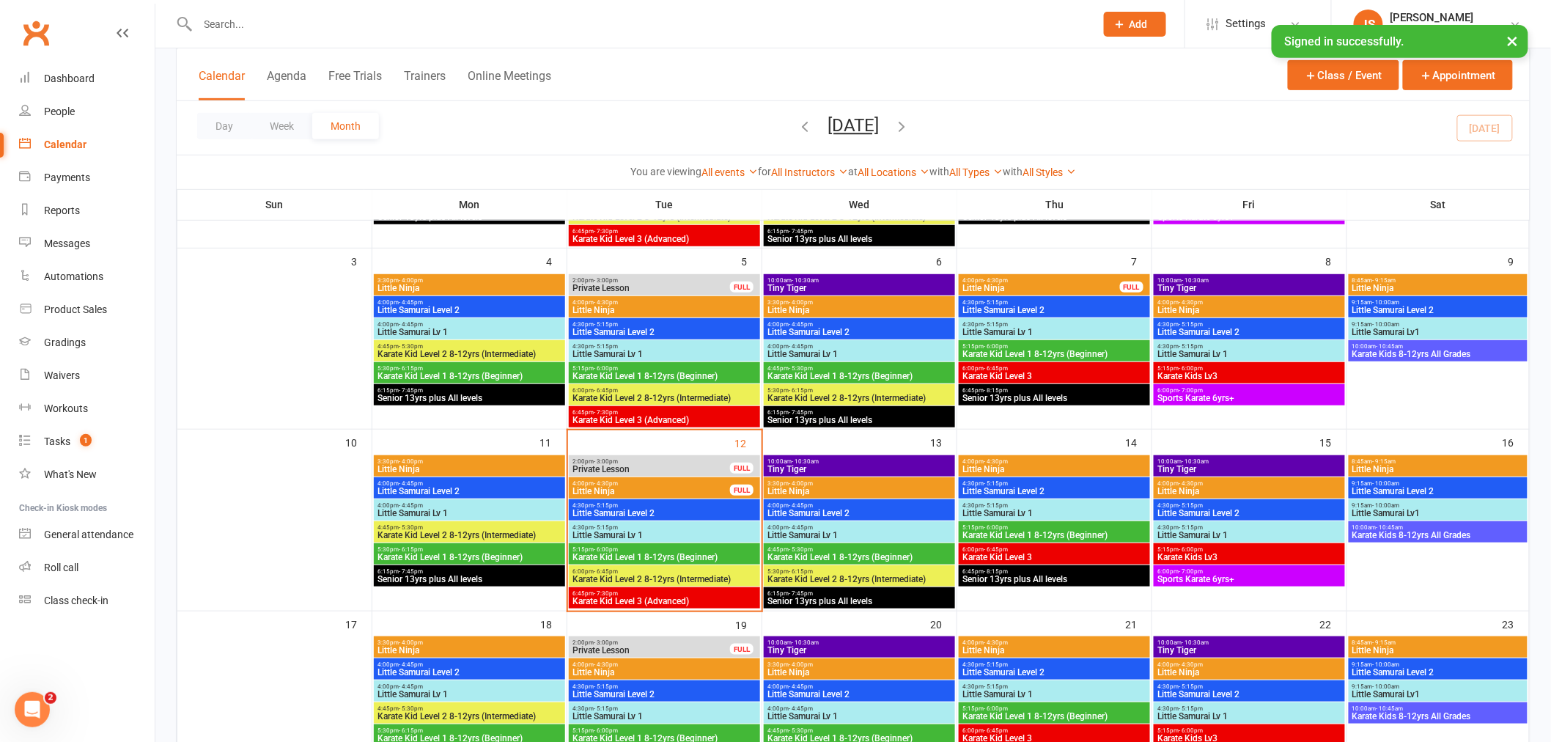
click at [389, 14] on input "text" at bounding box center [639, 24] width 891 height 21
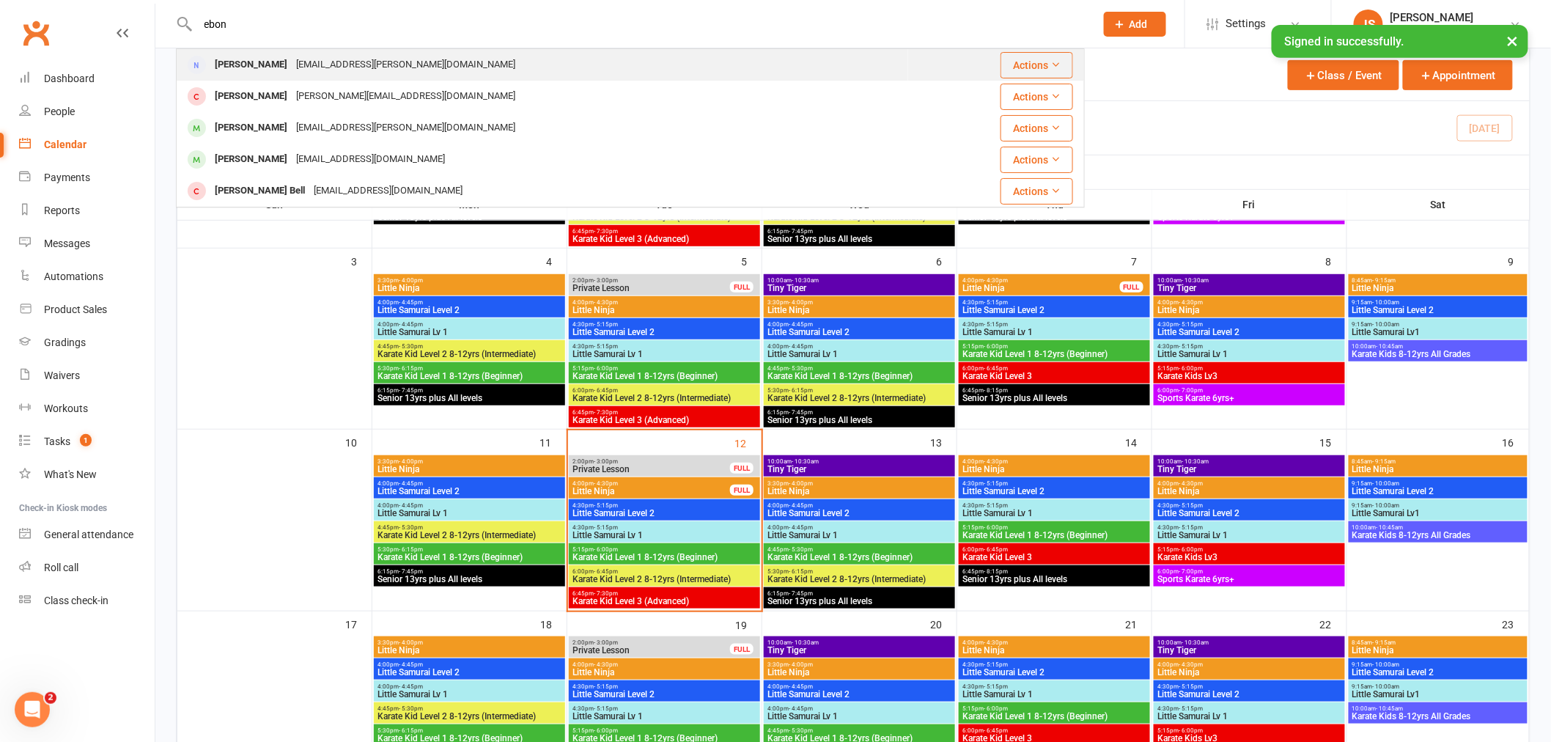
type input "ebon"
click at [353, 70] on div "[EMAIL_ADDRESS][PERSON_NAME][DOMAIN_NAME]" at bounding box center [406, 64] width 228 height 21
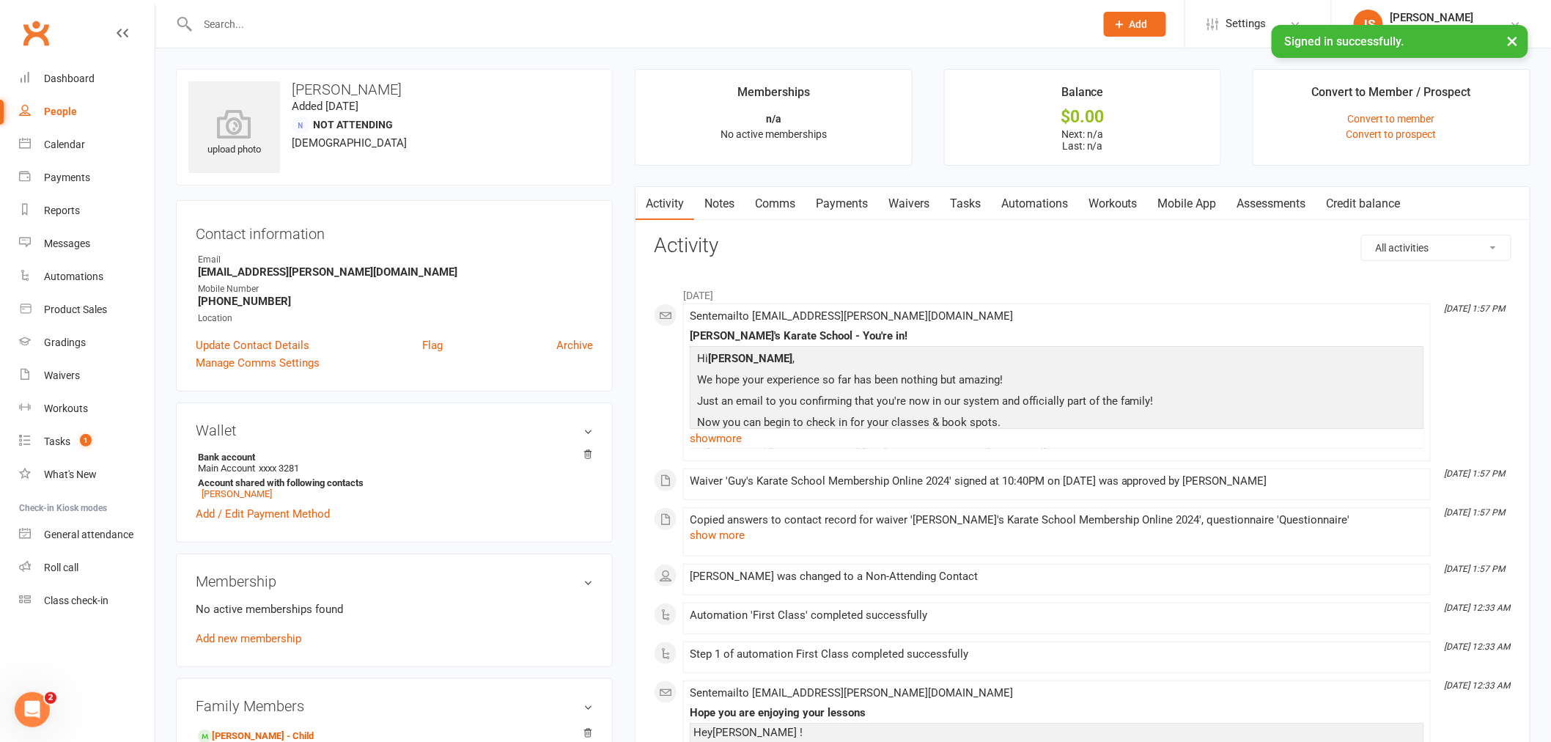
click at [715, 210] on link "Notes" at bounding box center [719, 204] width 51 height 34
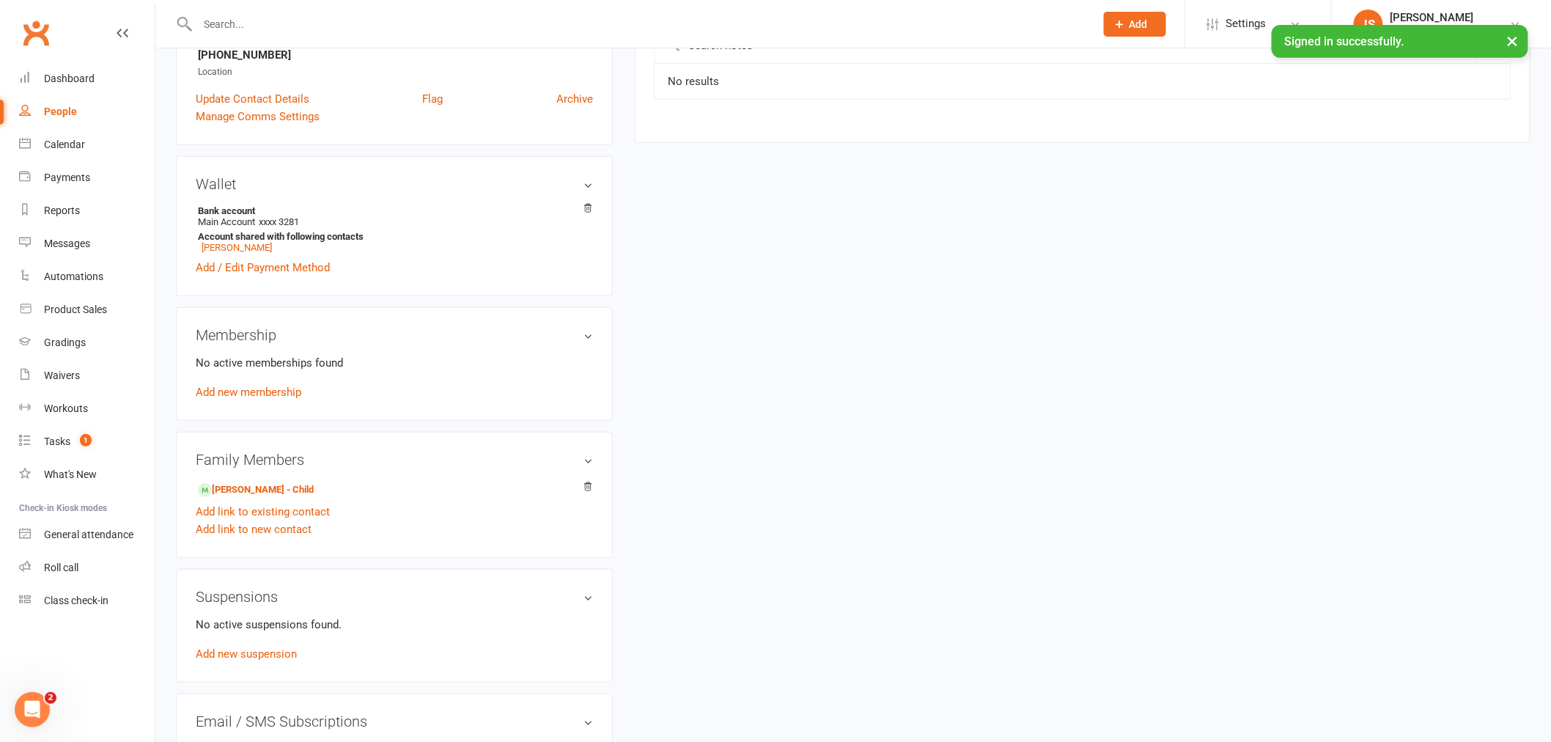
scroll to position [488, 0]
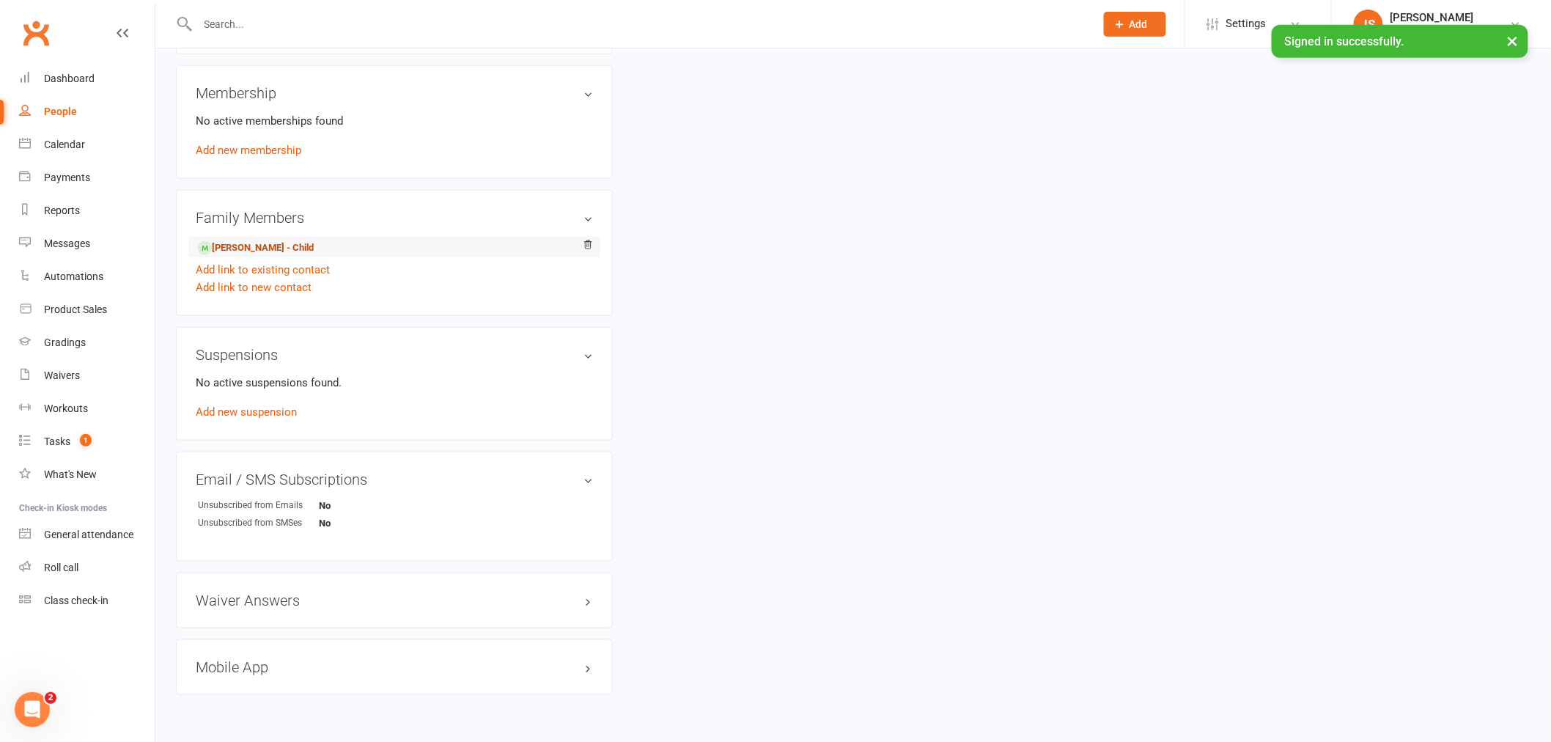
click at [266, 242] on link "[PERSON_NAME] - Child" at bounding box center [256, 247] width 116 height 15
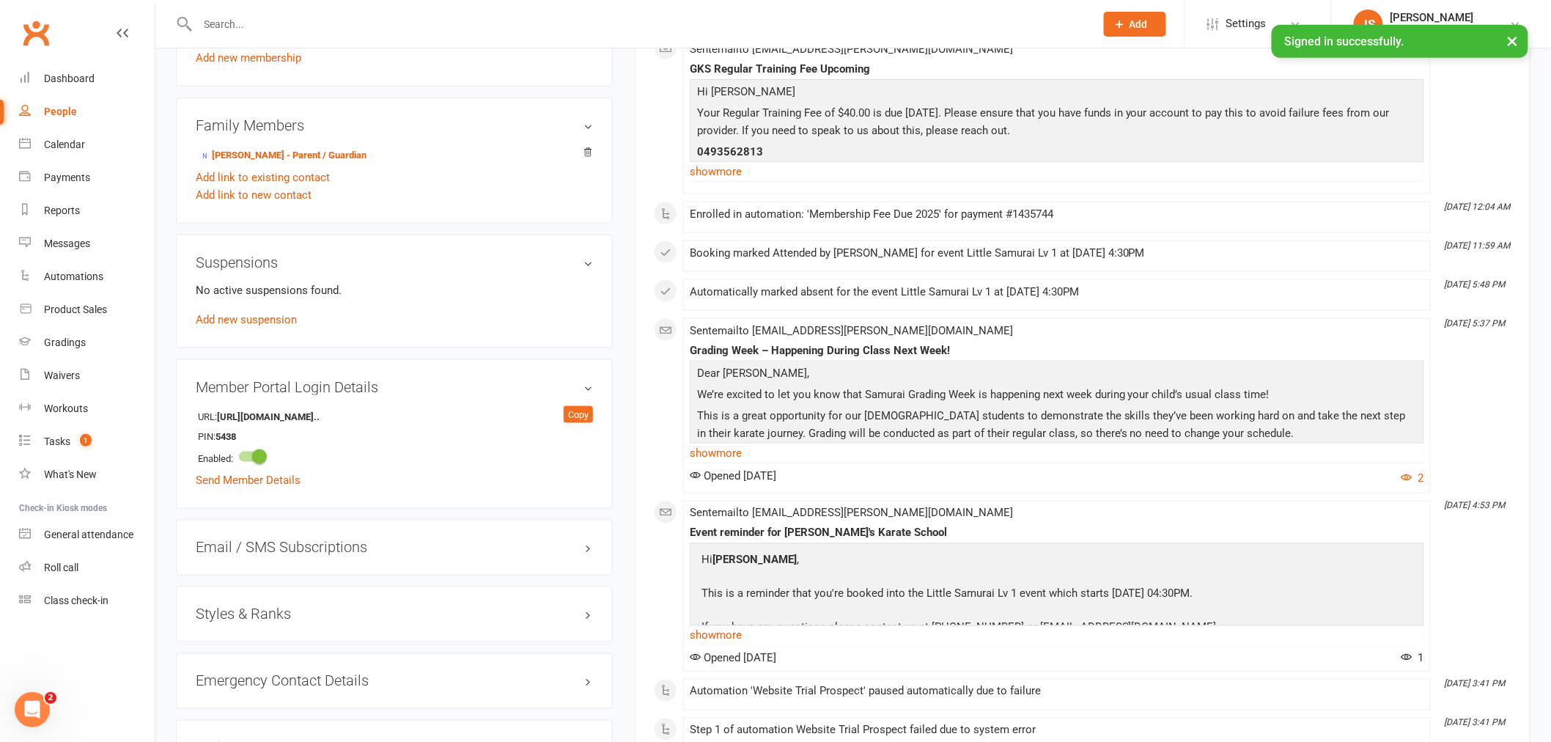
scroll to position [733, 0]
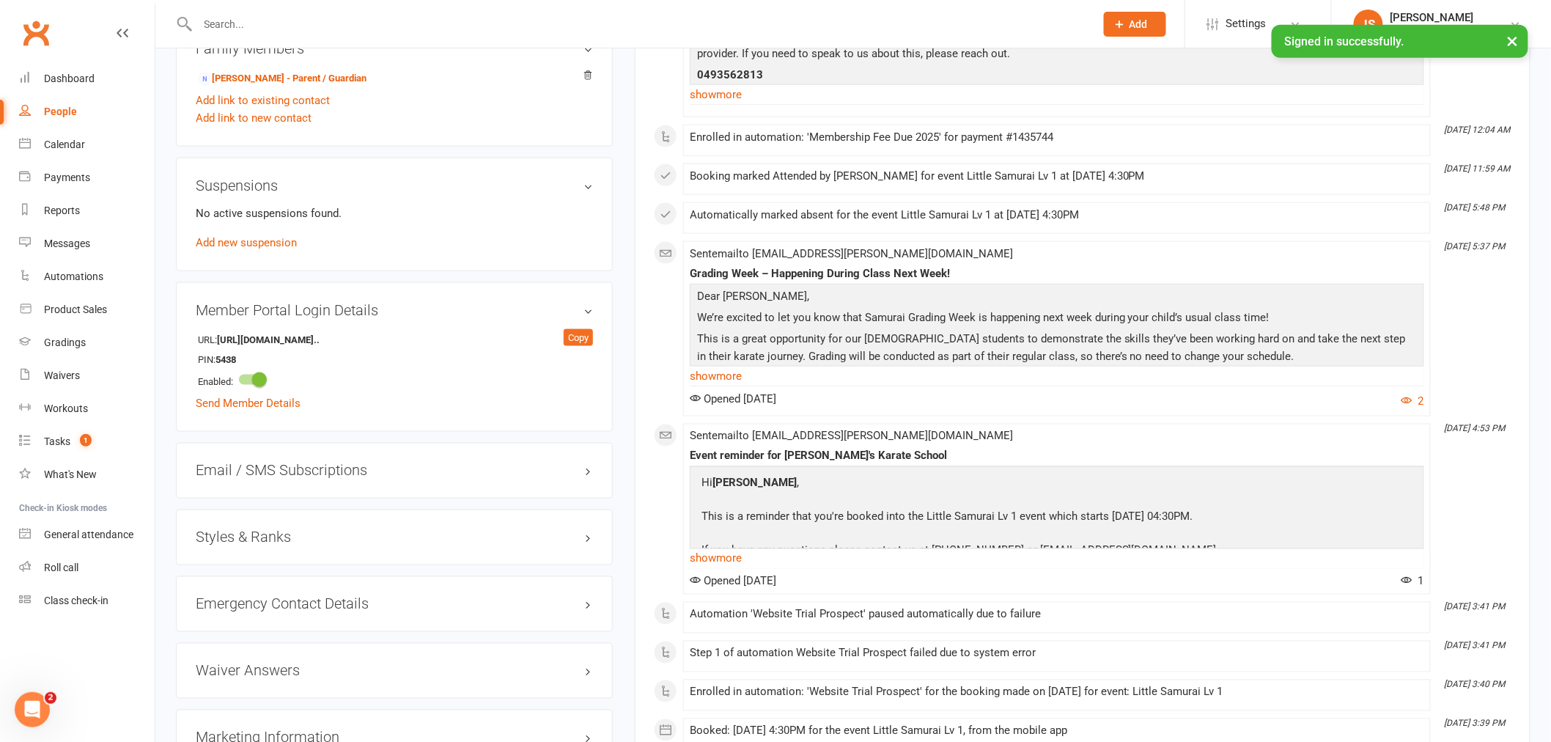
click at [270, 543] on h3 "Styles & Ranks" at bounding box center [394, 537] width 397 height 16
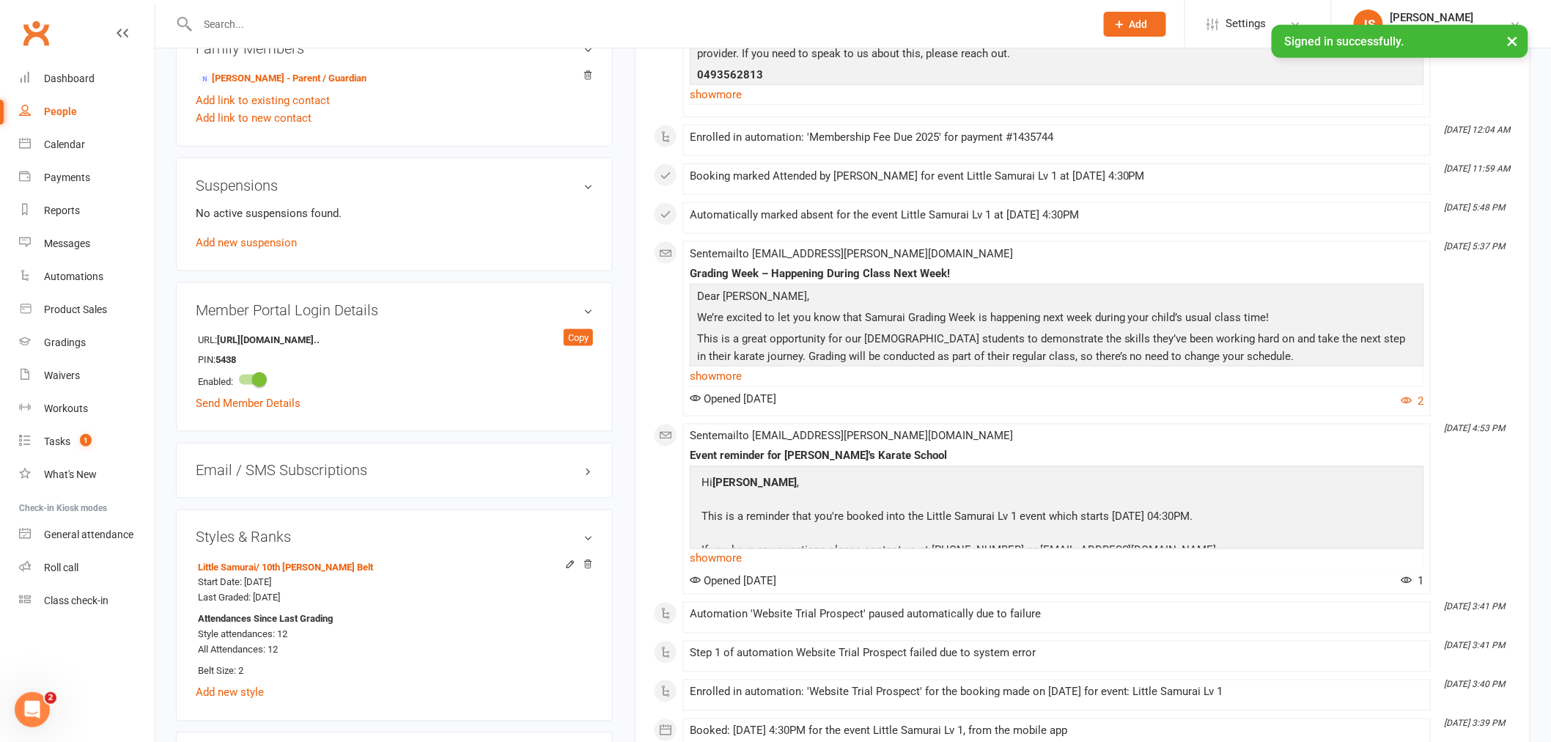
click at [589, 542] on h3 "Styles & Ranks" at bounding box center [394, 537] width 397 height 16
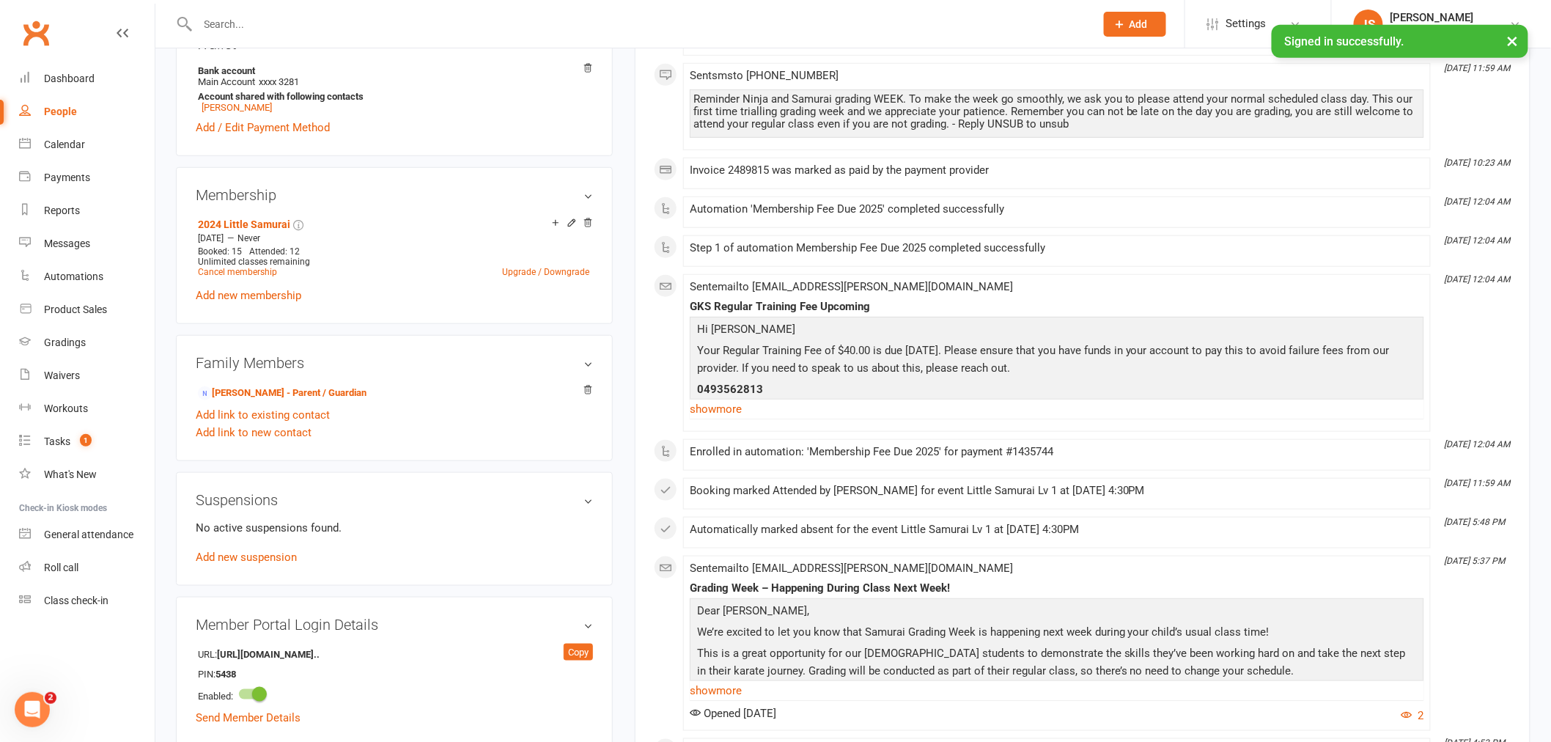
scroll to position [0, 0]
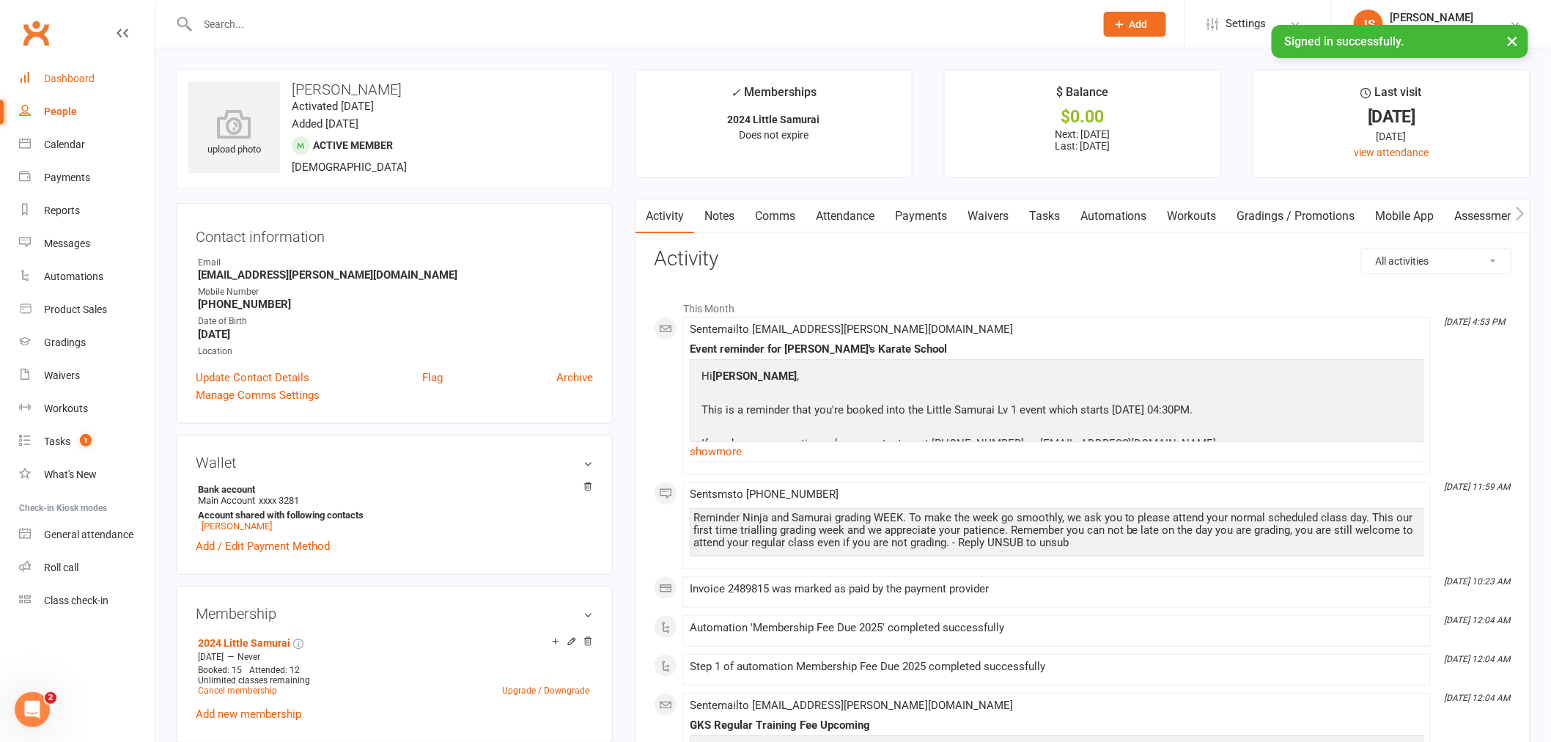
click at [91, 91] on link "Dashboard" at bounding box center [87, 78] width 136 height 33
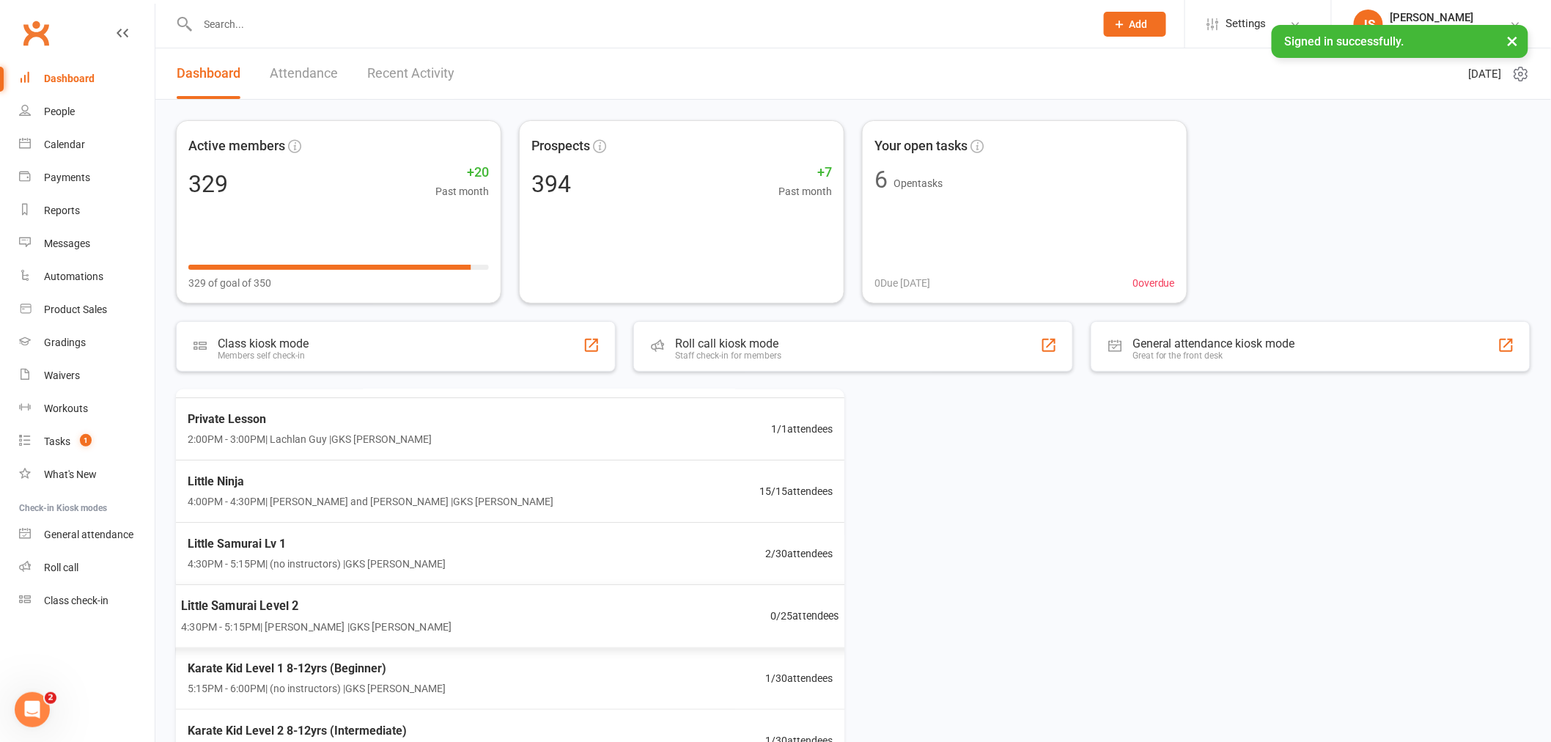
scroll to position [63, 0]
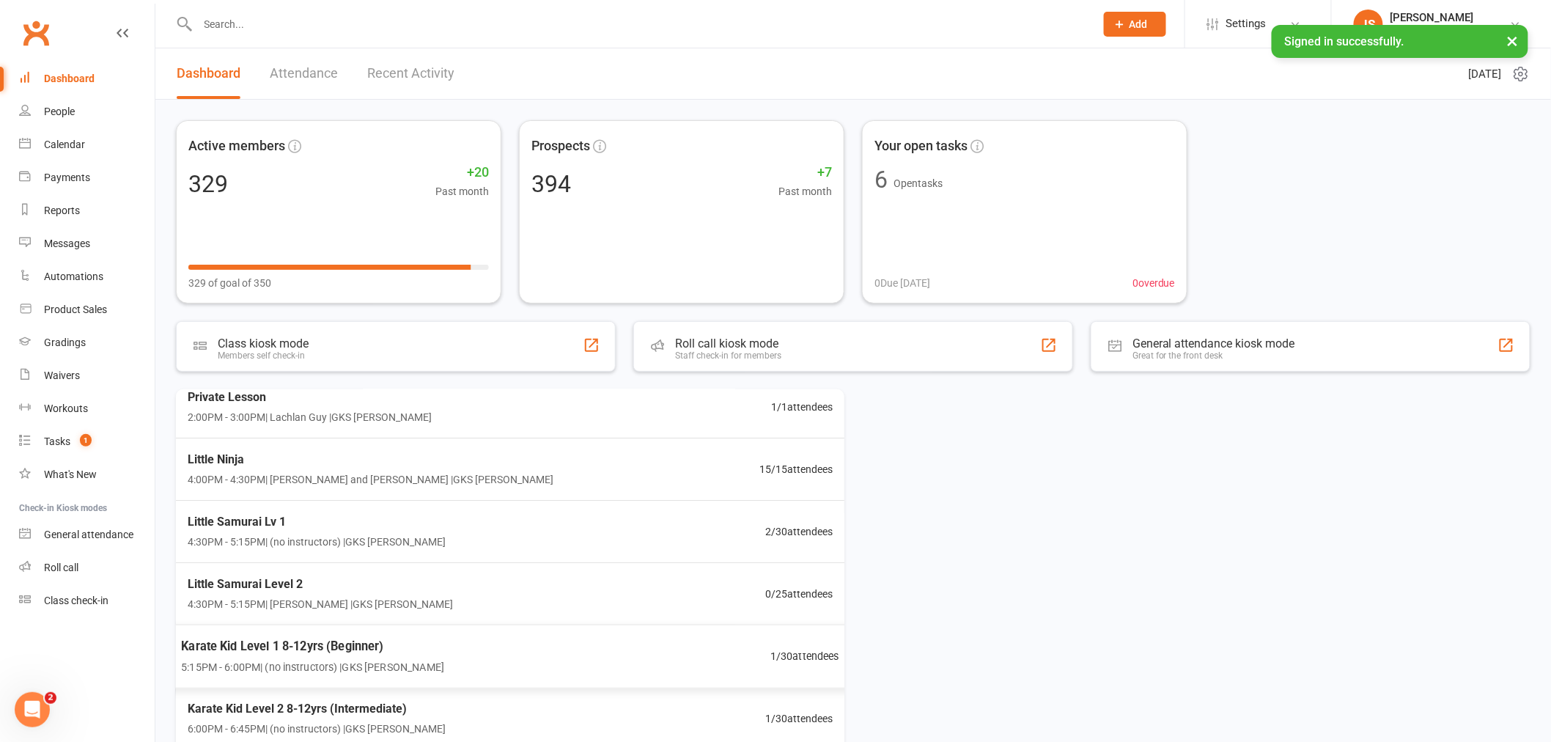
click at [572, 661] on div "Karate Kid Level 1 8-12yrs (Beginner) 5:15PM - 6:00PM | (no instructors) | GKS …" at bounding box center [510, 657] width 694 height 64
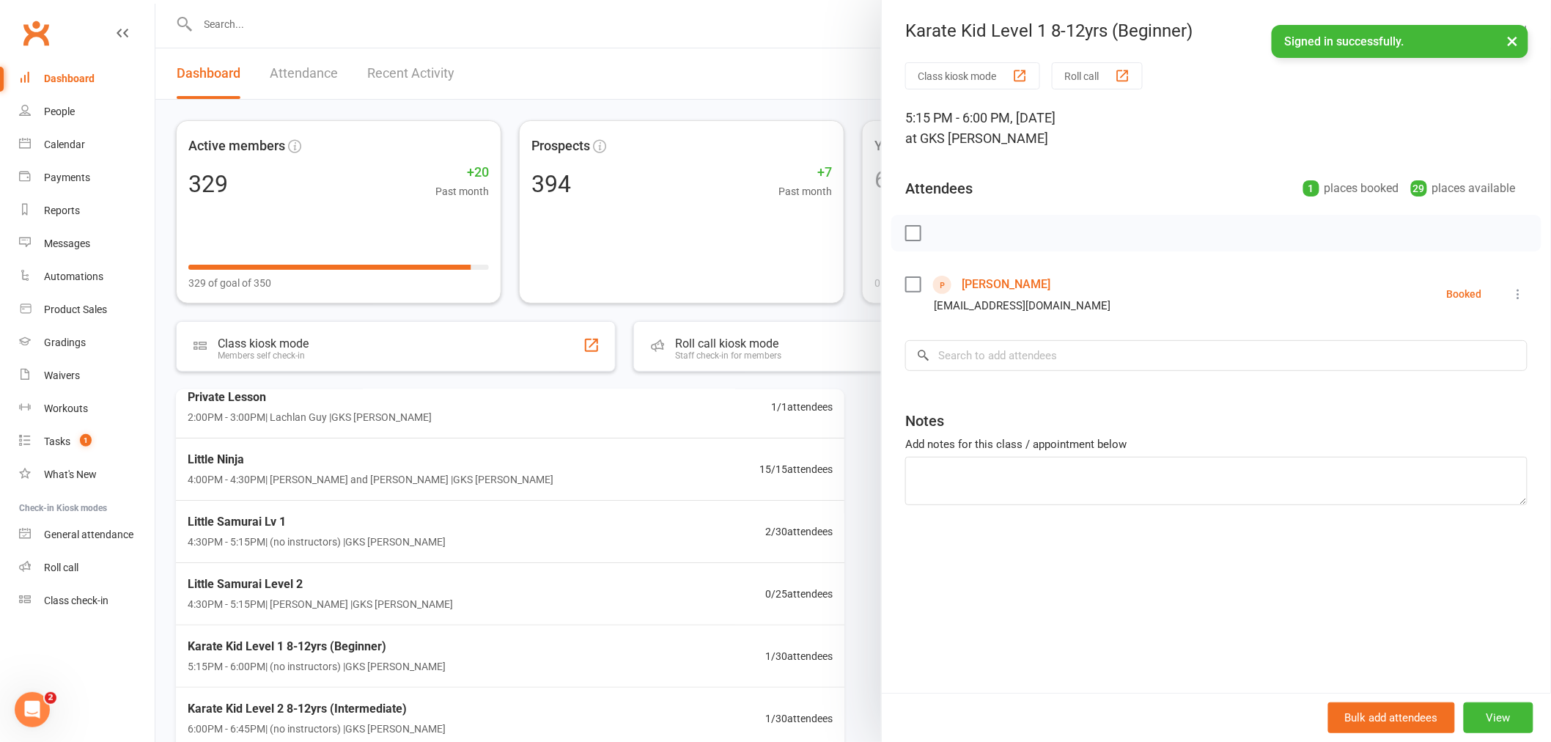
click at [858, 600] on div at bounding box center [853, 371] width 1396 height 742
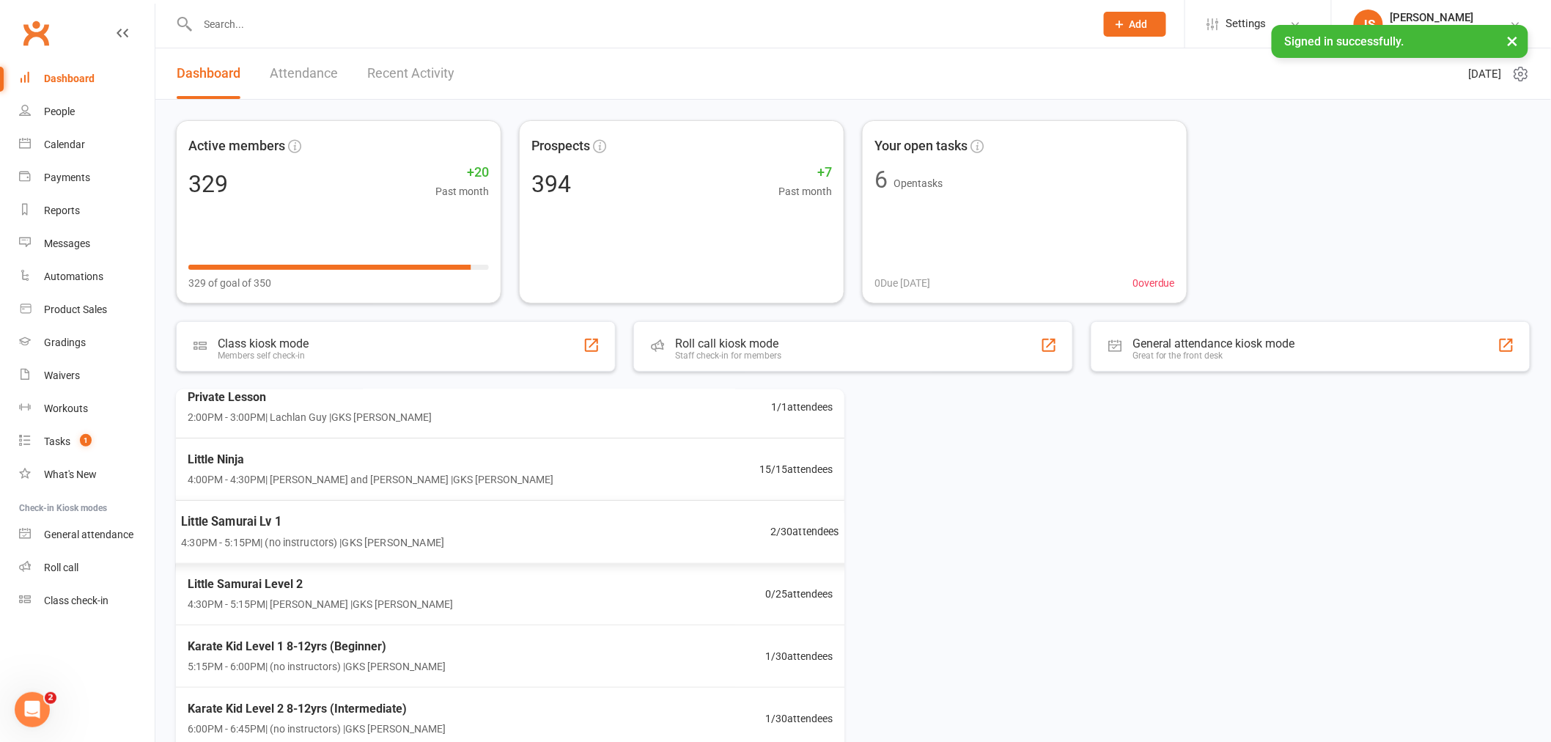
click at [622, 533] on div "Little Samurai Lv 1 4:30PM - 5:15PM | (no instructors) | GKS [PERSON_NAME] 2 / …" at bounding box center [510, 532] width 694 height 64
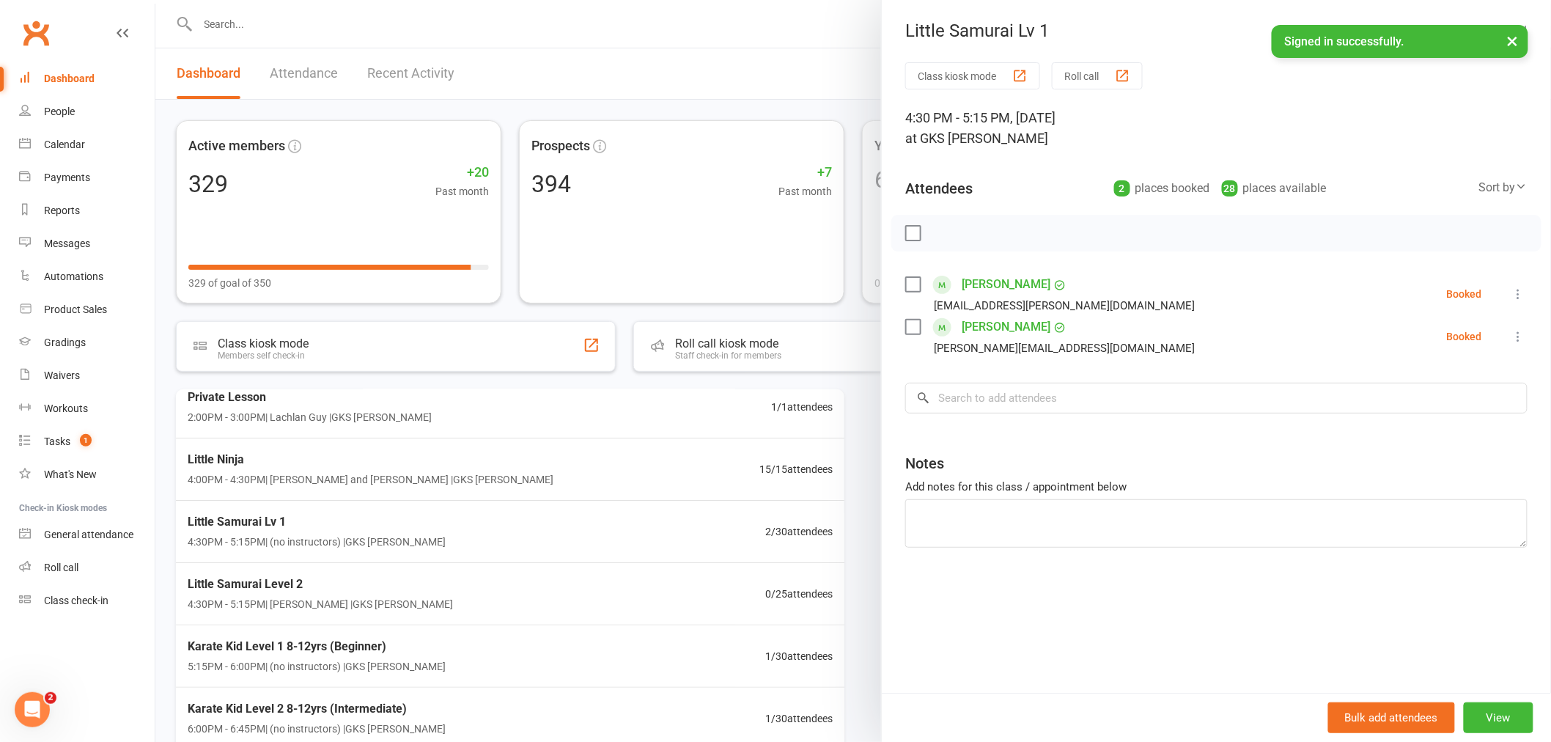
click at [865, 514] on div at bounding box center [853, 371] width 1396 height 742
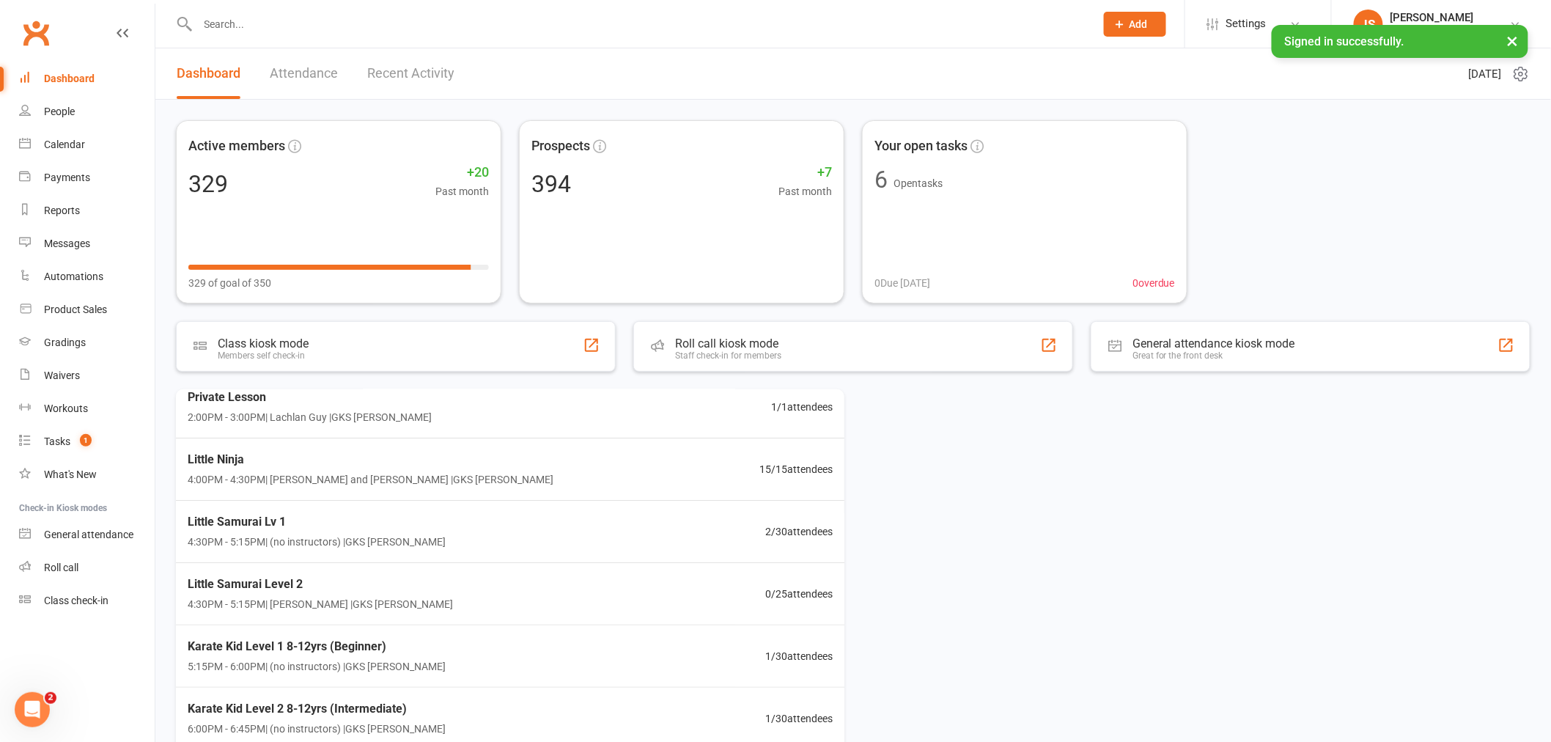
click at [222, 3] on div at bounding box center [630, 24] width 909 height 48
click at [221, 15] on input "text" at bounding box center [639, 24] width 891 height 21
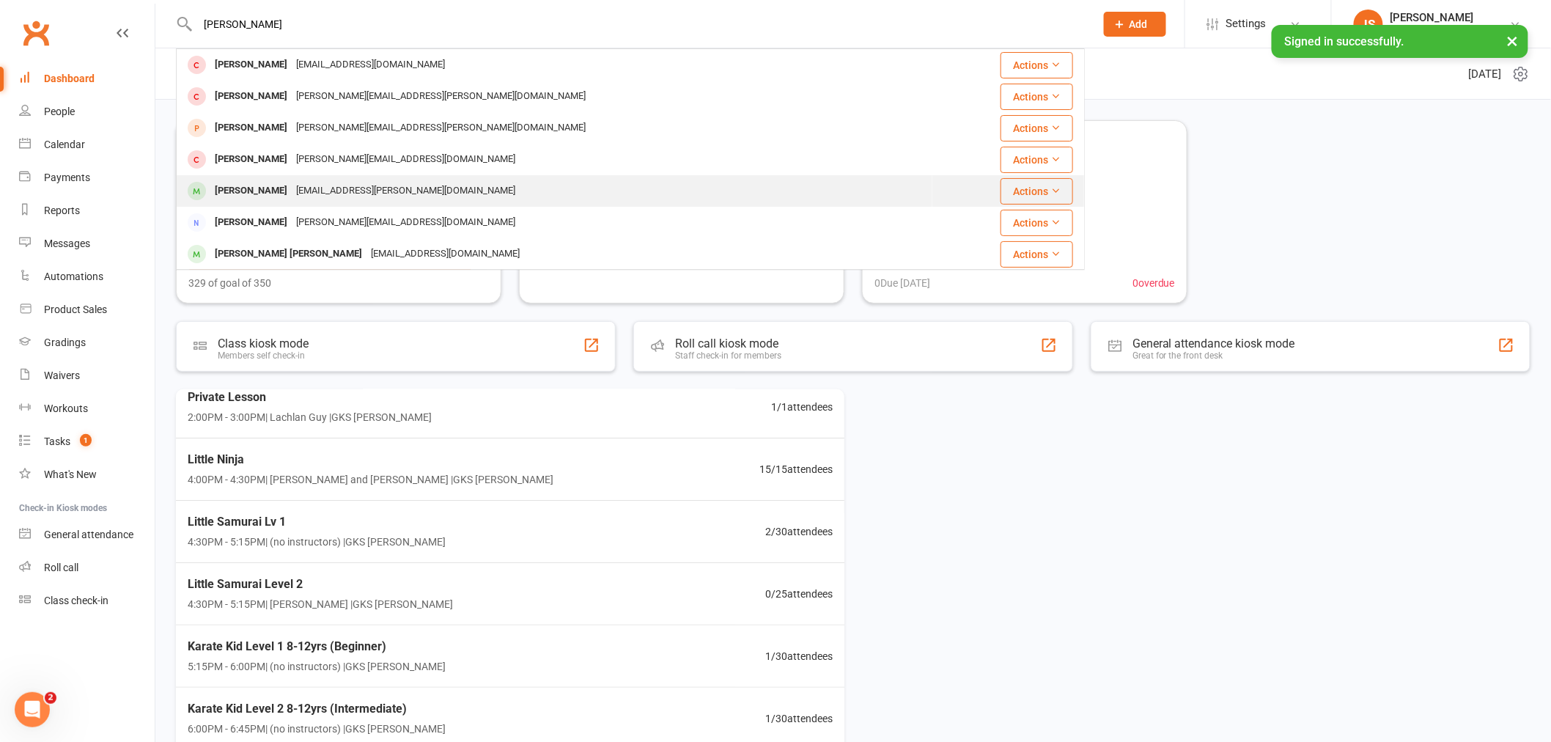
type input "[PERSON_NAME]"
click at [292, 192] on div "[EMAIL_ADDRESS][PERSON_NAME][DOMAIN_NAME]" at bounding box center [406, 190] width 228 height 21
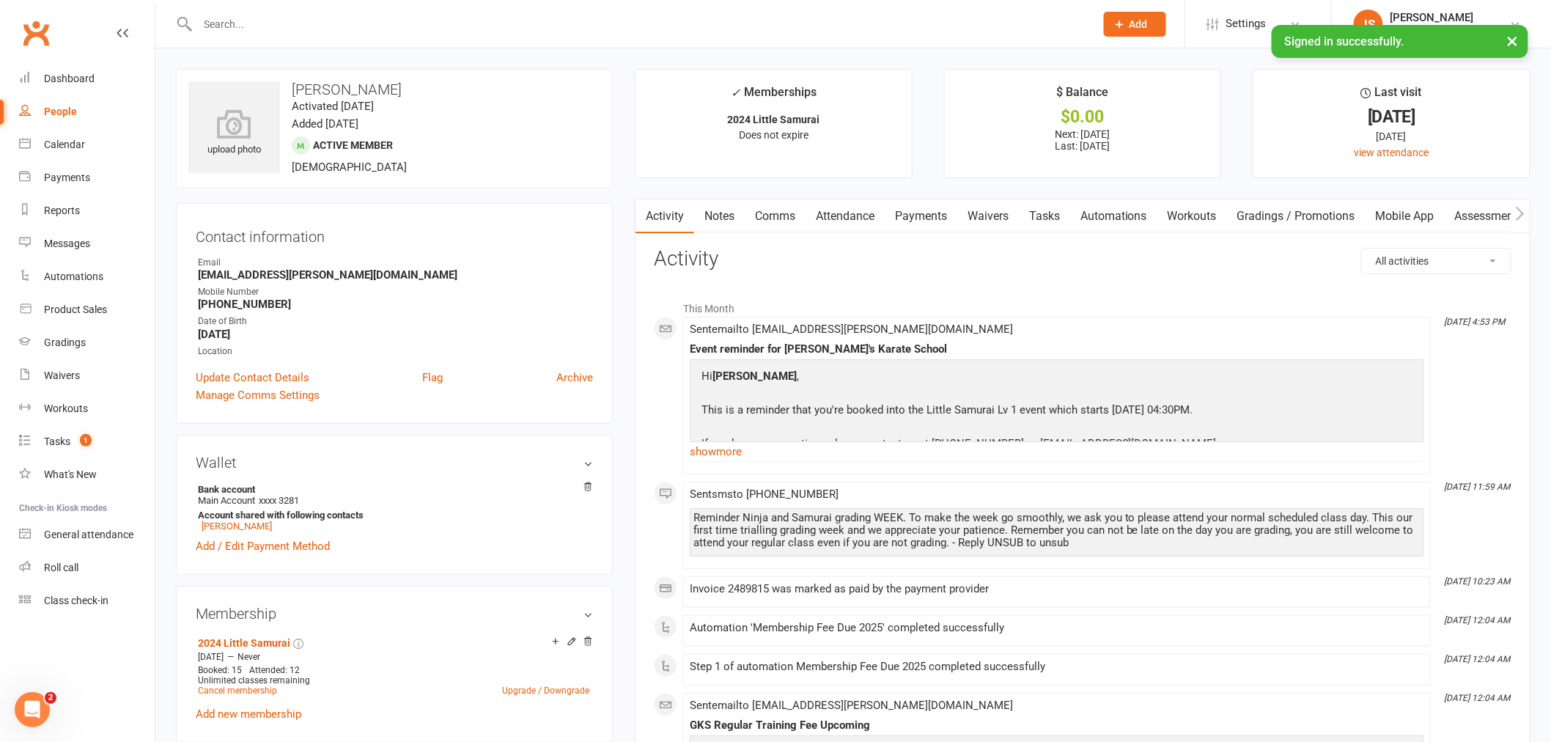
click at [858, 211] on link "Attendance" at bounding box center [845, 216] width 79 height 34
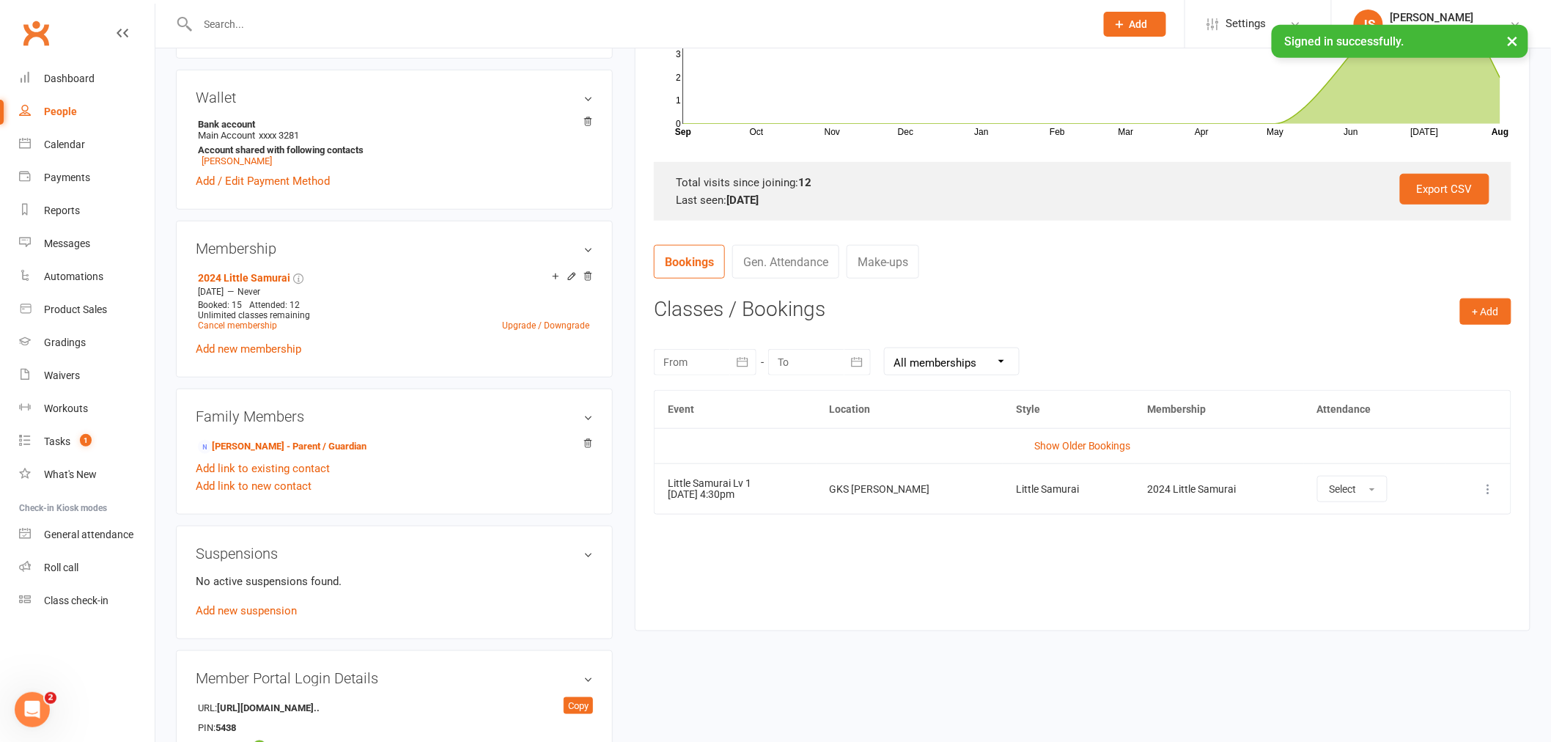
scroll to position [407, 0]
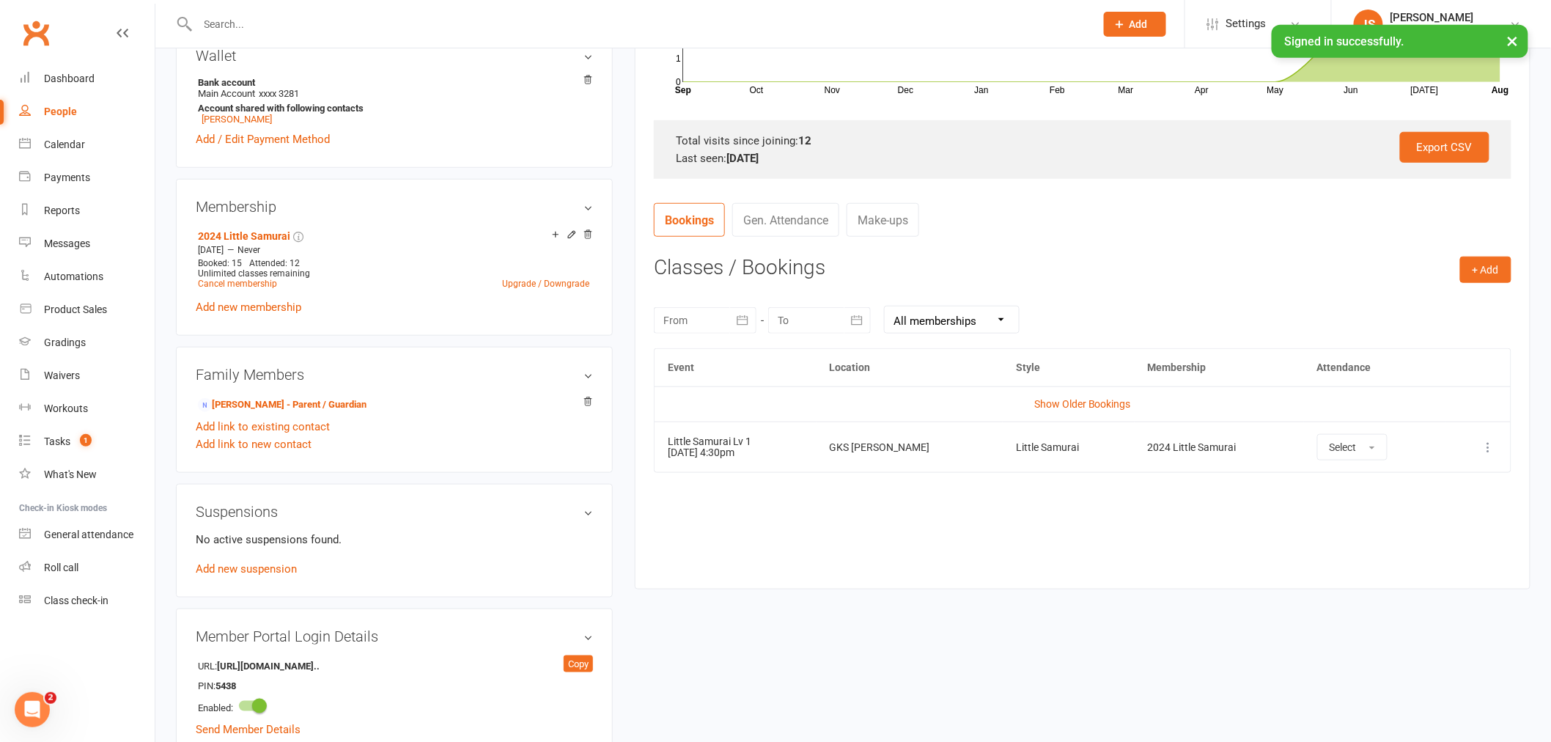
click at [693, 323] on div at bounding box center [705, 320] width 103 height 26
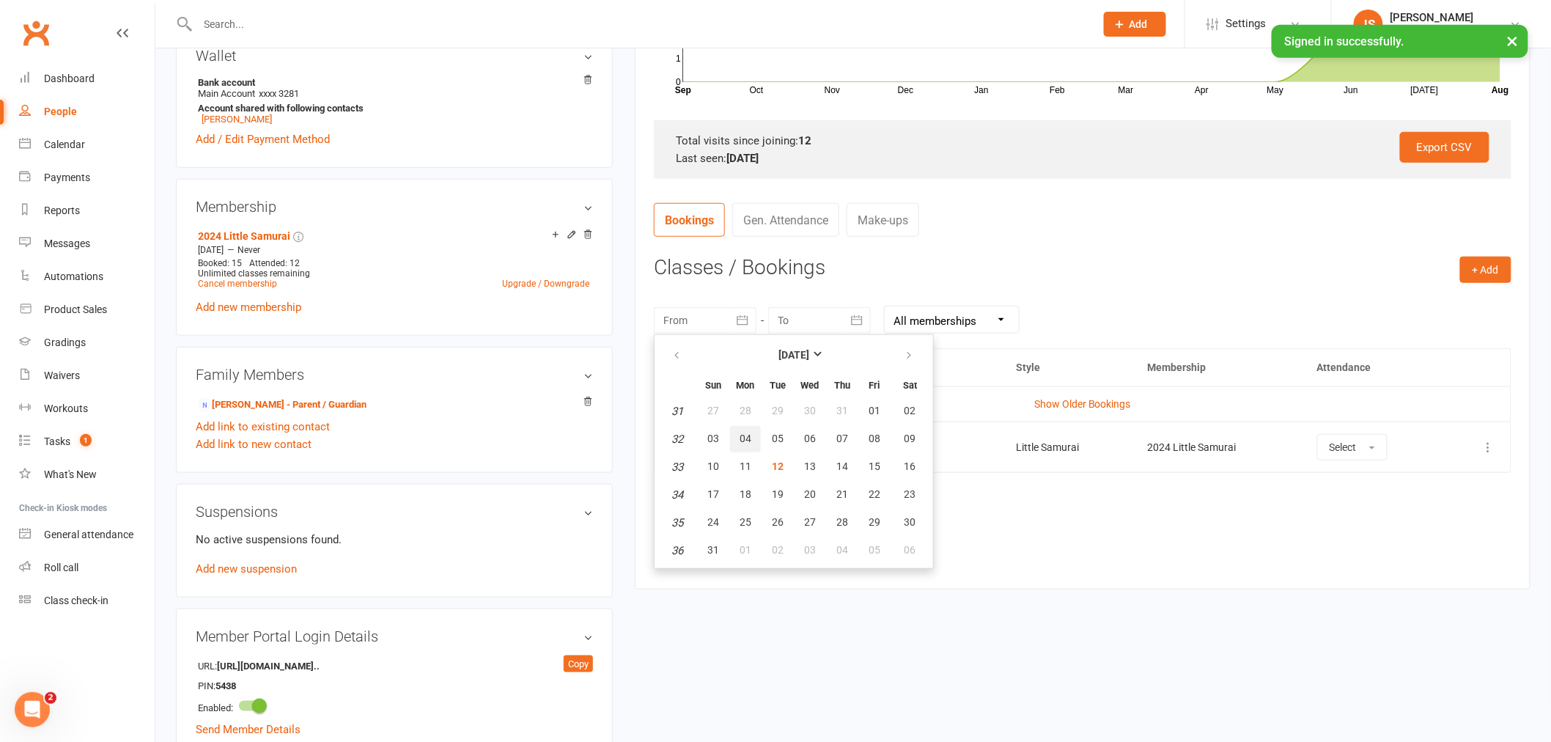
click at [735, 435] on button "04" at bounding box center [745, 439] width 31 height 26
type input "[DATE]"
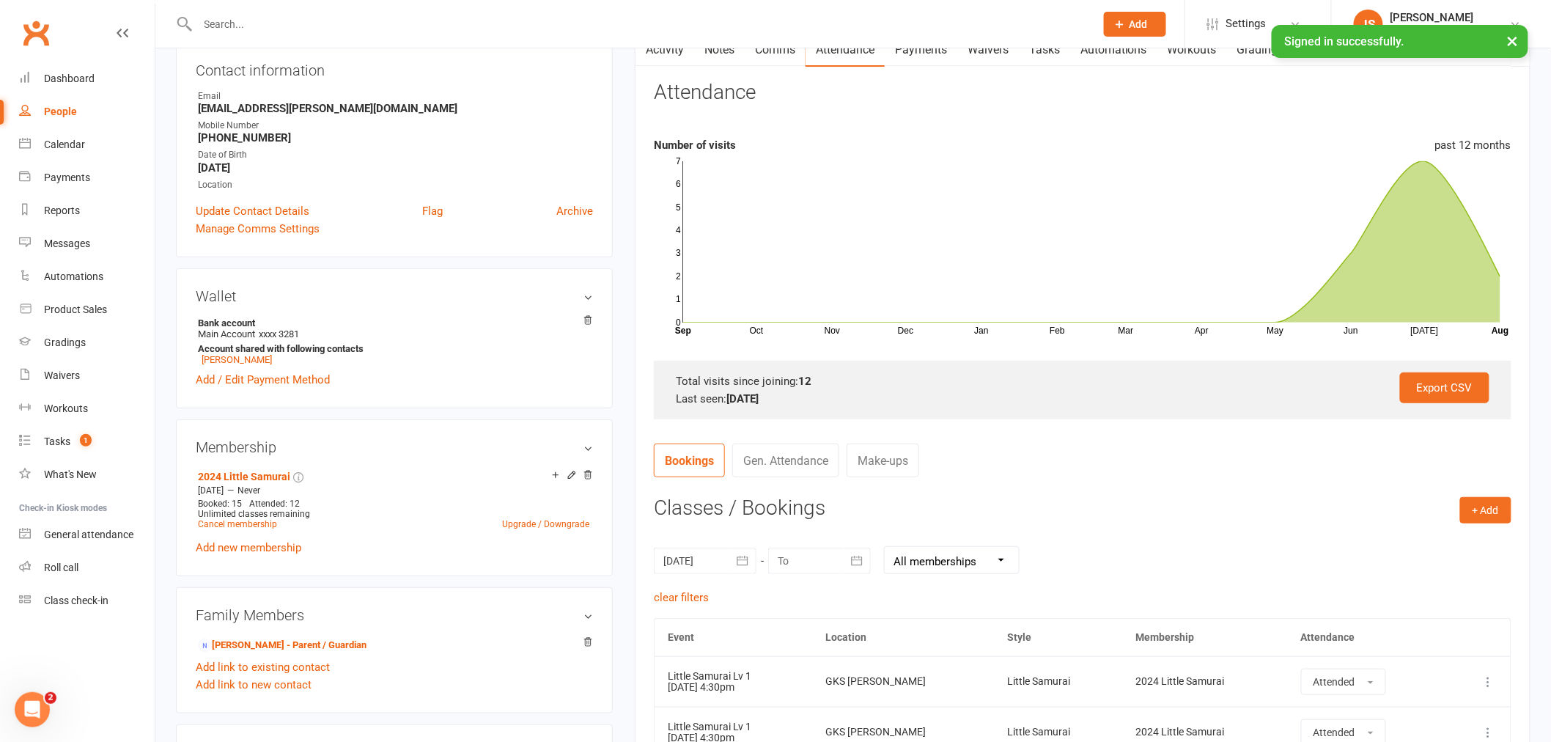
scroll to position [0, 0]
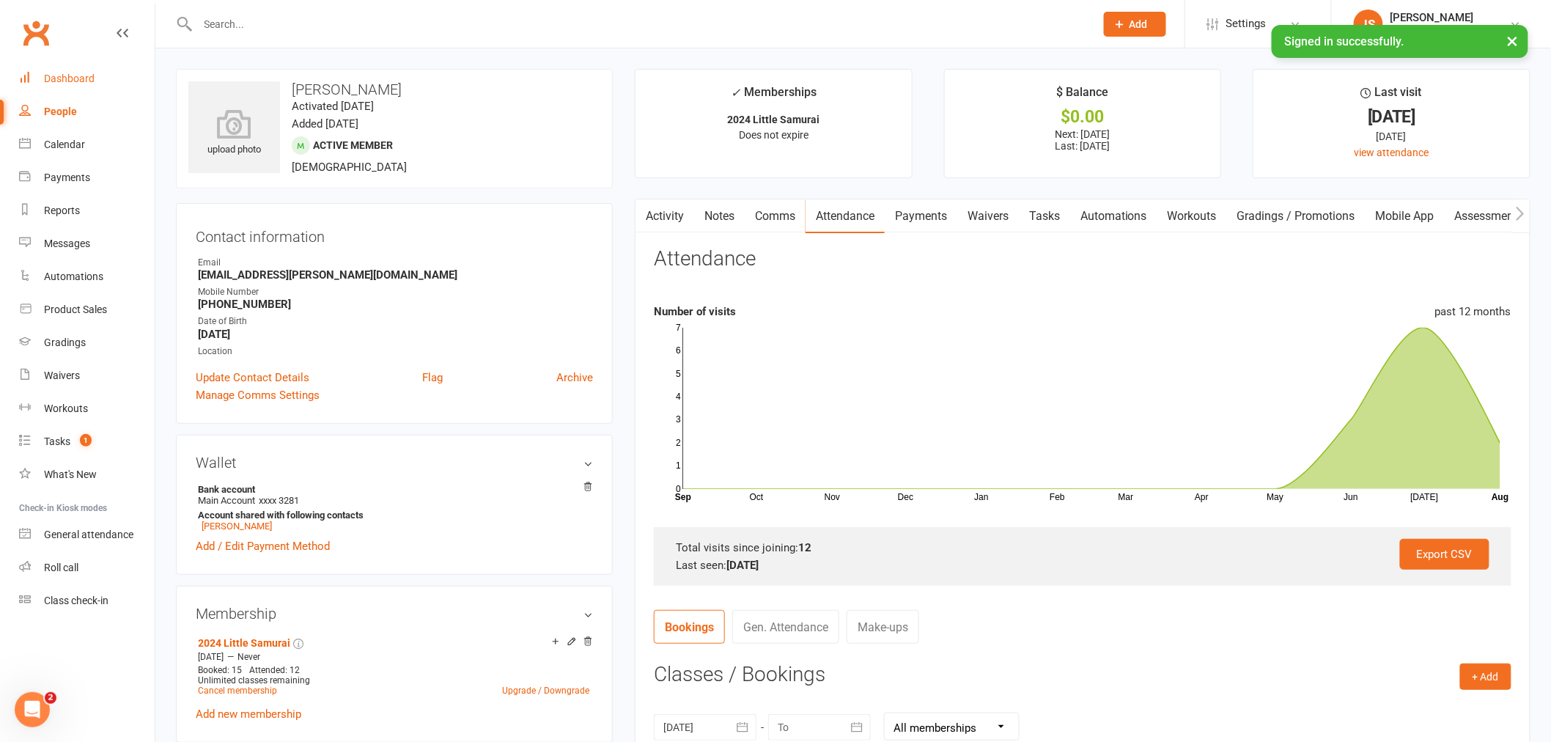
click at [57, 73] on div "Dashboard" at bounding box center [69, 79] width 51 height 12
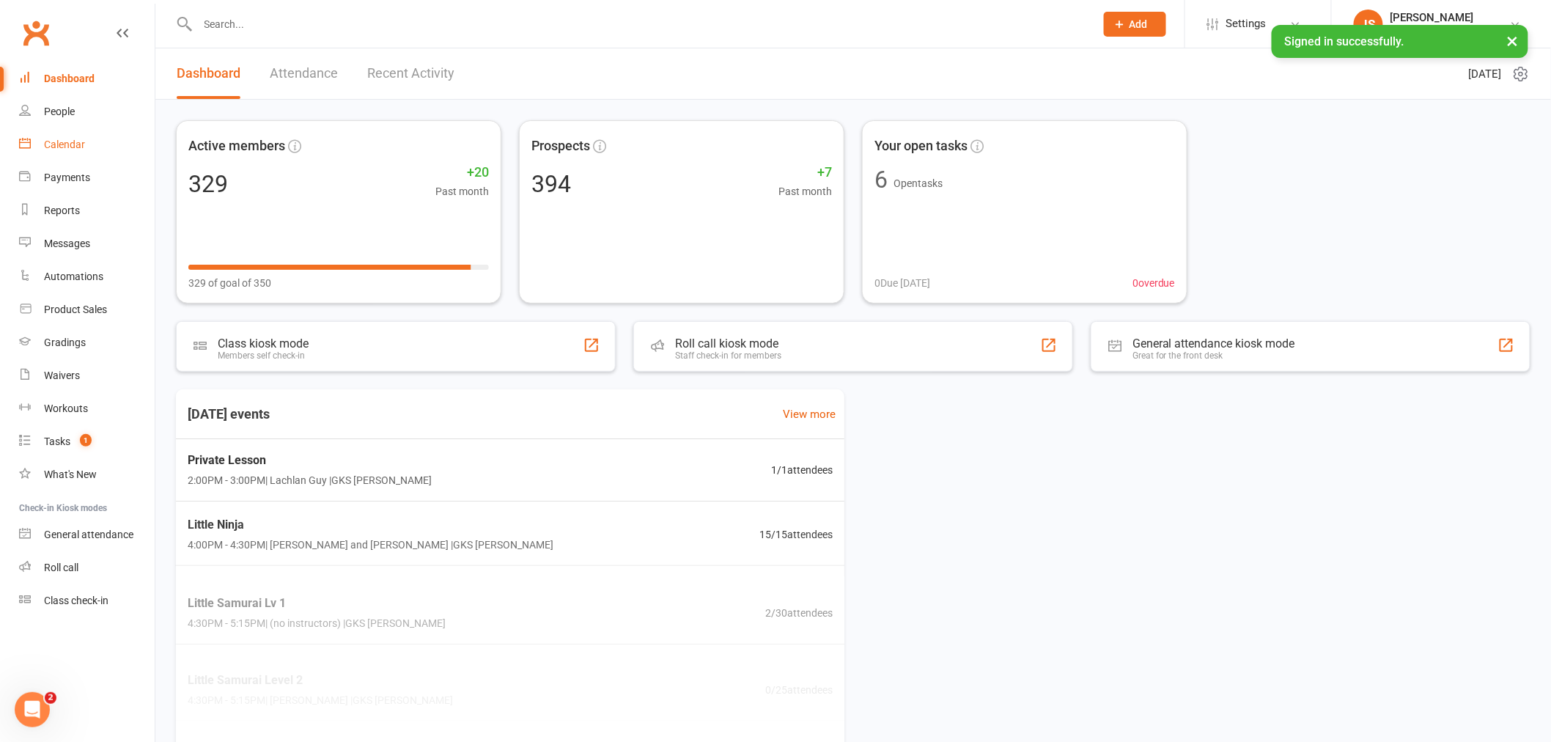
click at [54, 150] on link "Calendar" at bounding box center [87, 144] width 136 height 33
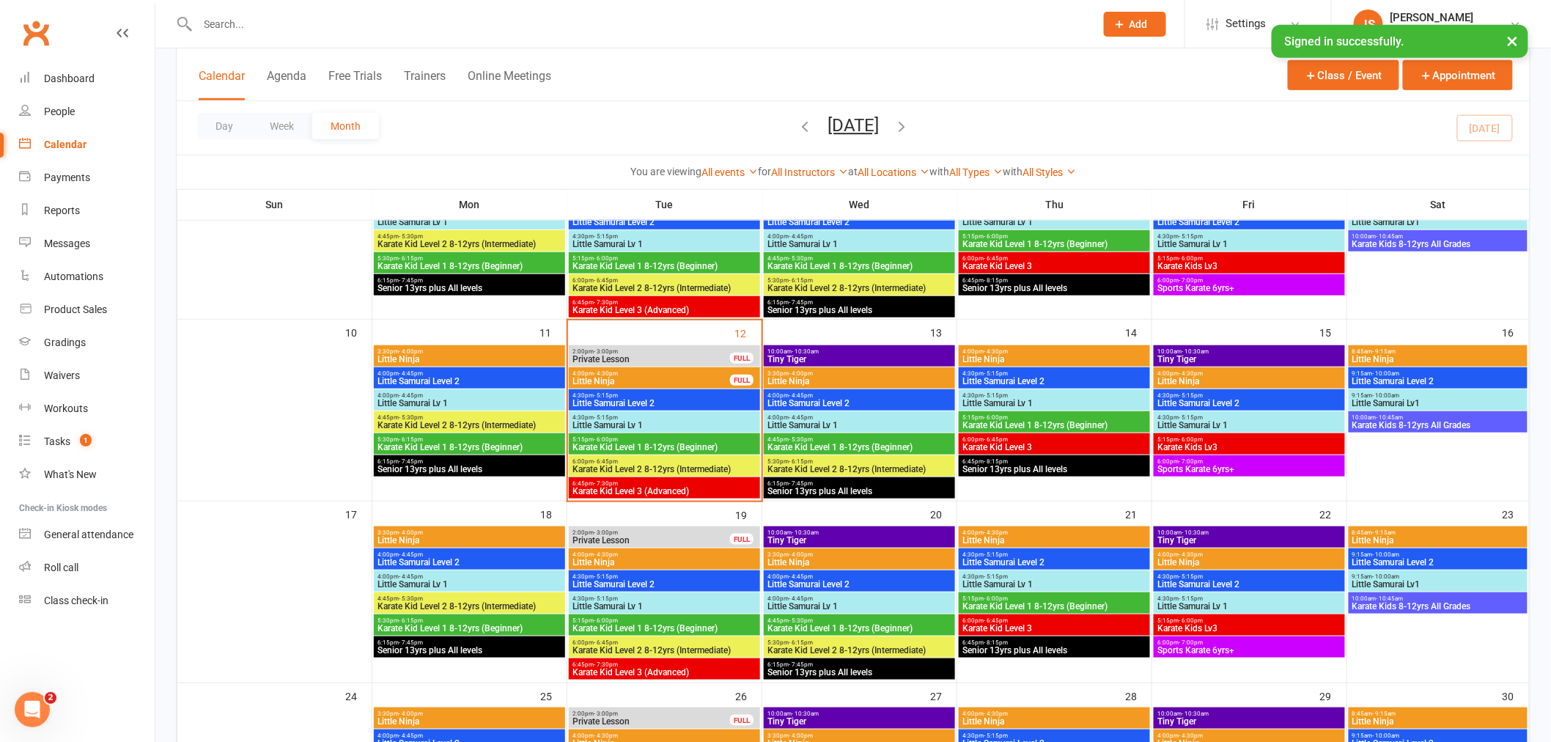
scroll to position [325, 0]
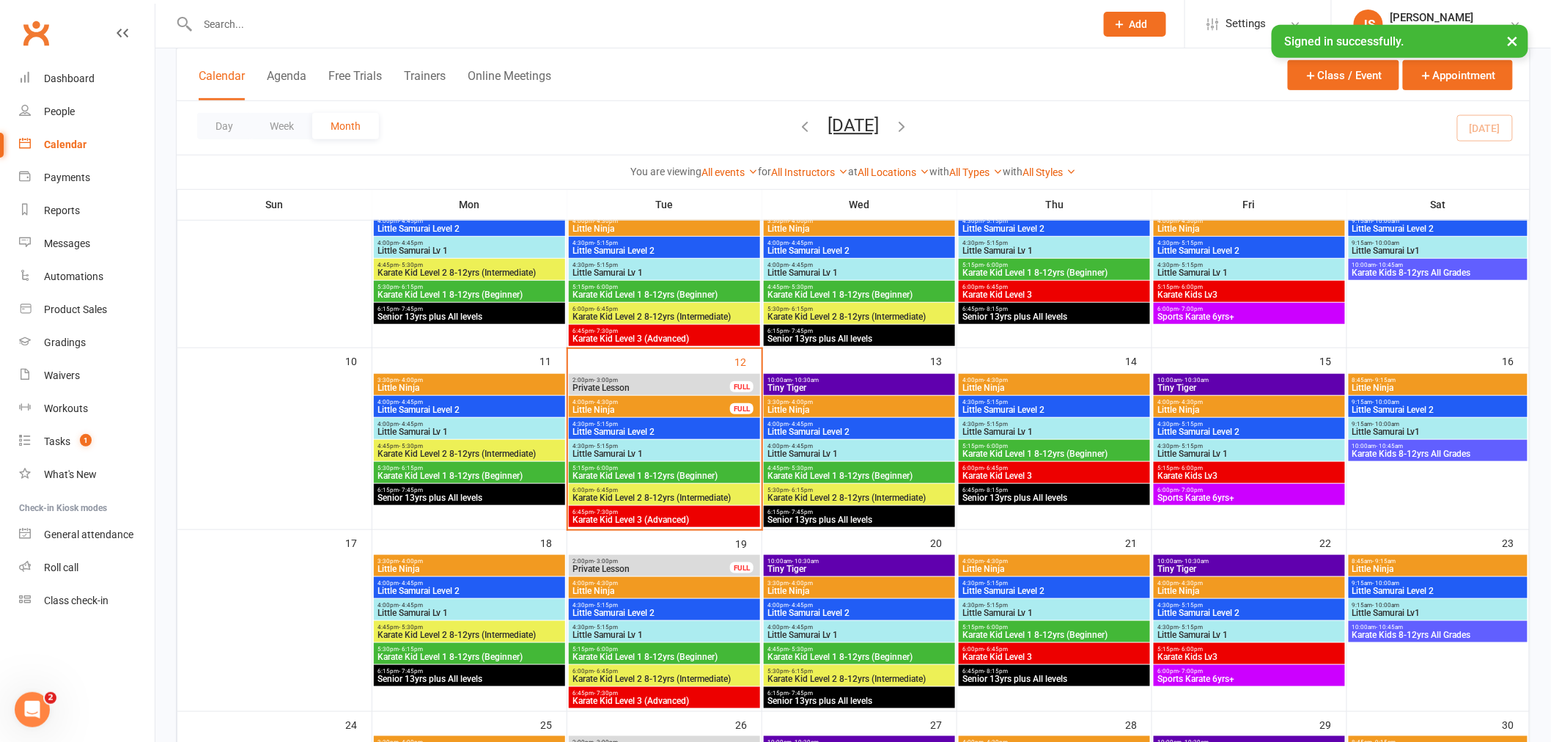
click at [660, 407] on span "Little Ninja" at bounding box center [651, 409] width 159 height 9
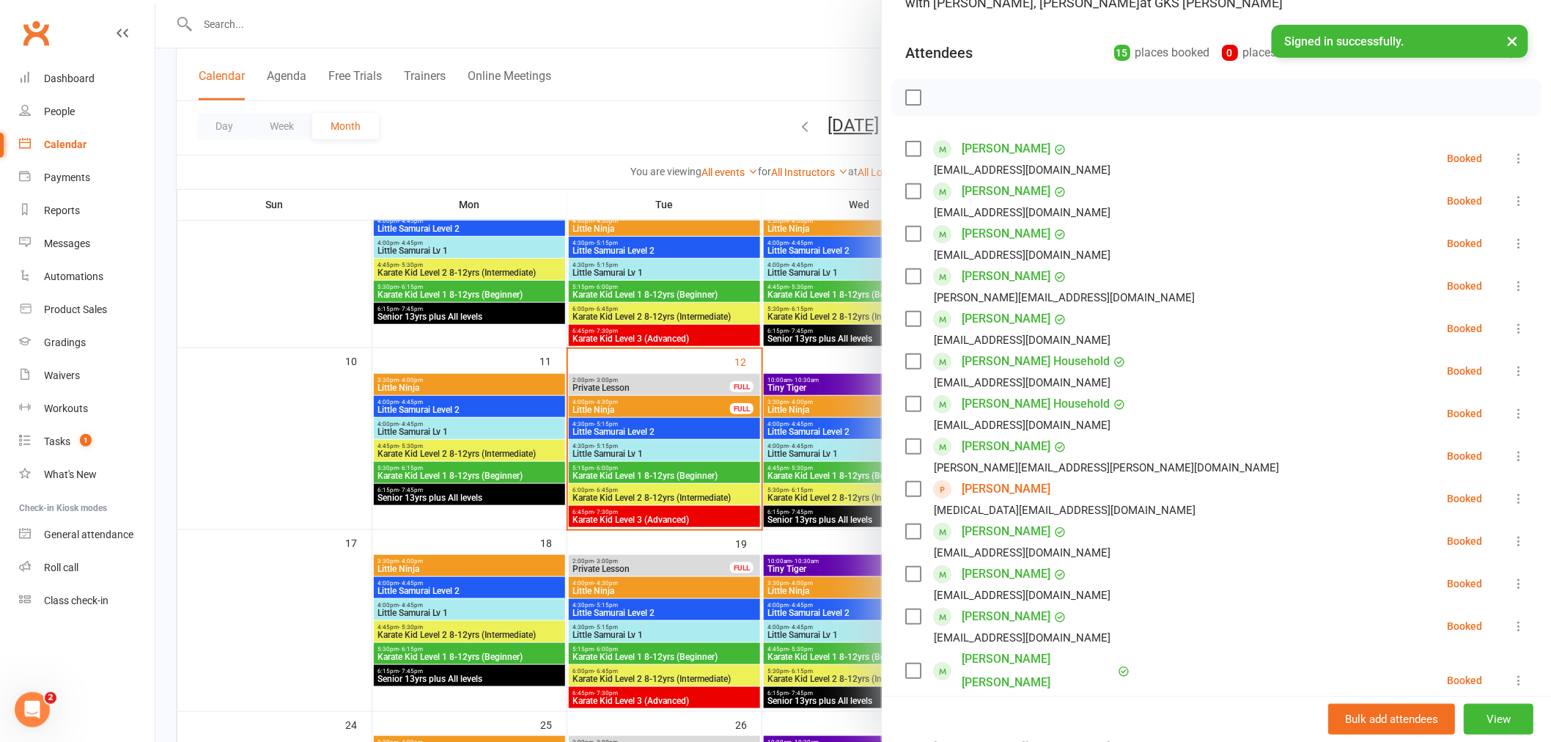
scroll to position [163, 0]
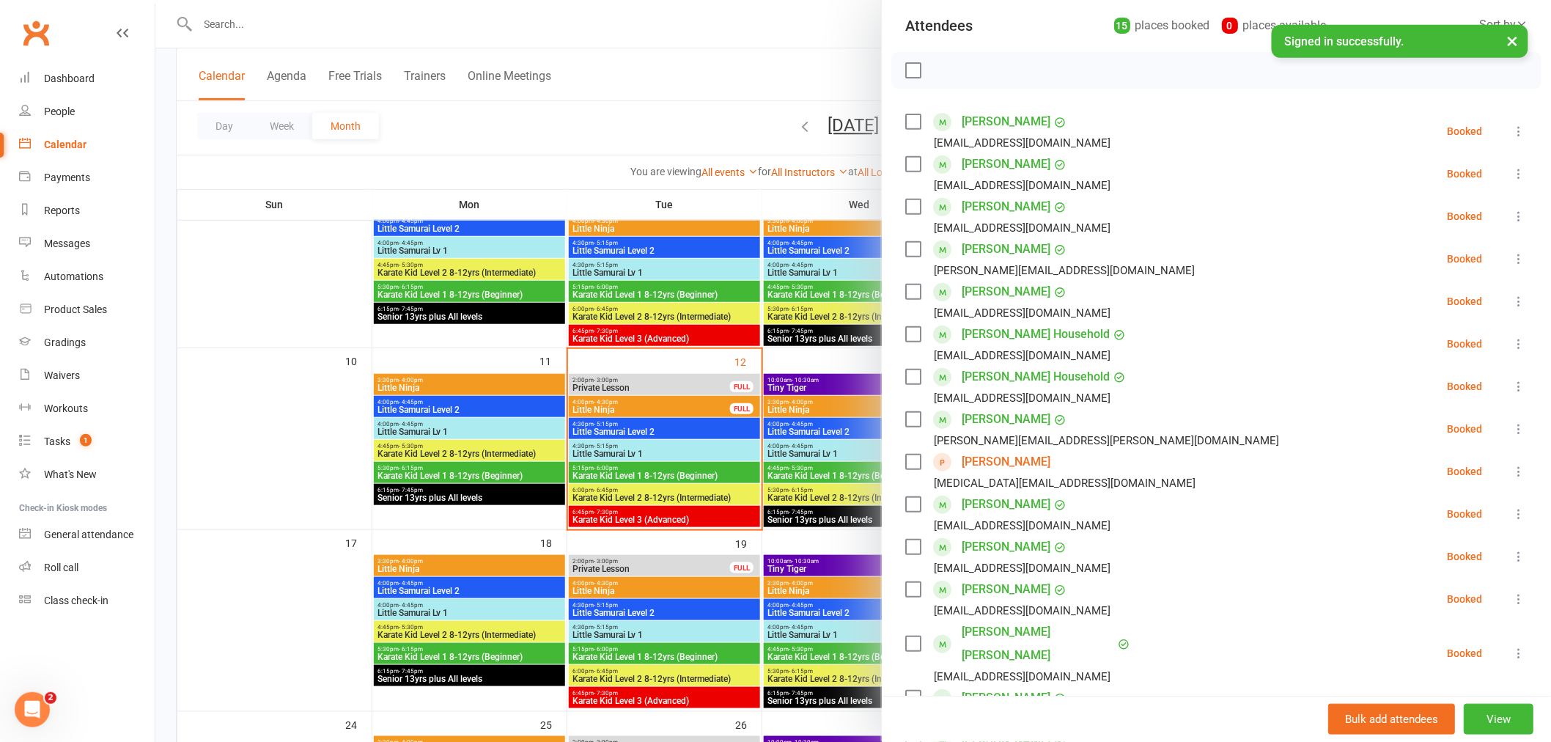
click at [1511, 258] on icon at bounding box center [1518, 258] width 15 height 15
click at [1410, 312] on link "Remove" at bounding box center [1448, 316] width 158 height 29
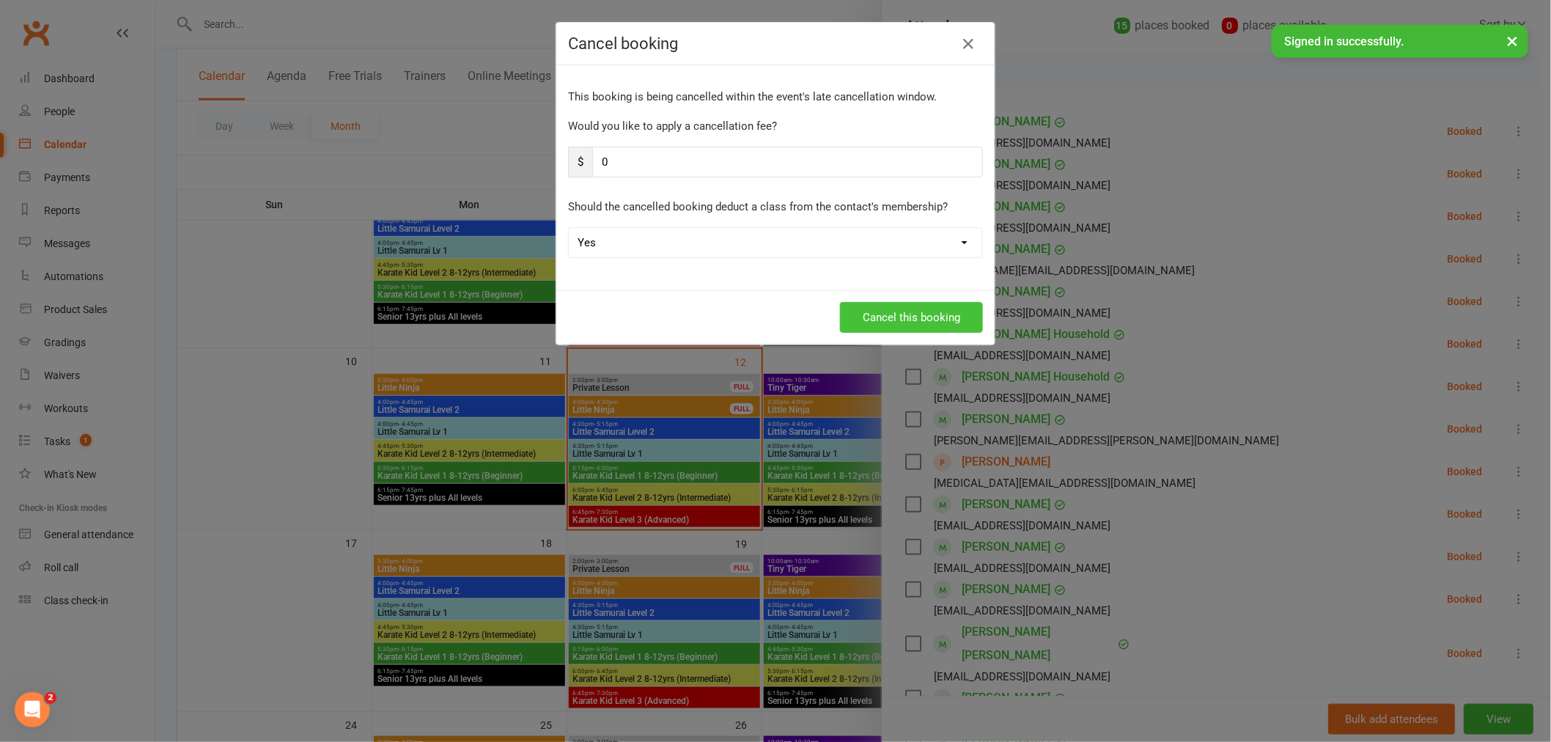
click at [939, 316] on button "Cancel this booking" at bounding box center [911, 317] width 143 height 31
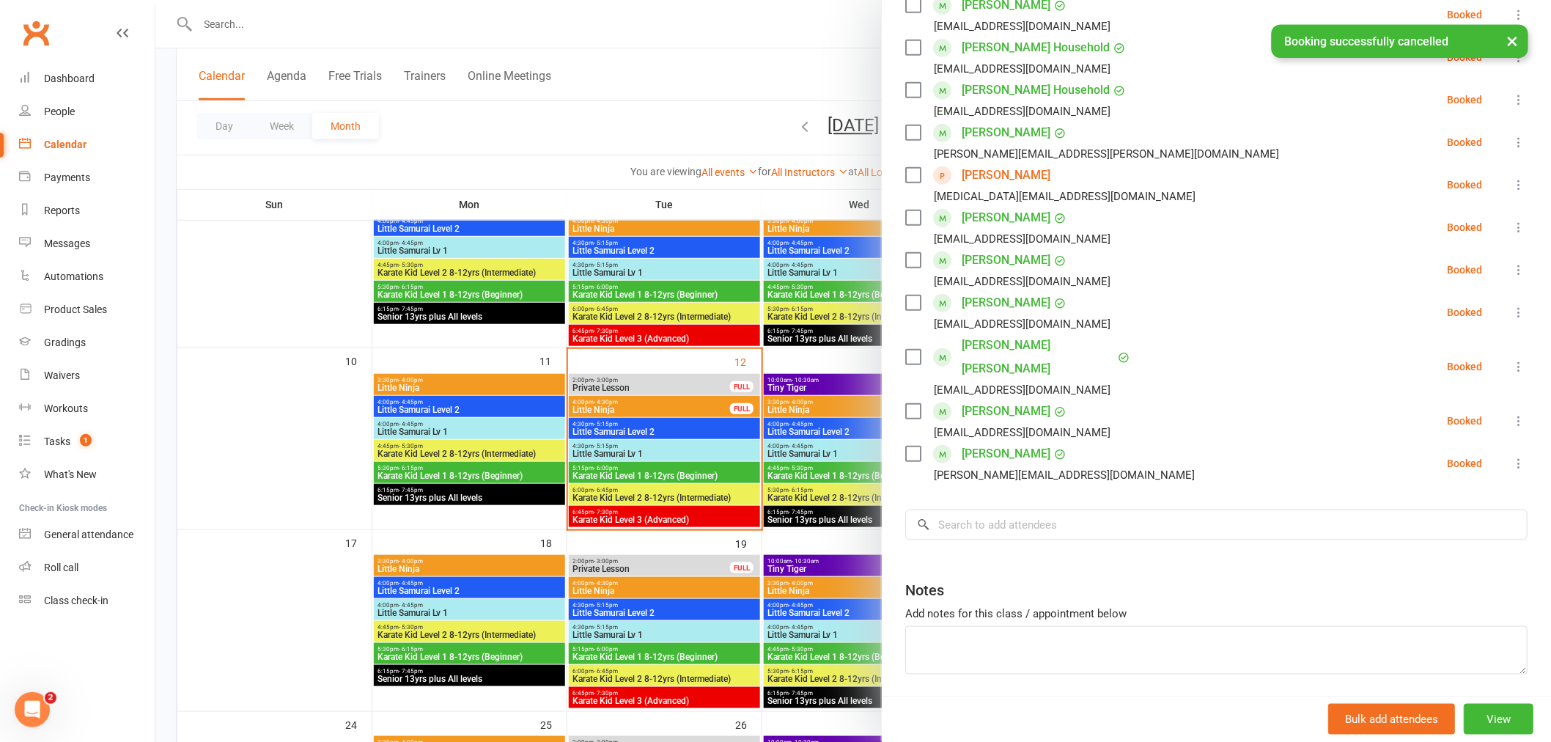
scroll to position [435, 0]
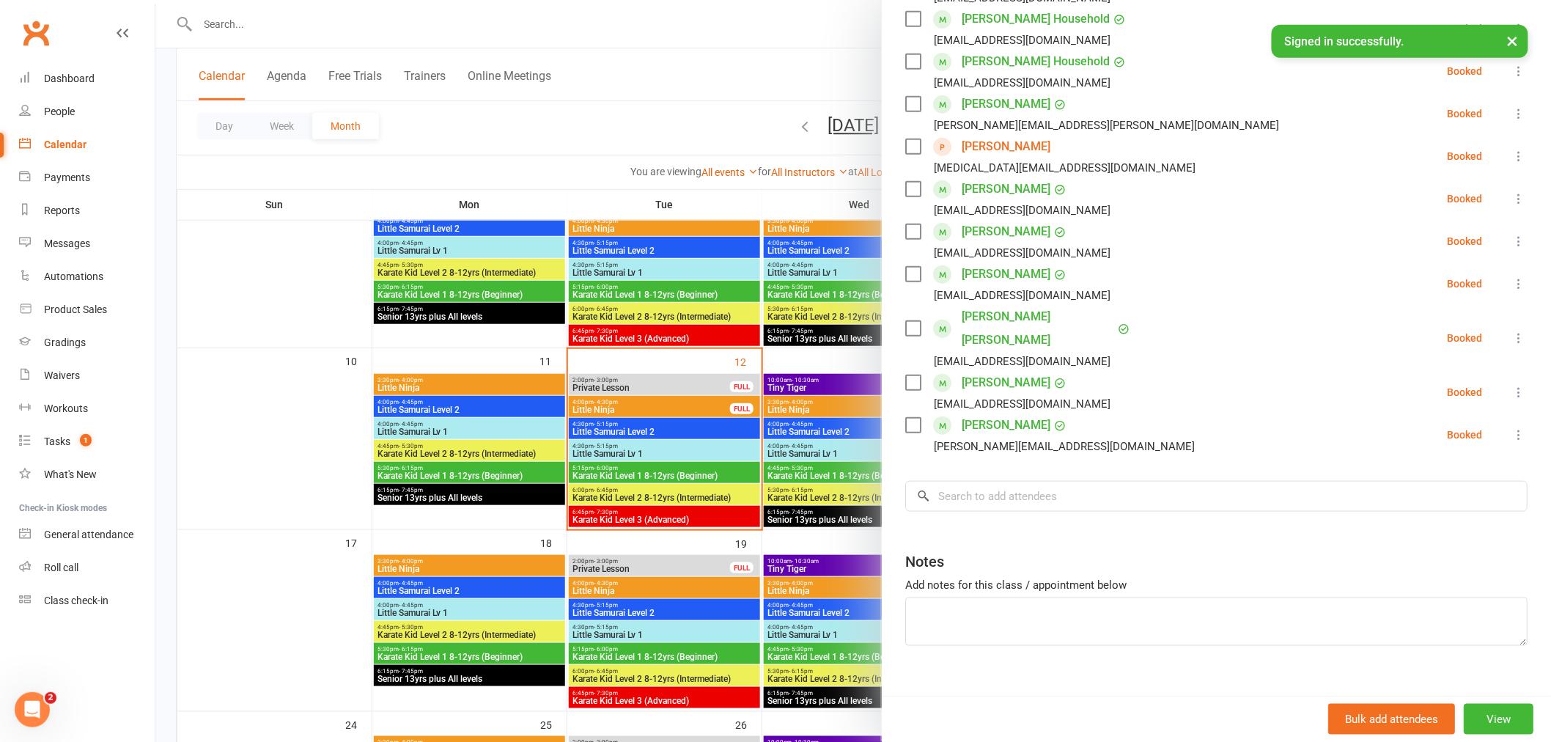
click at [654, 456] on div at bounding box center [853, 371] width 1396 height 742
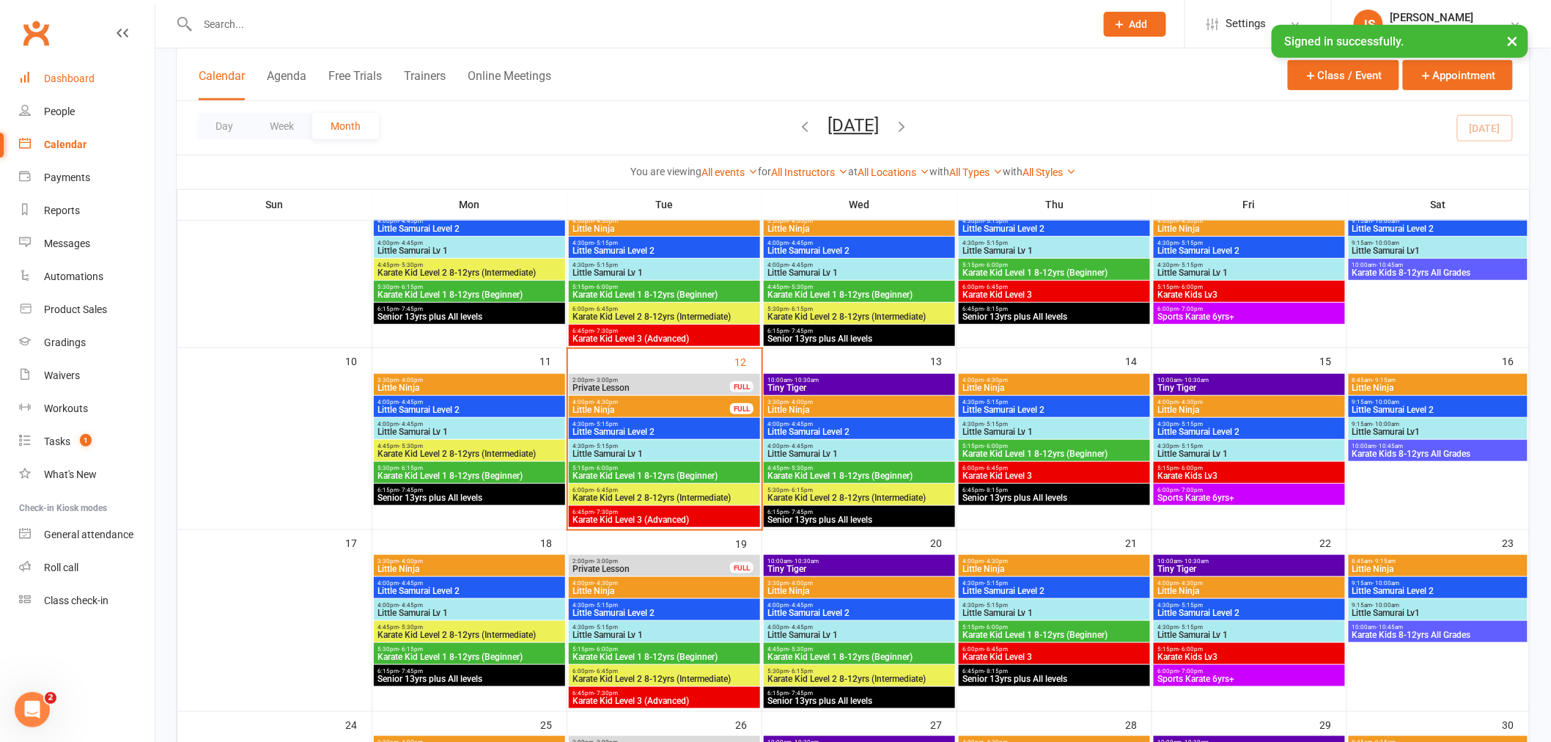
click at [60, 81] on div "Dashboard" at bounding box center [69, 79] width 51 height 12
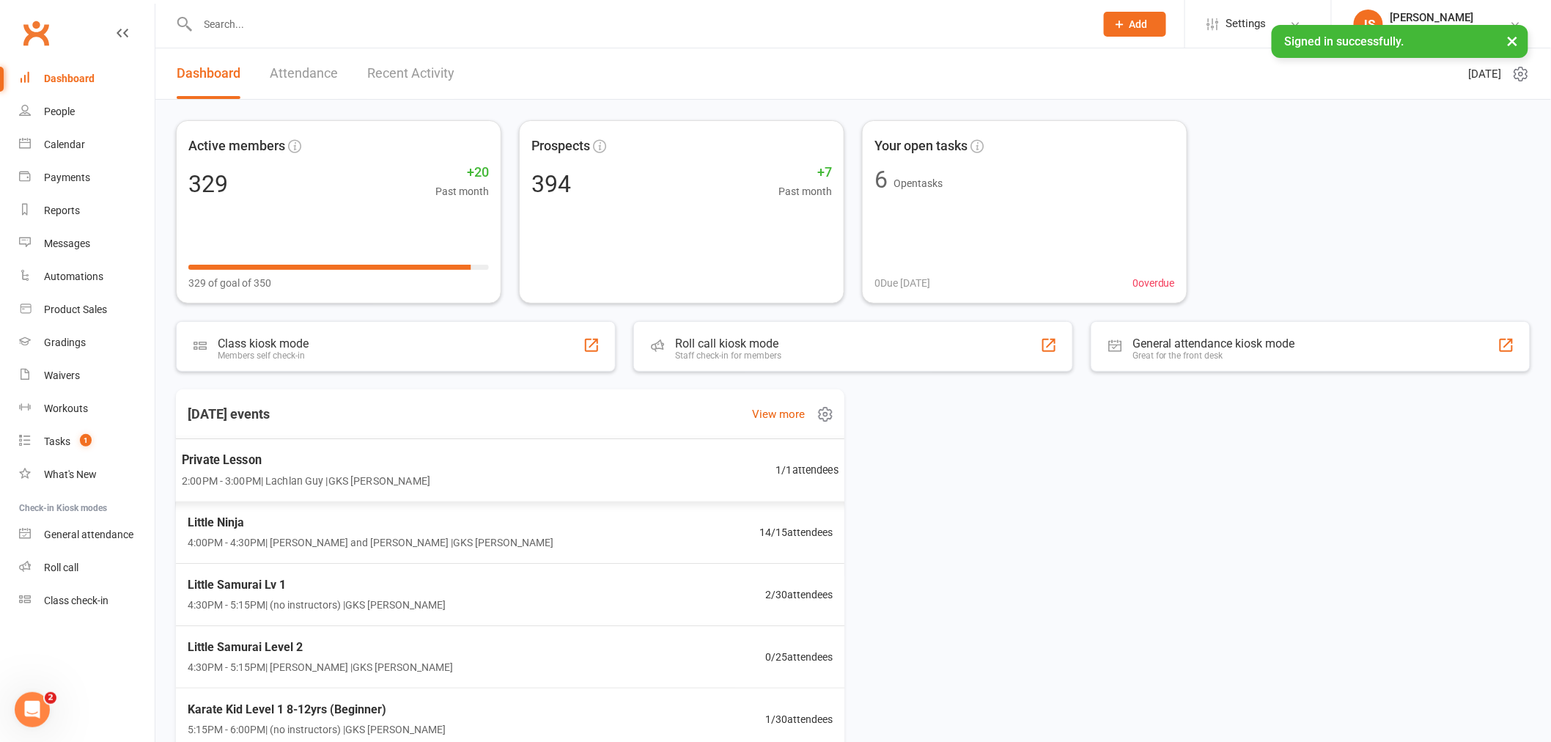
click at [275, 456] on span "Private Lesson" at bounding box center [306, 459] width 248 height 19
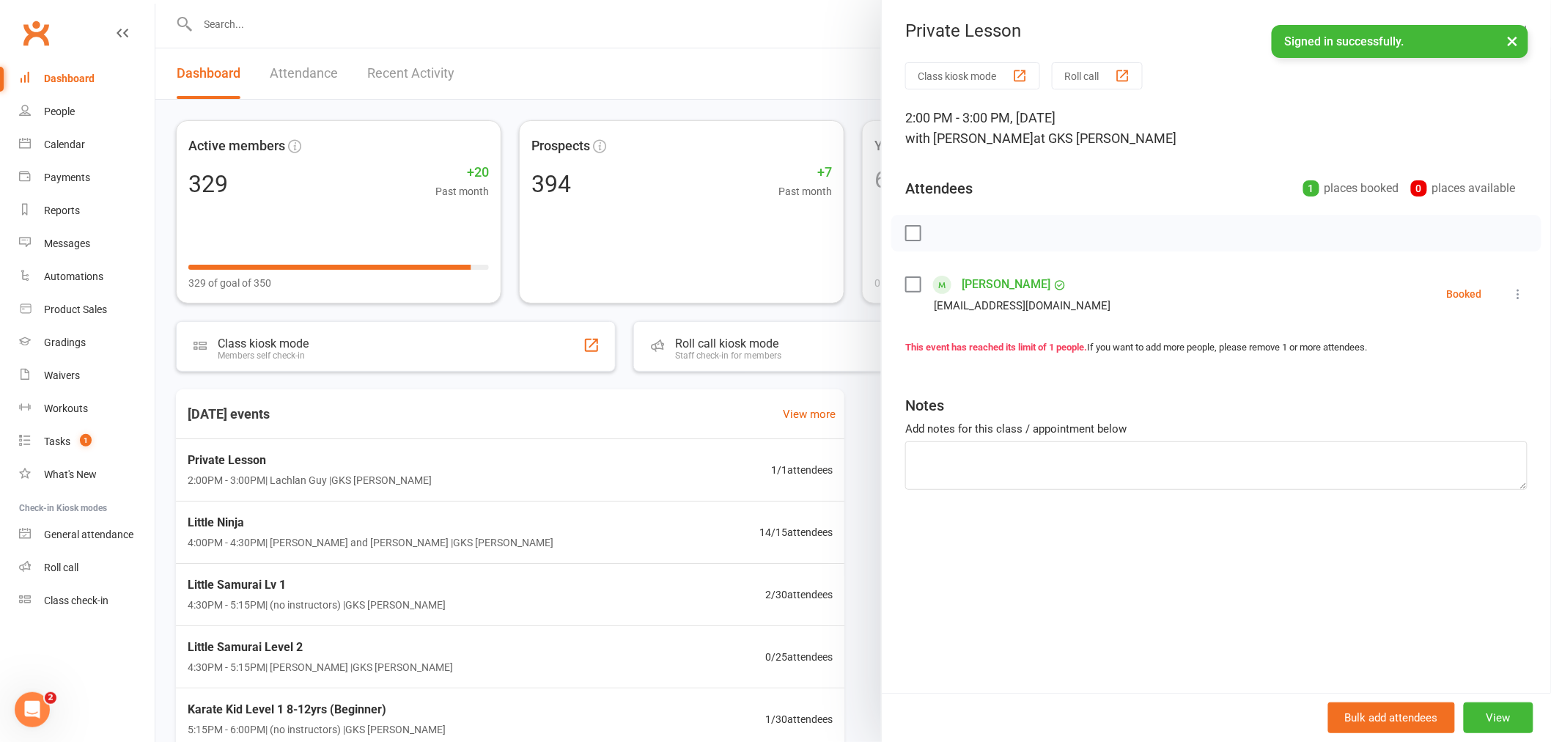
click at [1511, 301] on button at bounding box center [1519, 294] width 18 height 18
click at [1439, 372] on link "Check in" at bounding box center [1448, 380] width 158 height 29
click at [59, 86] on link "Dashboard" at bounding box center [87, 78] width 136 height 33
click at [54, 145] on div "Calendar" at bounding box center [64, 145] width 41 height 12
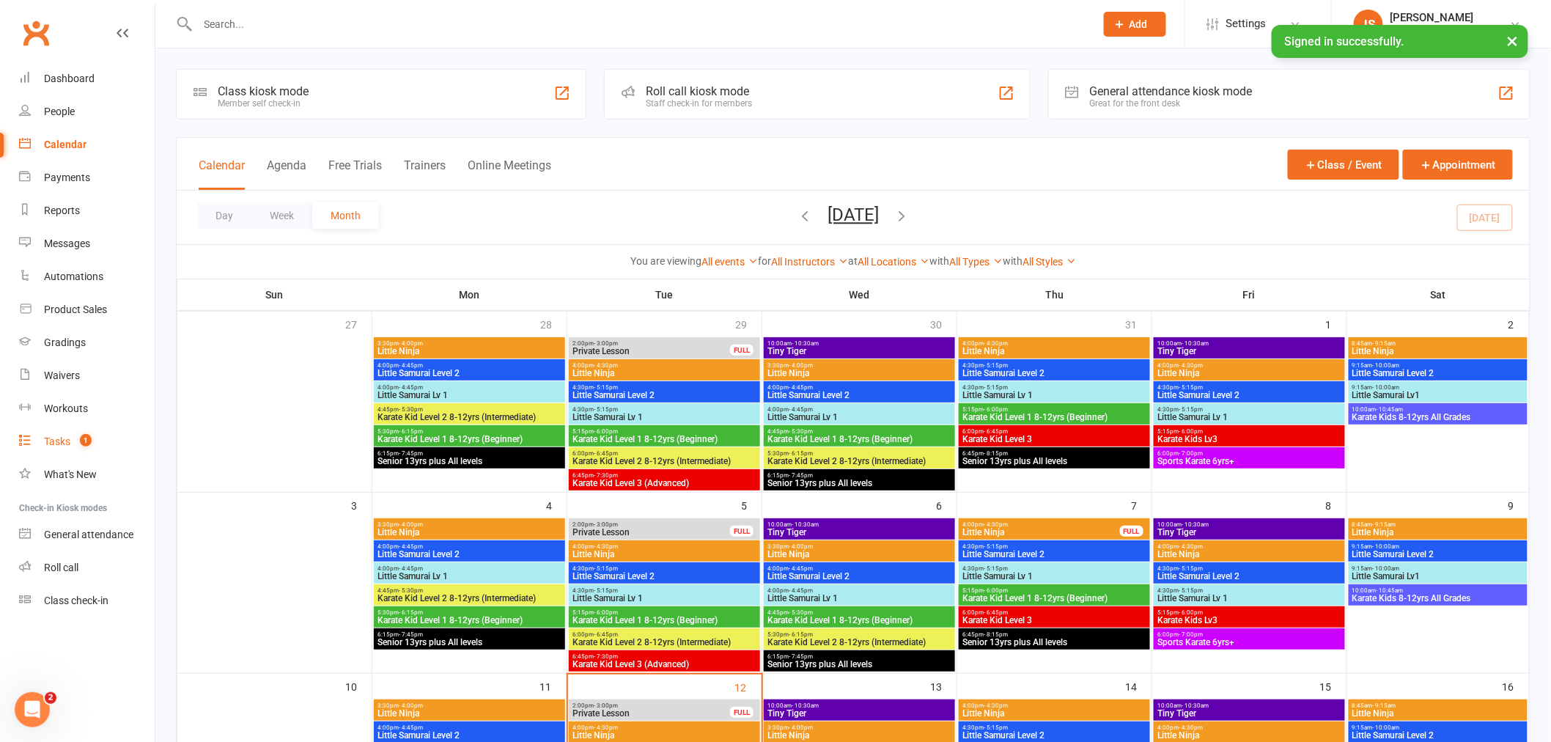
click at [72, 446] on link "Tasks 1" at bounding box center [87, 441] width 136 height 33
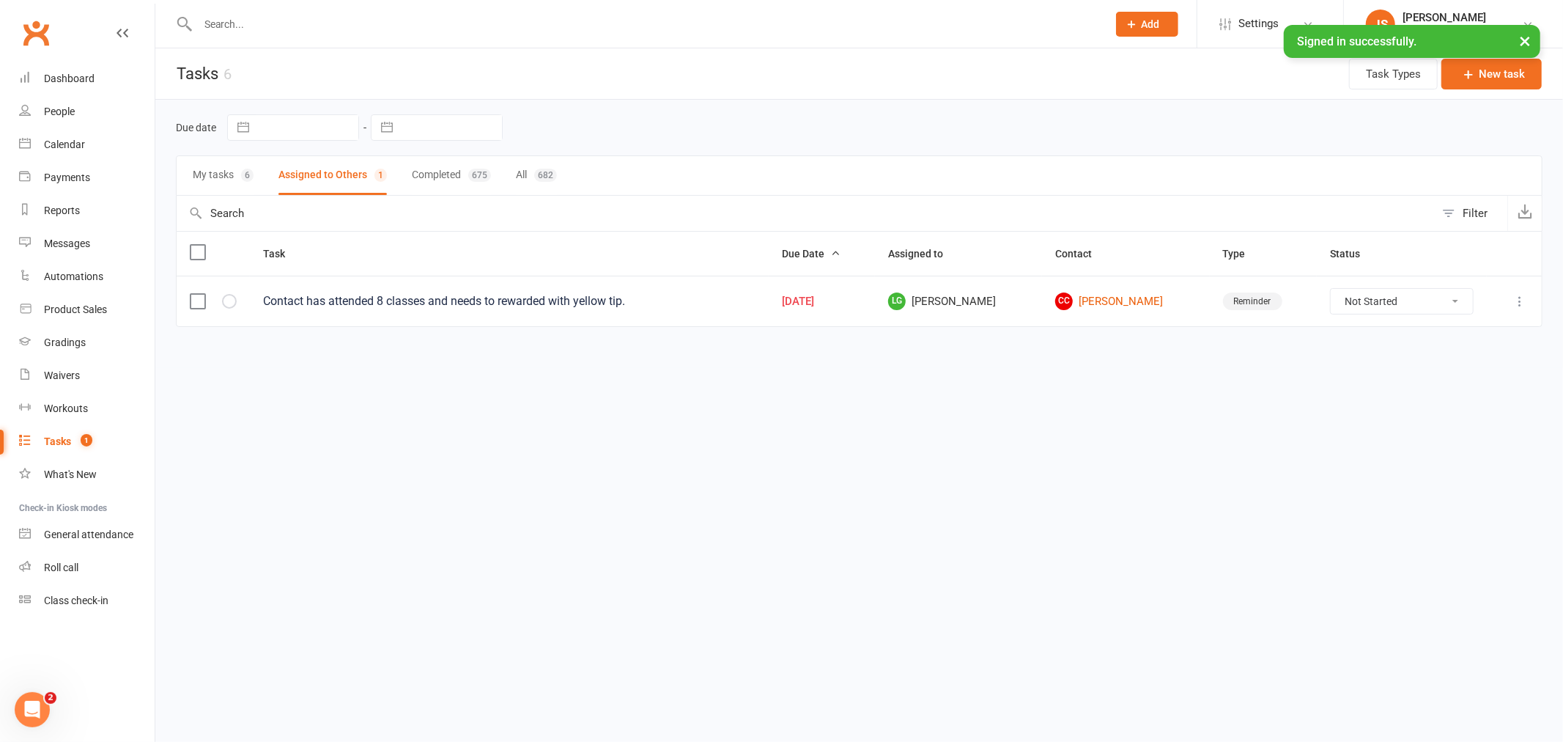
click at [224, 184] on button "My tasks 6" at bounding box center [223, 175] width 61 height 39
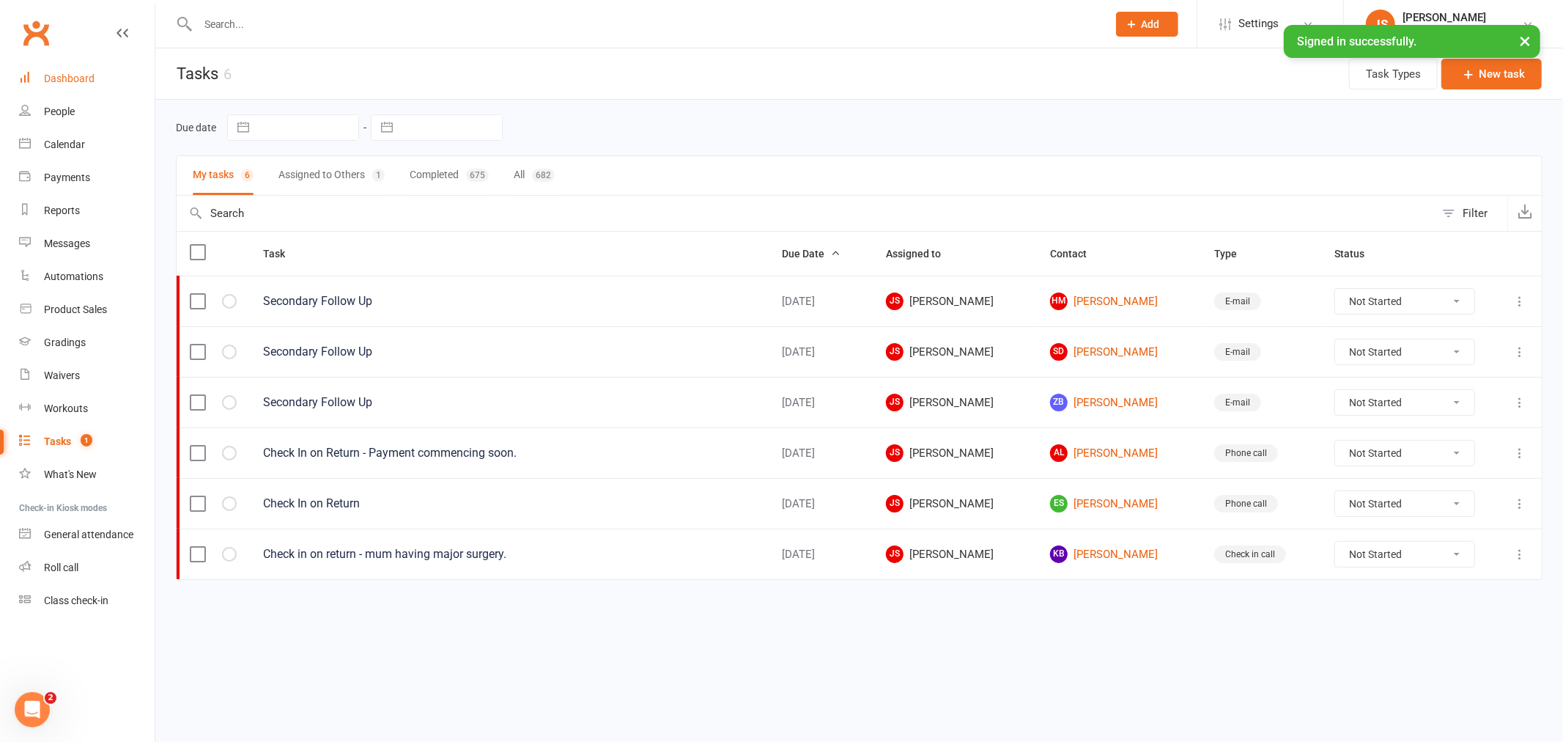
click at [97, 84] on link "Dashboard" at bounding box center [87, 78] width 136 height 33
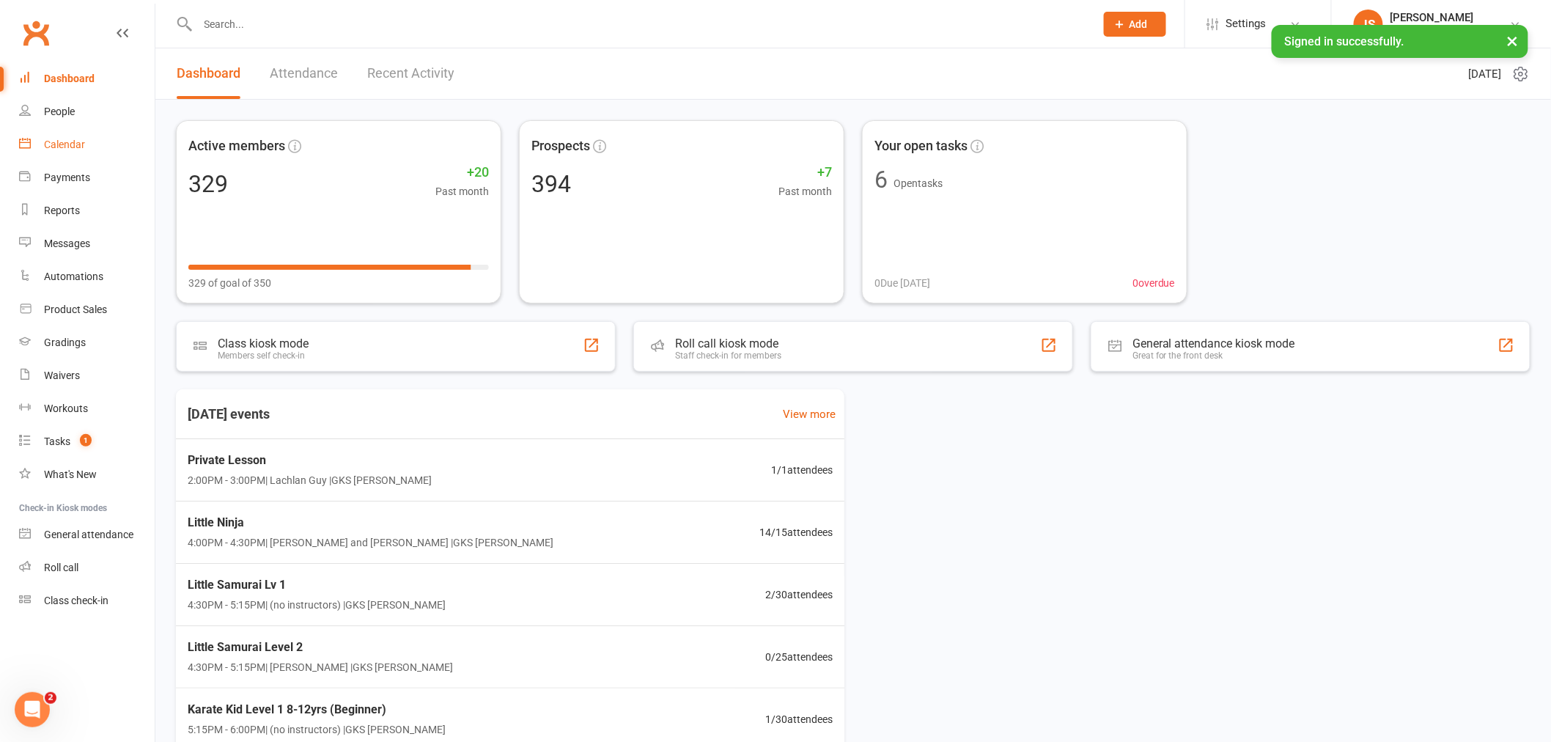
click at [95, 148] on link "Calendar" at bounding box center [87, 144] width 136 height 33
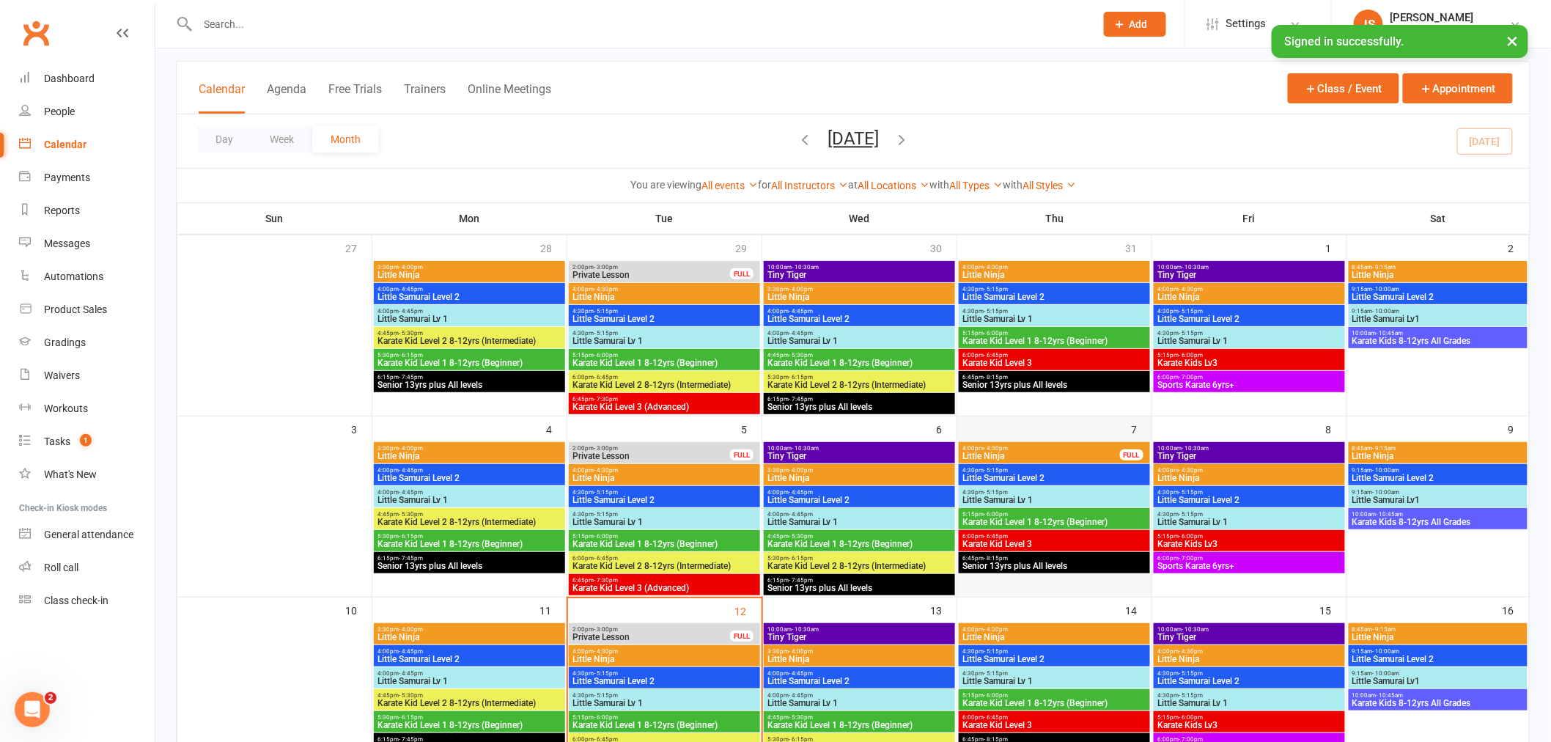
scroll to position [244, 0]
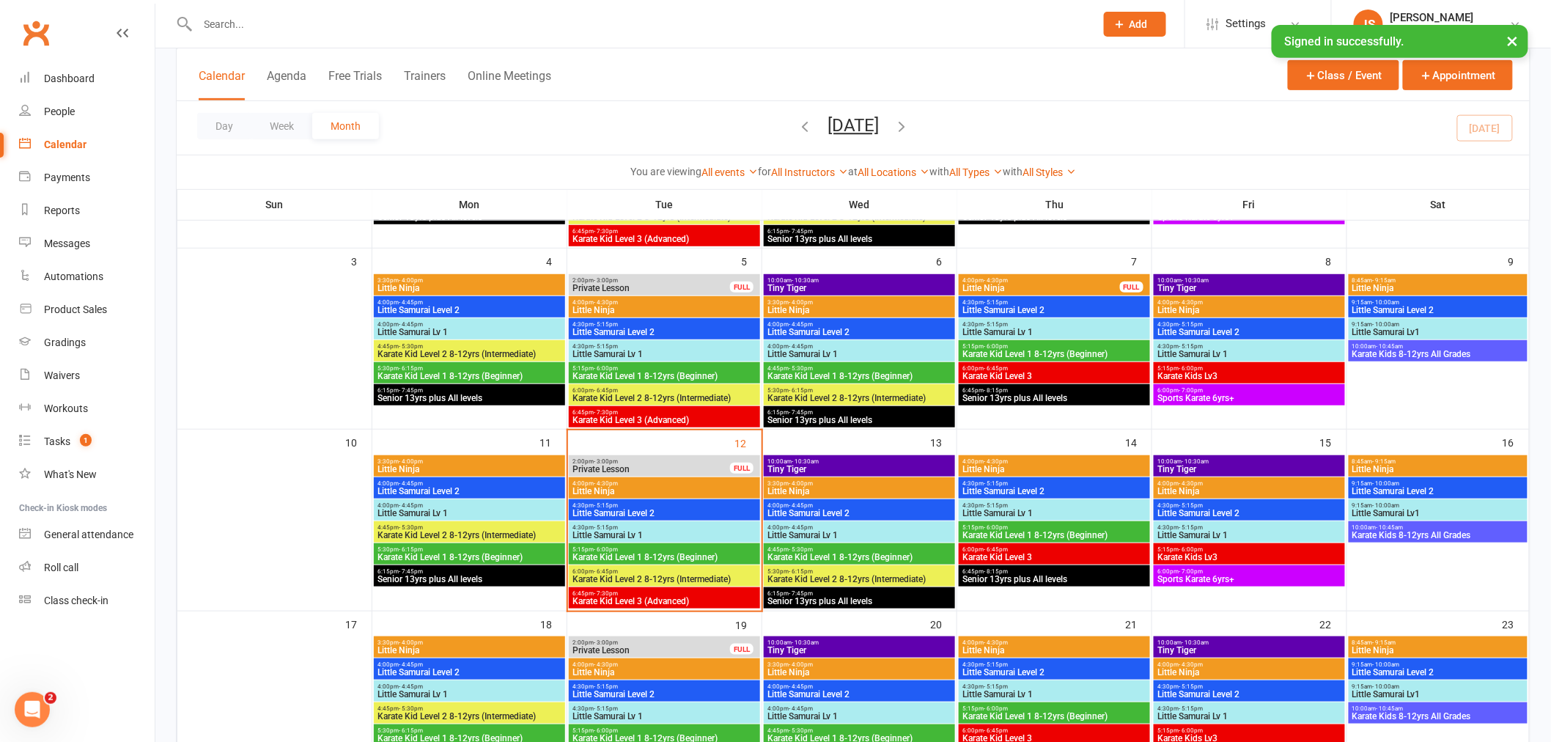
click at [1402, 509] on span "Little Samurai Lv1" at bounding box center [1438, 513] width 173 height 9
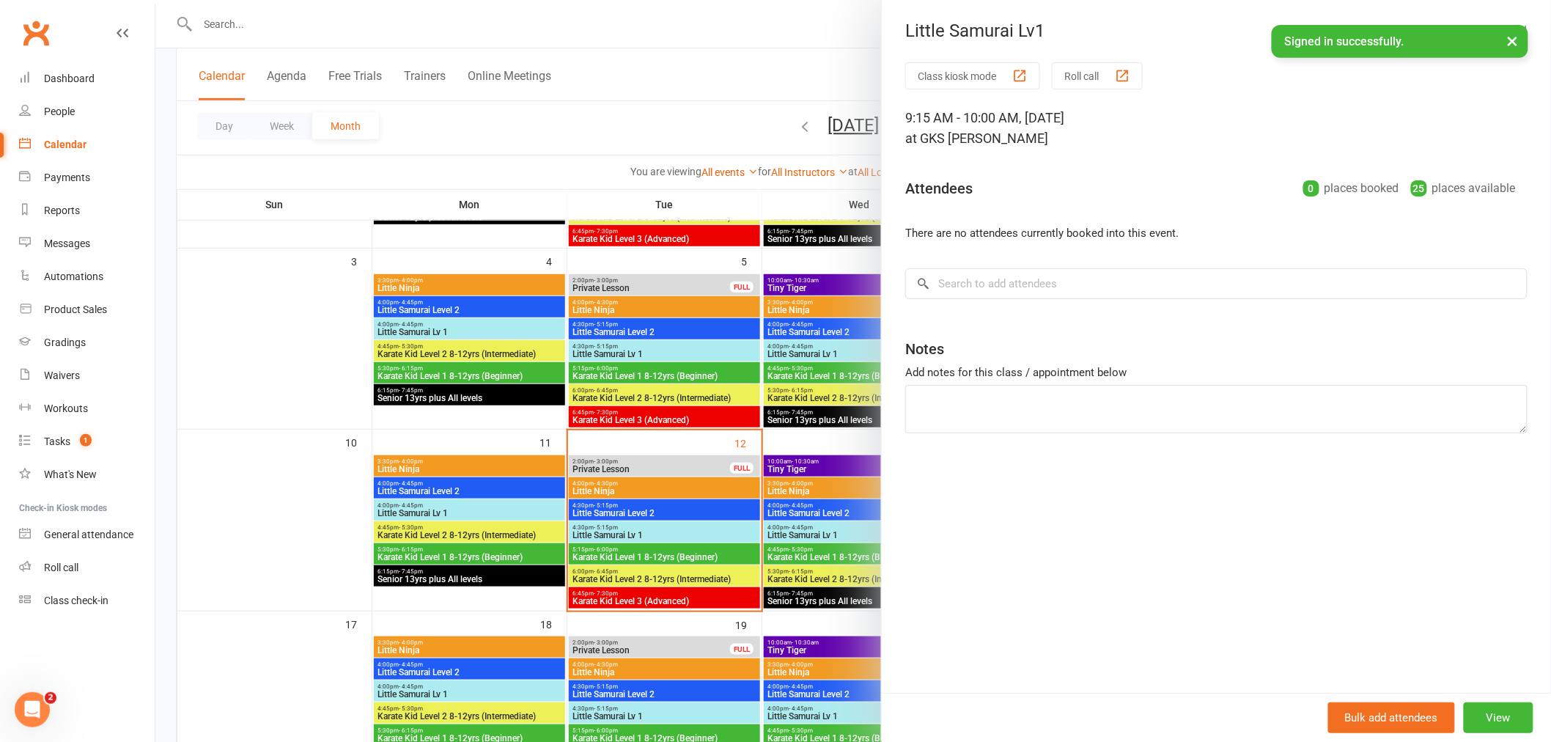
click at [602, 122] on div at bounding box center [853, 371] width 1396 height 742
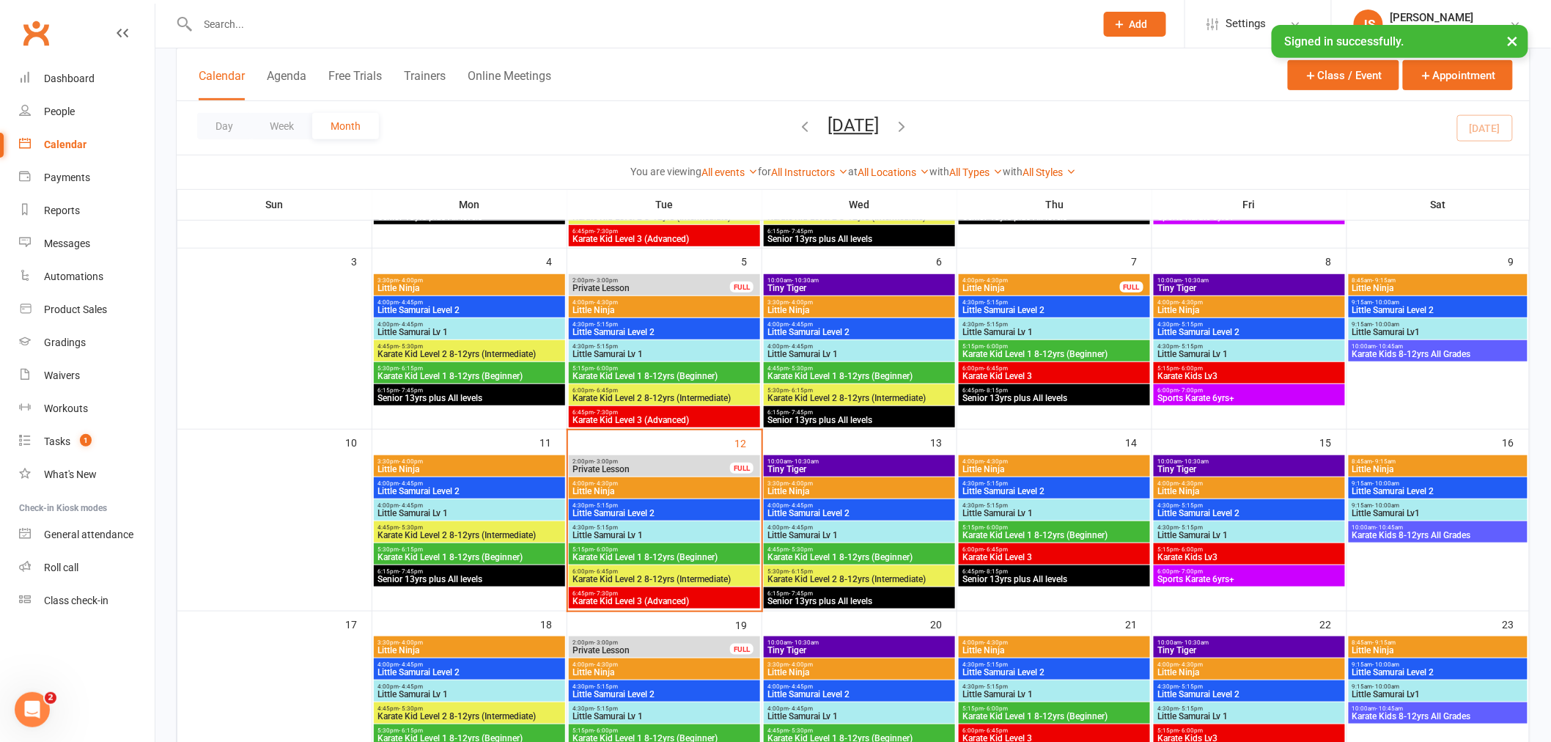
scroll to position [325, 0]
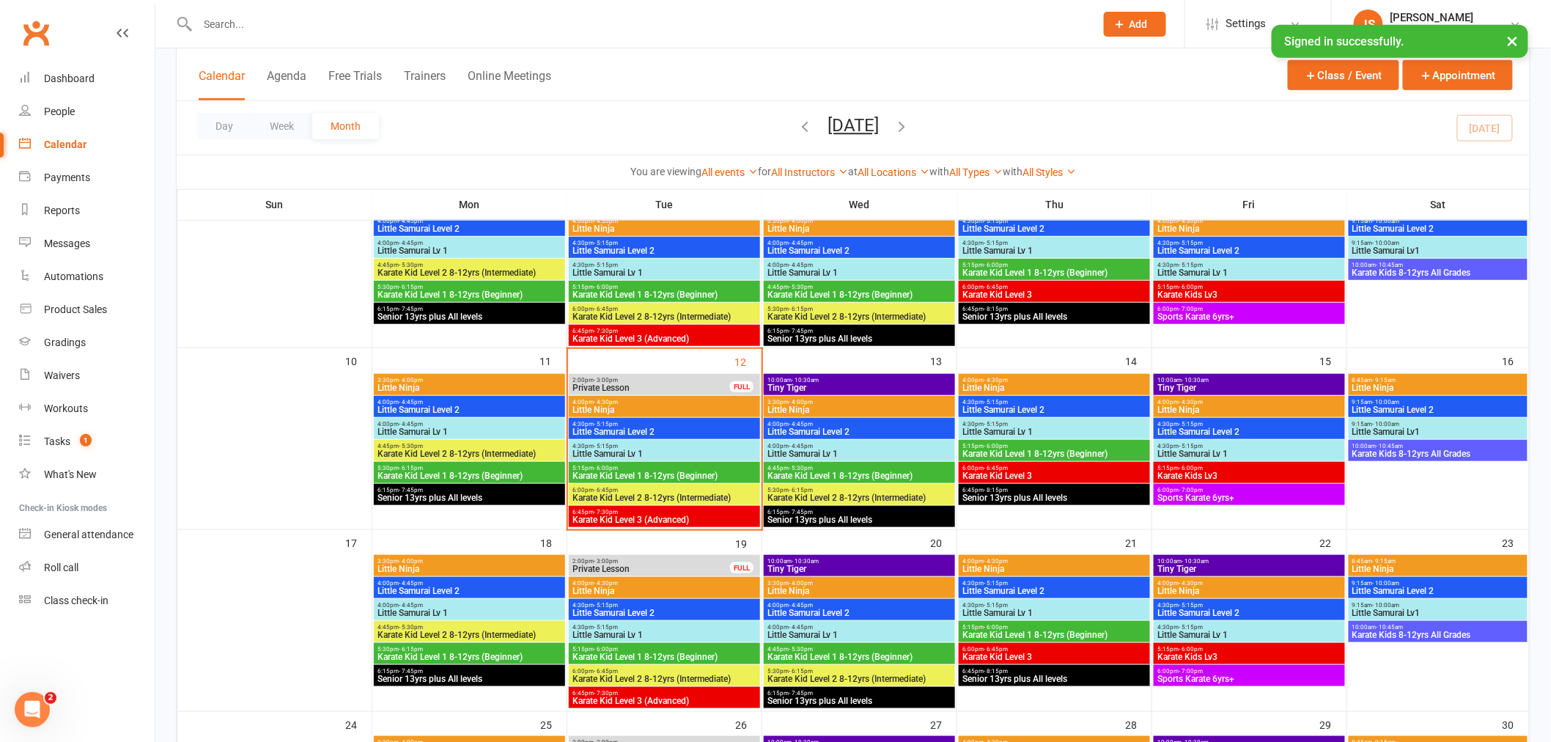
click at [1149, 26] on button "Add" at bounding box center [1135, 24] width 62 height 25
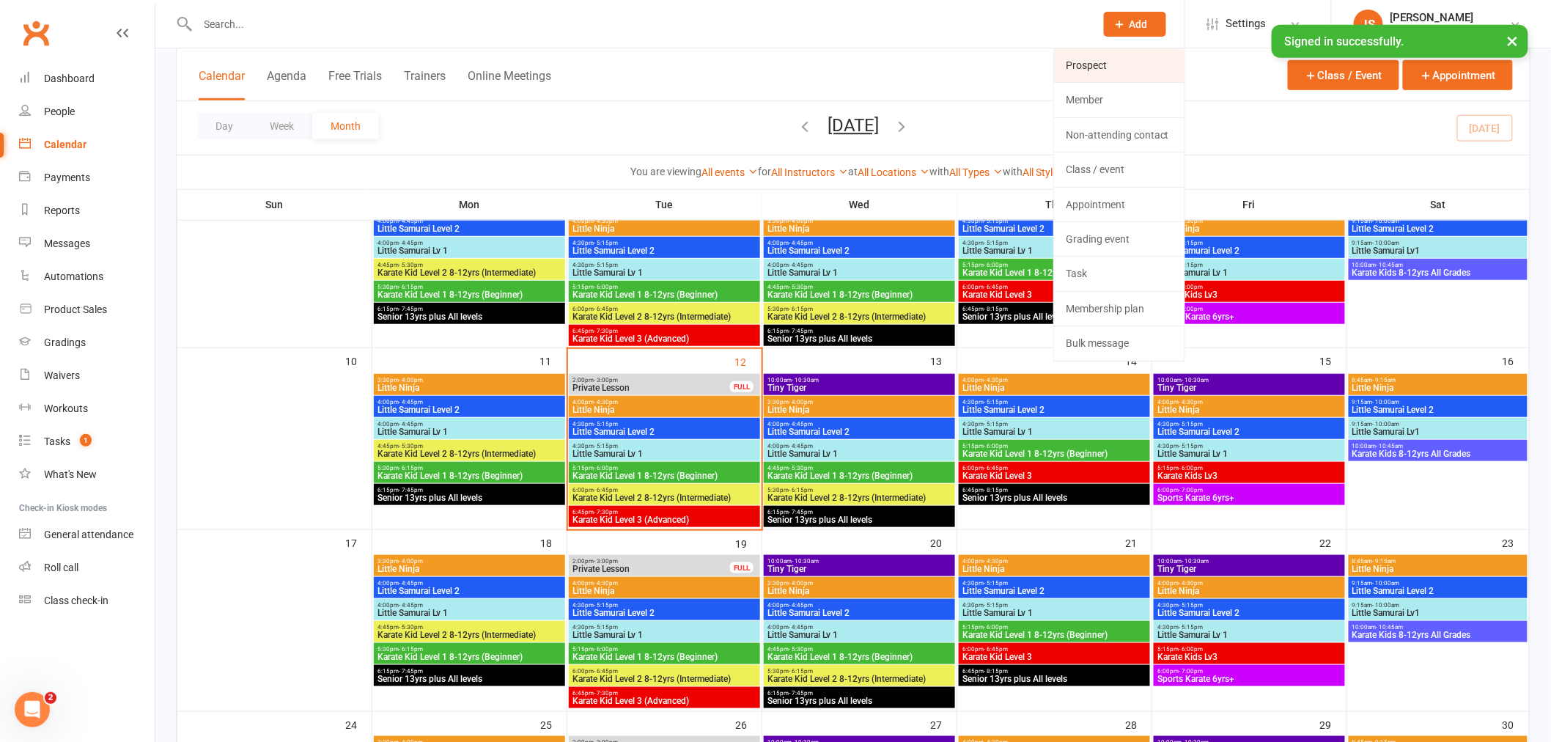
click at [1130, 76] on link "Prospect" at bounding box center [1119, 65] width 130 height 34
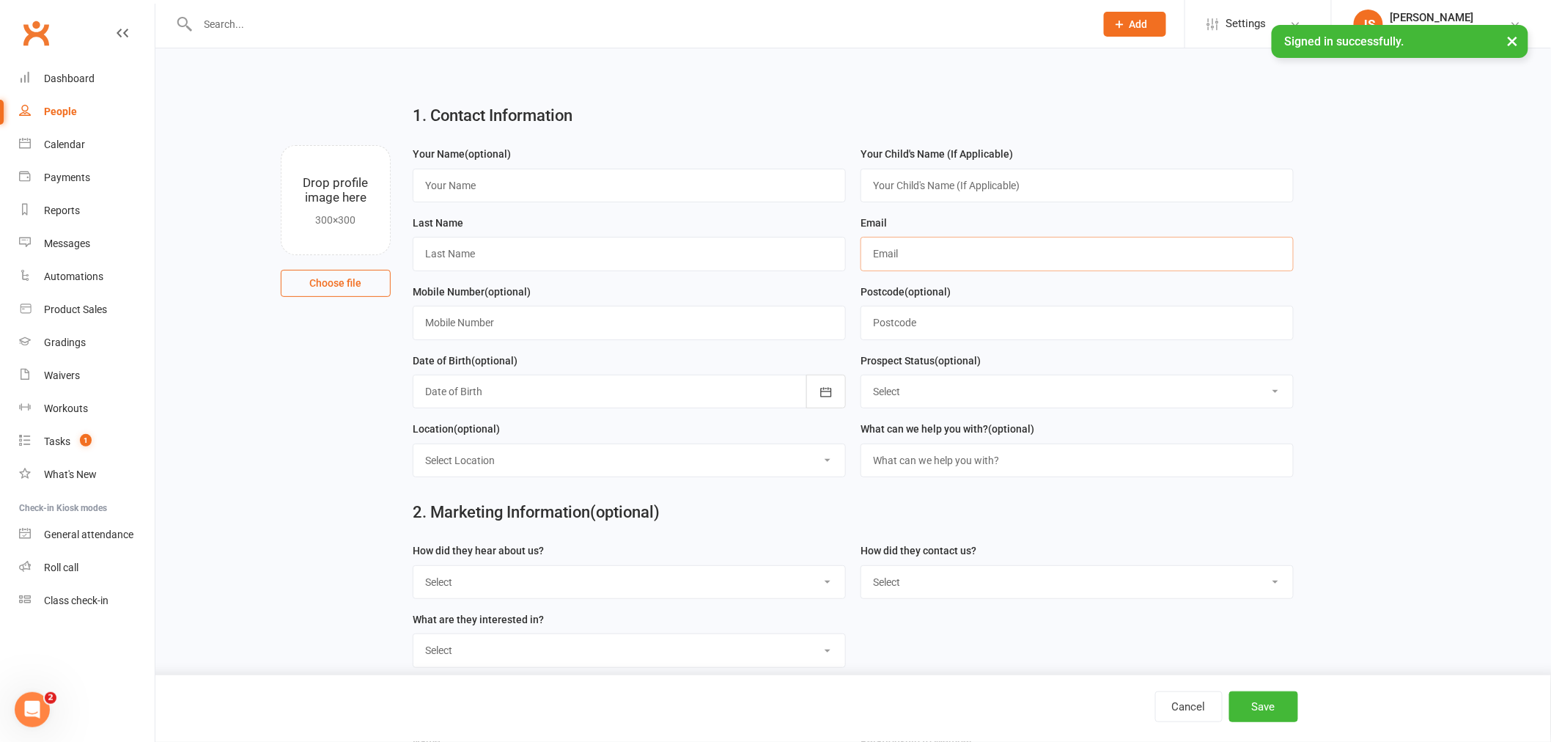
click at [902, 257] on input "text" at bounding box center [1077, 254] width 433 height 34
paste input "[EMAIL_ADDRESS][DOMAIN_NAME]"
type input "[EMAIL_ADDRESS][DOMAIN_NAME]"
click at [966, 185] on input "text" at bounding box center [1077, 186] width 433 height 34
type input "[PERSON_NAME]"
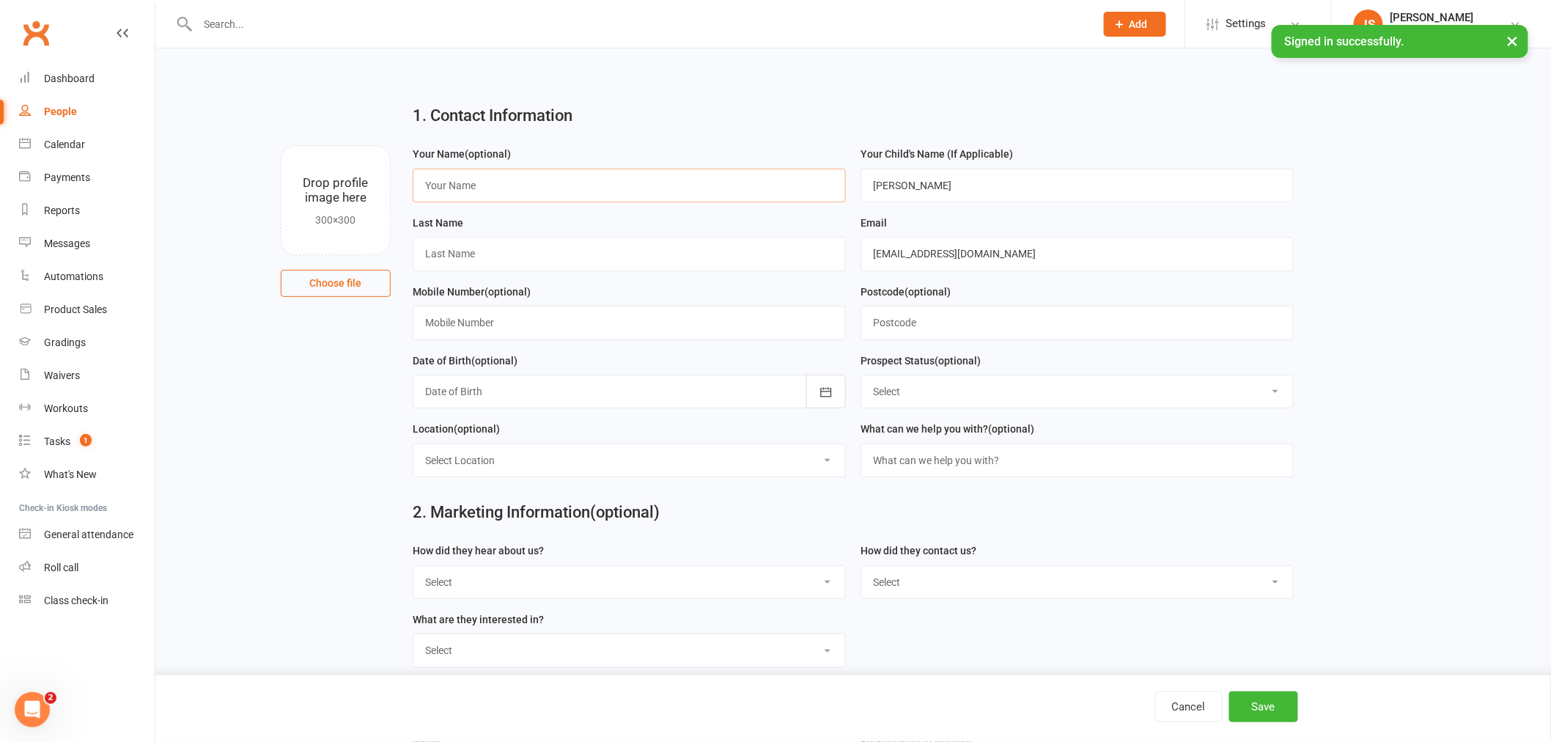
click at [586, 188] on input "text" at bounding box center [629, 186] width 433 height 34
type input "[PERSON_NAME]"
click at [479, 251] on input "text" at bounding box center [629, 254] width 433 height 34
type input "Rosee"
click at [485, 306] on input "text" at bounding box center [629, 323] width 433 height 34
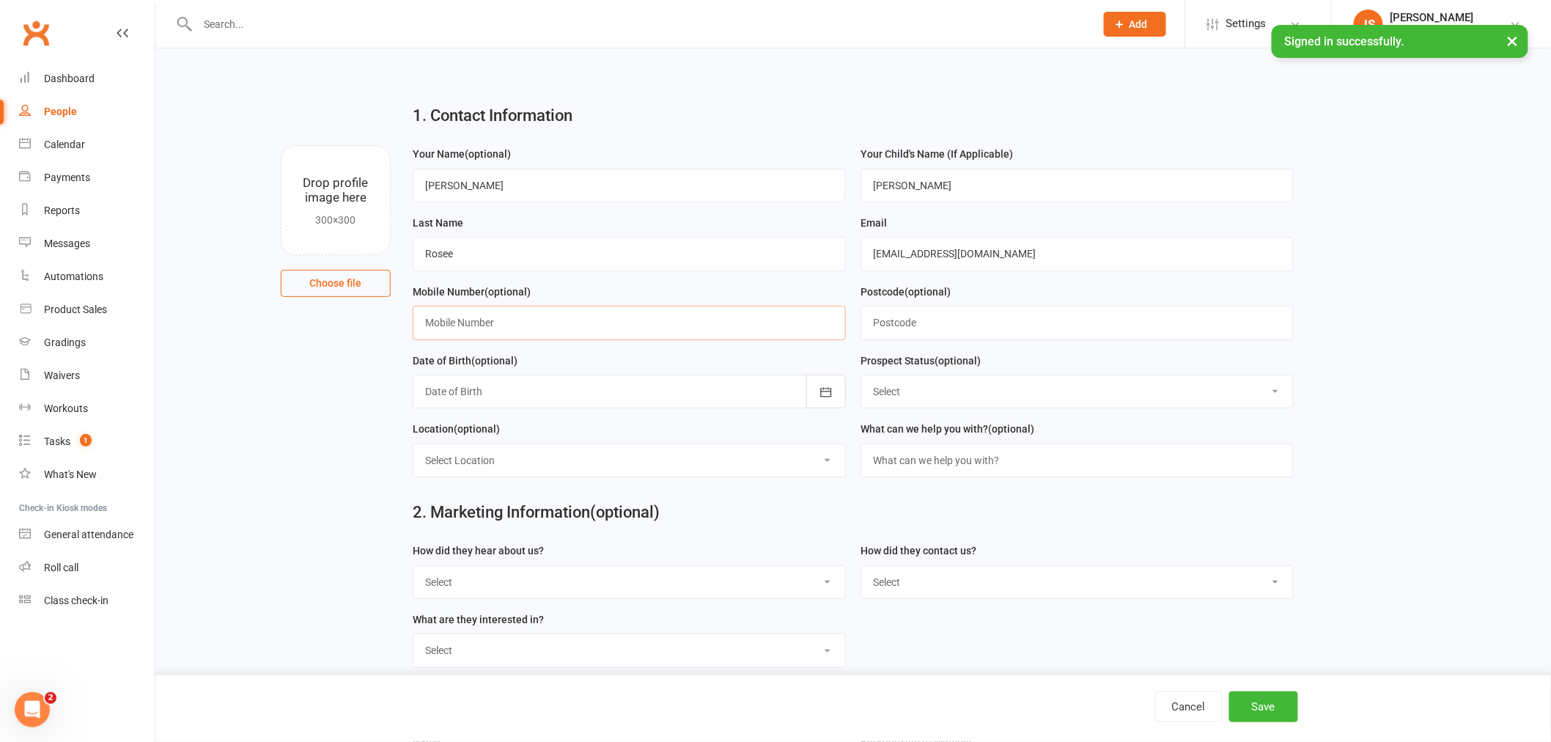
paste input "61403645076"
click at [423, 320] on input "61403645076" at bounding box center [629, 323] width 433 height 34
type input "[PHONE_NUMBER]"
click at [534, 264] on input "Rosee" at bounding box center [629, 254] width 433 height 34
click at [520, 188] on input "[PERSON_NAME]" at bounding box center [629, 186] width 433 height 34
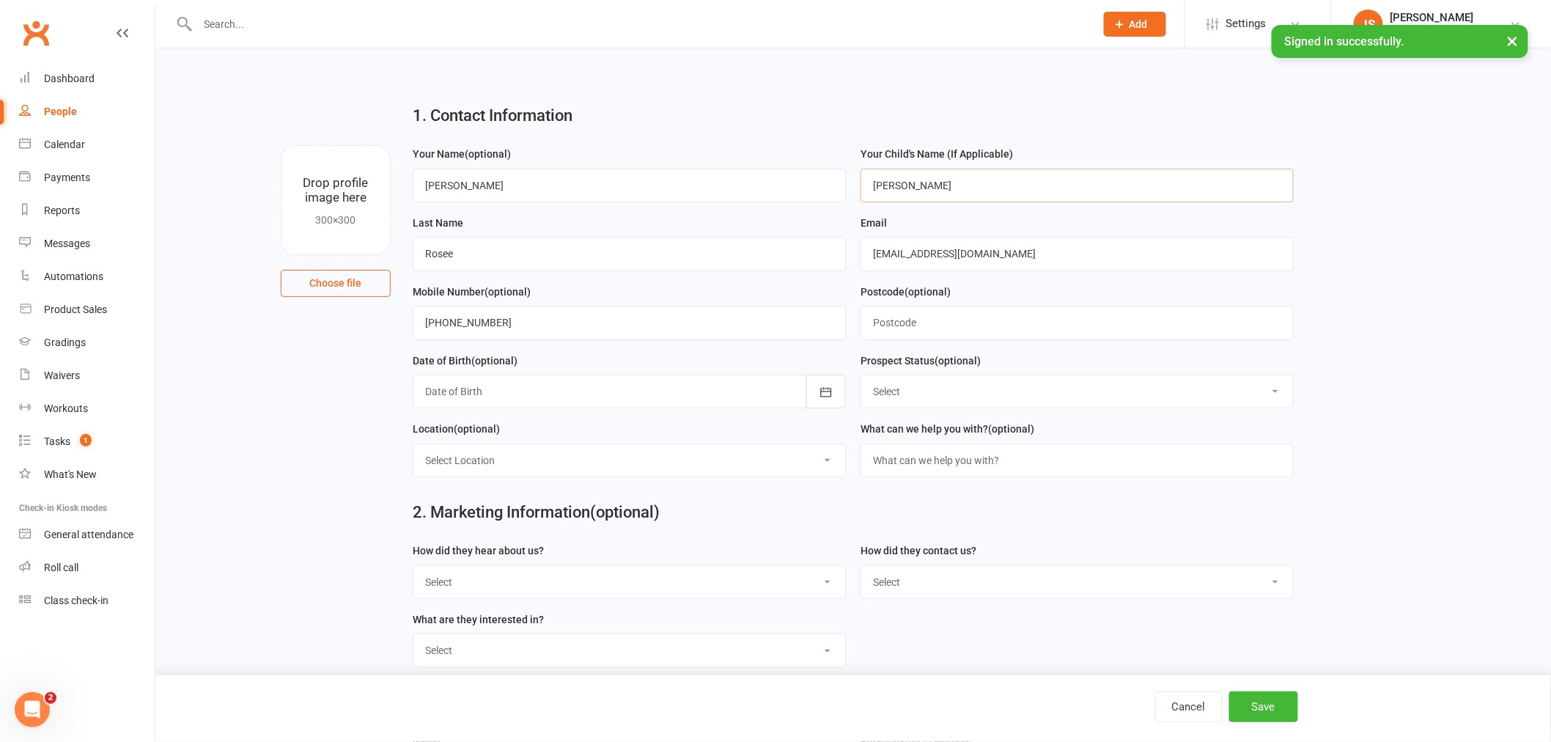
click at [1023, 195] on input "[PERSON_NAME]" at bounding box center [1077, 186] width 433 height 34
click at [1276, 714] on button "Save" at bounding box center [1263, 706] width 69 height 31
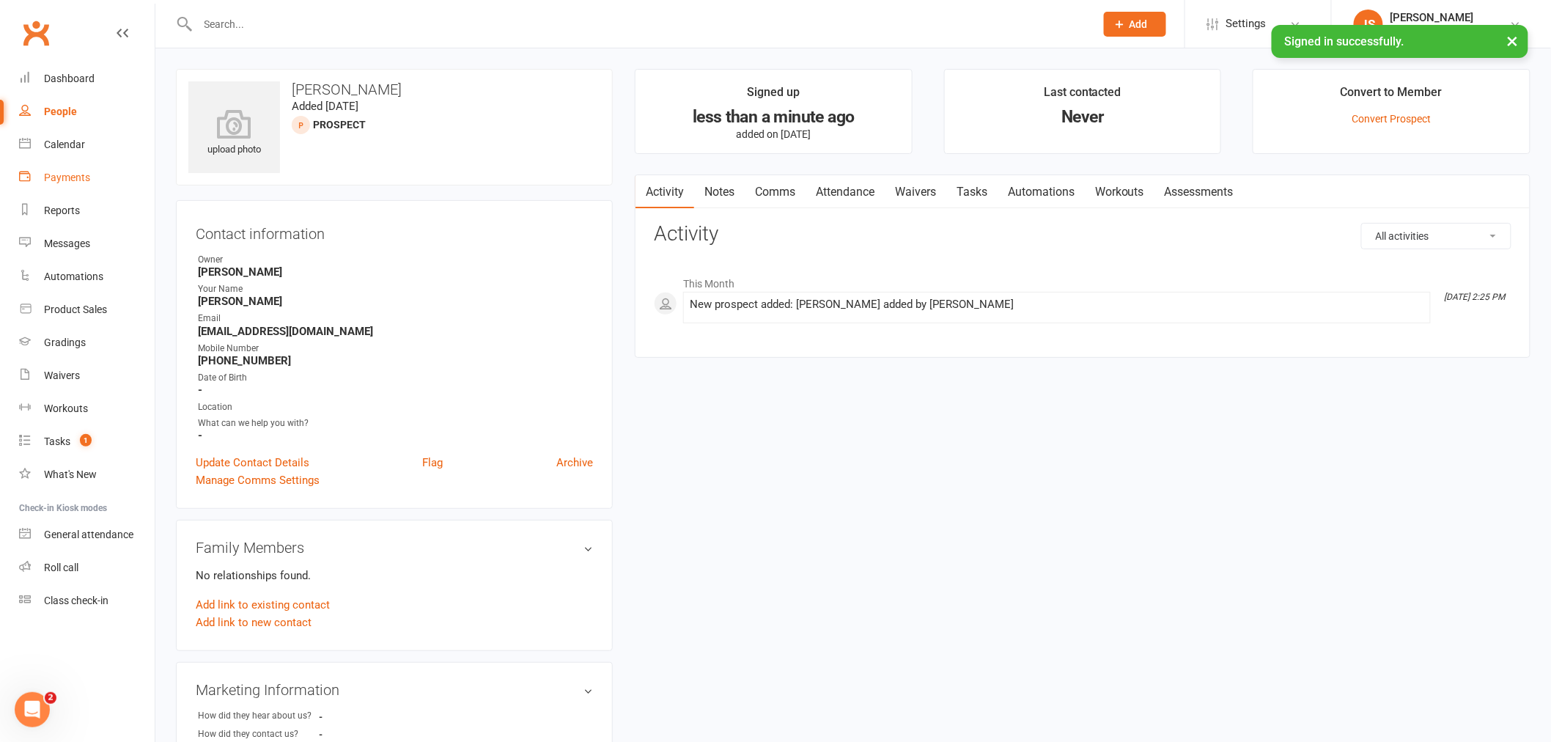
click at [62, 164] on link "Payments" at bounding box center [87, 177] width 136 height 33
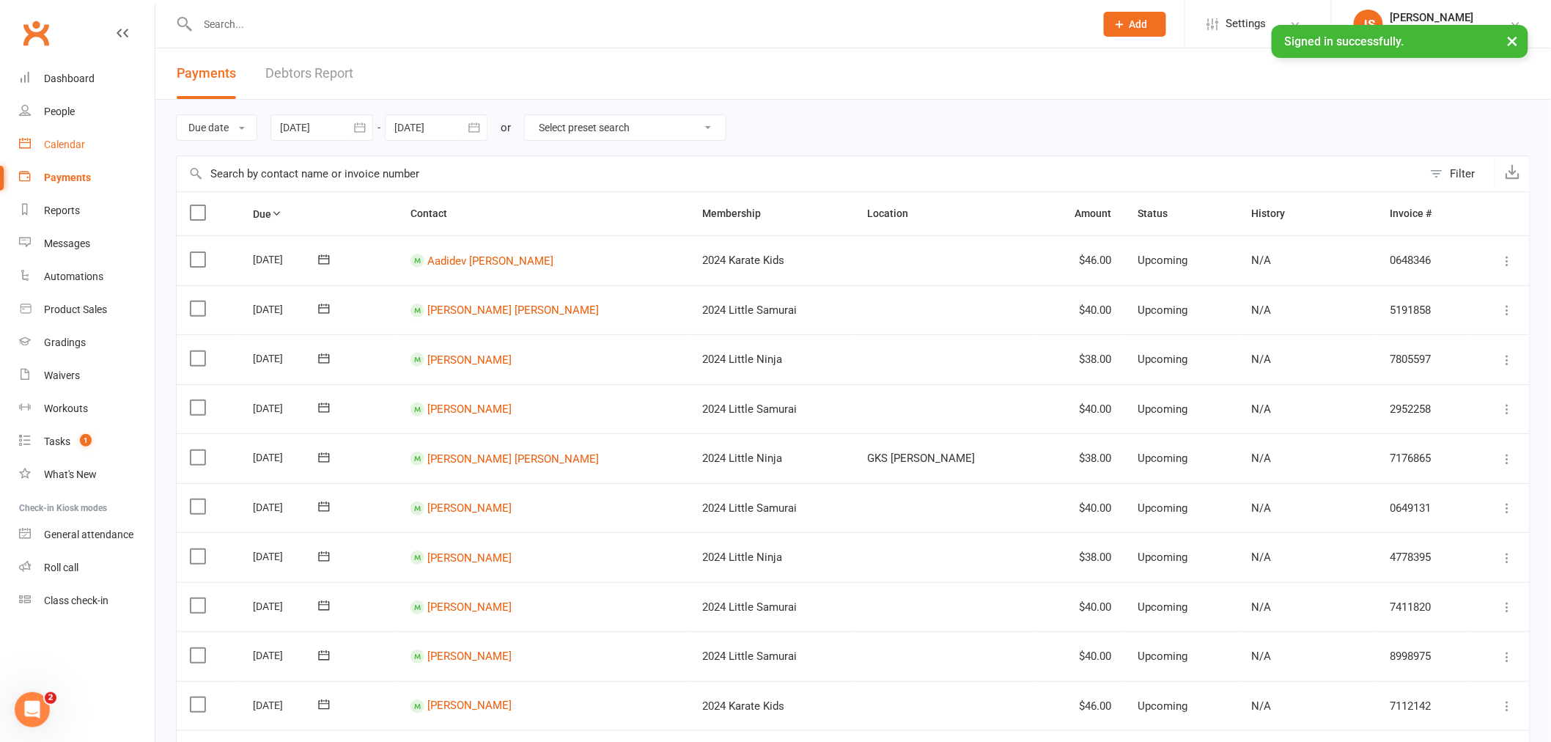
click at [70, 143] on div "Calendar" at bounding box center [64, 145] width 41 height 12
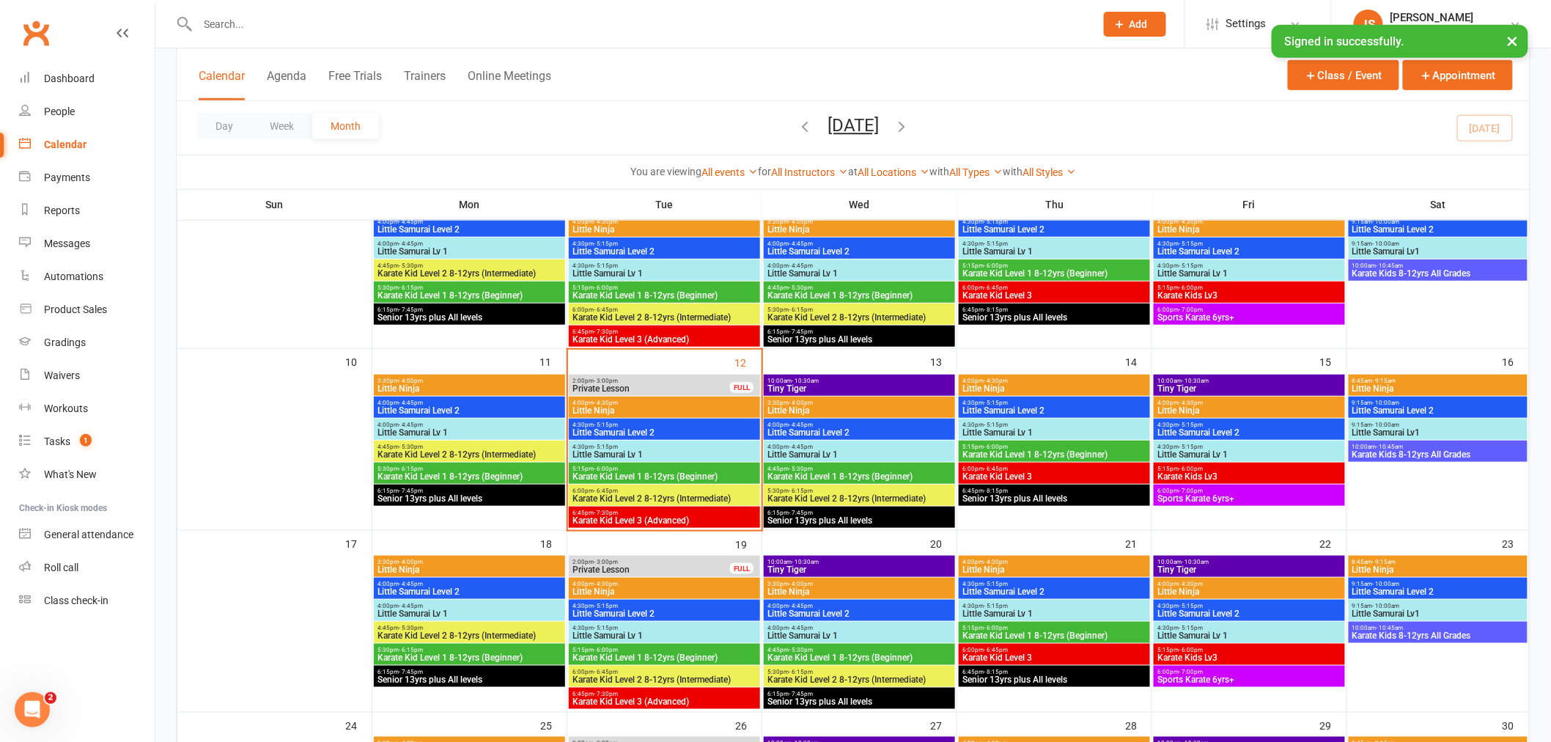
scroll to position [325, 0]
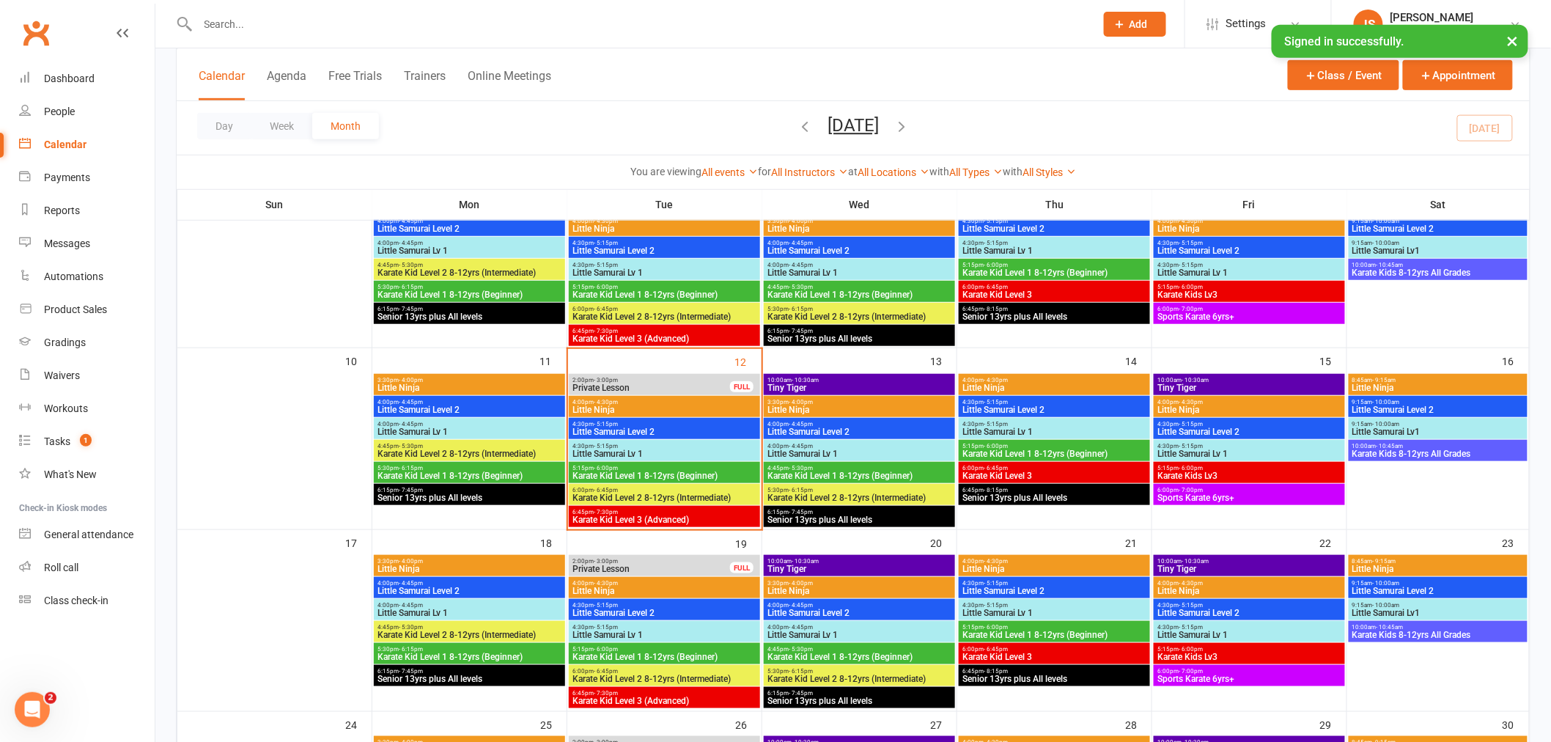
click at [1393, 612] on span "Little Samurai Lv1" at bounding box center [1438, 612] width 173 height 9
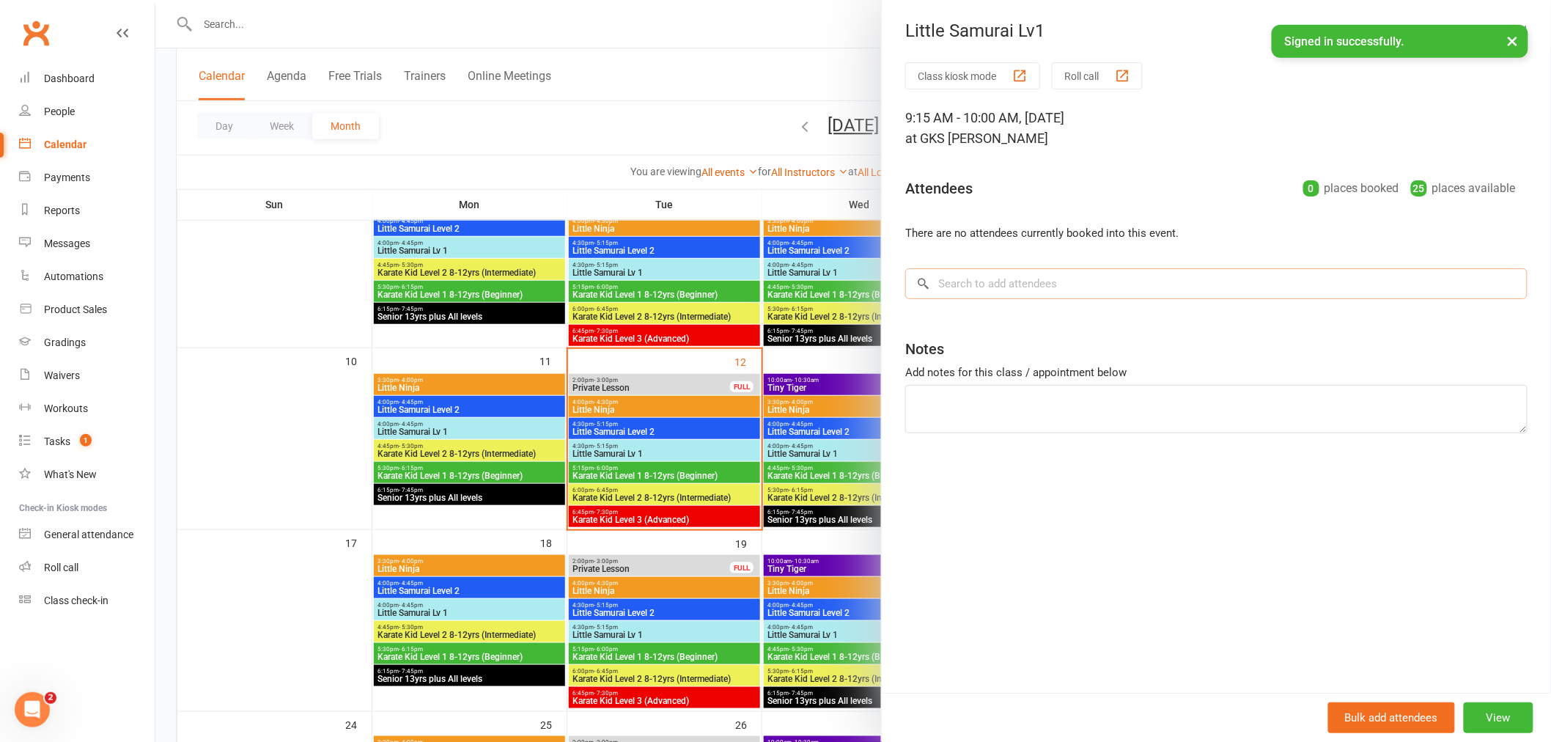
click at [951, 273] on input "search" at bounding box center [1216, 283] width 622 height 31
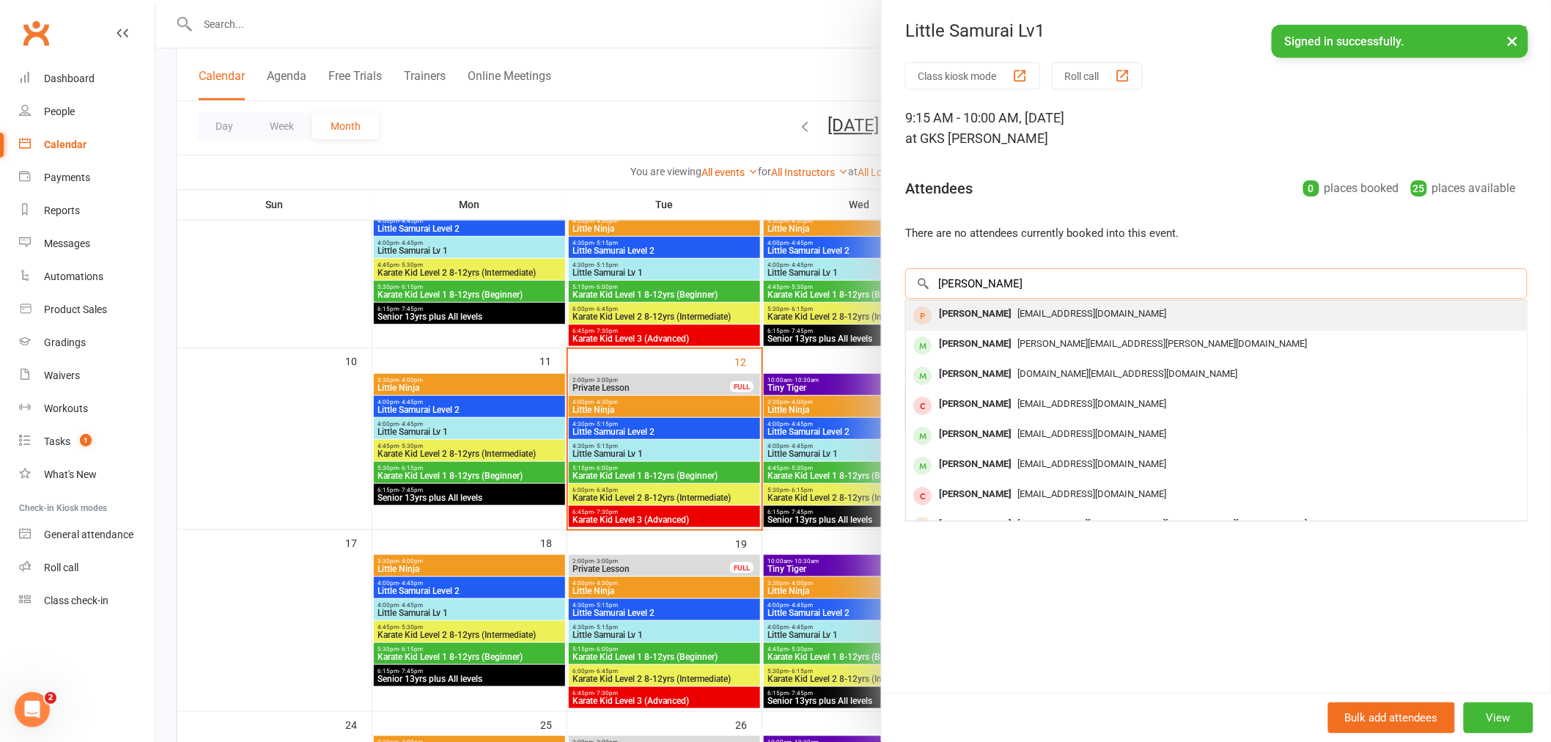
type input "[PERSON_NAME]"
click at [933, 314] on div "[PERSON_NAME]" at bounding box center [975, 313] width 84 height 21
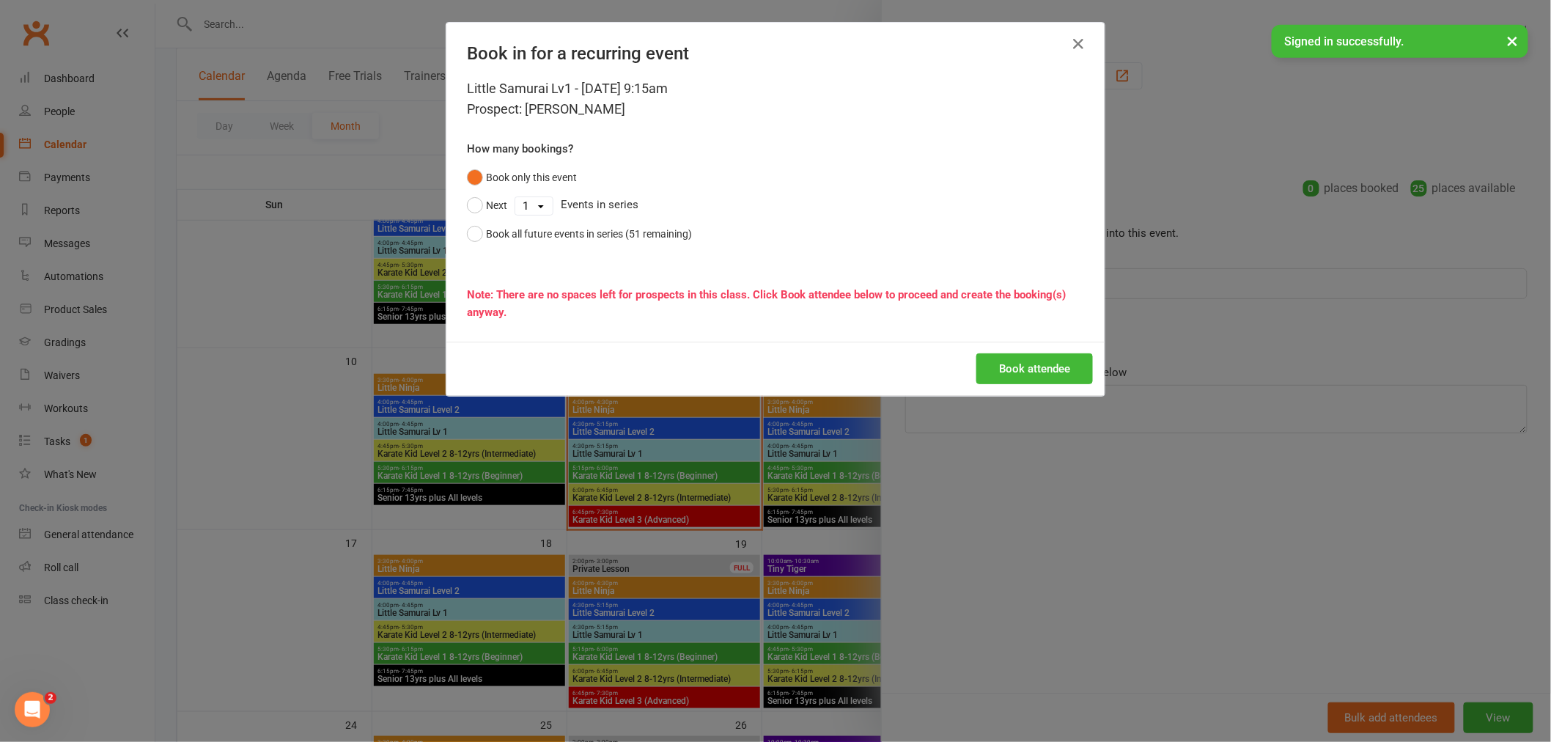
drag, startPoint x: 928, startPoint y: 314, endPoint x: 1281, endPoint y: 331, distance: 353.7
click at [1281, 331] on div "Book in for a recurring event Little Samurai Lv1 - [DATE] 9:15am Prospect: [PER…" at bounding box center [775, 371] width 1551 height 742
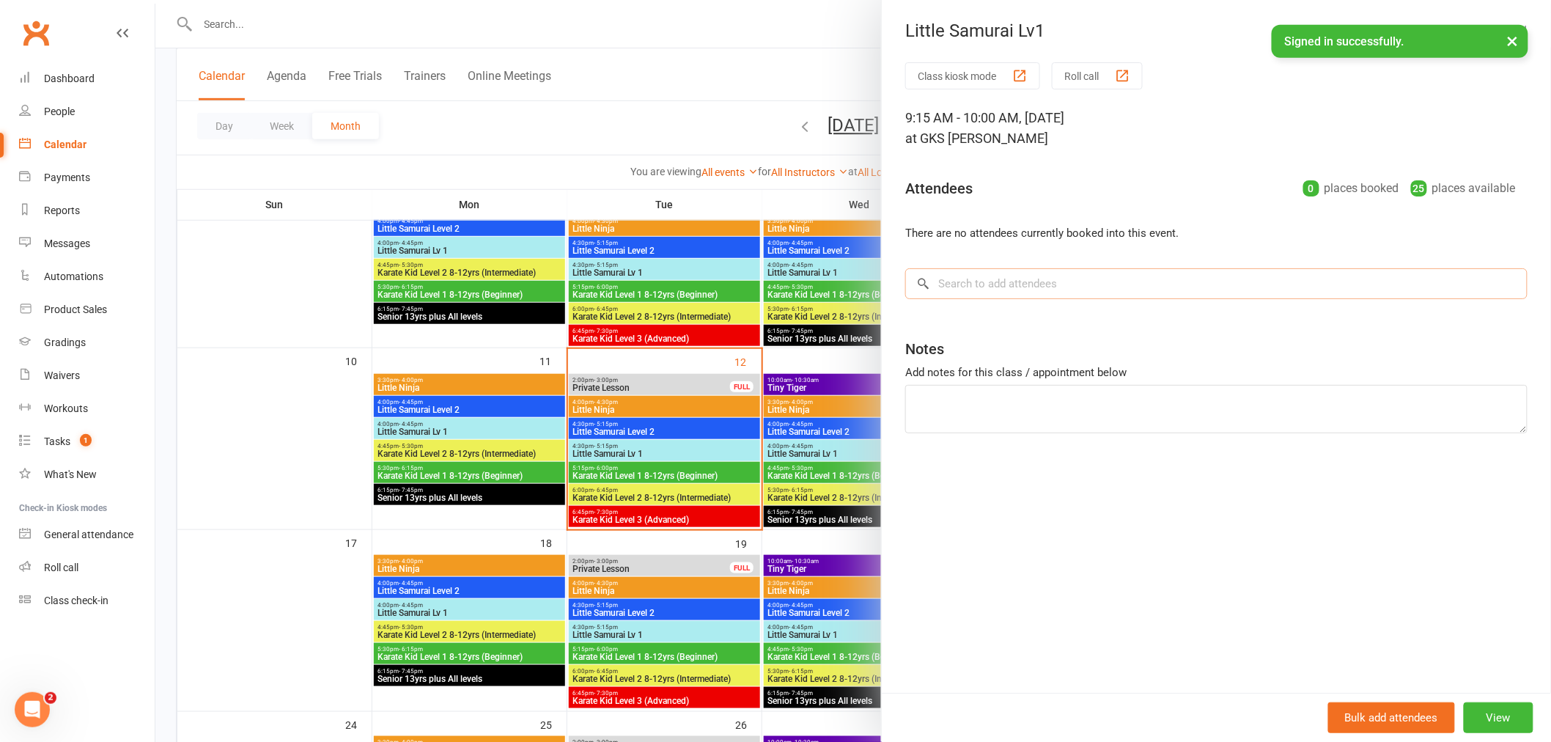
click at [1078, 284] on input "search" at bounding box center [1216, 283] width 622 height 31
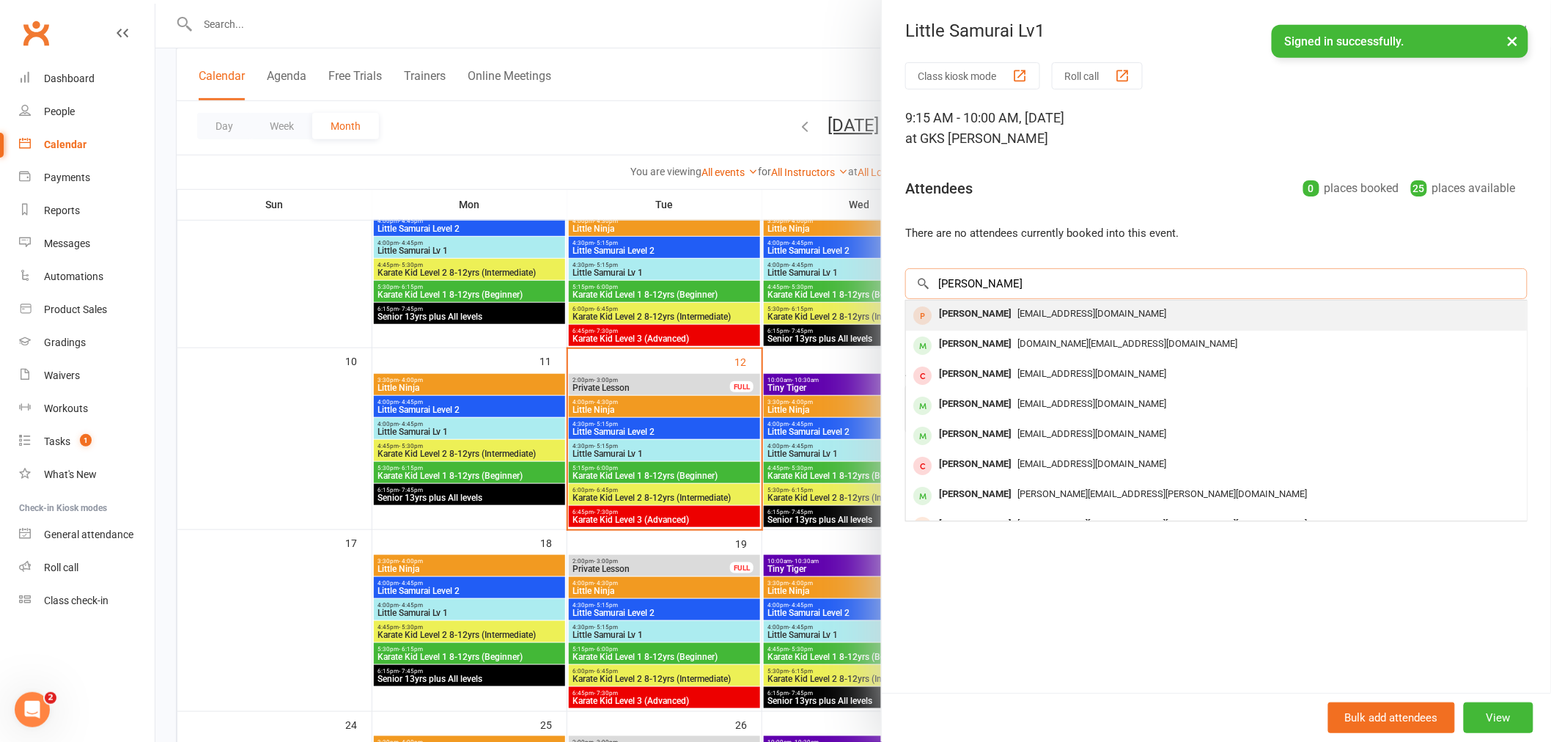
type input "[PERSON_NAME]"
click at [1034, 323] on div "[EMAIL_ADDRESS][DOMAIN_NAME]" at bounding box center [1216, 313] width 609 height 21
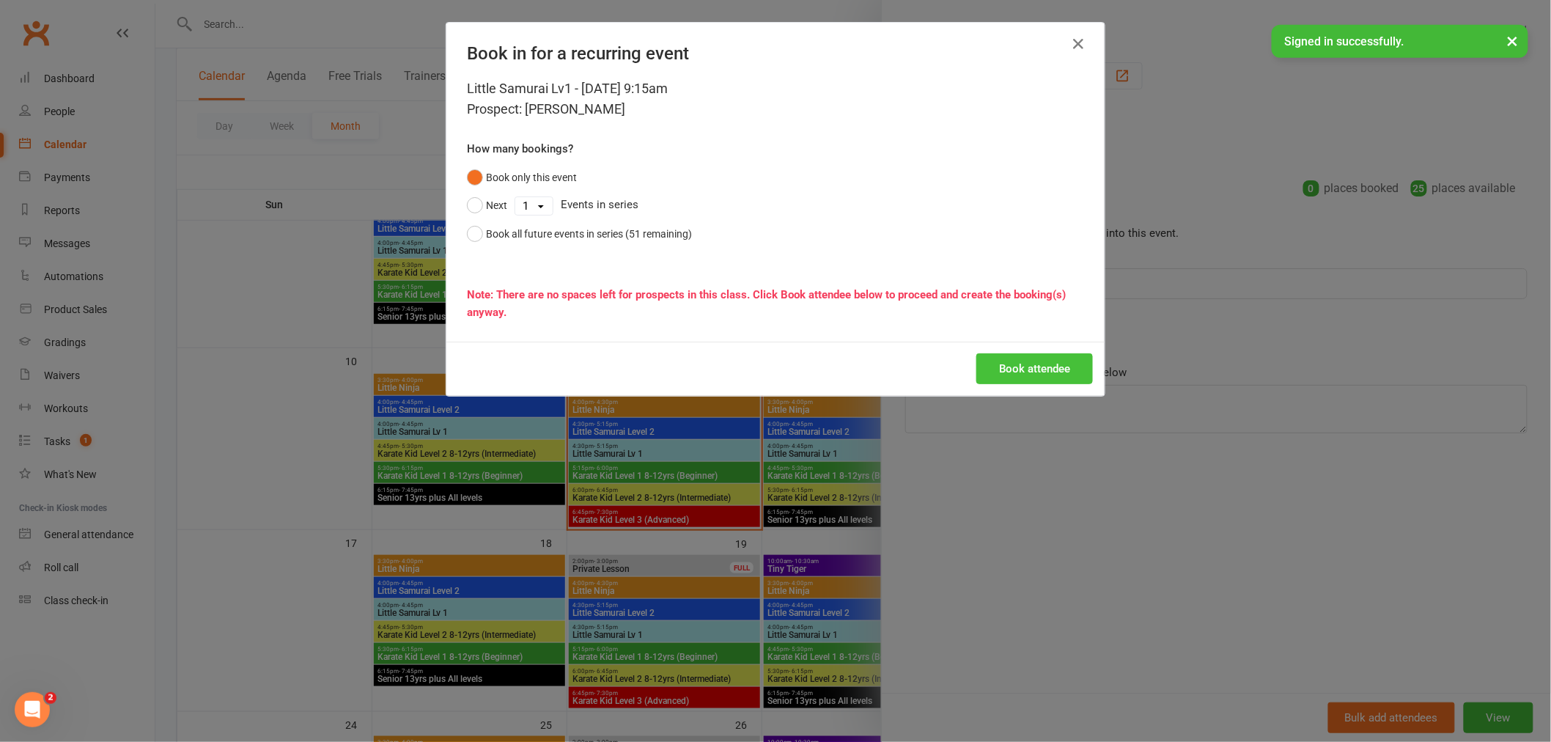
click at [1023, 360] on button "Book attendee" at bounding box center [1034, 368] width 117 height 31
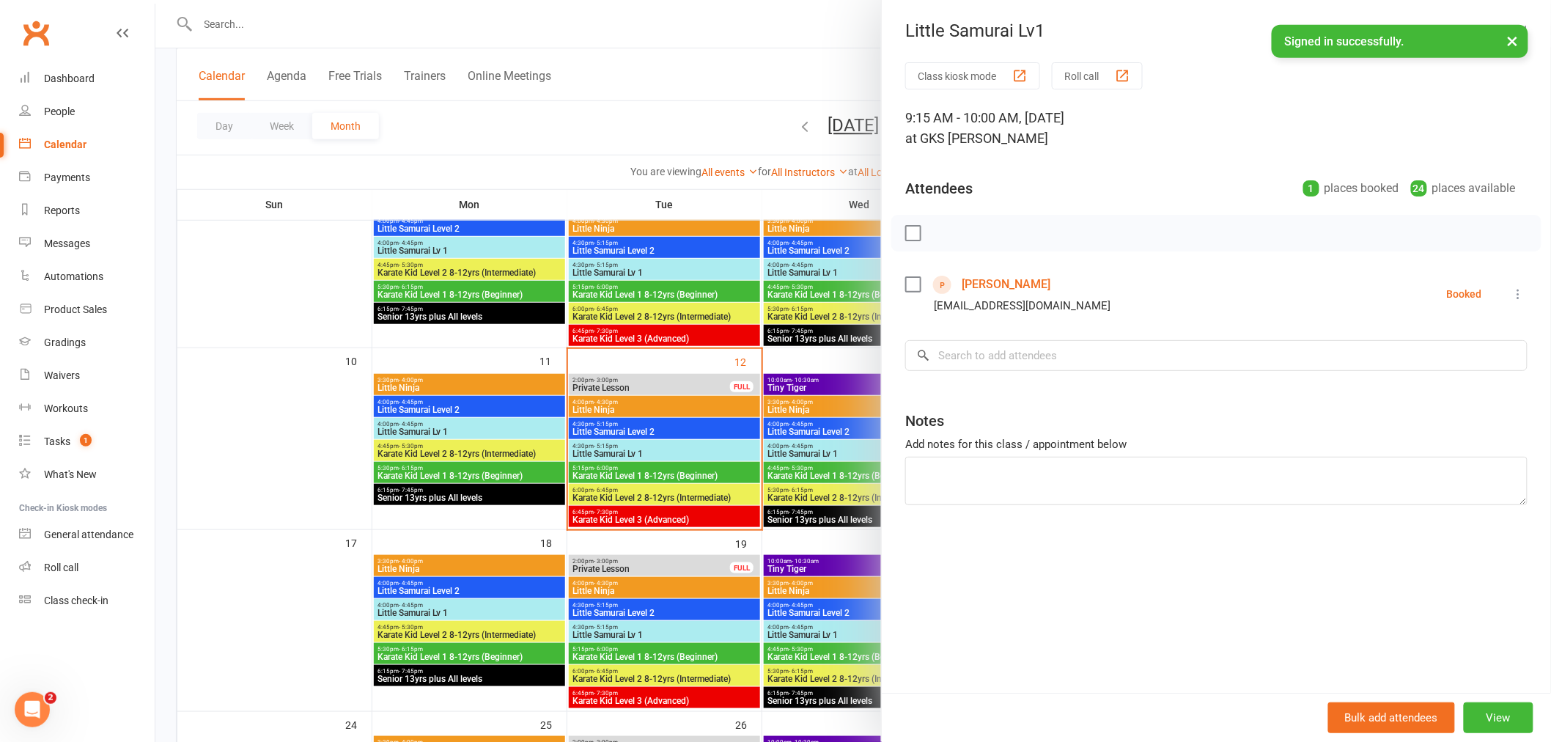
click at [1451, 108] on div "9:15 AM - 10:00 AM, [DATE] at GKS [PERSON_NAME]" at bounding box center [1216, 128] width 622 height 41
click at [1149, 18] on div "Little Samurai Lv1 Class kiosk mode Roll call 9:15 AM - 10:00 AM, [DATE] at GKS…" at bounding box center [1216, 371] width 670 height 742
click at [99, 78] on link "Dashboard" at bounding box center [87, 78] width 136 height 33
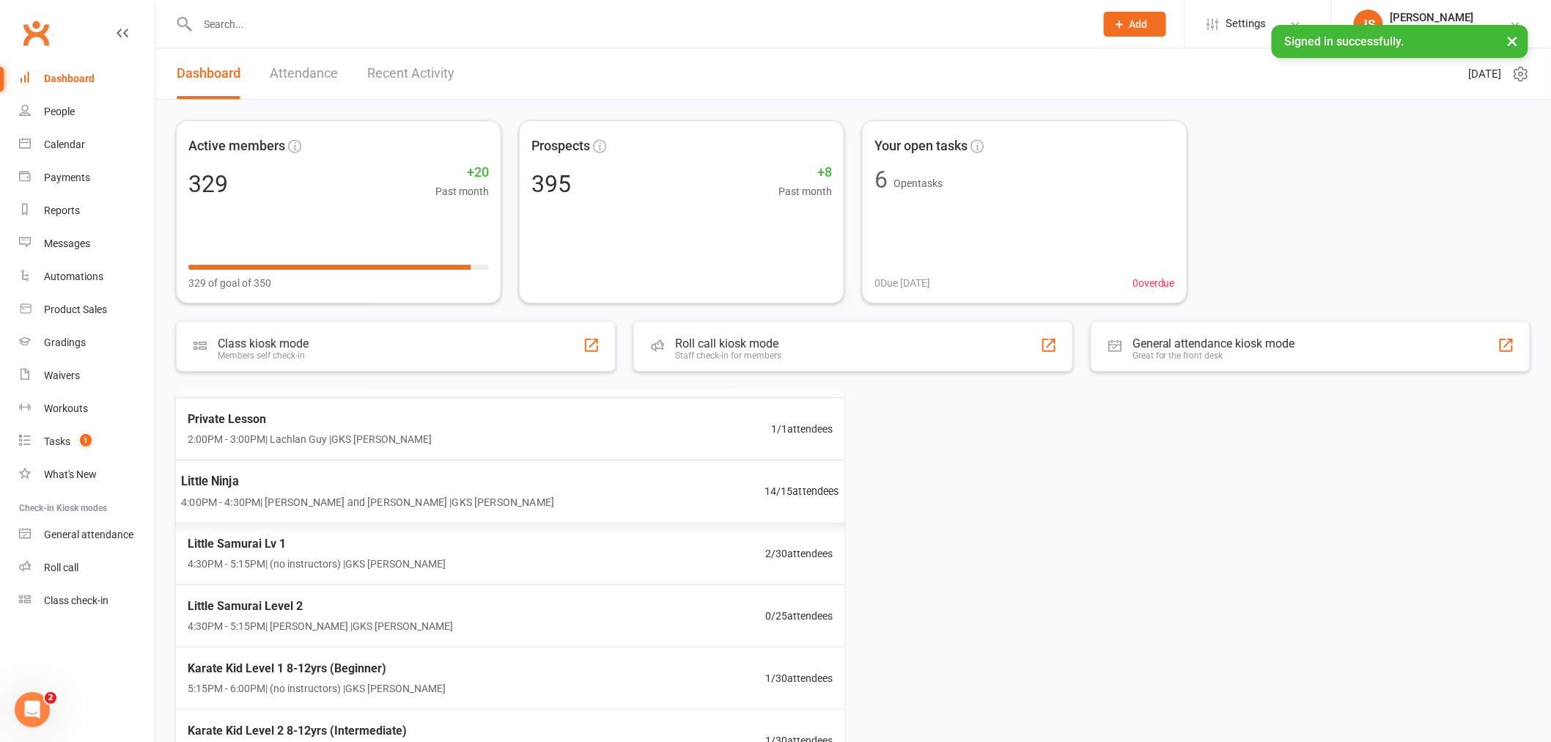
scroll to position [63, 0]
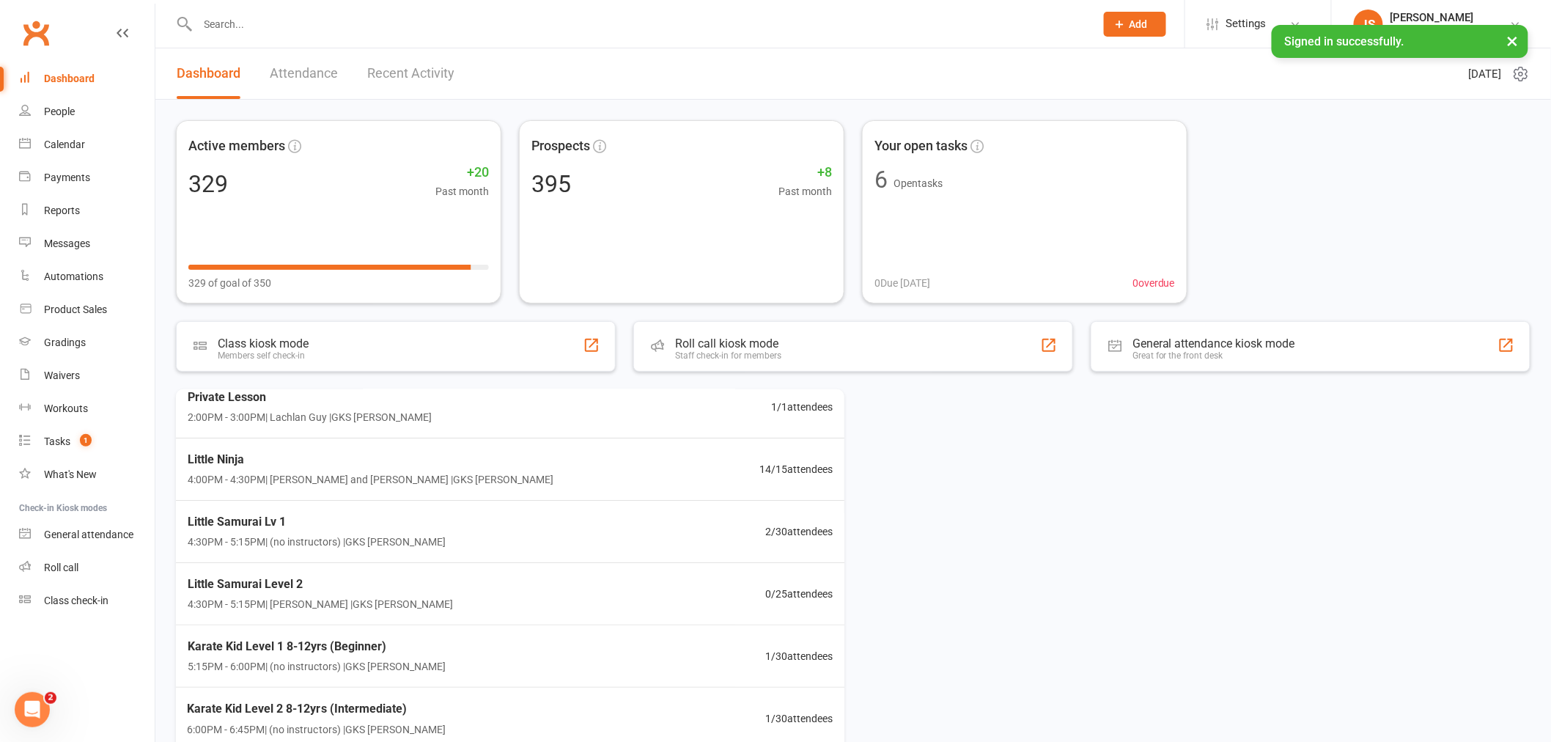
drag, startPoint x: 53, startPoint y: 1420, endPoint x: 38, endPoint y: 721, distance: 699.4
click at [38, 721] on div "Open Intercom Messenger" at bounding box center [32, 709] width 48 height 48
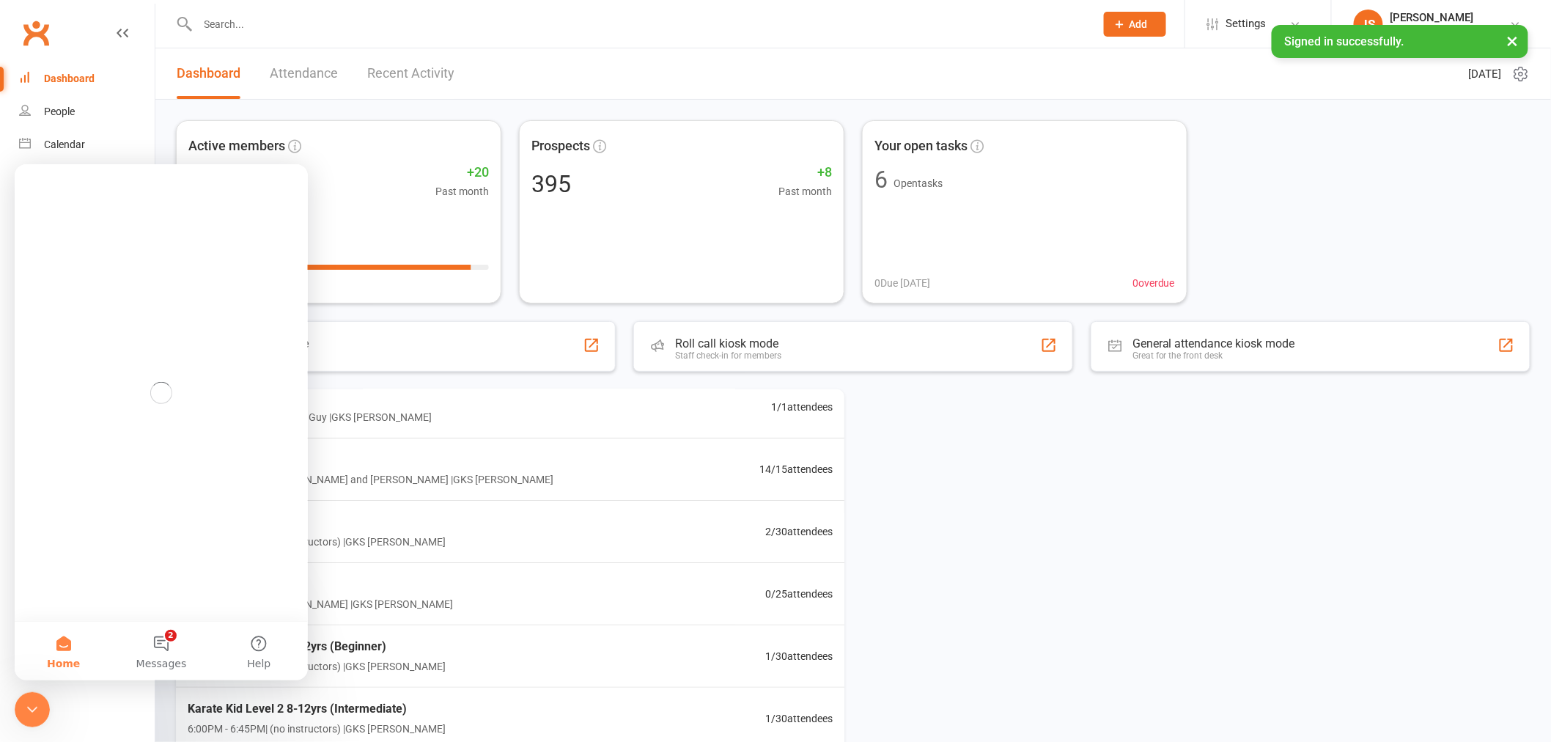
scroll to position [0, 0]
click at [158, 635] on button "2 Messages" at bounding box center [160, 650] width 97 height 59
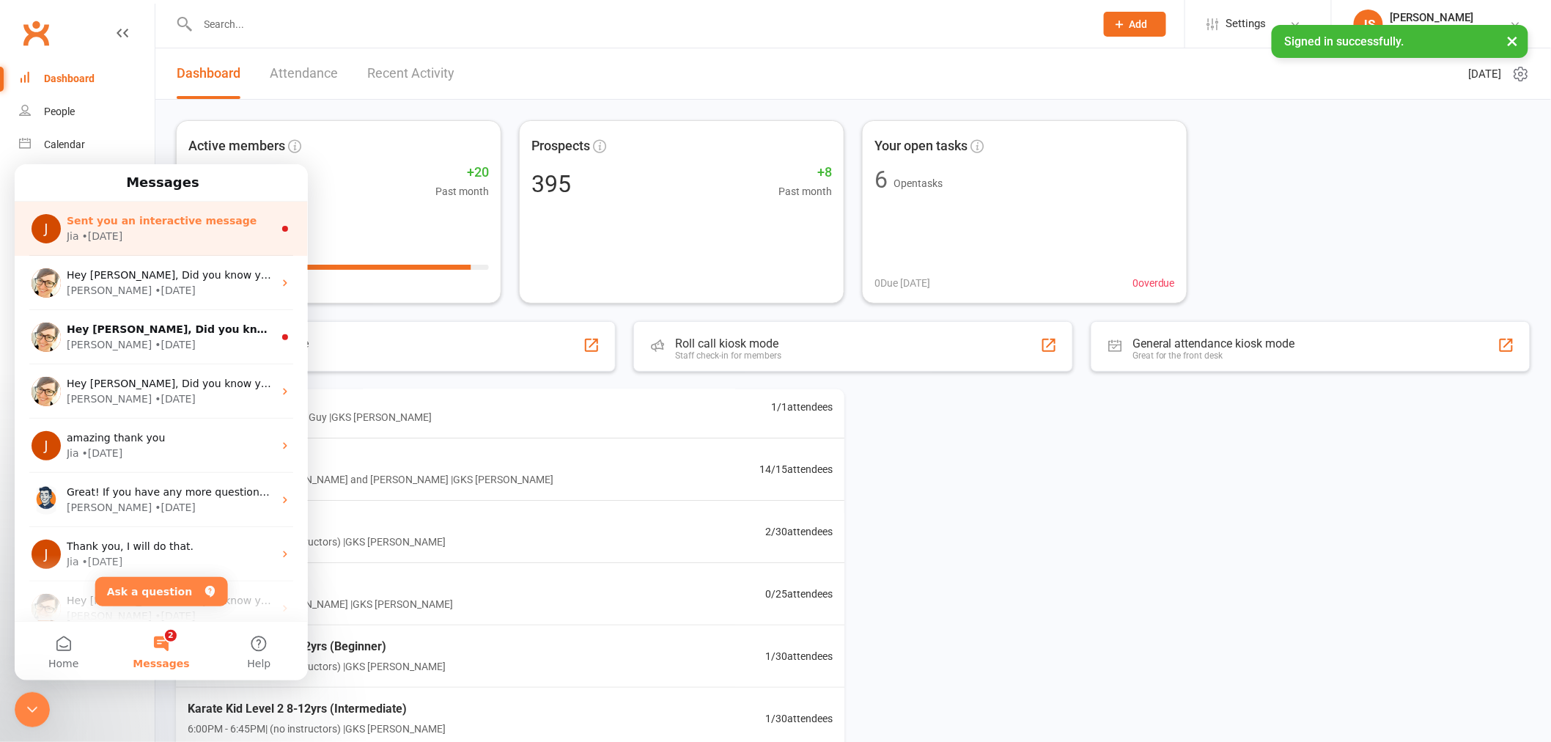
click at [169, 245] on div "J Sent you an interactive message Jia • [DATE]" at bounding box center [161, 228] width 293 height 54
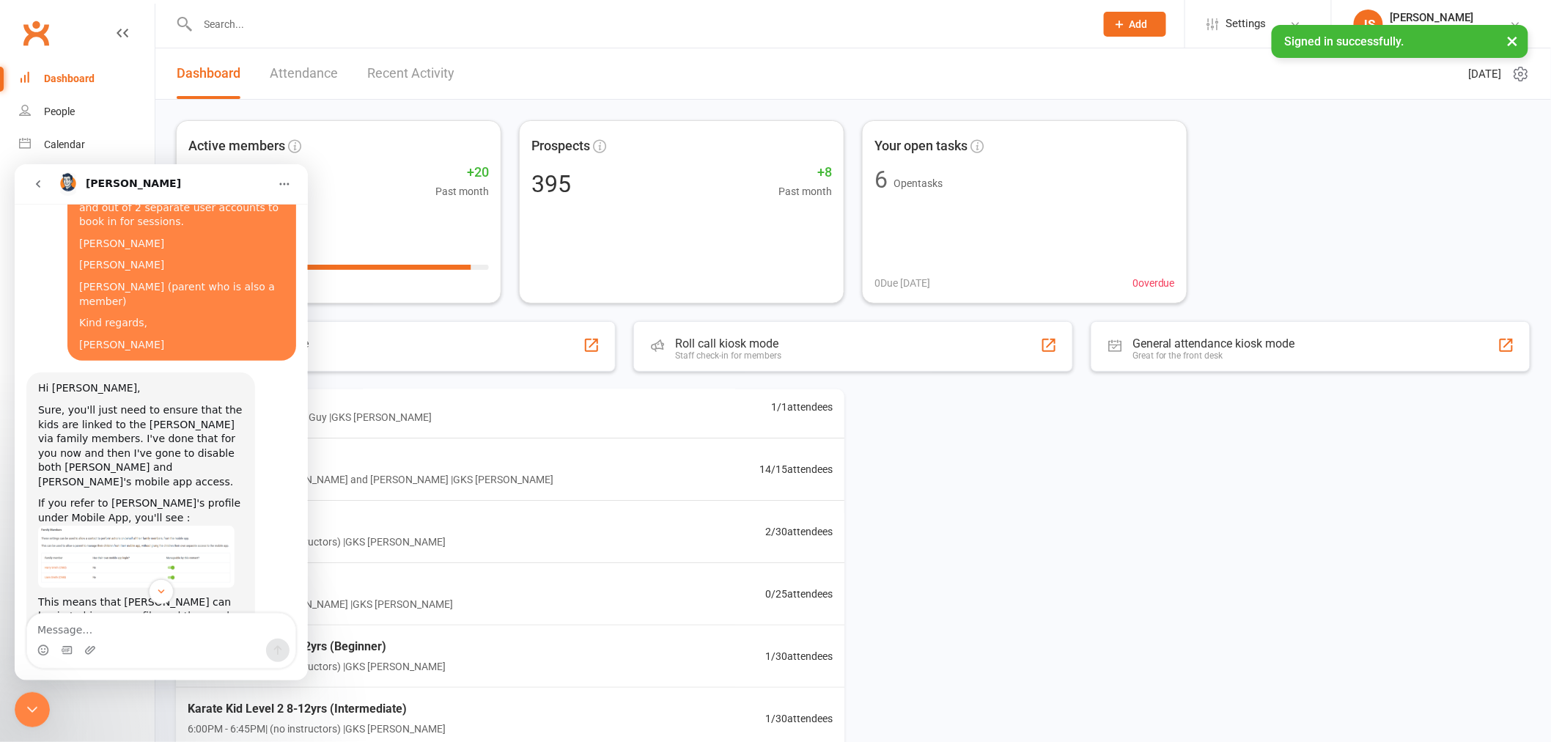
scroll to position [821, 0]
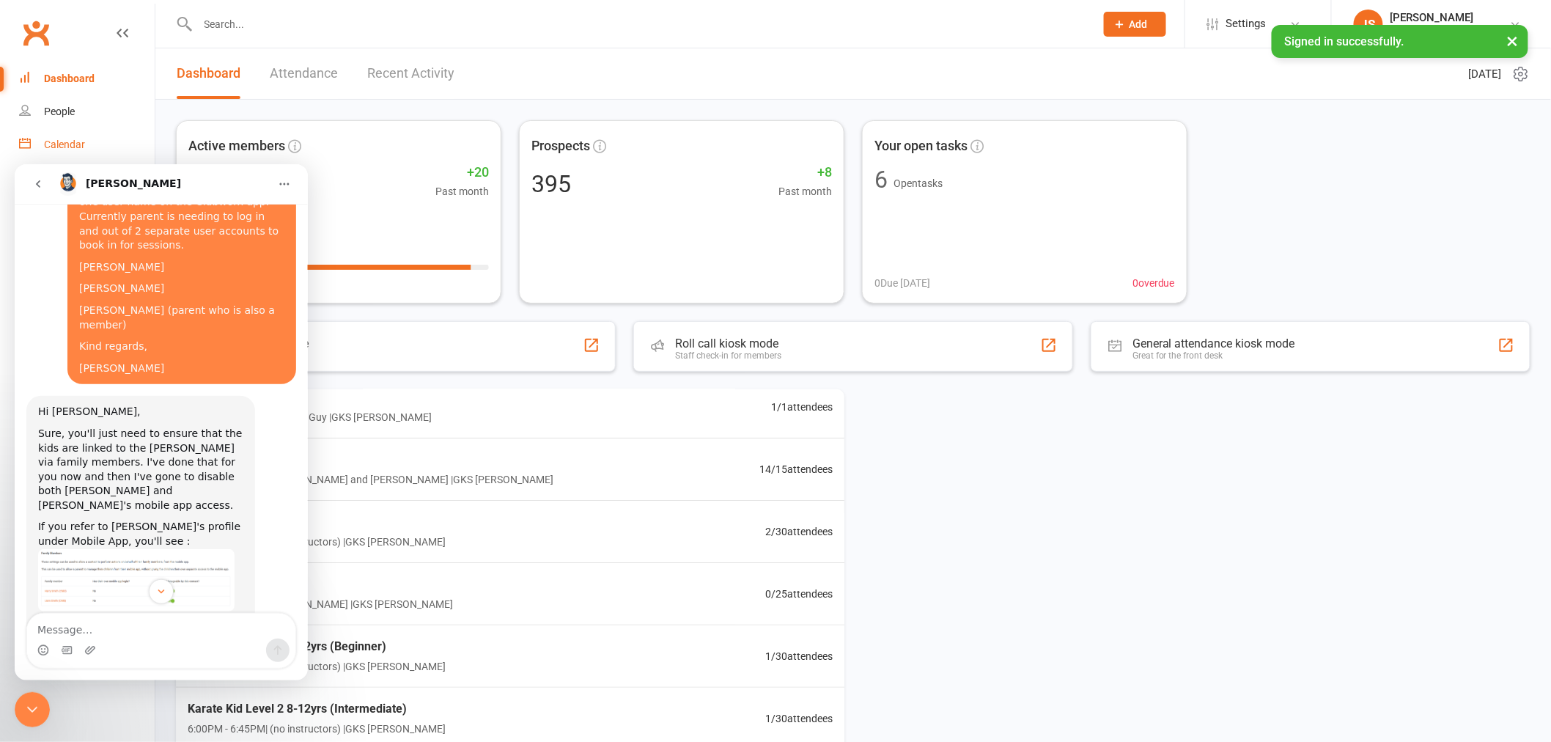
click at [74, 136] on link "Calendar" at bounding box center [87, 144] width 136 height 33
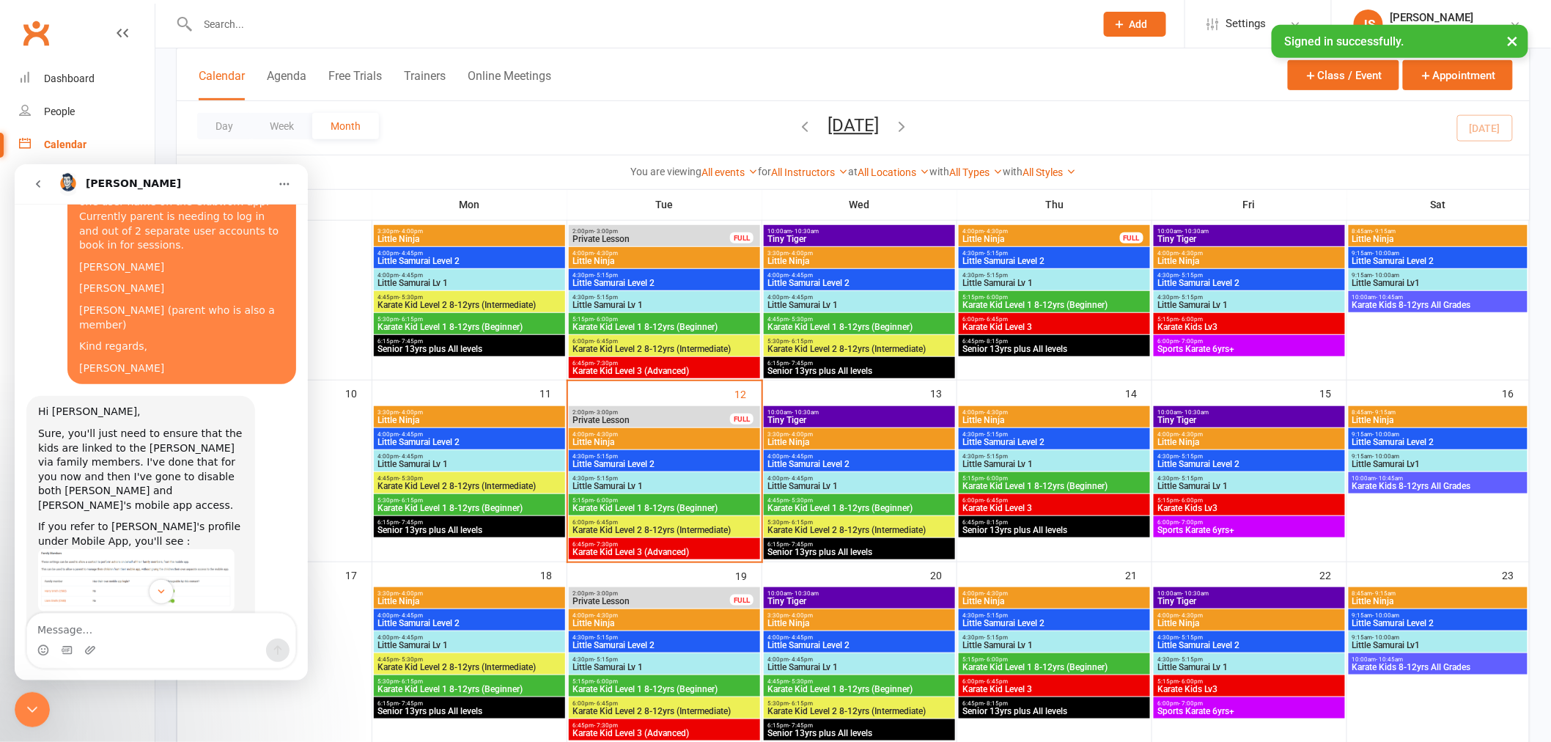
scroll to position [325, 0]
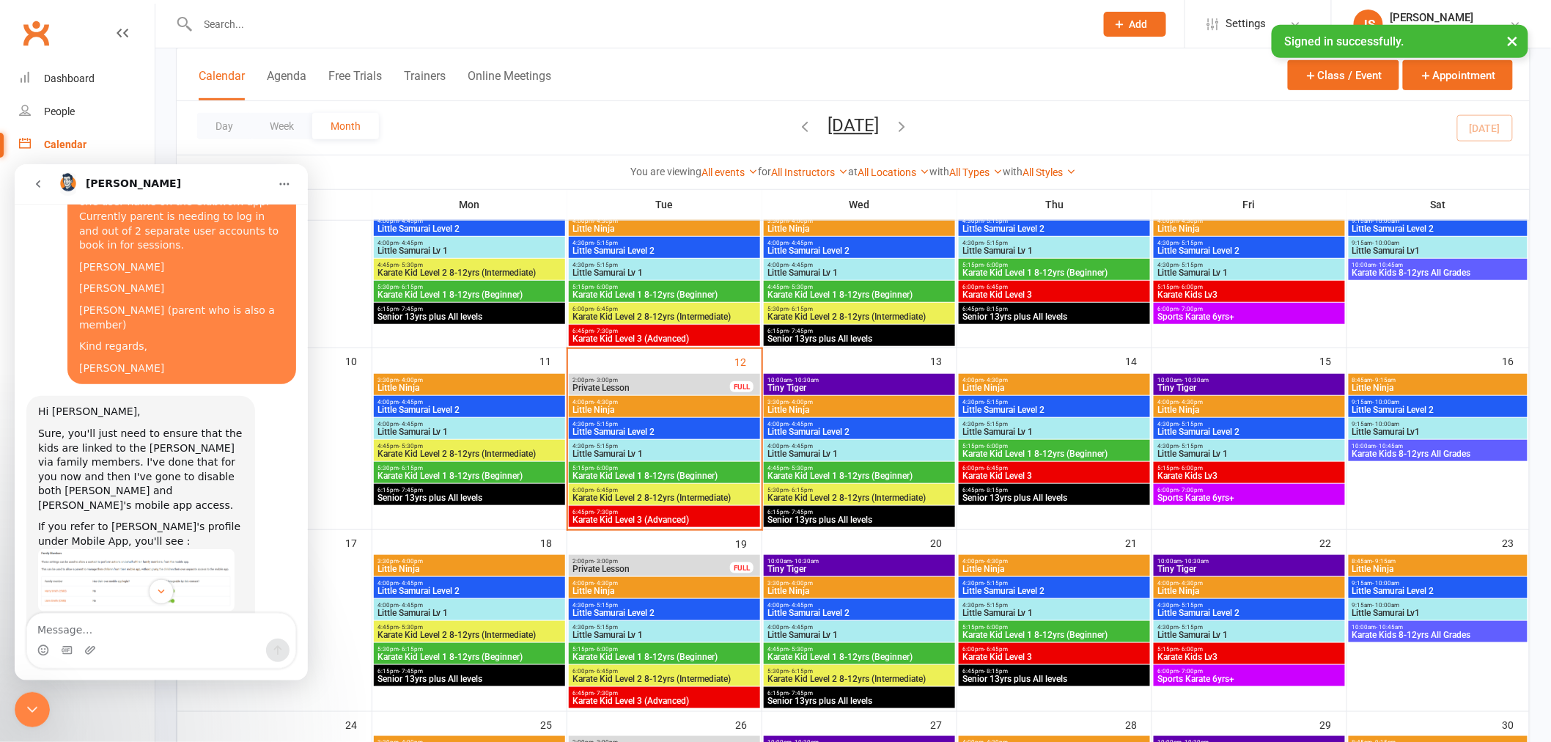
click at [676, 471] on span "Karate Kid Level 1 8-12yrs (Beginner)" at bounding box center [664, 475] width 185 height 9
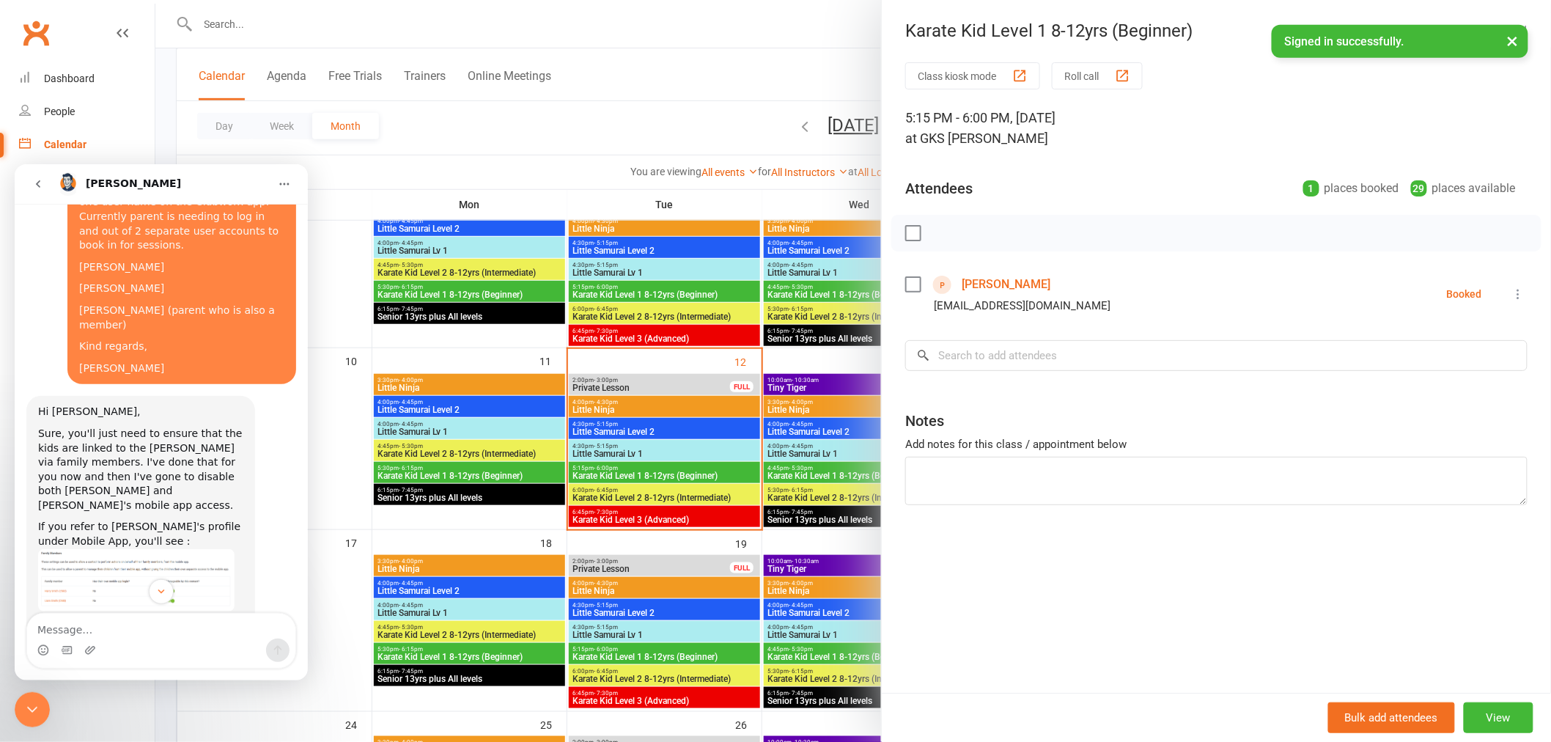
click at [18, 711] on div "Close Intercom Messenger" at bounding box center [32, 708] width 35 height 35
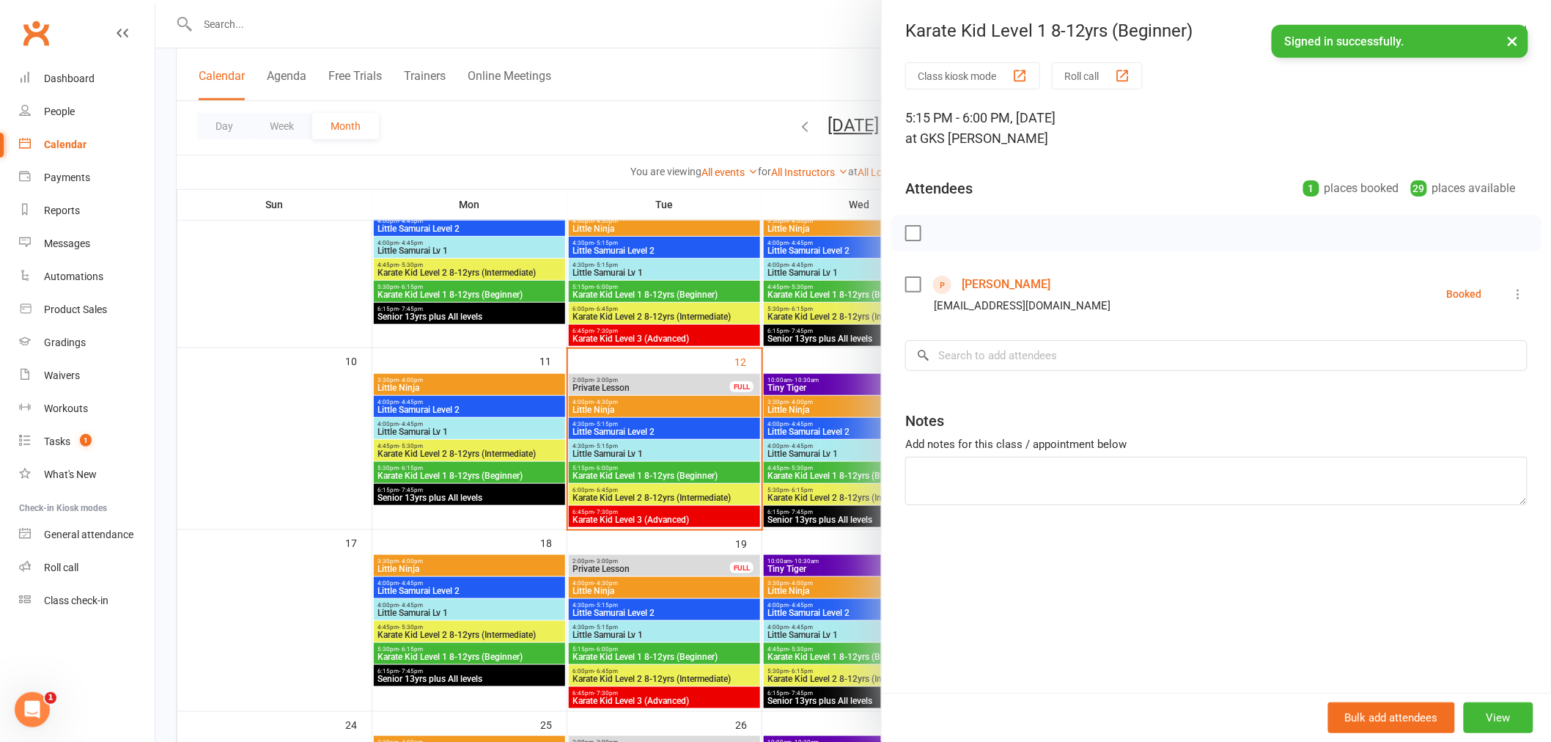
scroll to position [1065, 0]
click at [1258, 108] on div "5:15 PM - 6:00 PM, [DATE] at GKS [PERSON_NAME]" at bounding box center [1216, 128] width 622 height 41
click at [245, 441] on div at bounding box center [853, 371] width 1396 height 742
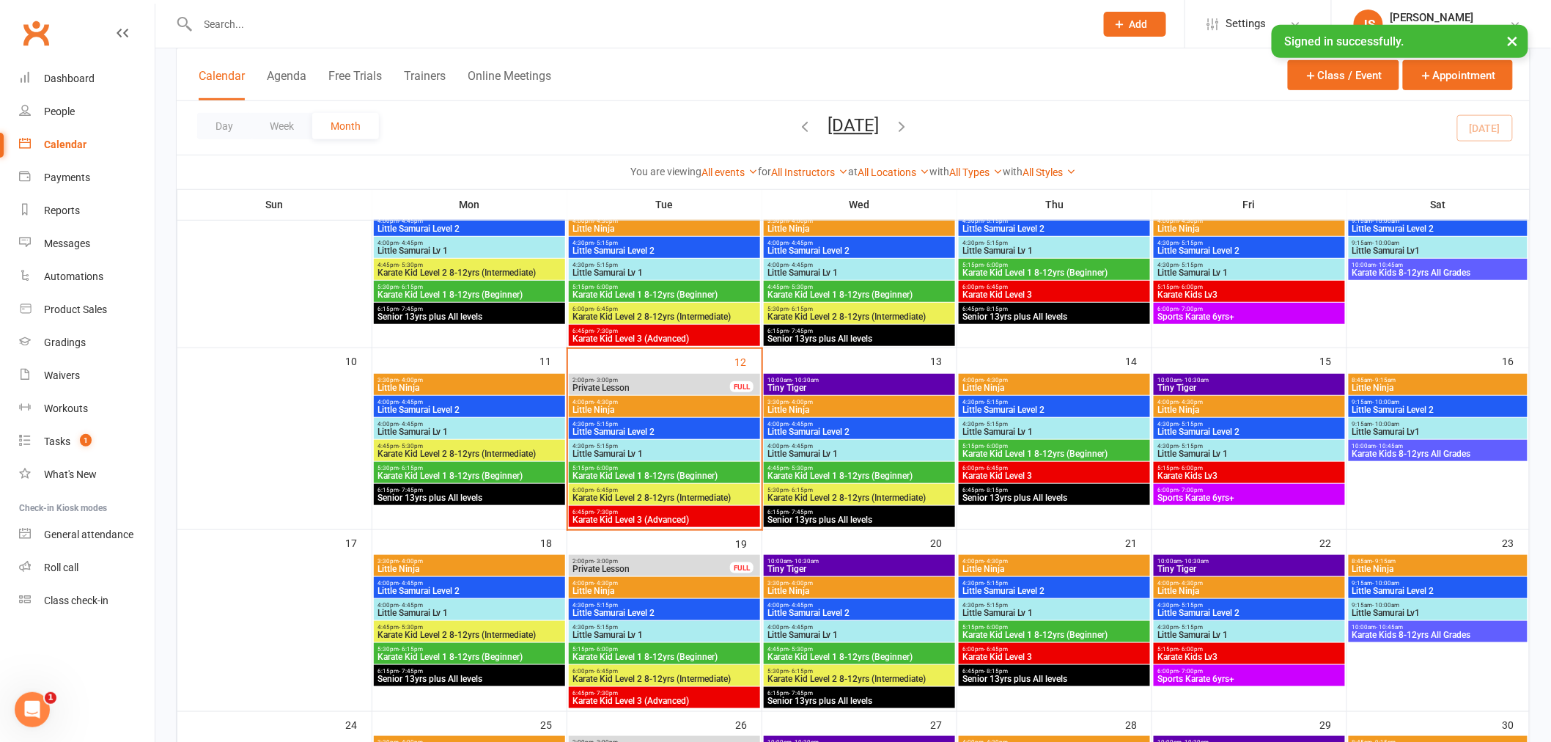
click at [641, 403] on span "4:00pm - 4:30pm" at bounding box center [664, 402] width 185 height 7
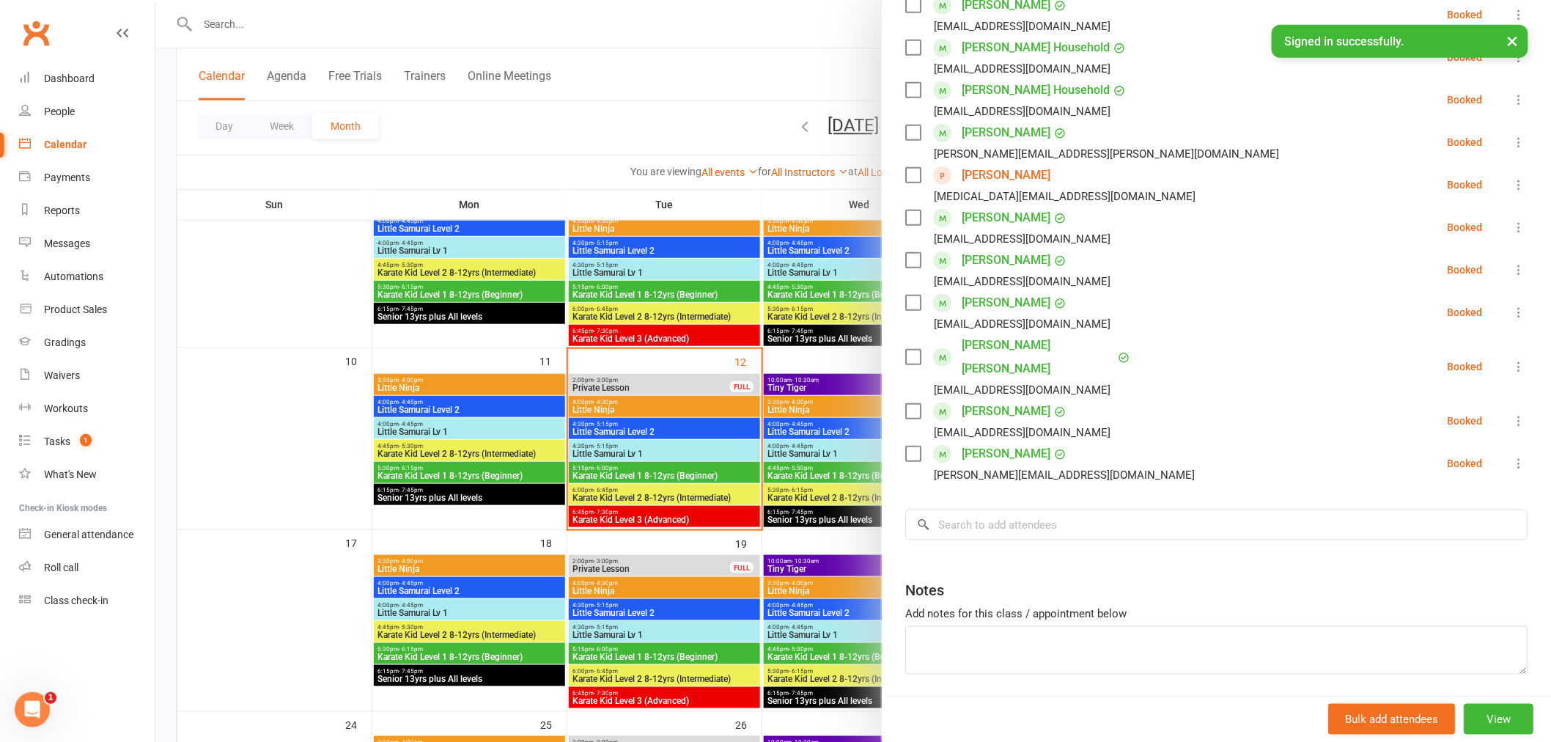
scroll to position [435, 0]
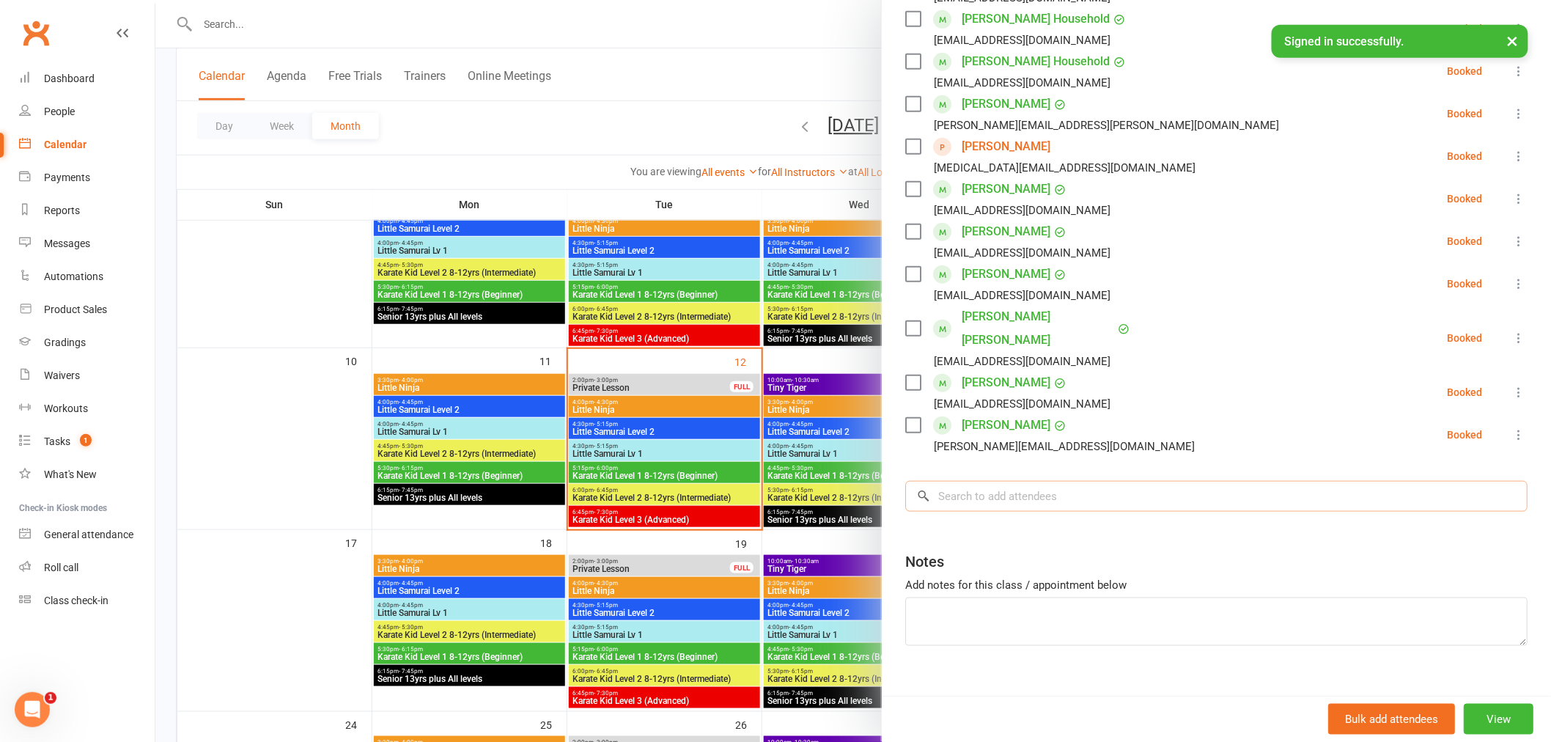
click at [988, 485] on input "search" at bounding box center [1216, 496] width 622 height 31
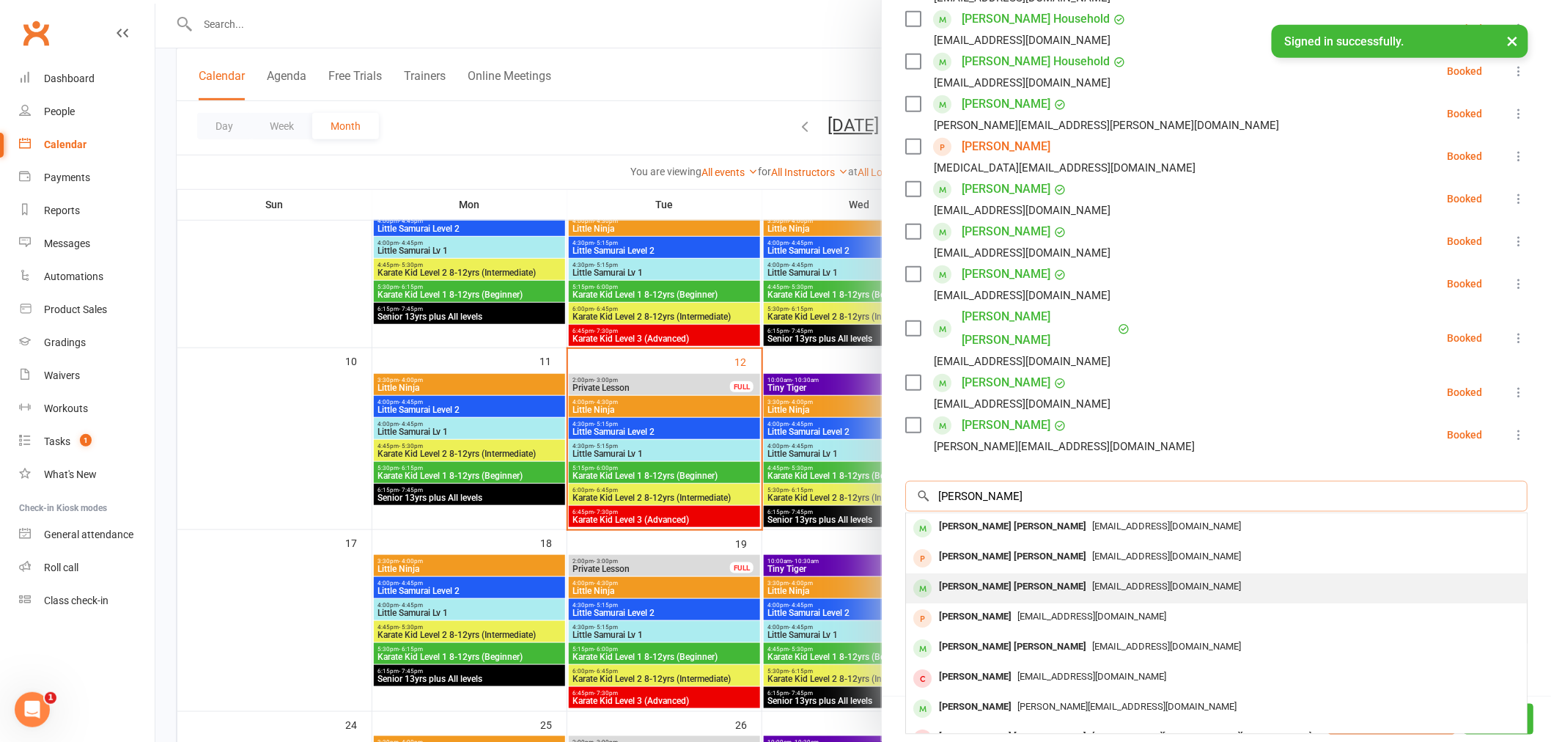
type input "[PERSON_NAME]"
click at [1006, 576] on div "[PERSON_NAME] [PERSON_NAME]" at bounding box center [1012, 586] width 159 height 21
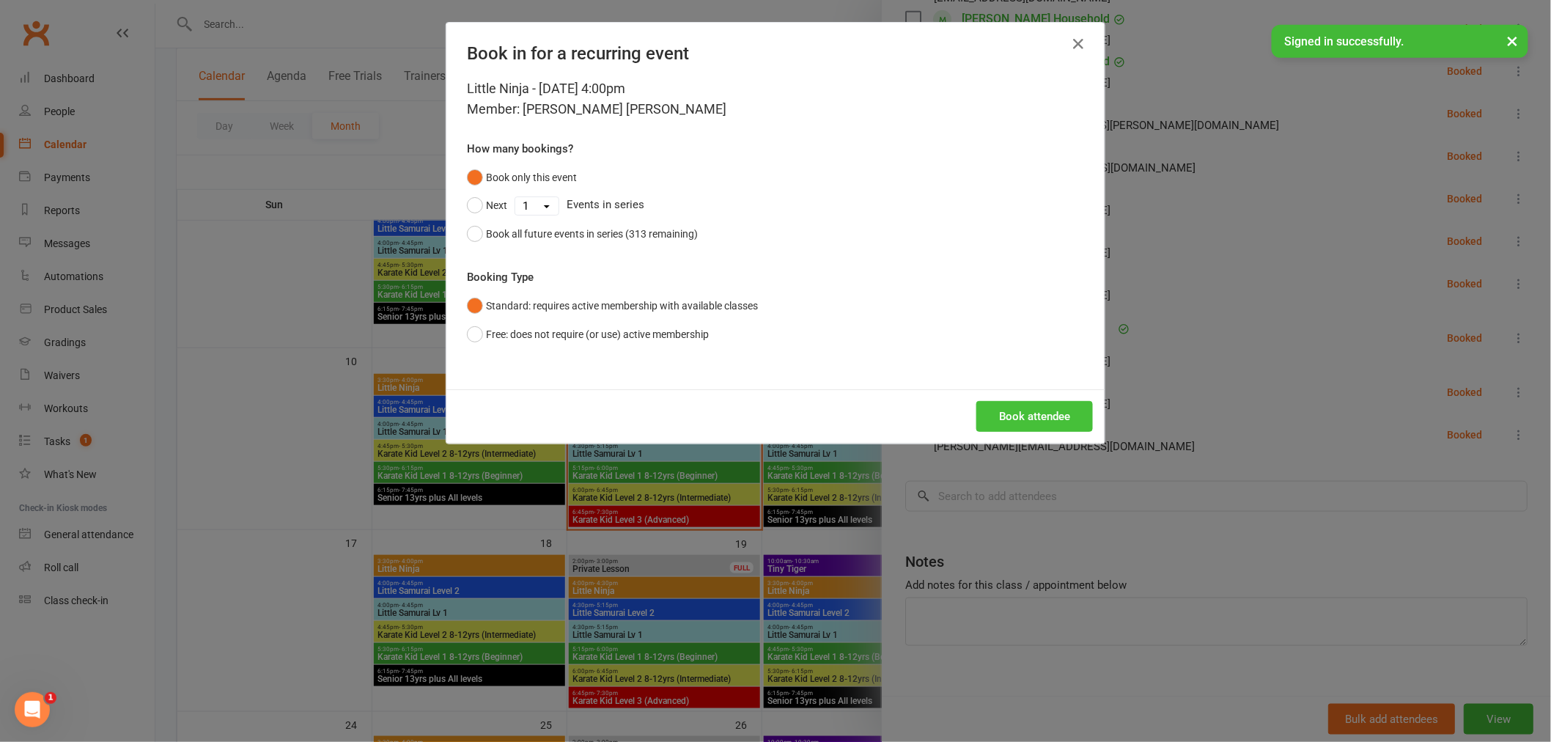
click at [1020, 419] on button "Book attendee" at bounding box center [1034, 416] width 117 height 31
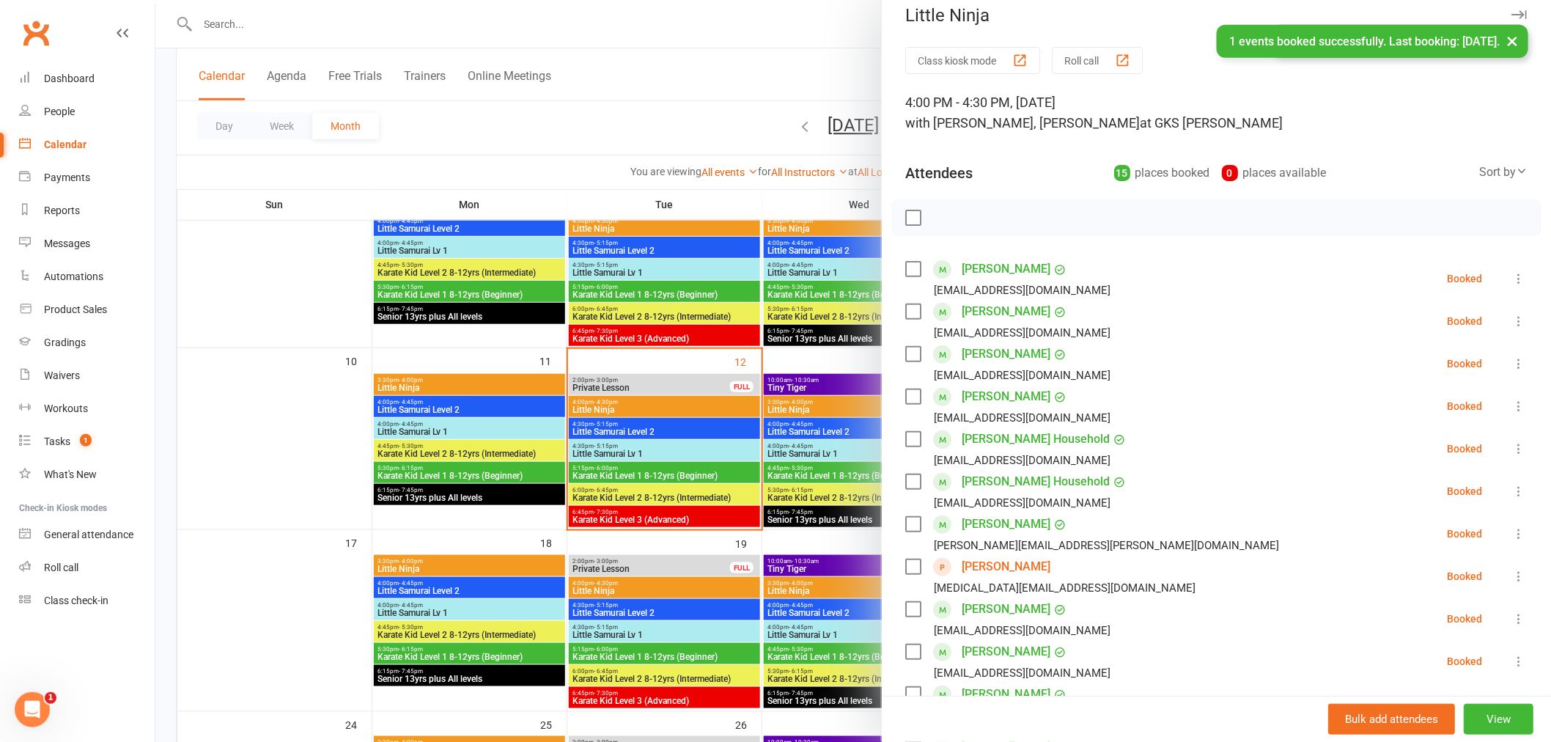
scroll to position [0, 0]
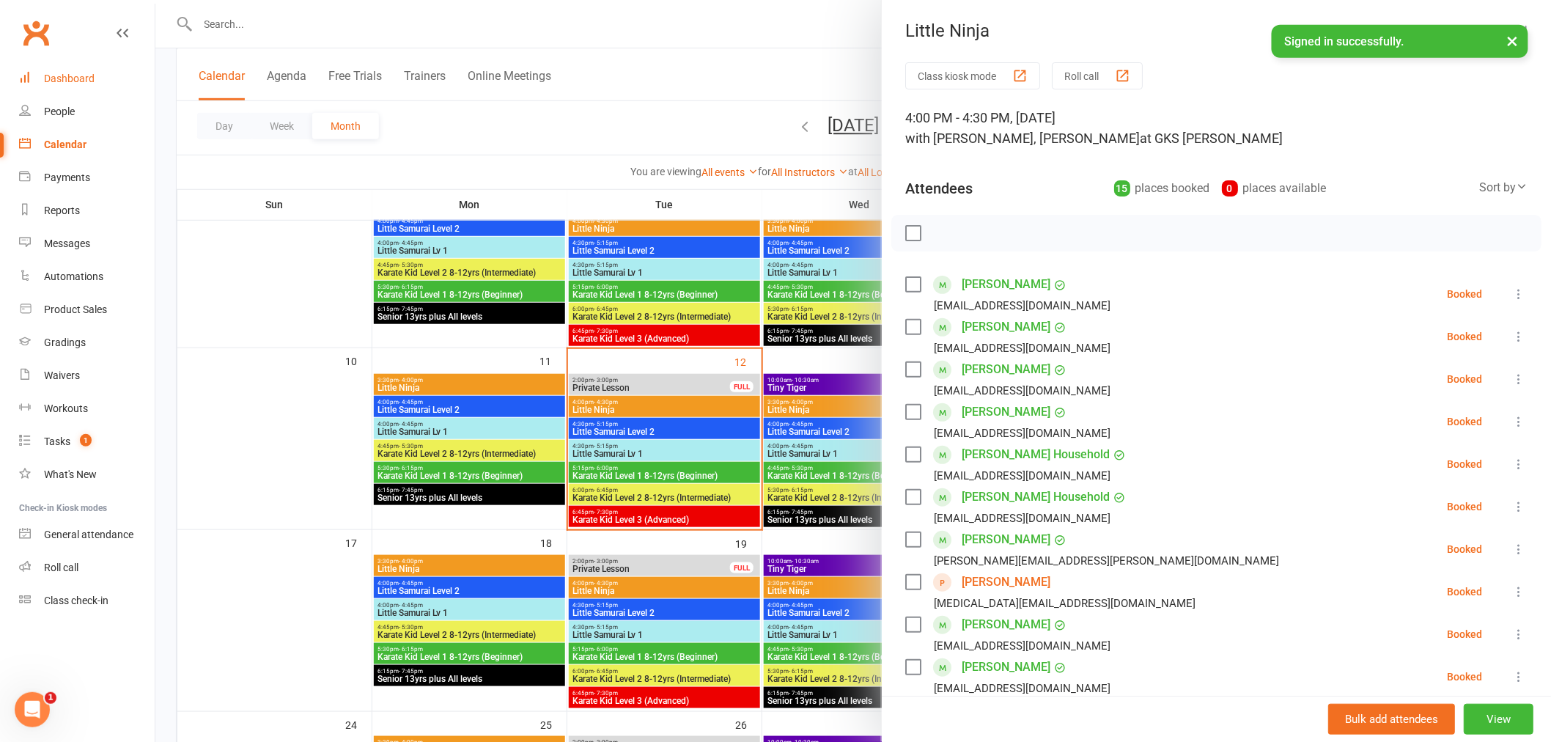
click at [61, 81] on div "Dashboard" at bounding box center [69, 79] width 51 height 12
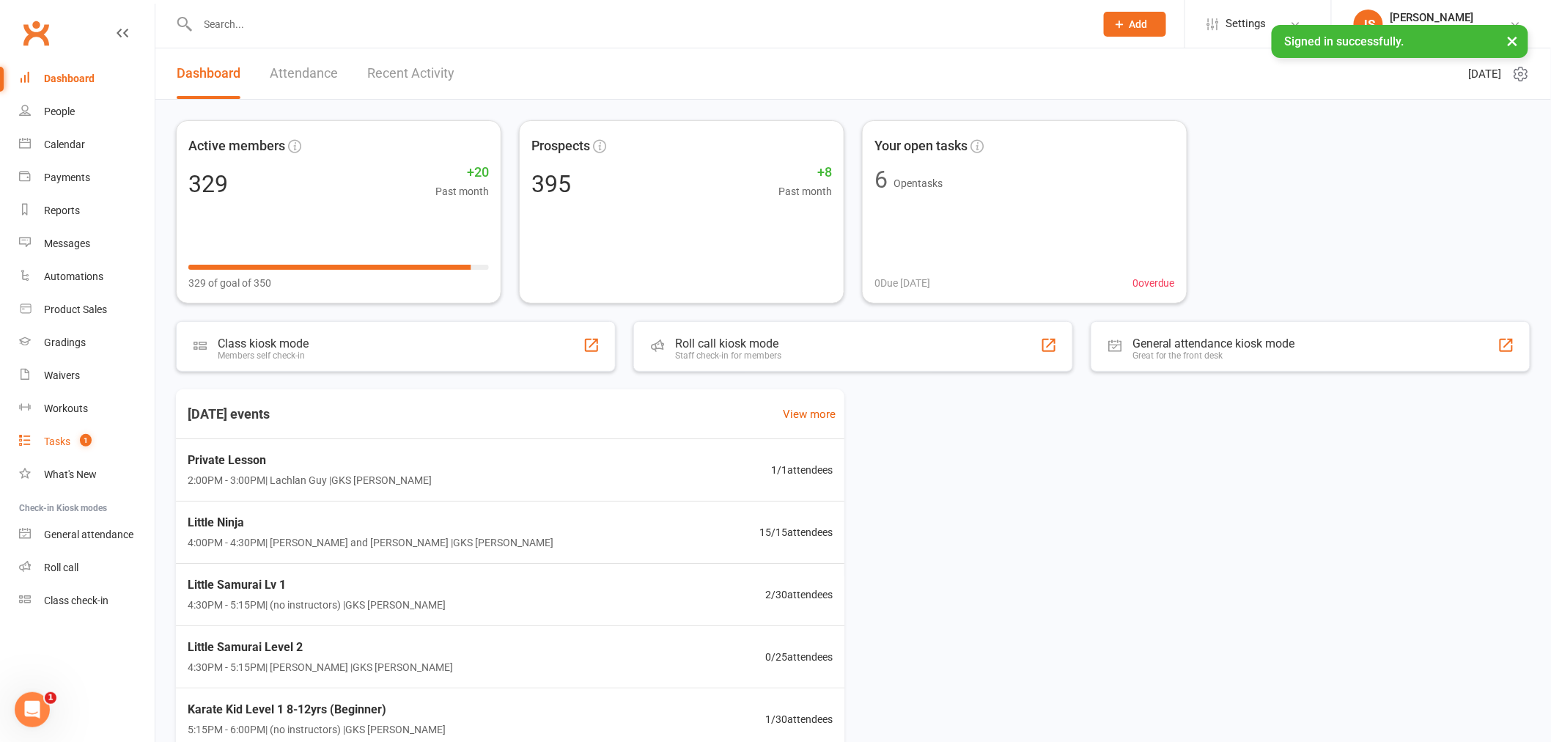
click at [60, 447] on link "Tasks 1" at bounding box center [87, 441] width 136 height 33
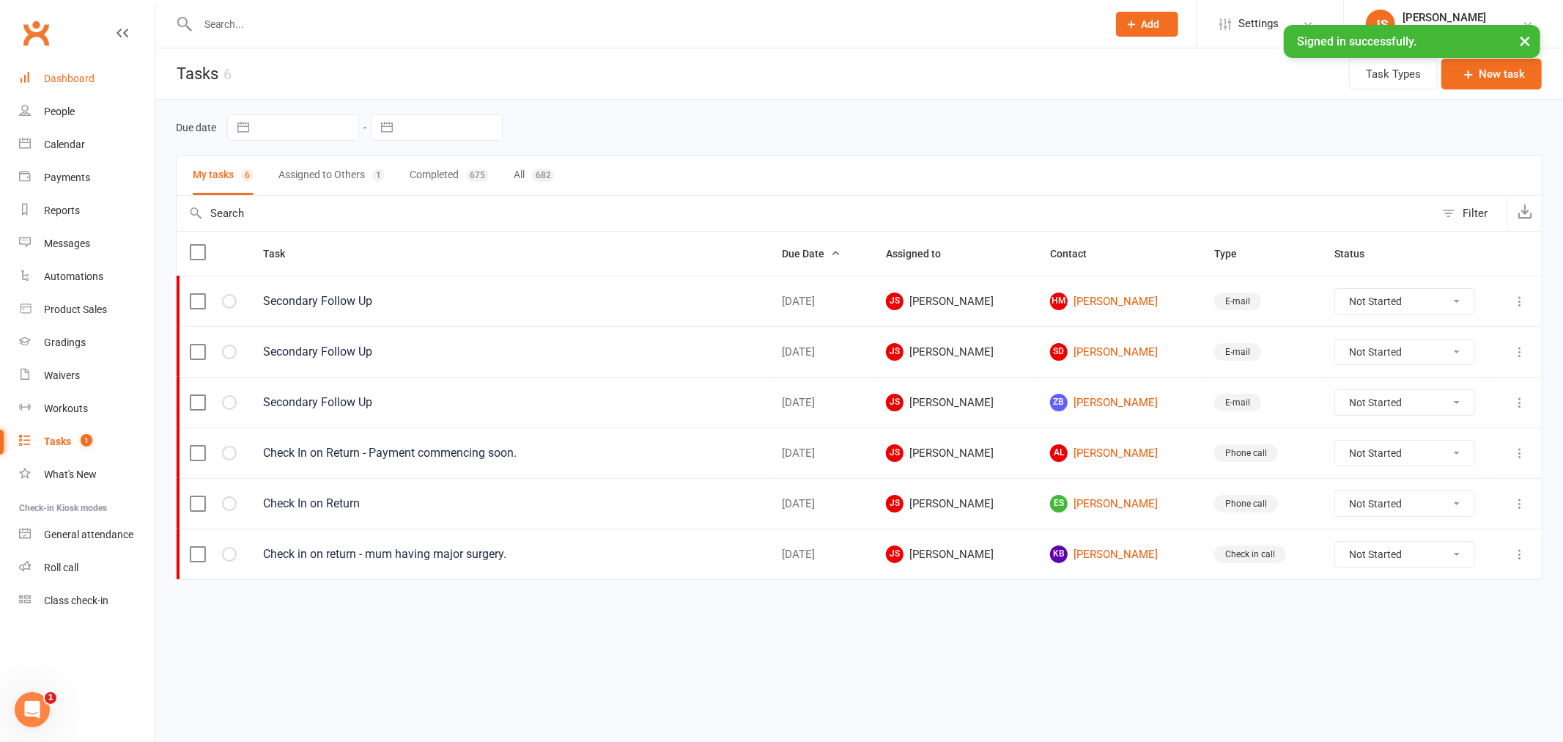
click at [94, 75] on link "Dashboard" at bounding box center [87, 78] width 136 height 33
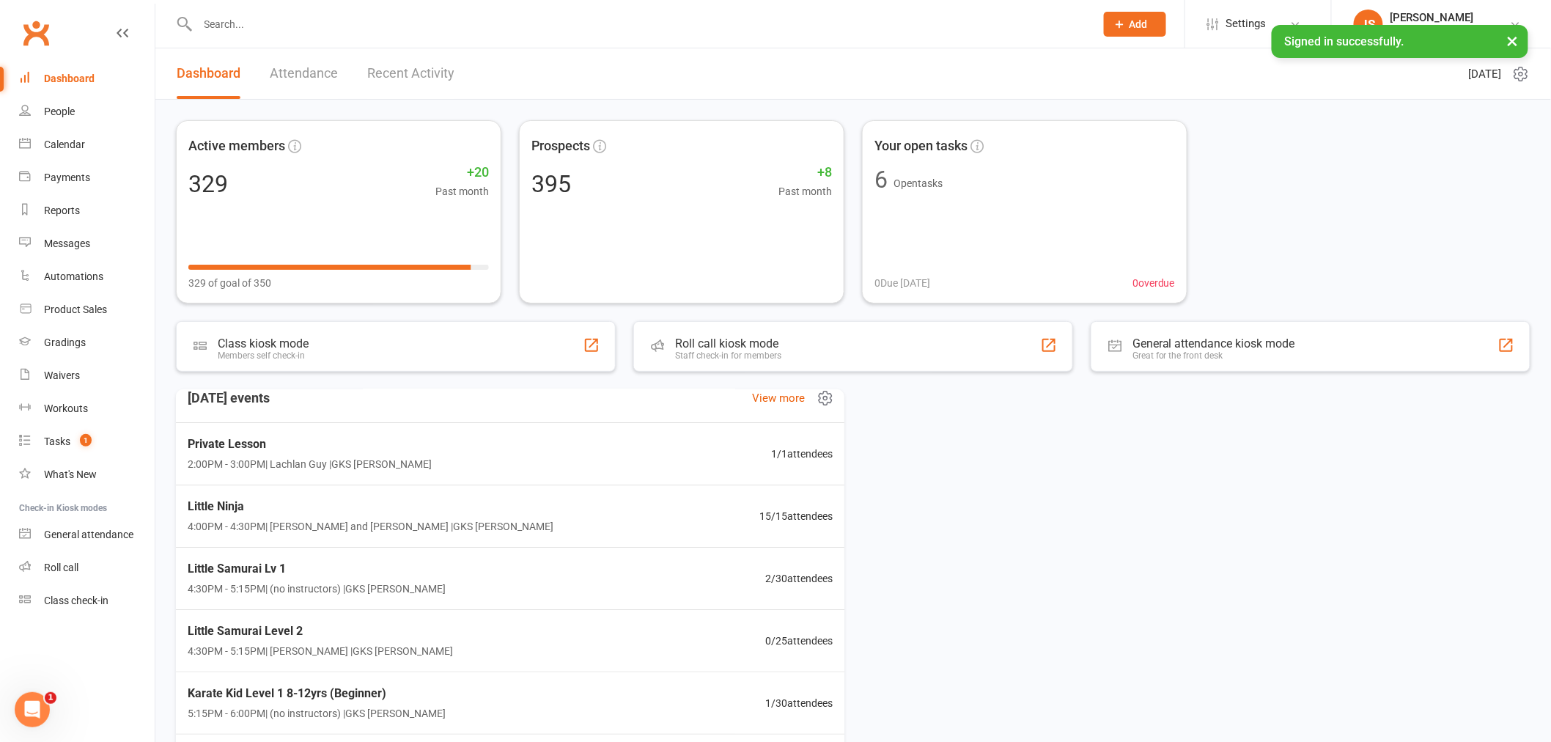
scroll to position [63, 0]
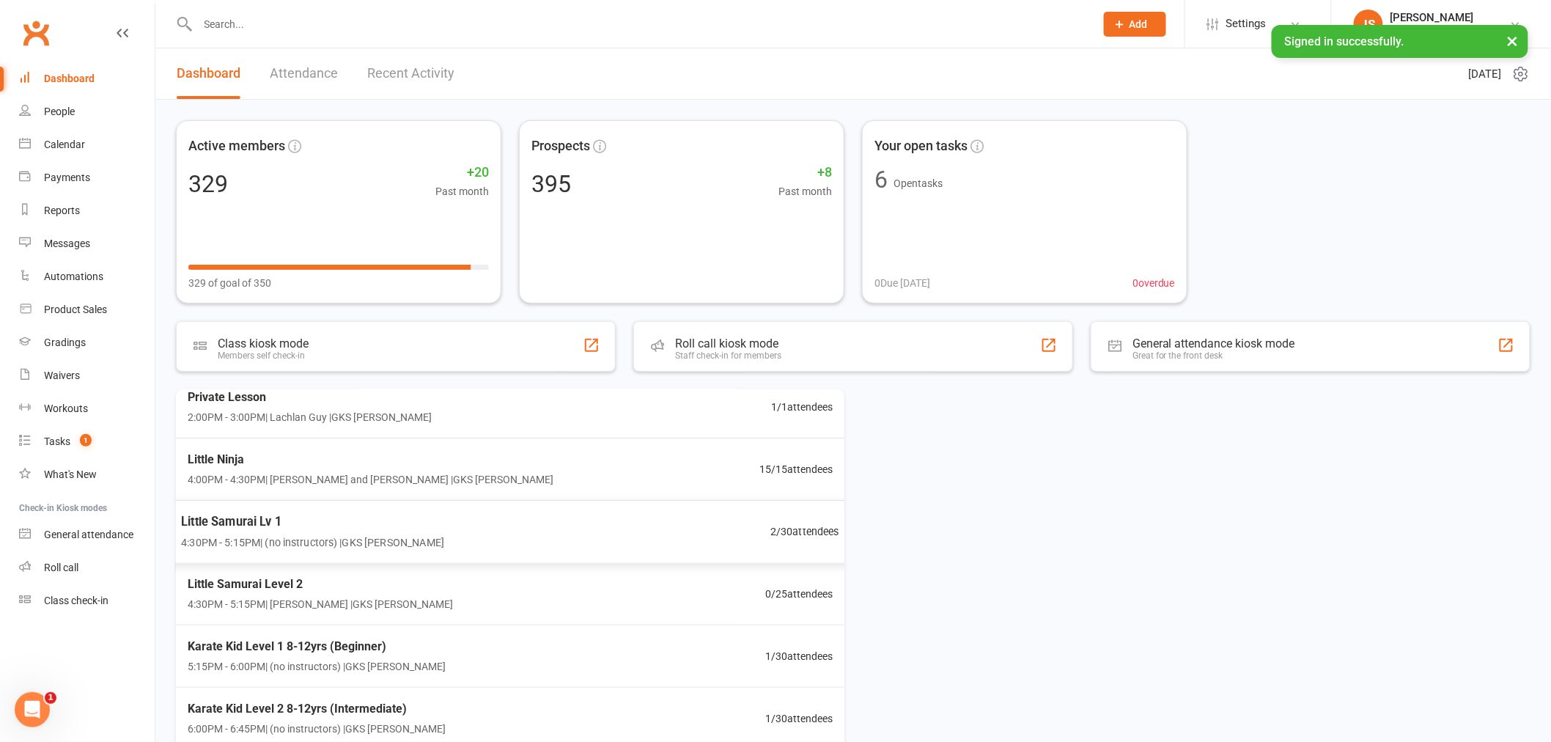
click at [372, 523] on span "Little Samurai Lv 1" at bounding box center [312, 521] width 263 height 19
